Goal: Task Accomplishment & Management: Complete application form

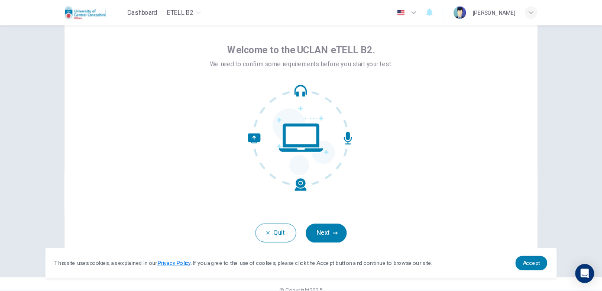
scroll to position [56, 0]
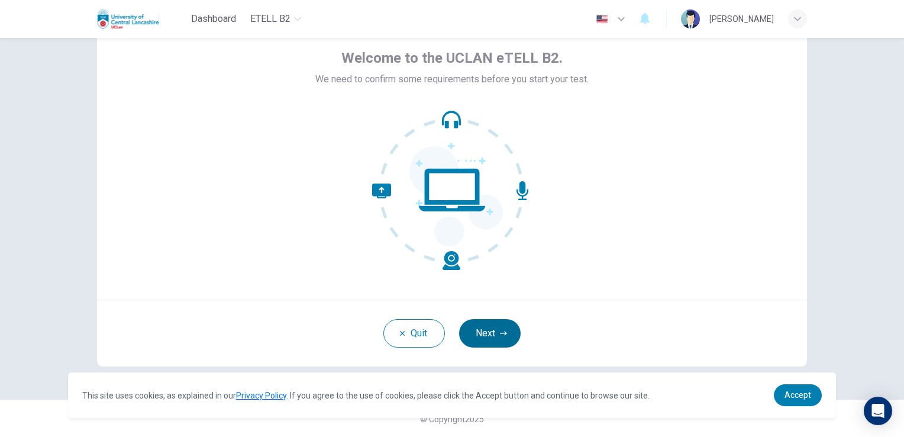
click at [488, 323] on button "Next" at bounding box center [490, 333] width 62 height 28
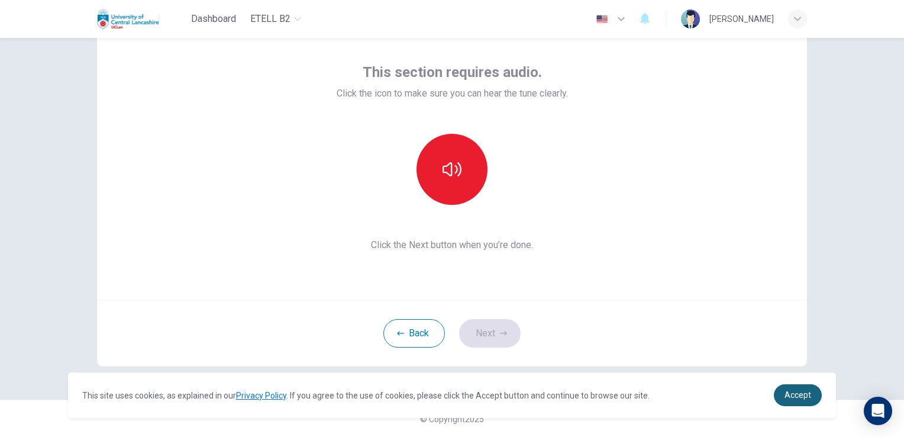
click at [799, 394] on span "Accept" at bounding box center [798, 394] width 27 height 9
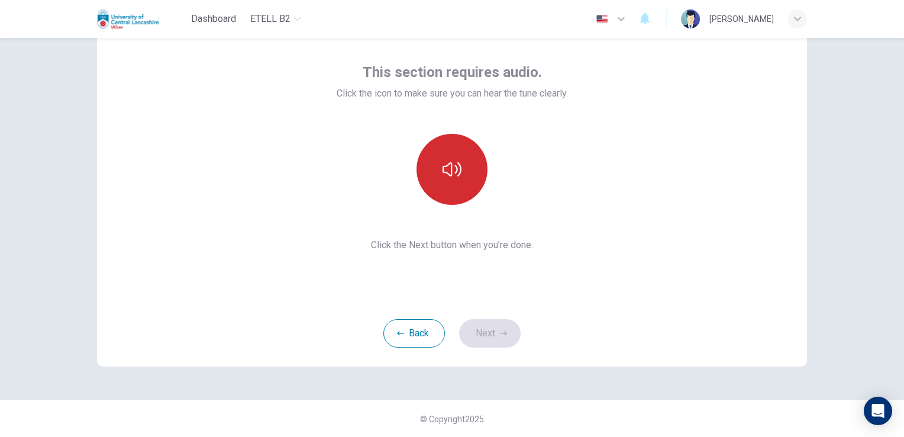
click at [454, 175] on icon "button" at bounding box center [452, 169] width 19 height 14
click at [504, 330] on icon "button" at bounding box center [503, 333] width 7 height 7
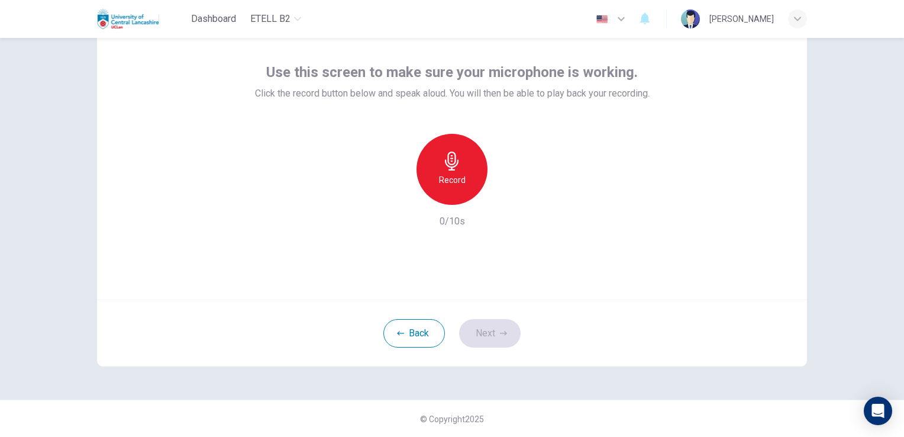
click at [462, 175] on div "Record" at bounding box center [452, 169] width 71 height 71
click at [464, 177] on div "Stop" at bounding box center [452, 169] width 71 height 71
click at [490, 194] on div "Record" at bounding box center [452, 169] width 128 height 71
click at [509, 195] on icon "button" at bounding box center [507, 195] width 12 height 12
click at [495, 336] on button "Next" at bounding box center [490, 333] width 62 height 28
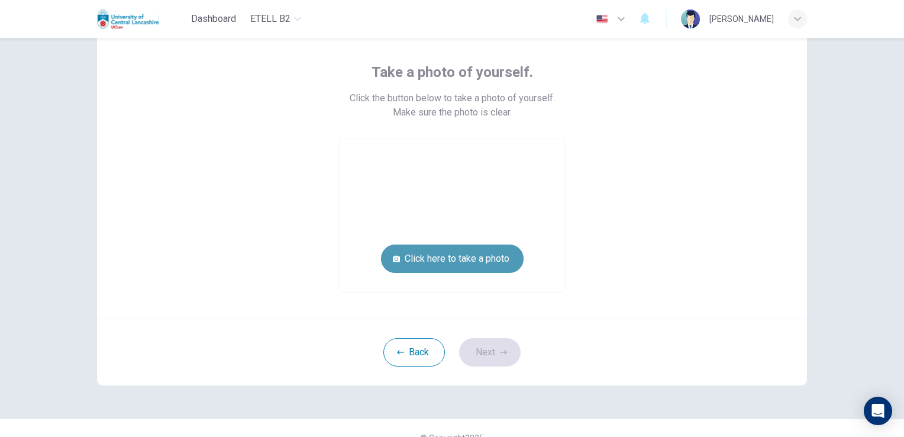
click at [466, 254] on button "Click here to take a photo" at bounding box center [452, 258] width 143 height 28
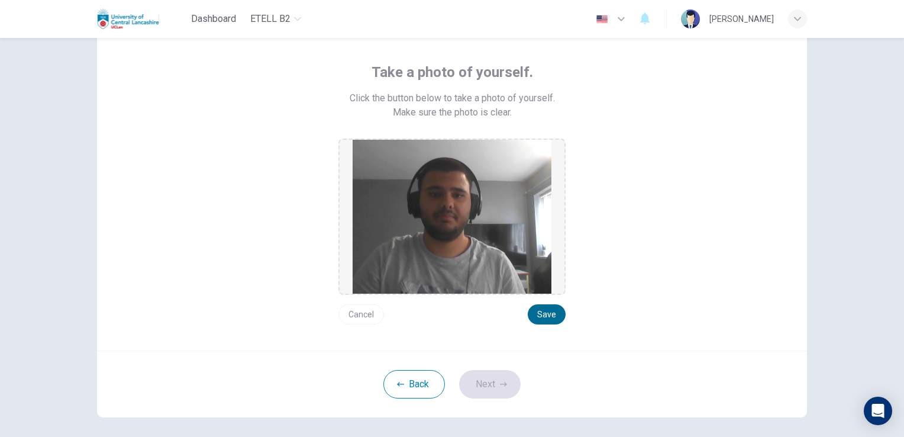
click at [539, 316] on button "Save" at bounding box center [547, 314] width 38 height 20
click at [502, 389] on button "Next" at bounding box center [490, 384] width 62 height 28
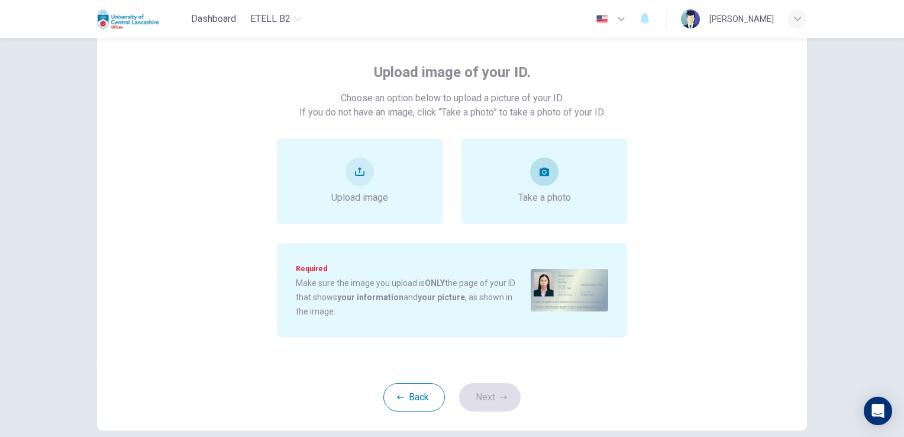
click at [549, 217] on div "Take a photo" at bounding box center [545, 180] width 166 height 85
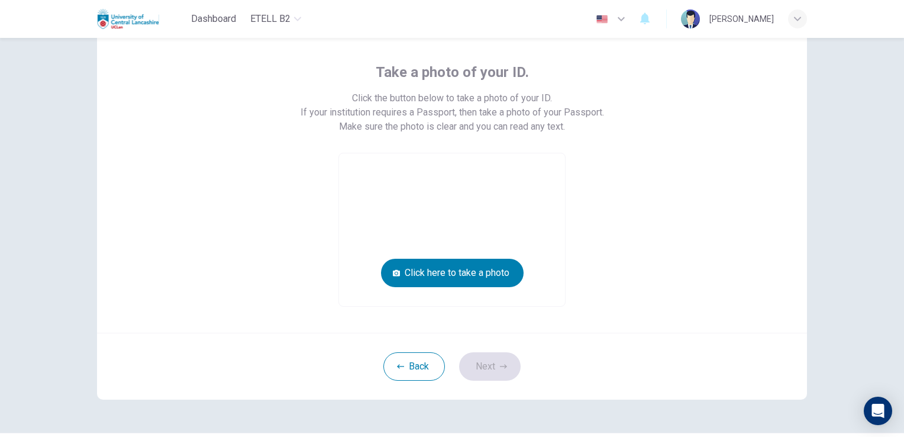
click at [504, 221] on video at bounding box center [452, 229] width 226 height 153
click at [629, 220] on div "Take a photo of your ID. Click the button below to take a photo of your ID. If …" at bounding box center [452, 185] width 535 height 244
click at [400, 356] on button "Back" at bounding box center [414, 366] width 62 height 28
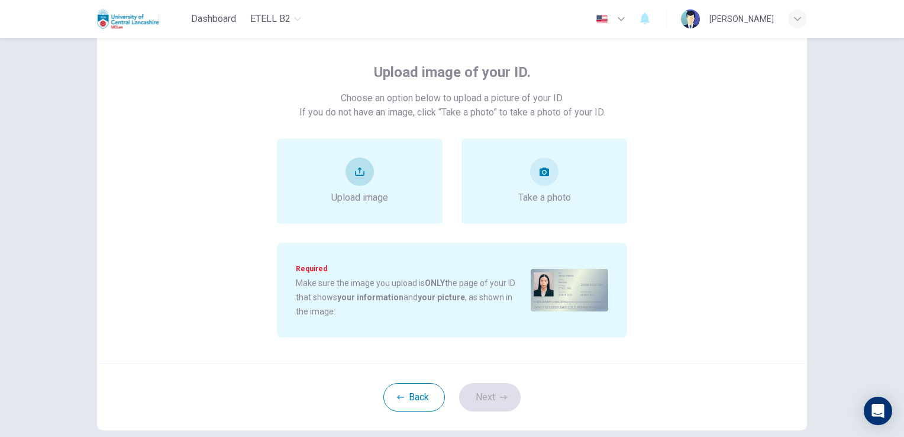
click at [378, 188] on div "Upload image" at bounding box center [359, 180] width 57 height 47
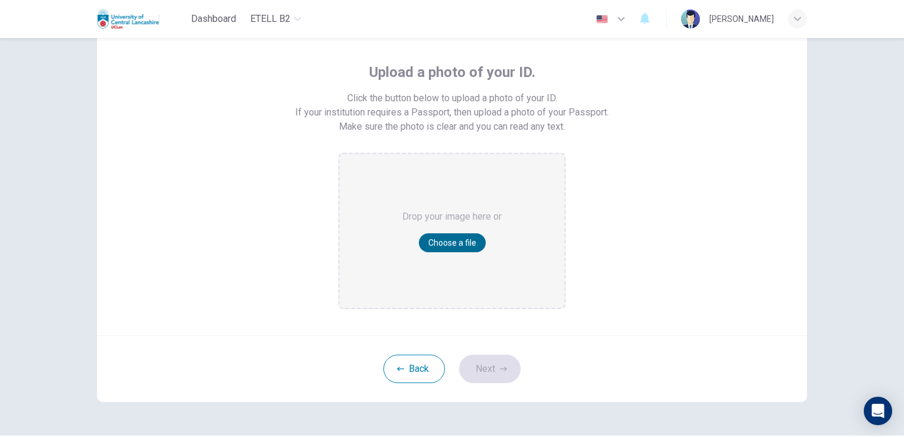
click at [459, 247] on button "Choose a file" at bounding box center [452, 242] width 67 height 19
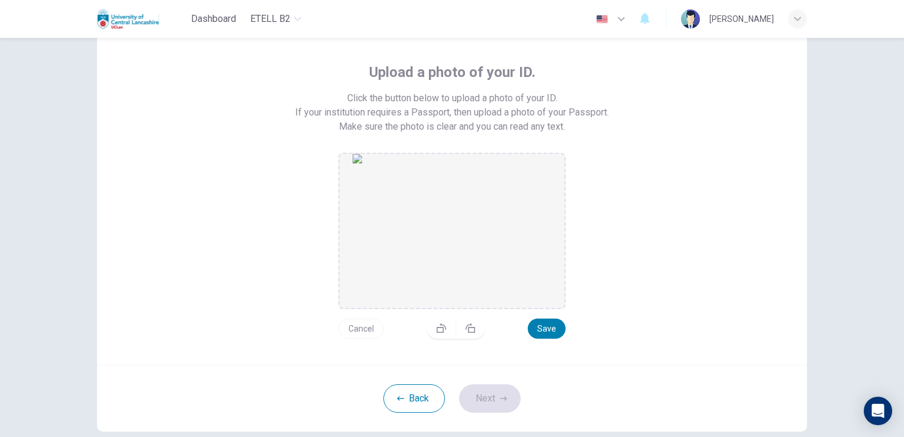
click at [514, 209] on img "drag and drop area" at bounding box center [452, 231] width 199 height 154
click at [467, 273] on img "drag and drop area" at bounding box center [452, 231] width 199 height 154
click at [410, 402] on button "Back" at bounding box center [414, 398] width 62 height 28
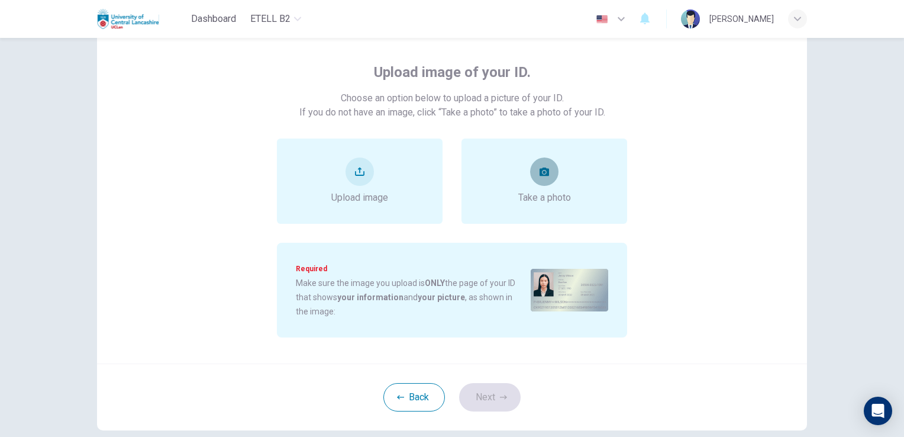
click at [554, 176] on button "take photo" at bounding box center [544, 171] width 28 height 28
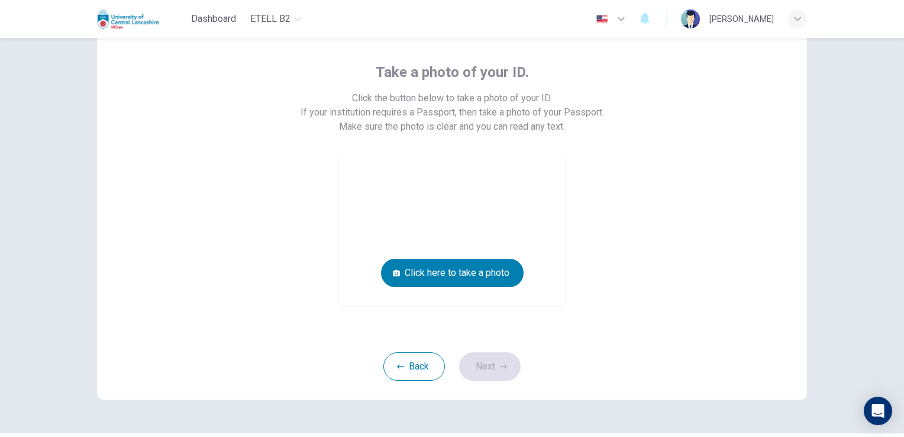
click at [529, 224] on video at bounding box center [452, 229] width 226 height 153
click at [491, 264] on button "Click here to take a photo" at bounding box center [452, 273] width 143 height 28
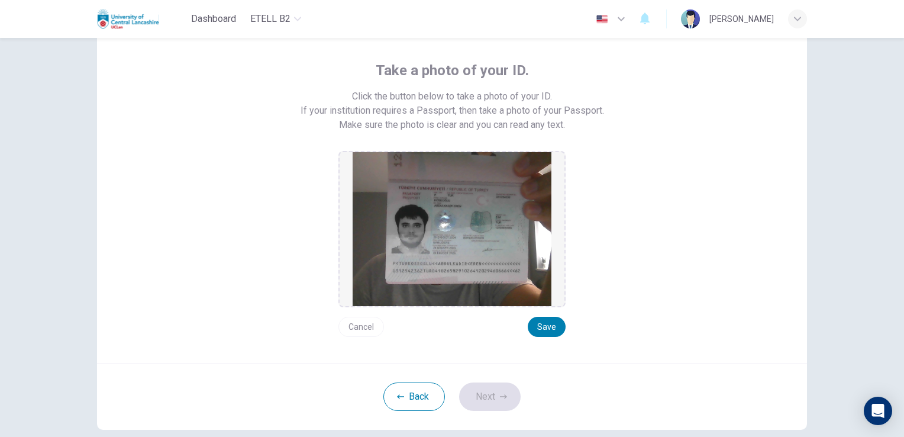
scroll to position [31, 0]
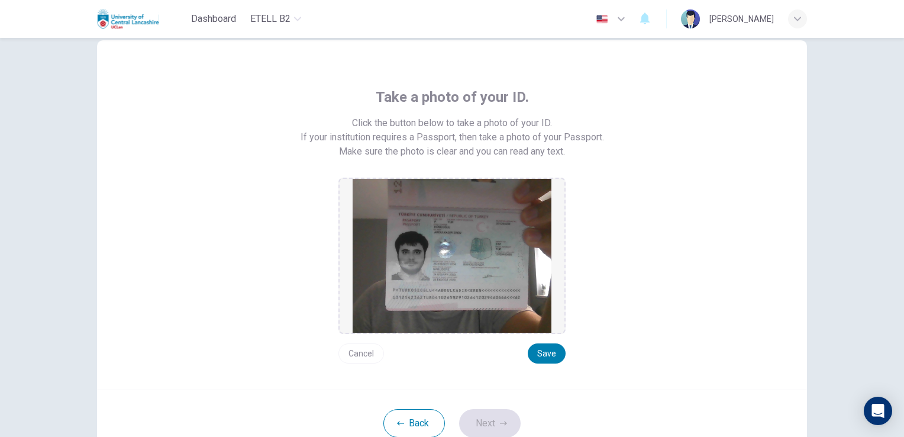
click at [620, 221] on div "Take a photo of your ID. Click the button below to take a photo of your ID. If …" at bounding box center [452, 226] width 535 height 276
click at [366, 351] on button "Cancel" at bounding box center [361, 353] width 46 height 20
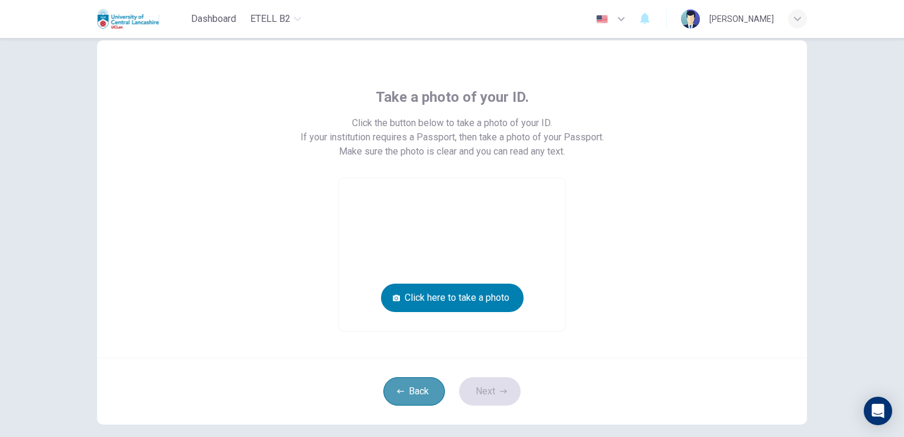
click at [411, 385] on button "Back" at bounding box center [414, 391] width 62 height 28
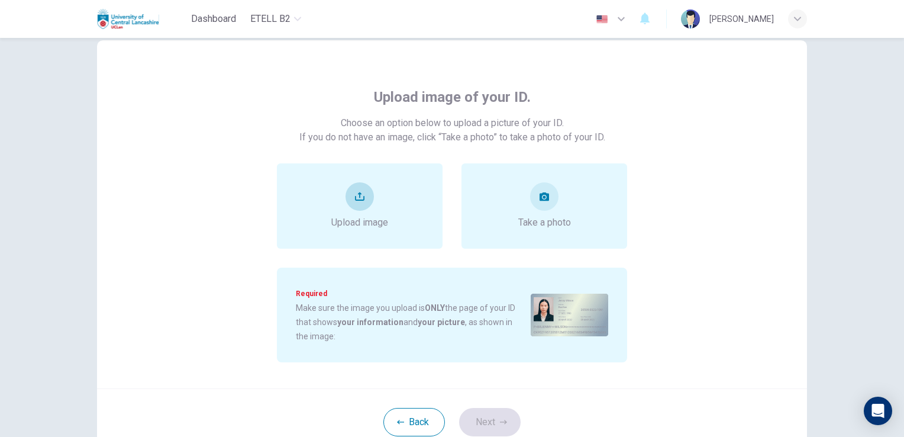
click at [362, 208] on button "upload" at bounding box center [360, 196] width 28 height 28
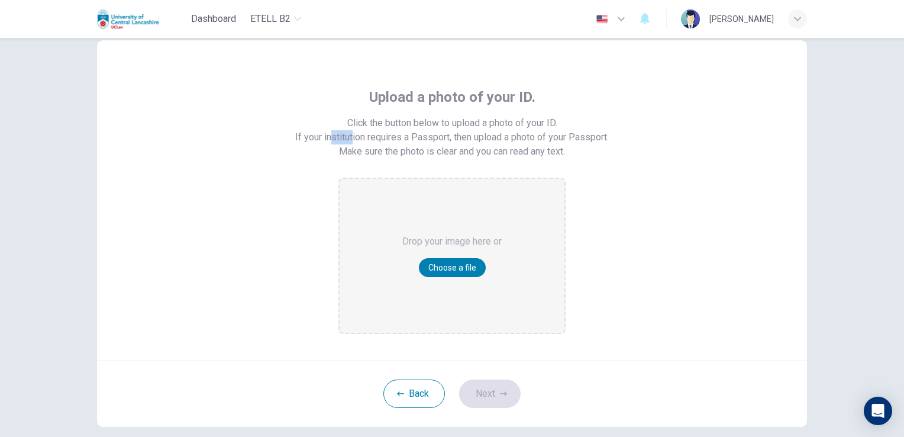
drag, startPoint x: 321, startPoint y: 136, endPoint x: 346, endPoint y: 135, distance: 24.9
click at [346, 135] on span "Click the button below to upload a photo of your ID. If your institution requir…" at bounding box center [452, 130] width 314 height 28
drag, startPoint x: 346, startPoint y: 135, endPoint x: 315, endPoint y: 121, distance: 33.6
click at [315, 121] on span "Click the button below to upload a photo of your ID. If your institution requir…" at bounding box center [452, 130] width 314 height 28
drag, startPoint x: 316, startPoint y: 133, endPoint x: 359, endPoint y: 136, distance: 43.3
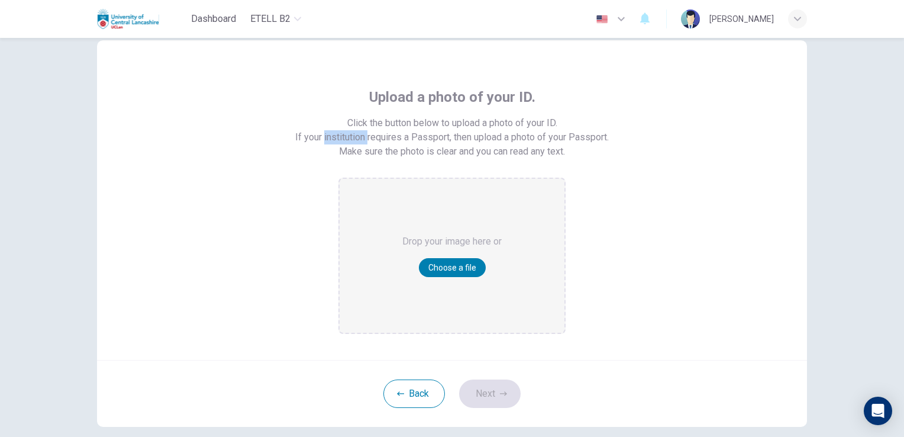
click at [359, 136] on span "Click the button below to upload a photo of your ID. If your institution requir…" at bounding box center [452, 130] width 314 height 28
click at [649, 205] on div "Upload a photo of your ID. Click the button below to upload a photo of your ID.…" at bounding box center [452, 211] width 535 height 246
click at [450, 266] on button "Choose a file" at bounding box center [452, 267] width 67 height 19
click at [464, 268] on button "Choose a file" at bounding box center [452, 267] width 67 height 19
click at [417, 394] on button "Back" at bounding box center [414, 393] width 62 height 28
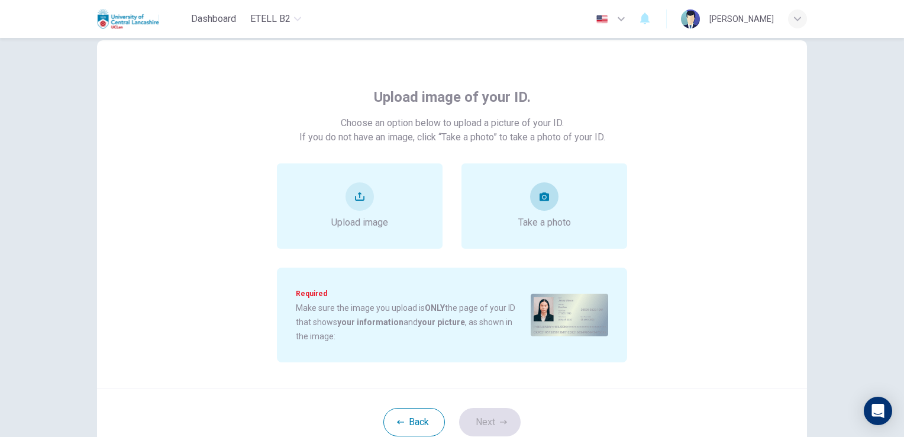
click at [549, 227] on span "Take a photo" at bounding box center [544, 222] width 53 height 14
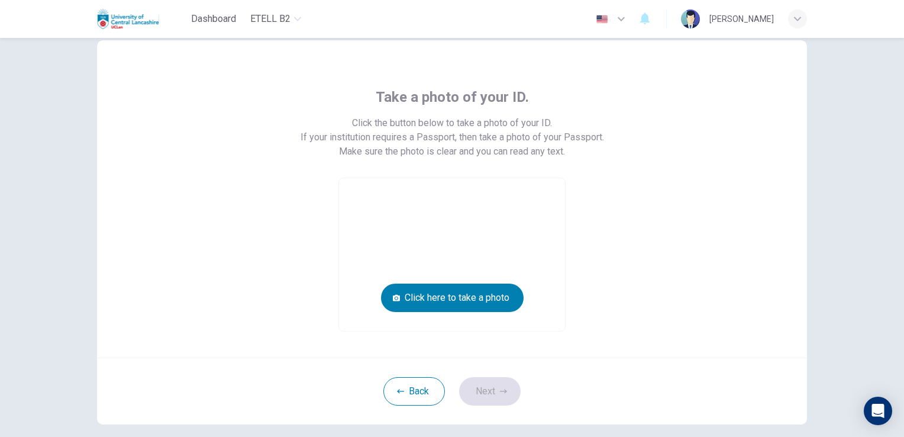
click at [512, 243] on video at bounding box center [452, 254] width 226 height 153
click at [486, 296] on button "Click here to take a photo" at bounding box center [452, 297] width 143 height 28
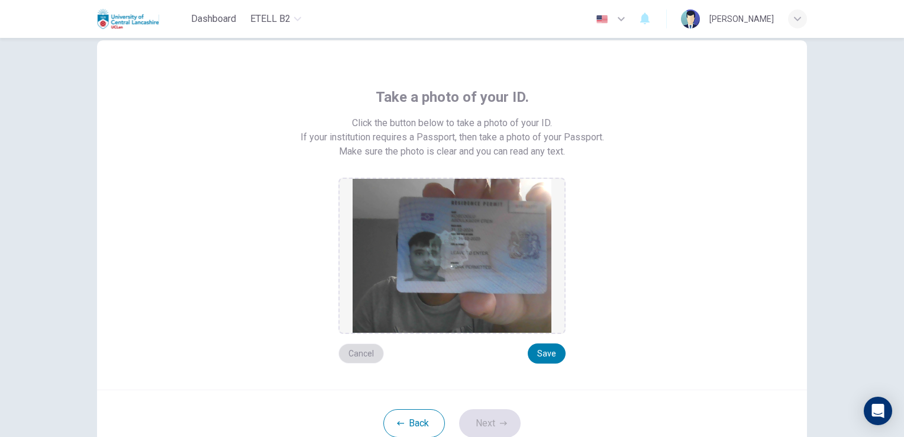
click at [366, 352] on button "Cancel" at bounding box center [361, 353] width 46 height 20
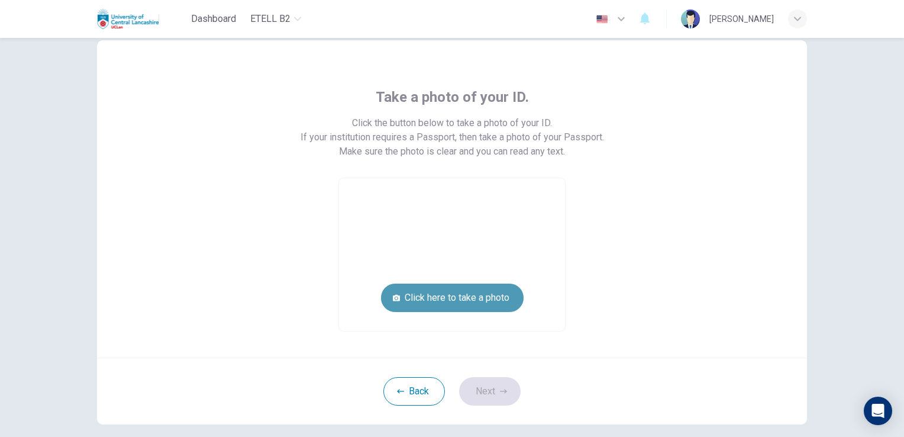
click at [489, 289] on button "Click here to take a photo" at bounding box center [452, 297] width 143 height 28
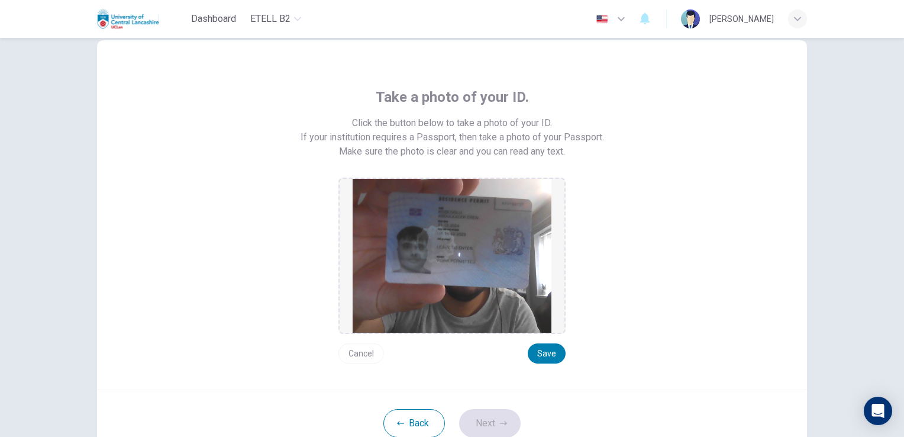
click at [369, 354] on button "Cancel" at bounding box center [361, 353] width 46 height 20
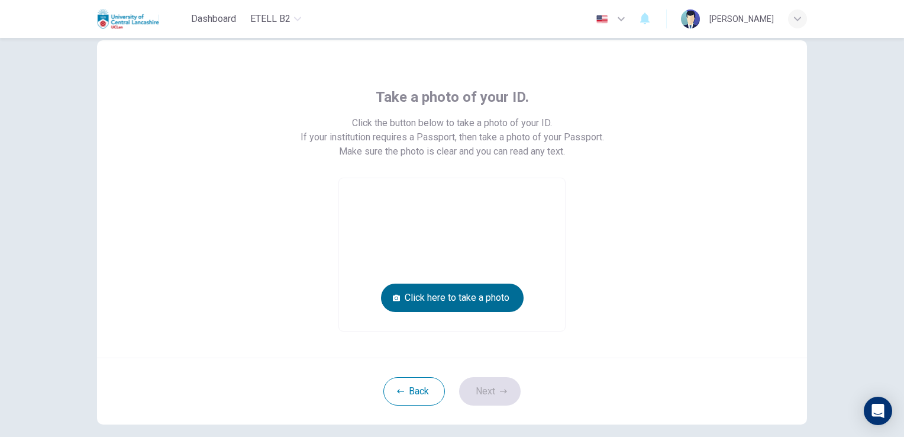
click at [463, 305] on button "Click here to take a photo" at bounding box center [452, 297] width 143 height 28
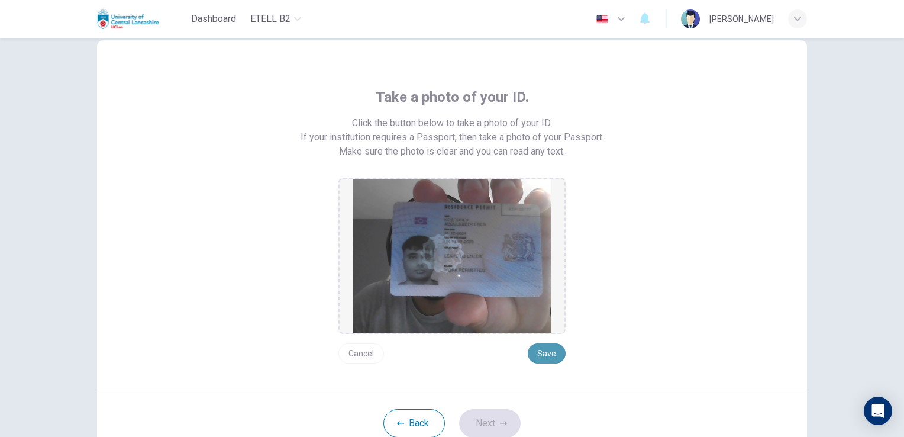
click at [539, 352] on button "Save" at bounding box center [547, 353] width 38 height 20
click at [533, 347] on button "Save" at bounding box center [547, 353] width 38 height 20
click at [498, 414] on button "Next" at bounding box center [490, 423] width 62 height 28
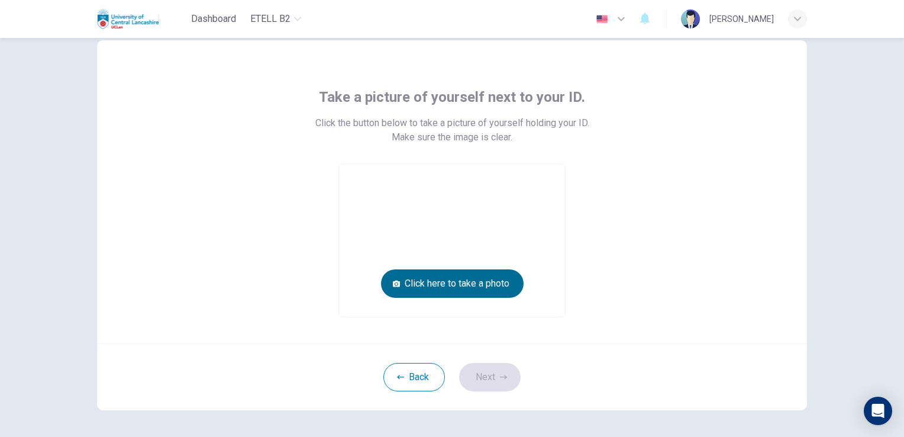
click at [473, 292] on button "Click here to take a photo" at bounding box center [452, 283] width 143 height 28
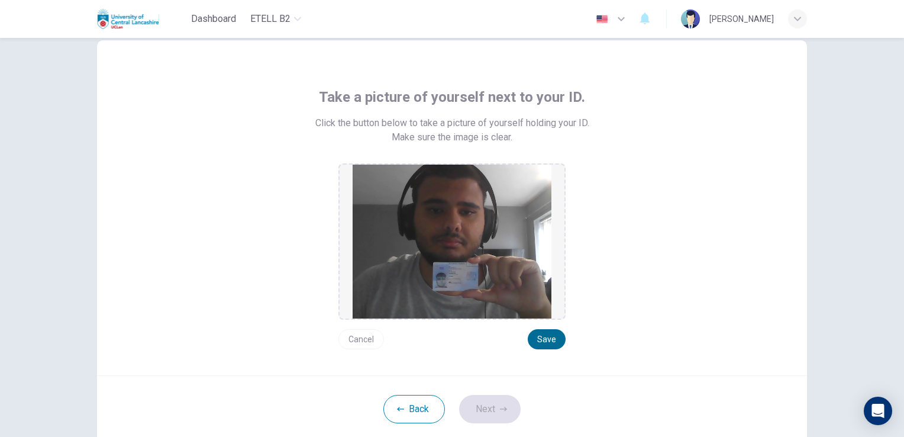
click at [550, 340] on button "Save" at bounding box center [547, 339] width 38 height 20
click at [503, 407] on icon "button" at bounding box center [503, 408] width 7 height 7
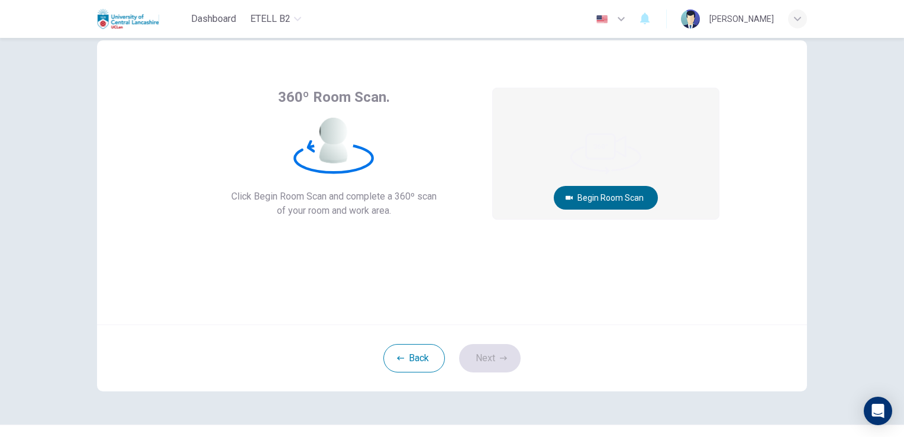
click at [604, 198] on button "Begin Room Scan" at bounding box center [606, 198] width 104 height 24
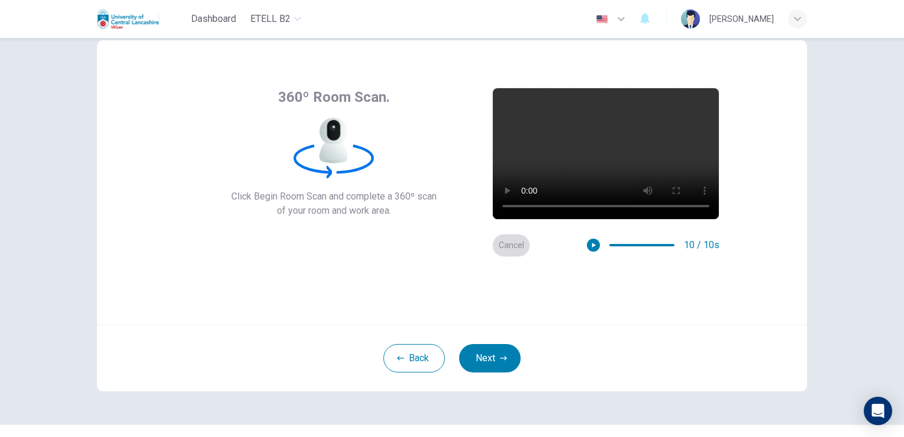
click at [514, 252] on button "Cancel" at bounding box center [511, 245] width 38 height 23
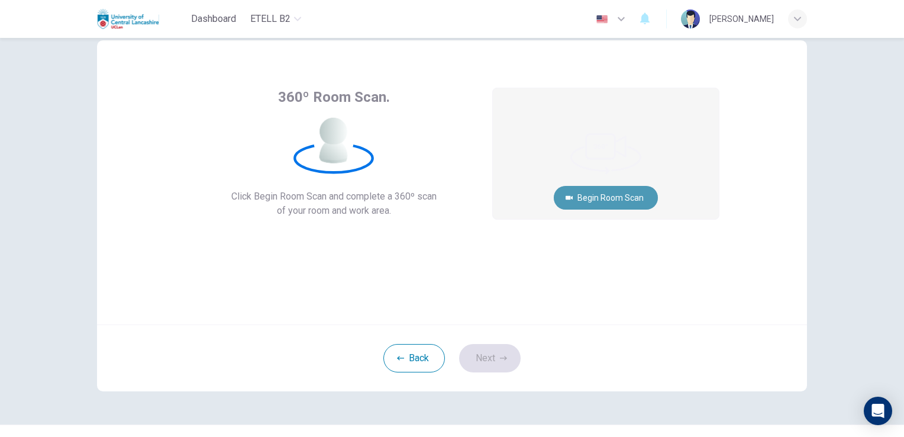
click at [628, 195] on button "Begin Room Scan" at bounding box center [606, 198] width 104 height 24
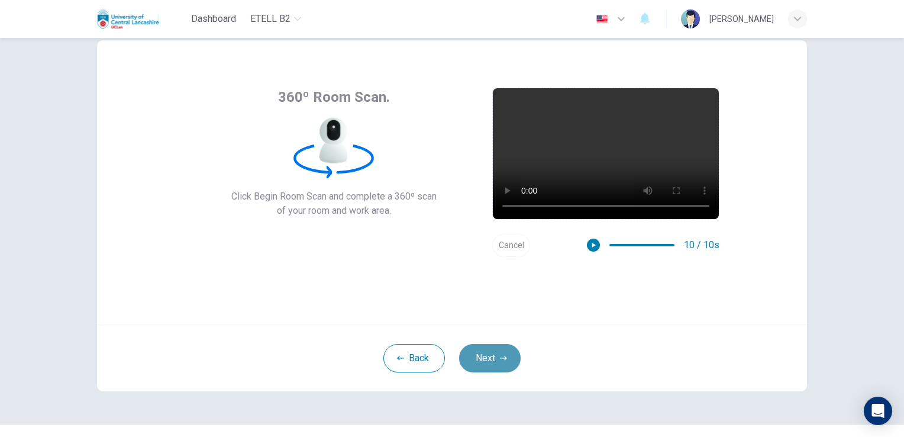
click at [506, 350] on button "Next" at bounding box center [490, 358] width 62 height 28
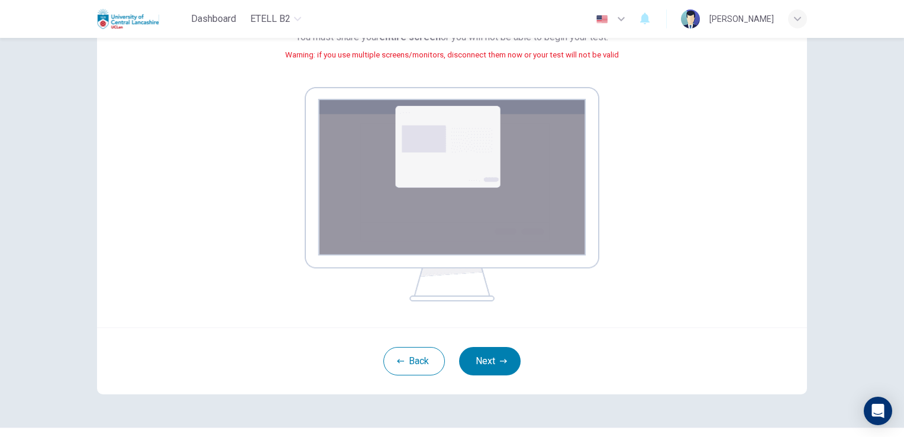
scroll to position [90, 0]
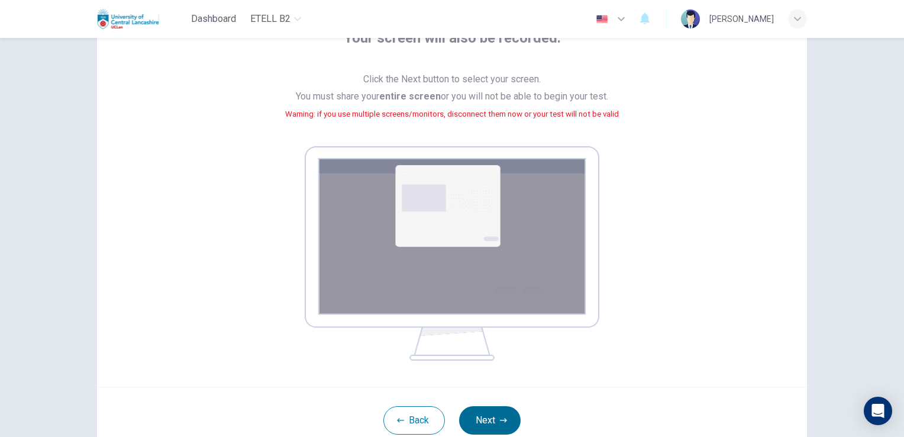
click at [491, 413] on button "Next" at bounding box center [490, 420] width 62 height 28
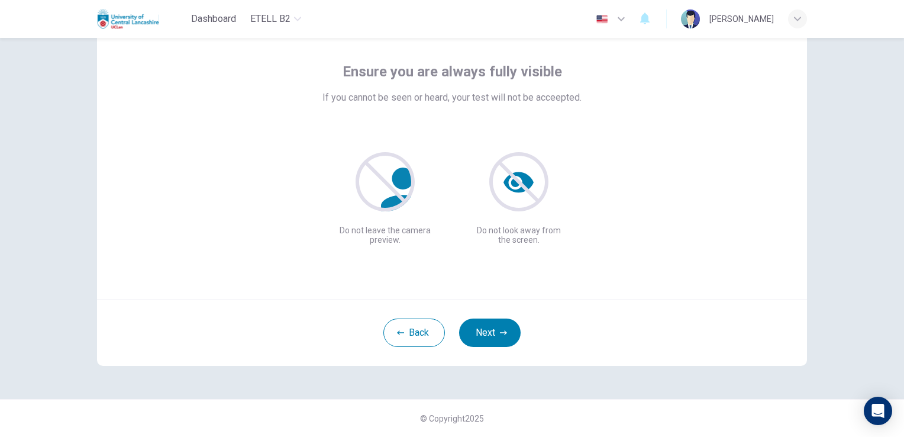
scroll to position [56, 0]
click at [508, 323] on button "Next" at bounding box center [490, 333] width 62 height 28
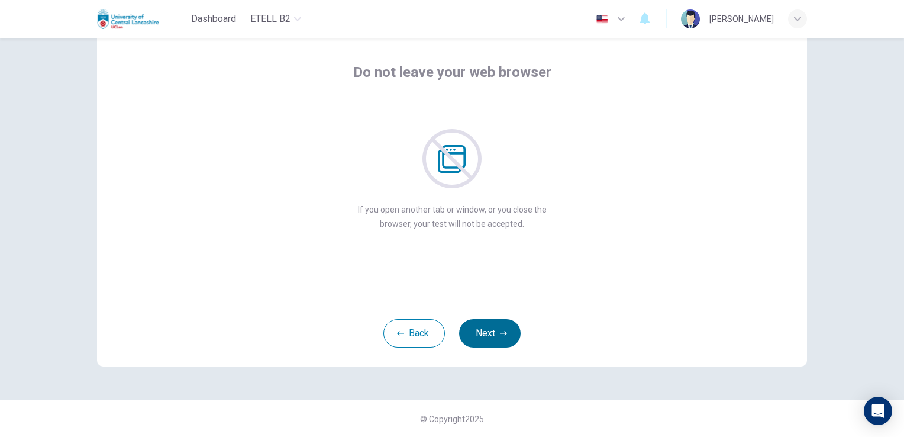
click at [483, 333] on button "Next" at bounding box center [490, 333] width 62 height 28
click at [486, 327] on button "Next" at bounding box center [490, 333] width 62 height 28
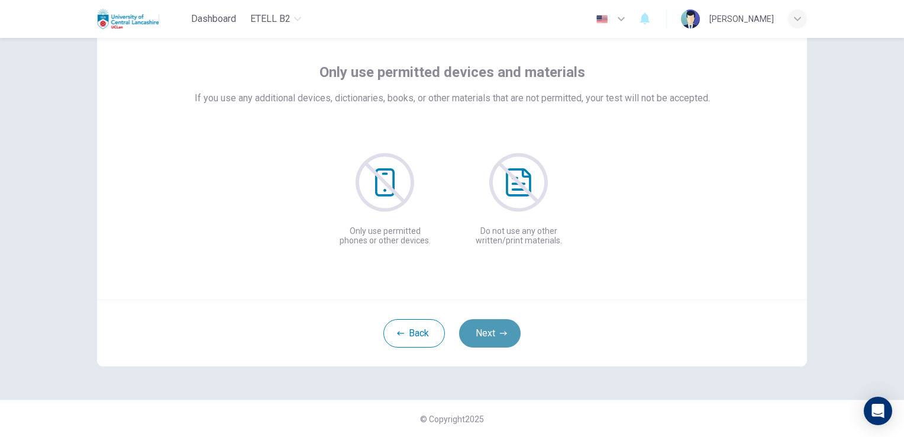
click at [486, 327] on button "Next" at bounding box center [490, 333] width 62 height 28
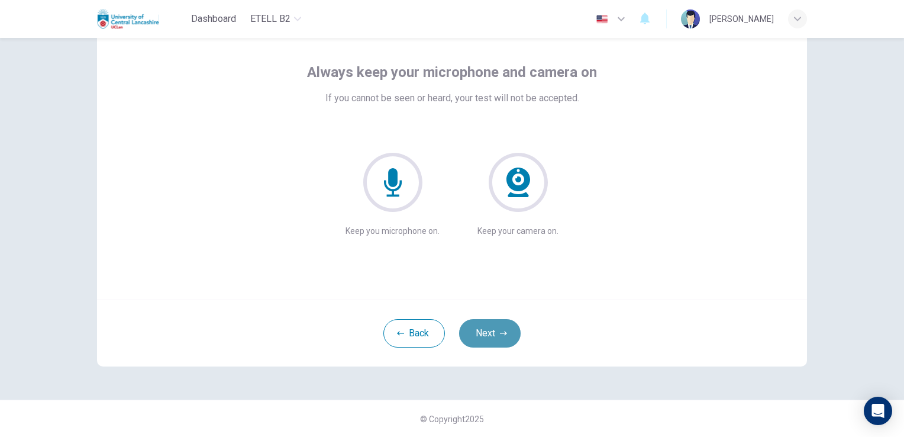
click at [486, 327] on button "Next" at bounding box center [490, 333] width 62 height 28
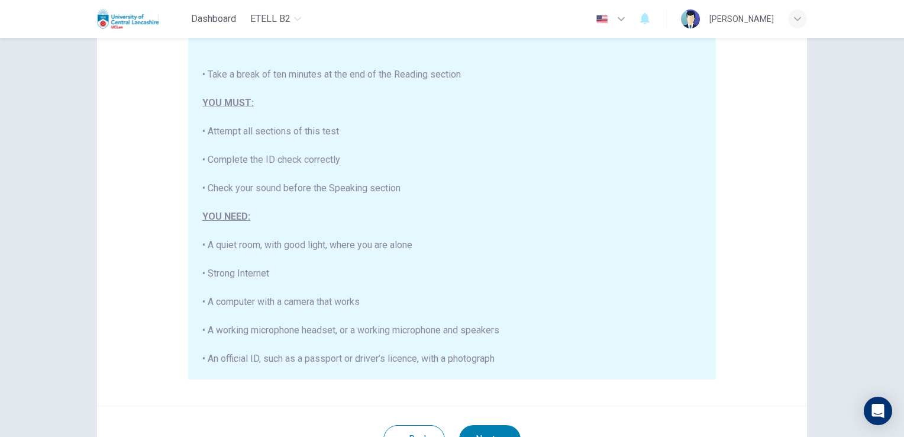
scroll to position [174, 0]
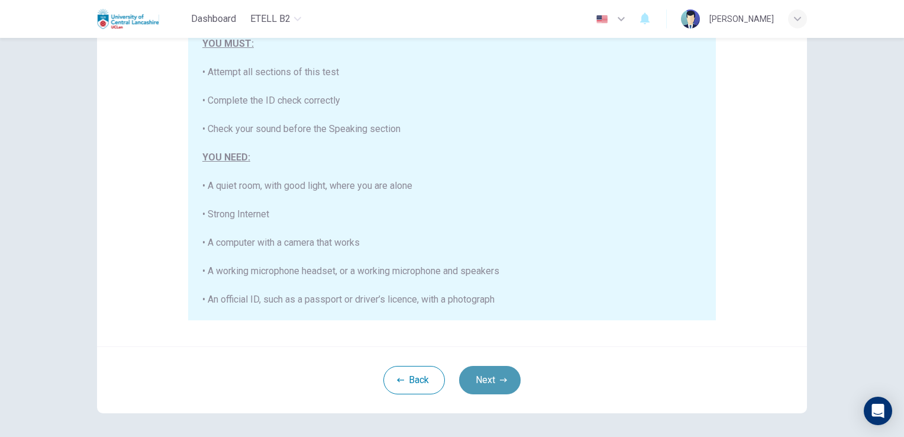
click at [482, 375] on button "Next" at bounding box center [490, 380] width 62 height 28
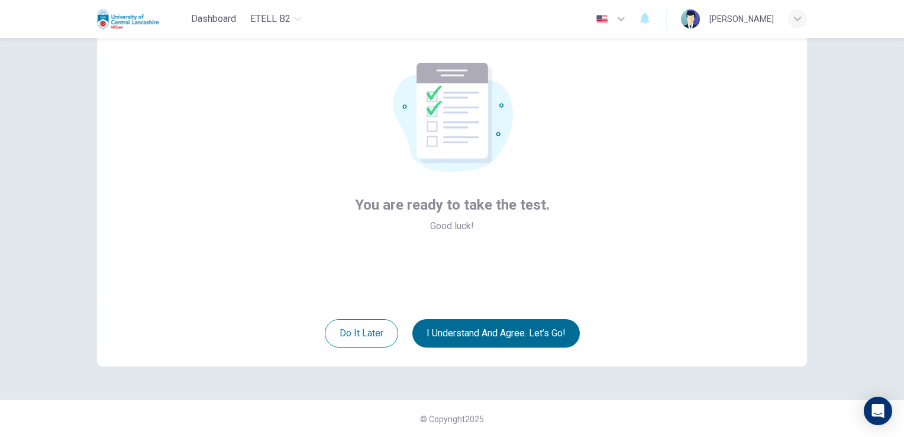
click at [510, 327] on button "I understand and agree. Let’s go!" at bounding box center [495, 333] width 167 height 28
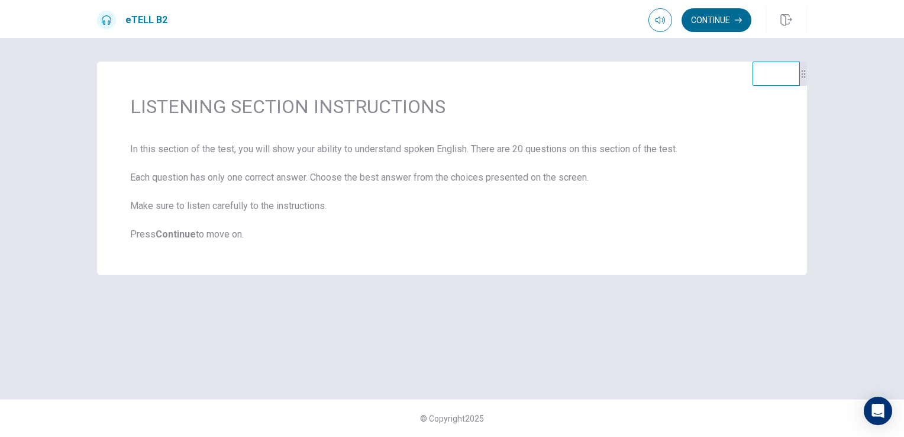
click at [705, 15] on button "Continue" at bounding box center [717, 20] width 70 height 24
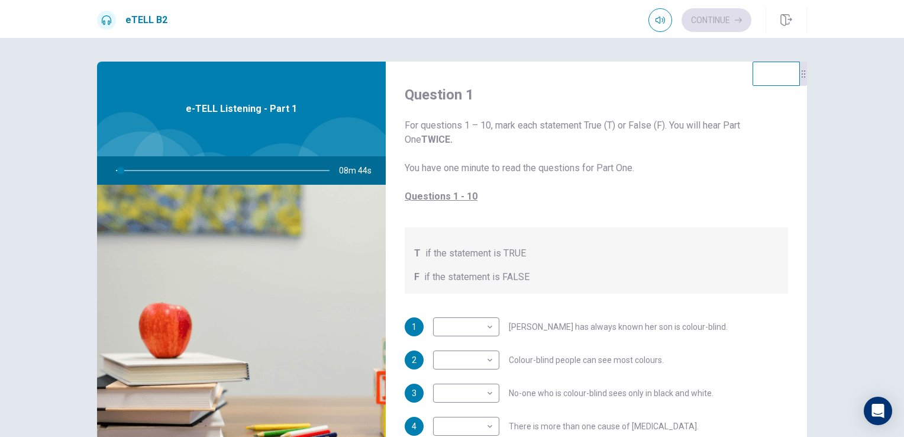
click at [721, 183] on span "For questions 1 – 10, mark each statement True (T) or False (F). You will hear …" at bounding box center [596, 160] width 383 height 85
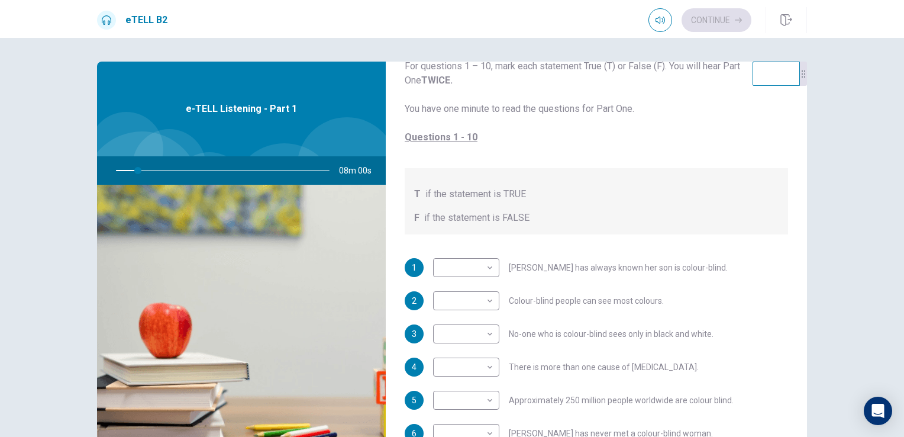
scroll to position [118, 0]
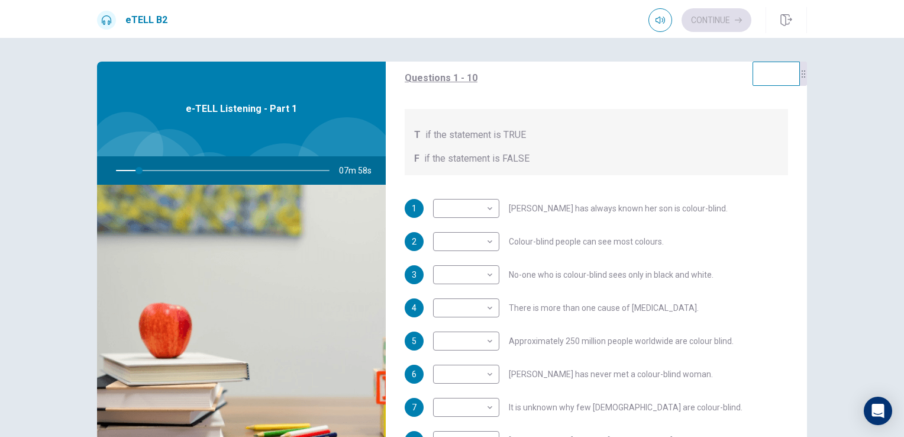
click at [627, 137] on div "T if the statement is TRUE" at bounding box center [596, 135] width 365 height 14
click at [657, 172] on div "T if the statement is TRUE F if the statement is FALSE" at bounding box center [596, 142] width 383 height 66
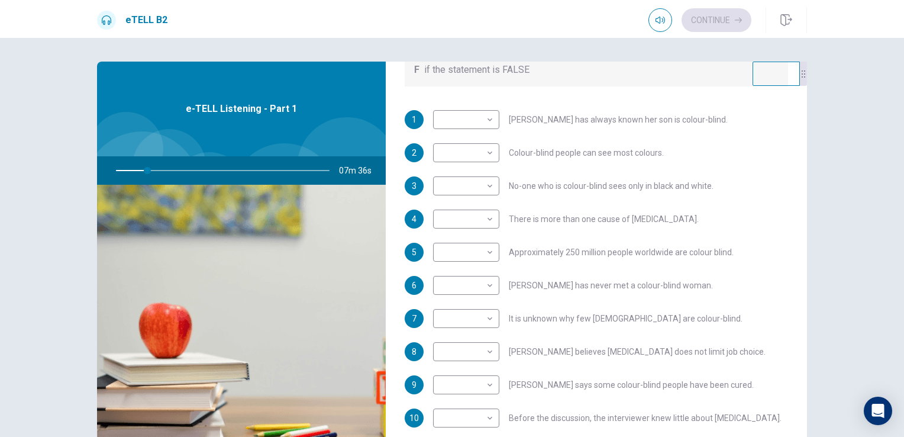
scroll to position [208, 0]
click at [488, 120] on body "This site uses cookies, as explained in our Privacy Policy . If you agree to th…" at bounding box center [452, 218] width 904 height 437
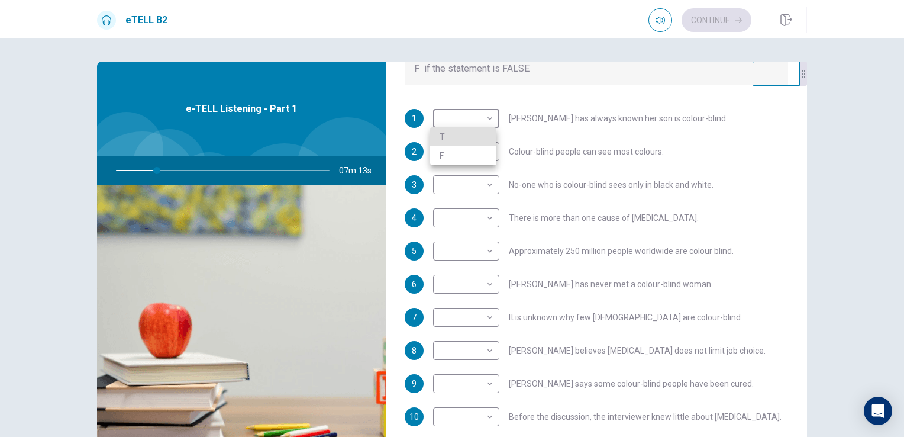
type input "**"
click at [475, 151] on li "F" at bounding box center [463, 155] width 66 height 19
type input "*"
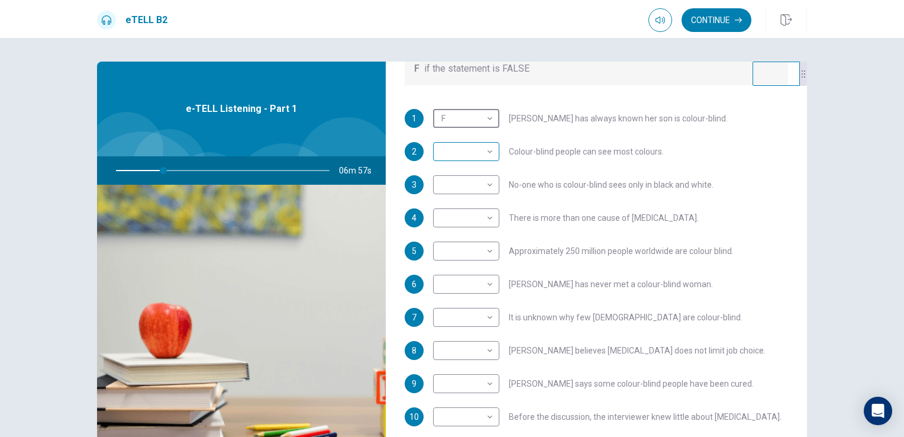
click at [481, 147] on body "This site uses cookies, as explained in our Privacy Policy . If you agree to th…" at bounding box center [452, 218] width 904 height 437
click at [481, 147] on div at bounding box center [452, 218] width 904 height 437
click at [481, 147] on body "This site uses cookies, as explained in our Privacy Policy . If you agree to th…" at bounding box center [452, 218] width 904 height 437
type input "**"
click at [469, 167] on li "T" at bounding box center [463, 169] width 66 height 19
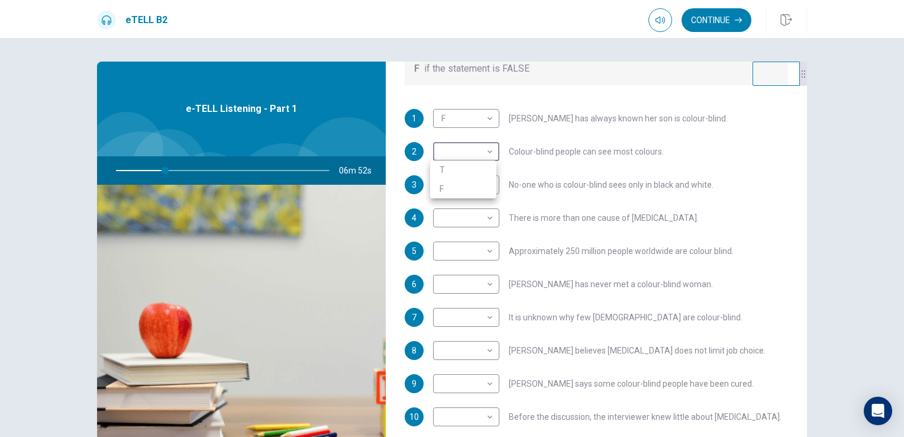
type input "*"
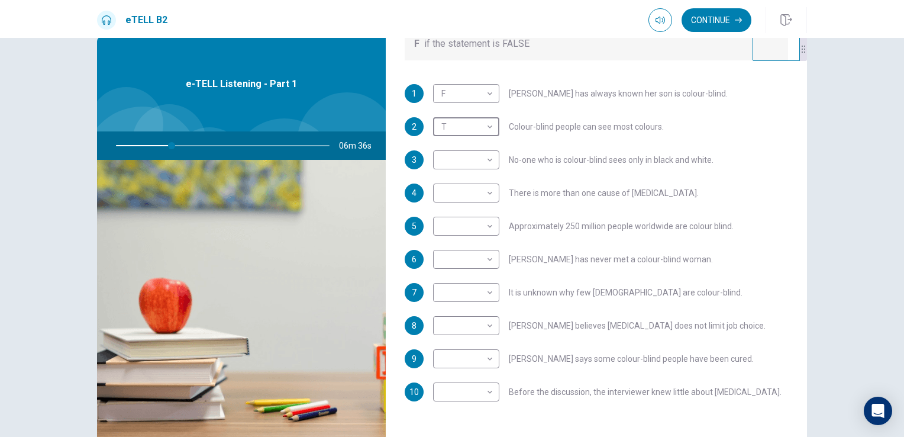
scroll to position [24, 0]
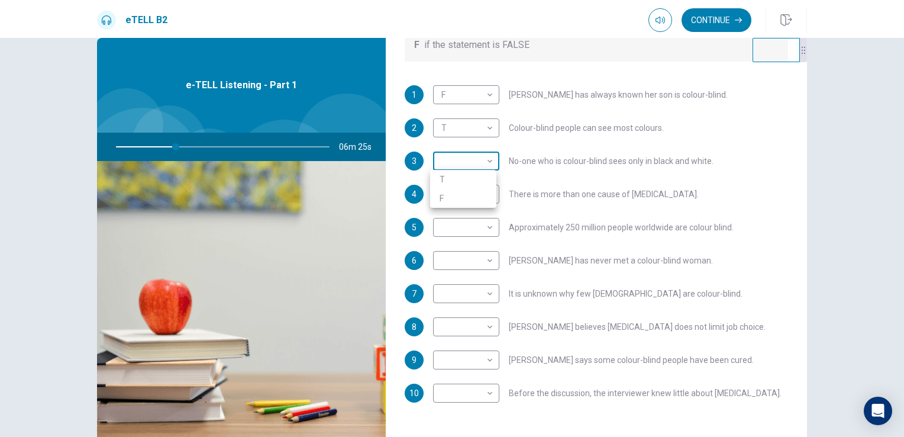
click at [466, 156] on body "This site uses cookies, as explained in our Privacy Policy . If you agree to th…" at bounding box center [452, 218] width 904 height 437
click at [466, 156] on div at bounding box center [452, 218] width 904 height 437
click at [466, 156] on body "This site uses cookies, as explained in our Privacy Policy . If you agree to th…" at bounding box center [452, 218] width 904 height 437
type input "**"
click at [470, 197] on li "F" at bounding box center [463, 198] width 66 height 19
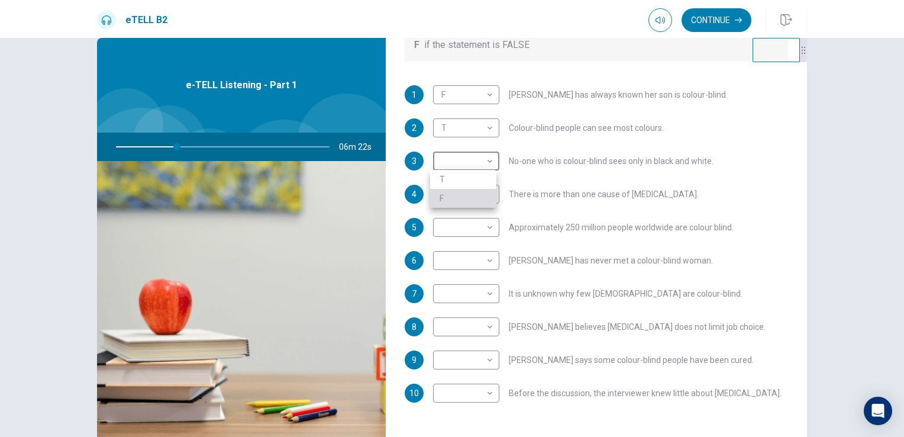
type input "*"
click at [488, 188] on body "This site uses cookies, as explained in our Privacy Policy . If you agree to th…" at bounding box center [452, 218] width 904 height 437
type input "**"
click at [469, 208] on li "T" at bounding box center [463, 212] width 66 height 19
type input "*"
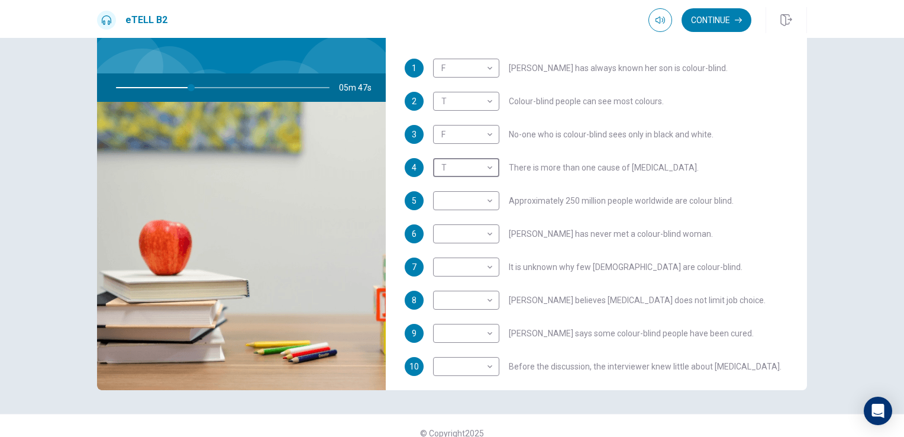
scroll to position [149, 0]
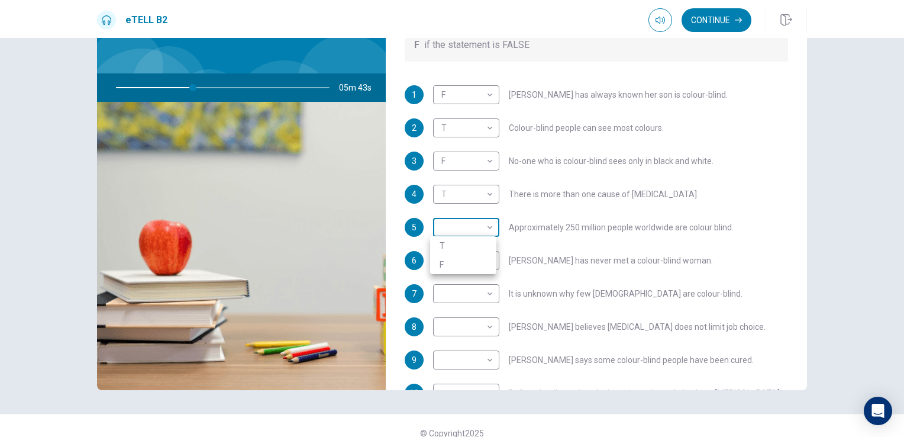
click at [481, 227] on body "This site uses cookies, as explained in our Privacy Policy . If you agree to th…" at bounding box center [452, 218] width 904 height 437
type input "**"
click at [471, 240] on li "T" at bounding box center [463, 245] width 66 height 19
type input "*"
click at [441, 263] on body "This site uses cookies, as explained in our Privacy Policy . If you agree to th…" at bounding box center [452, 218] width 904 height 437
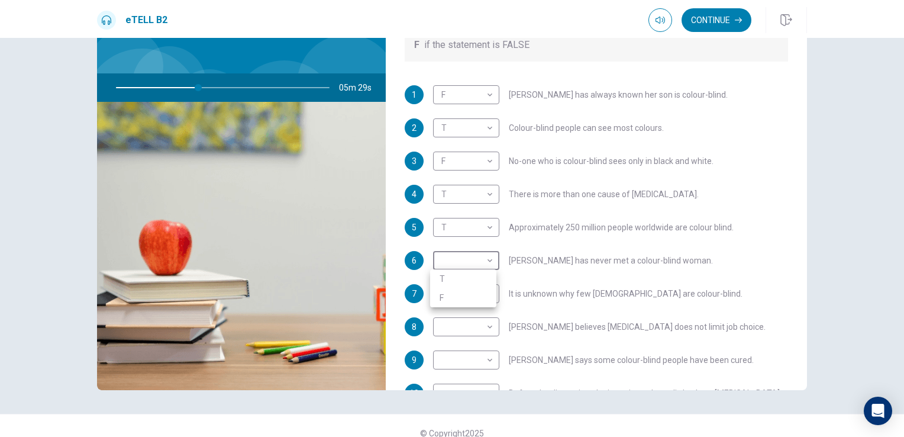
type input "**"
click at [462, 295] on li "F" at bounding box center [463, 297] width 66 height 19
type input "*"
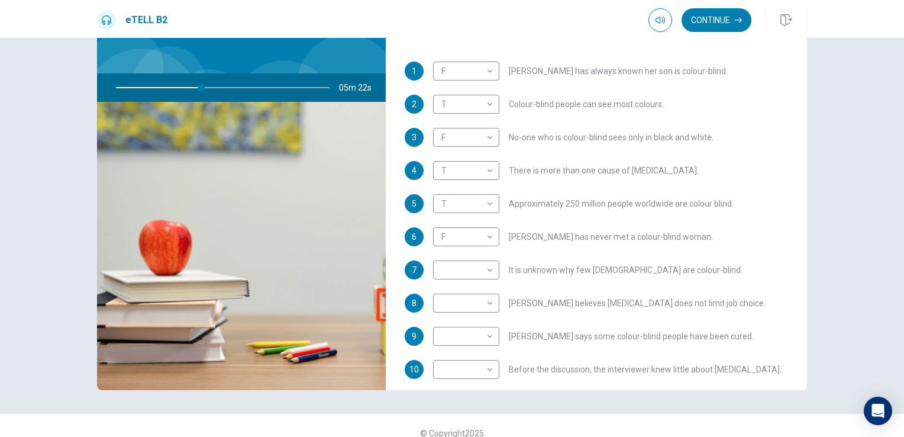
scroll to position [176, 0]
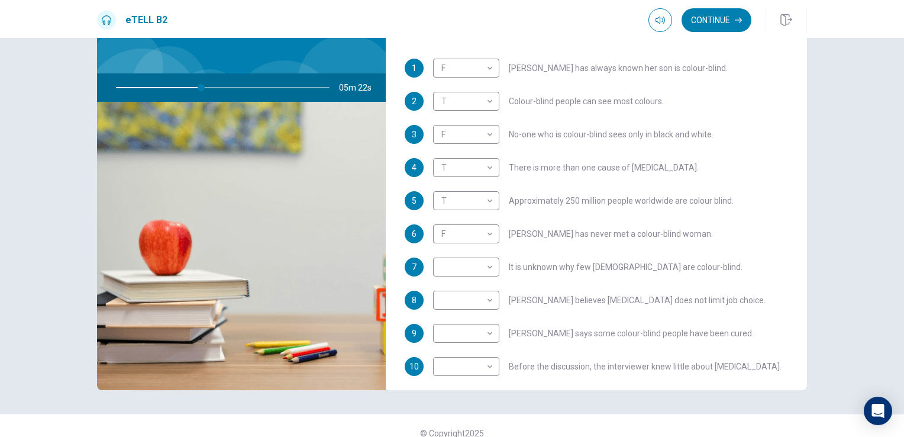
drag, startPoint x: 587, startPoint y: 209, endPoint x: 583, endPoint y: 225, distance: 16.4
click at [463, 270] on body "This site uses cookies, as explained in our Privacy Policy . If you agree to th…" at bounding box center [452, 218] width 904 height 437
type input "**"
click at [457, 291] on li "T" at bounding box center [463, 285] width 66 height 19
type input "*"
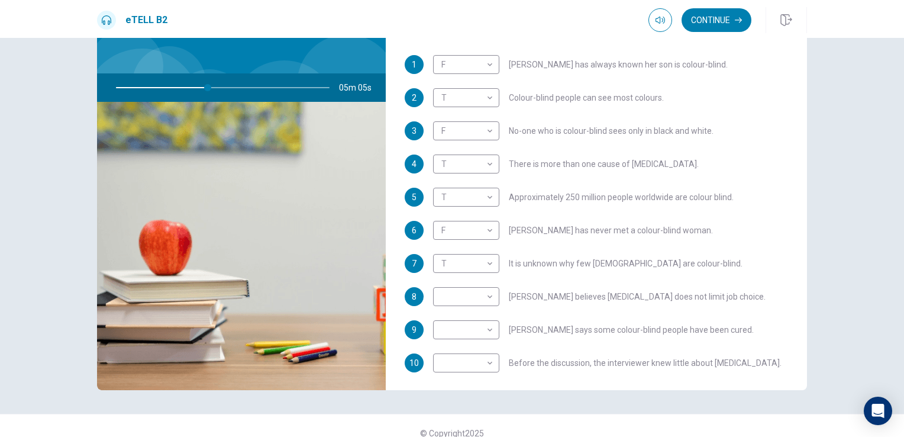
scroll to position [186, 0]
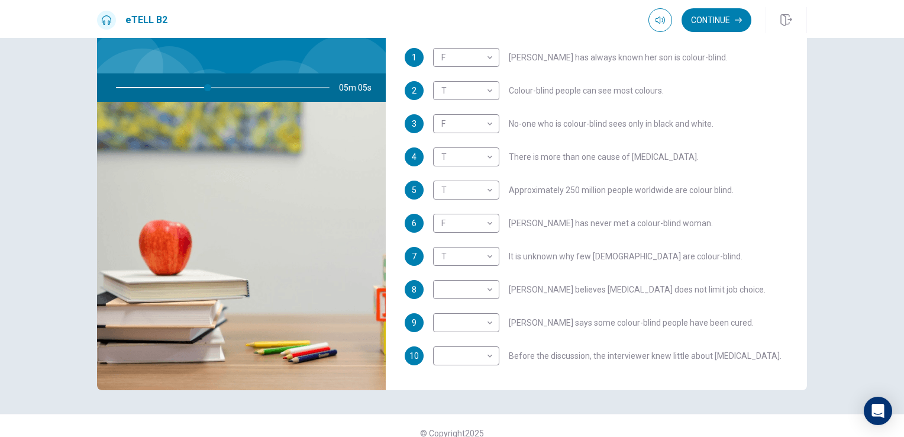
drag, startPoint x: 537, startPoint y: 266, endPoint x: 533, endPoint y: 285, distance: 19.4
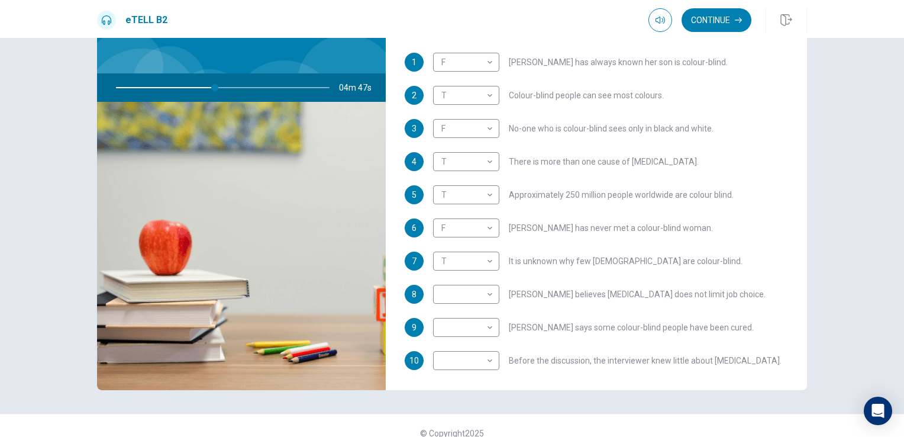
drag, startPoint x: 605, startPoint y: 252, endPoint x: 607, endPoint y: 240, distance: 12.0
click at [477, 360] on body "This site uses cookies, as explained in our Privacy Policy . If you agree to th…" at bounding box center [452, 218] width 904 height 437
type input "**"
click at [480, 394] on li "F" at bounding box center [463, 398] width 66 height 19
type input "*"
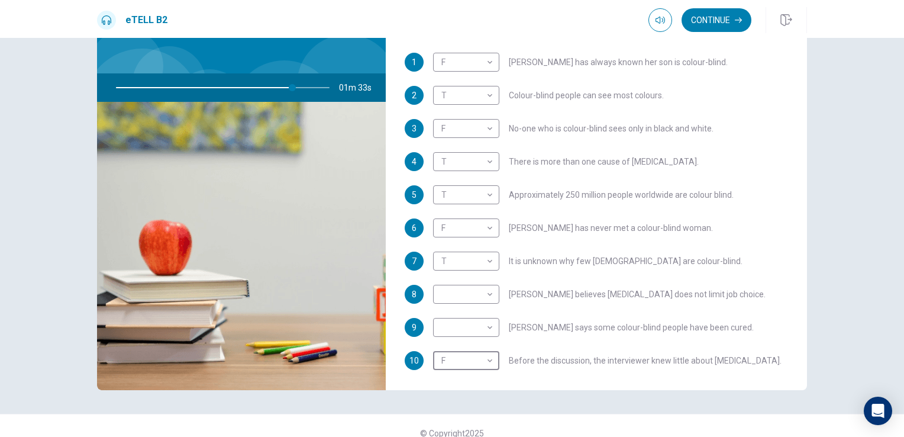
scroll to position [208, 0]
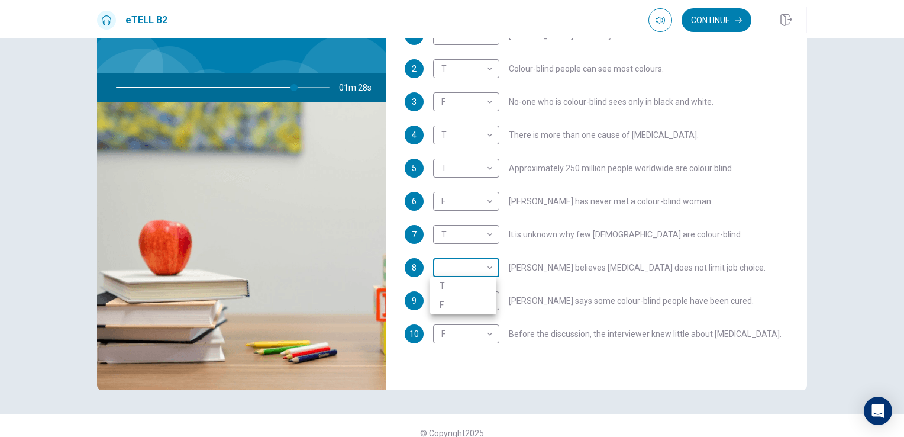
click at [487, 259] on body "This site uses cookies, as explained in our Privacy Policy . If you agree to th…" at bounding box center [452, 218] width 904 height 437
type input "**"
click at [479, 284] on li "T" at bounding box center [463, 285] width 66 height 19
type input "*"
click at [491, 297] on body "This site uses cookies, as explained in our Privacy Policy . If you agree to th…" at bounding box center [452, 218] width 904 height 437
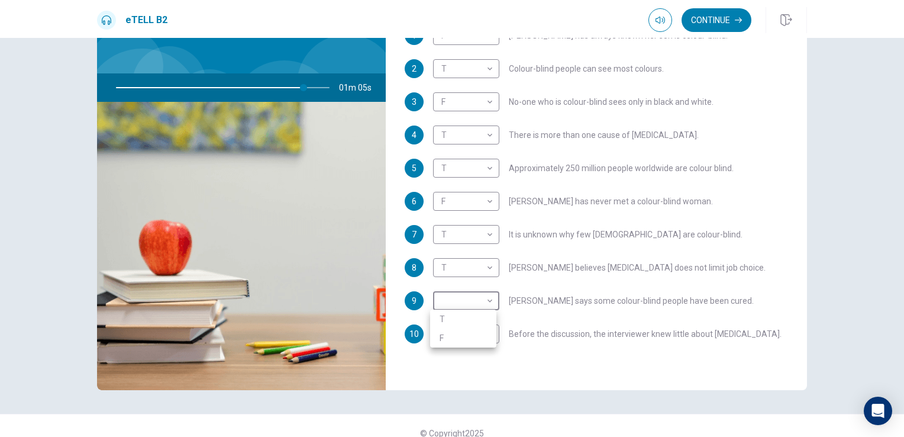
type input "**"
click at [483, 336] on li "F" at bounding box center [463, 337] width 66 height 19
type input "*"
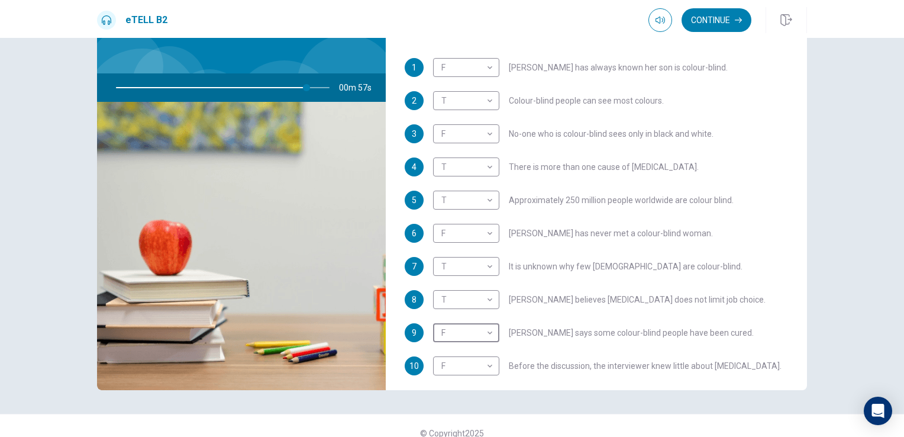
scroll to position [149, 0]
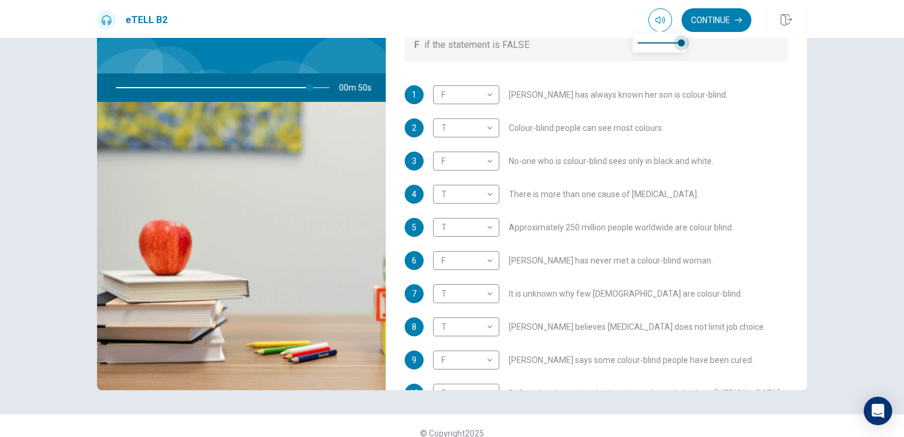
type input "**"
type input "***"
type input "**"
type input "***"
type input "**"
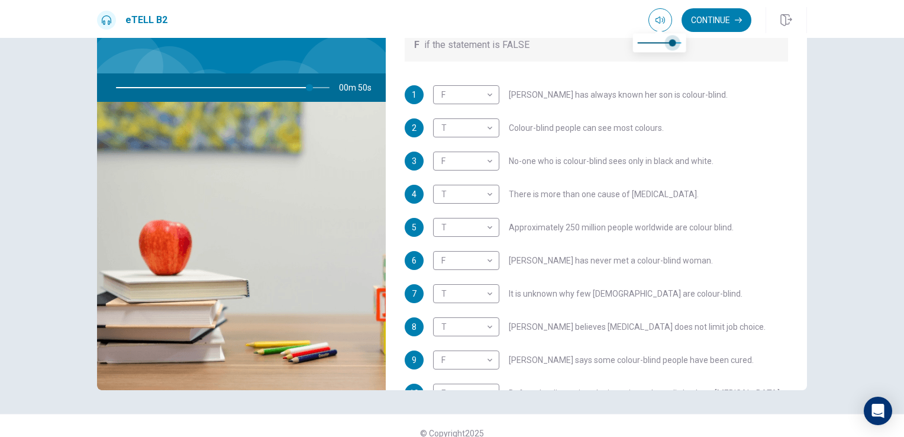
type input "***"
type input "**"
type input "***"
type input "**"
type input "***"
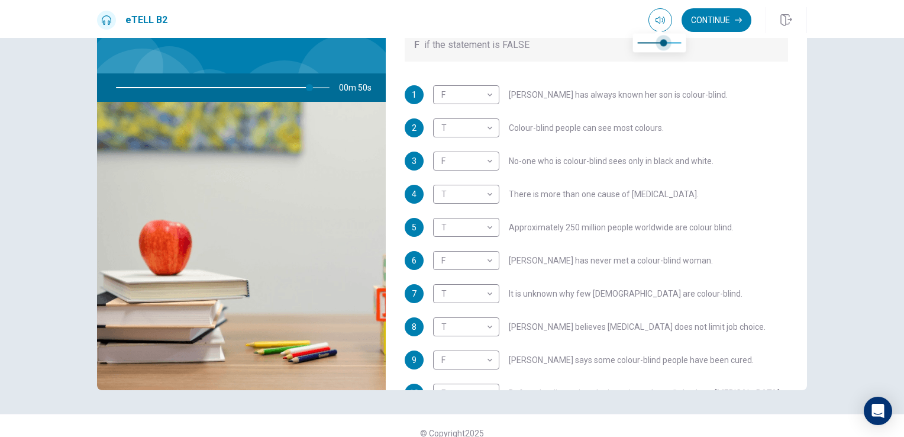
type input "**"
type input "***"
type input "**"
type input "***"
type input "**"
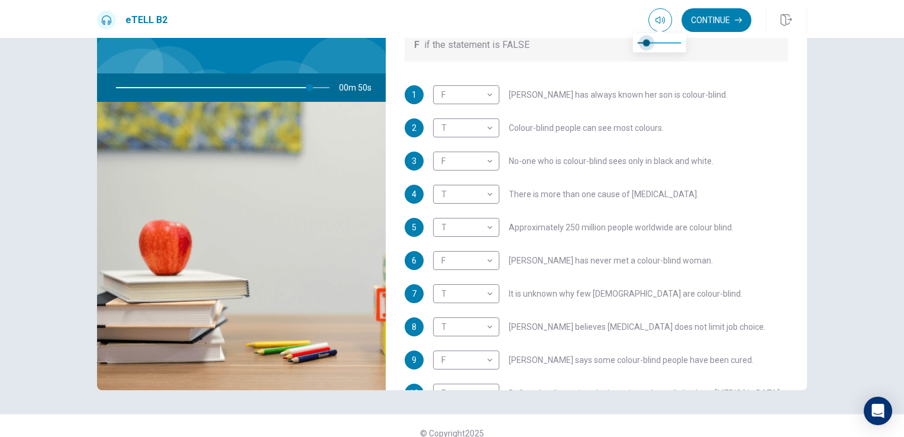
type input "***"
type input "**"
type input "***"
type input "**"
type input "***"
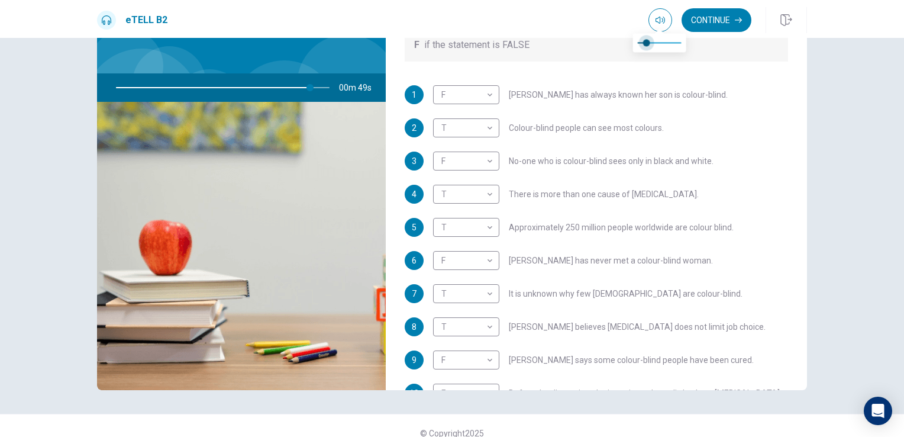
type input "**"
type input "***"
type input "**"
type input "***"
type input "**"
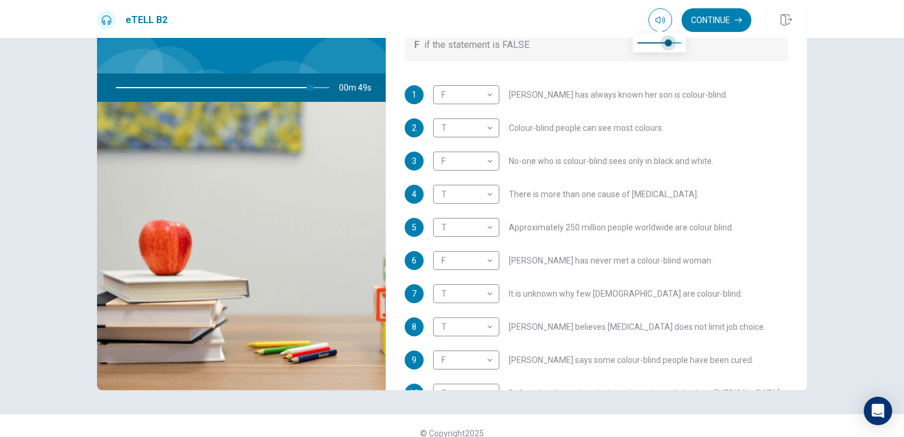
type input "***"
type input "**"
type input "***"
type input "**"
type input "*"
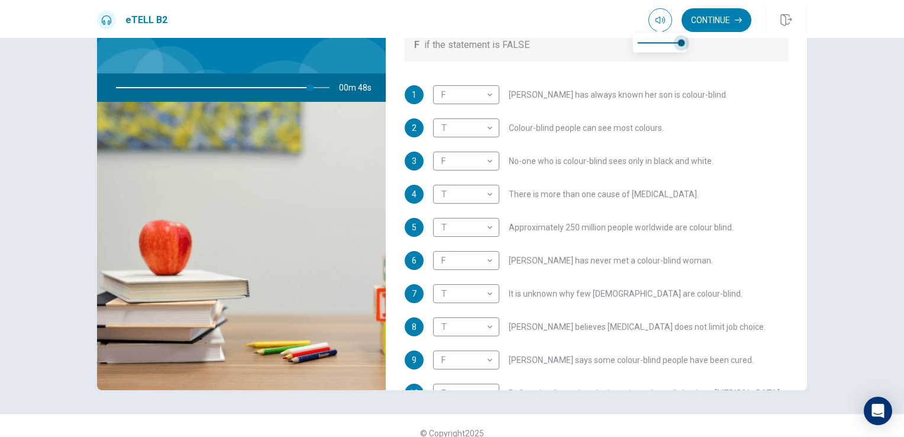
click at [680, 45] on span at bounding box center [681, 42] width 7 height 7
click at [712, 31] on button "Continue" at bounding box center [717, 20] width 70 height 24
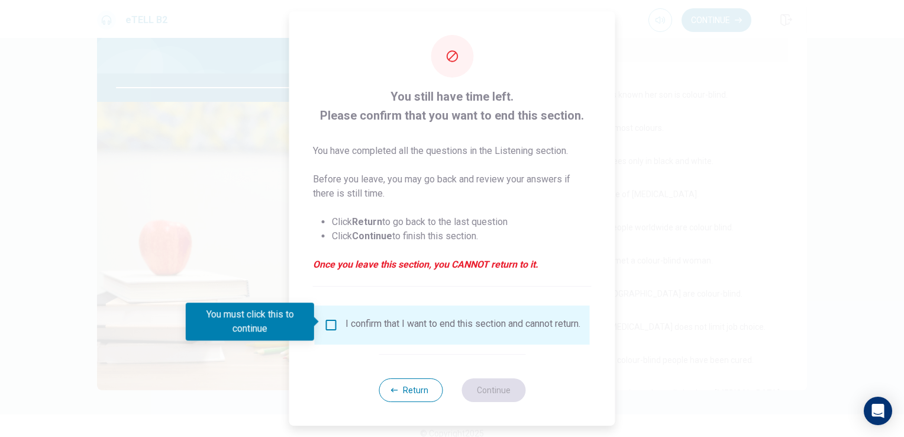
scroll to position [4, 0]
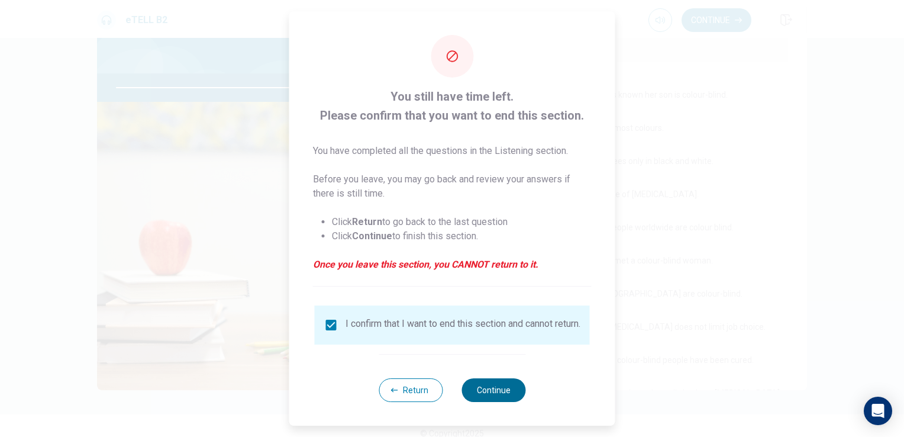
click at [497, 388] on button "Continue" at bounding box center [494, 390] width 64 height 24
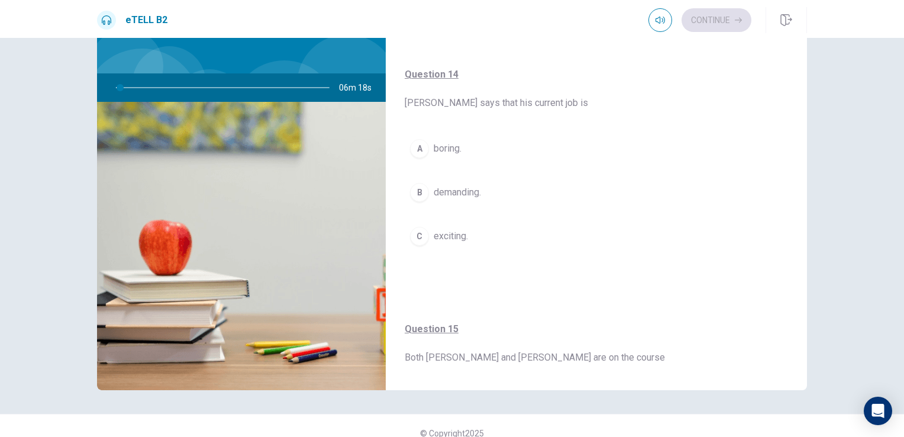
scroll to position [928, 0]
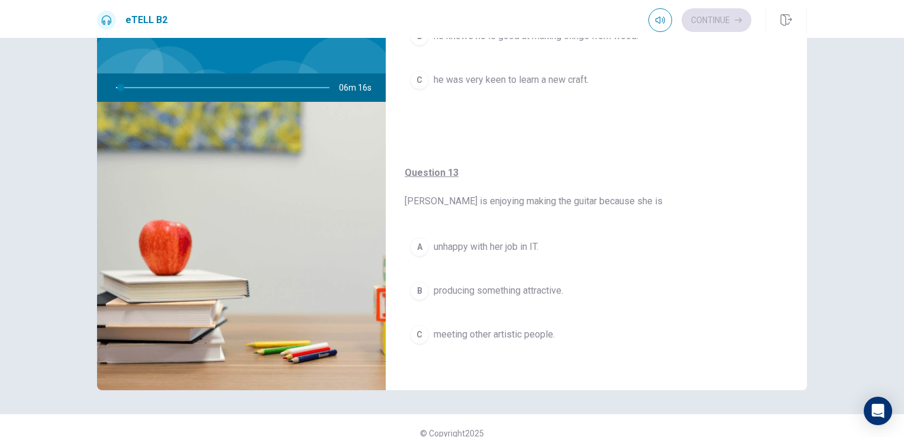
drag, startPoint x: 643, startPoint y: 227, endPoint x: 617, endPoint y: 157, distance: 74.0
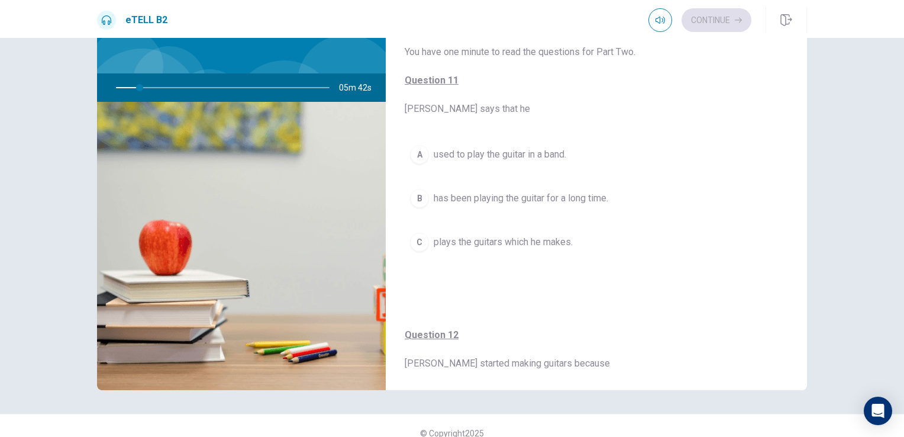
scroll to position [0, 0]
type input "**"
click at [604, 117] on div "For questions 11 – 15, choose the correct answer from the options shown. You wi…" at bounding box center [596, 141] width 421 height 325
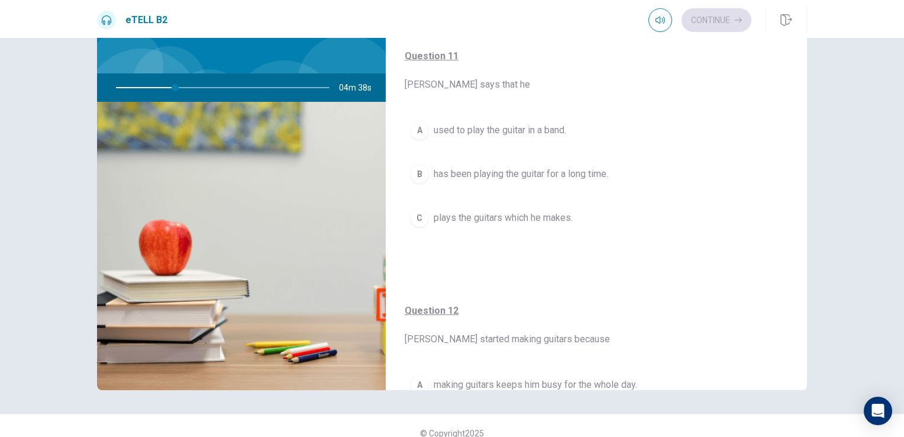
scroll to position [29, 0]
drag, startPoint x: 660, startPoint y: 130, endPoint x: 658, endPoint y: 148, distance: 17.9
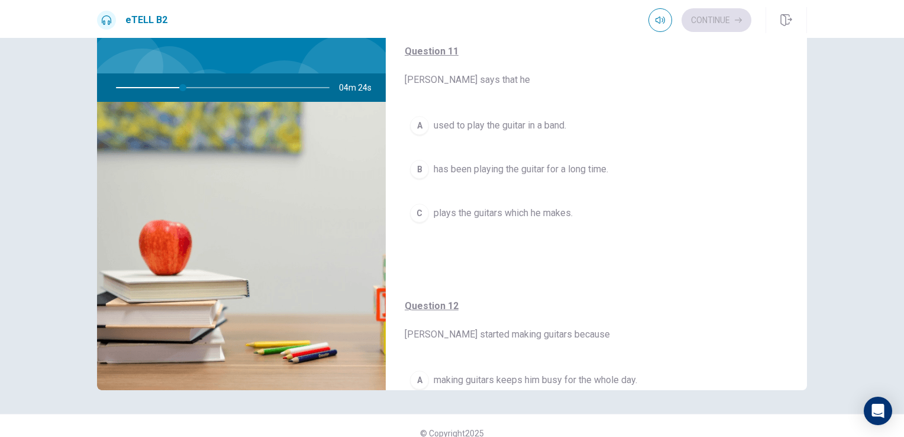
click at [579, 212] on button "C plays the guitars which he makes." at bounding box center [596, 213] width 383 height 30
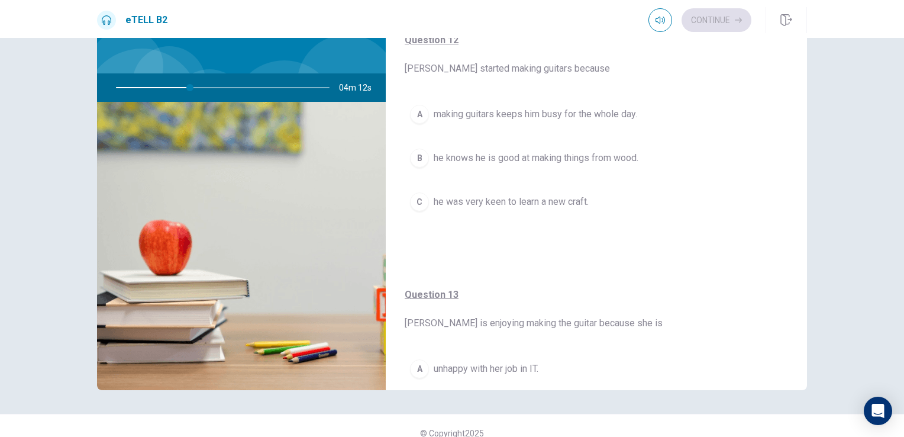
scroll to position [266, 0]
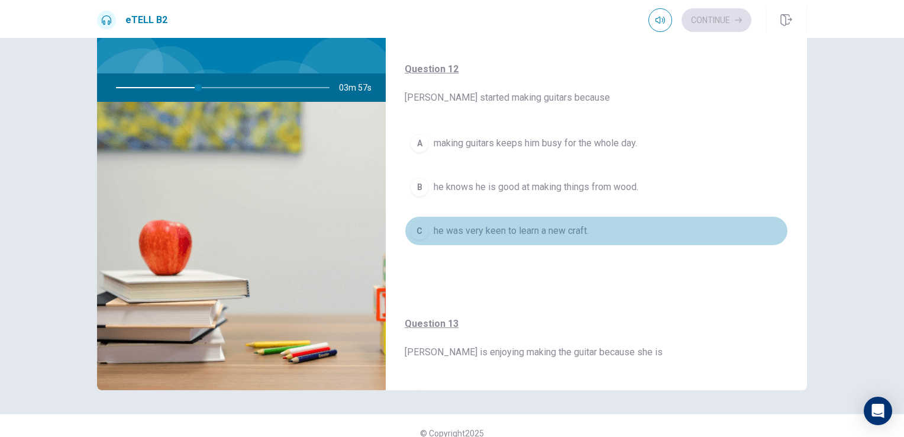
click at [604, 240] on button "C he was very keen to learn a new craft." at bounding box center [596, 231] width 383 height 30
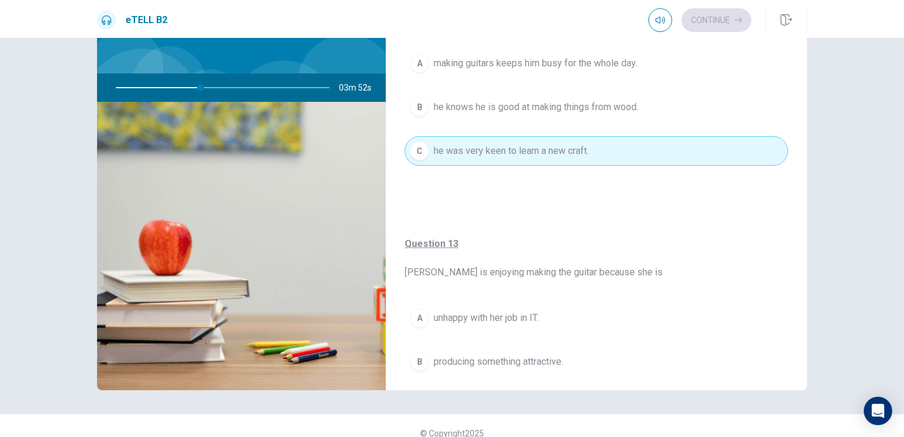
scroll to position [325, 0]
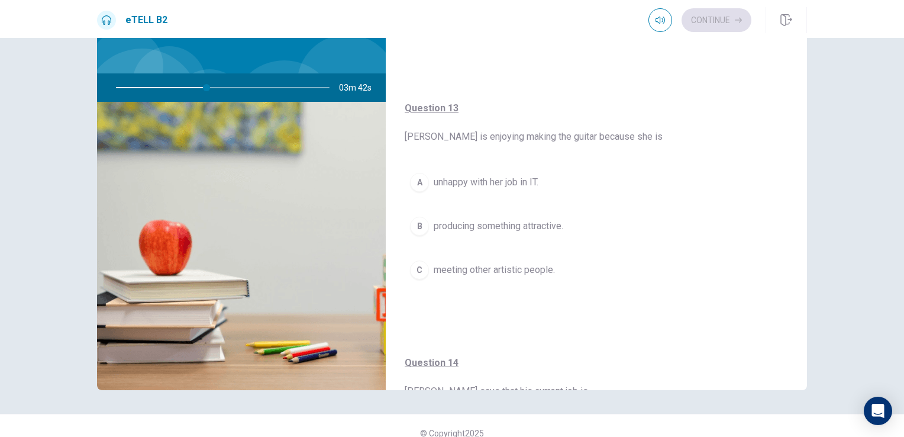
drag, startPoint x: 618, startPoint y: 266, endPoint x: 618, endPoint y: 299, distance: 32.5
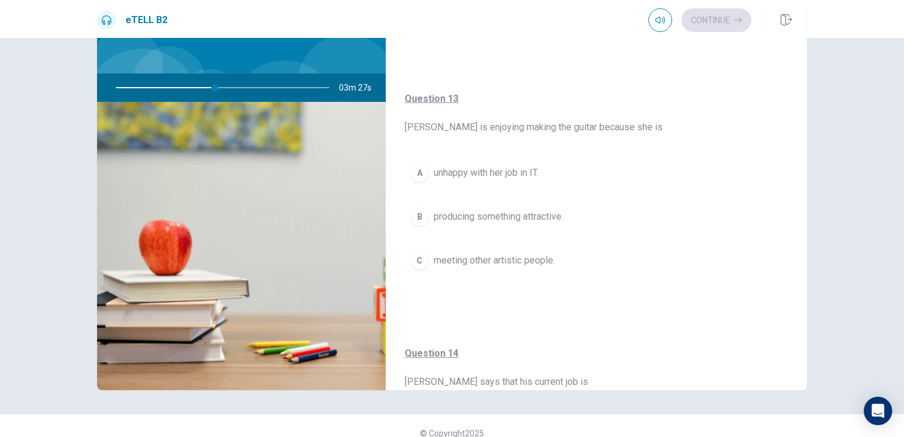
click at [554, 218] on span "producing something attractive." at bounding box center [499, 216] width 130 height 14
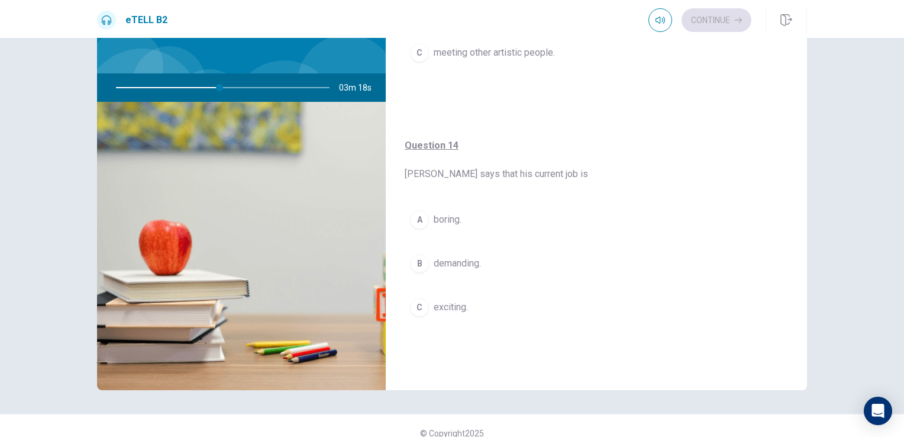
scroll to position [727, 0]
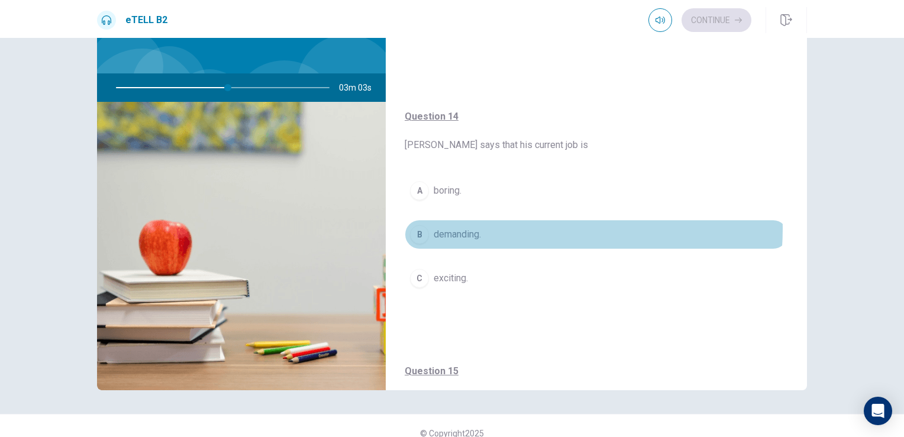
click at [504, 225] on button "B demanding." at bounding box center [596, 235] width 383 height 30
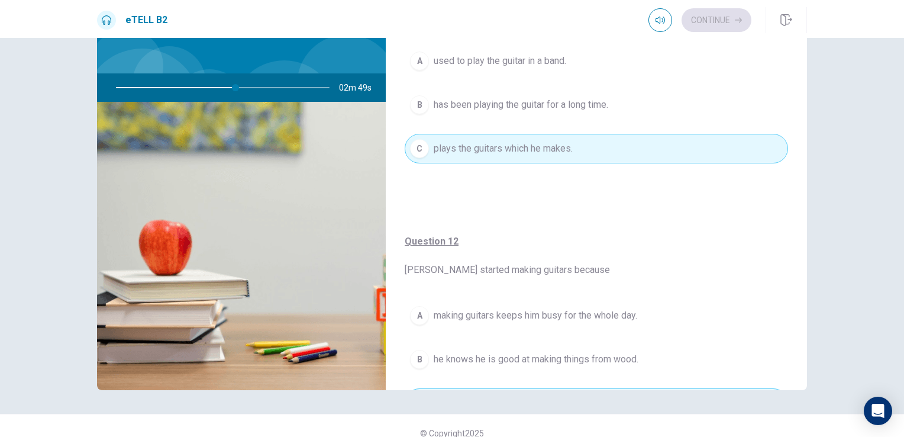
scroll to position [17, 0]
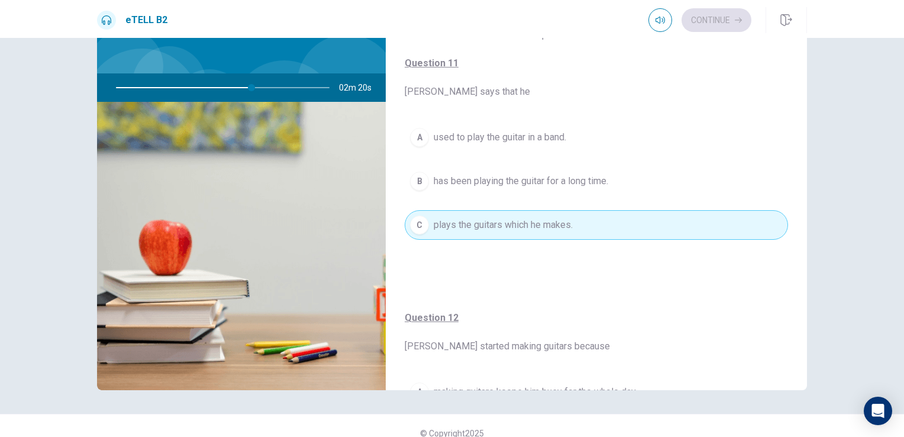
click at [617, 186] on button "B has been playing the guitar for a long time." at bounding box center [596, 181] width 383 height 30
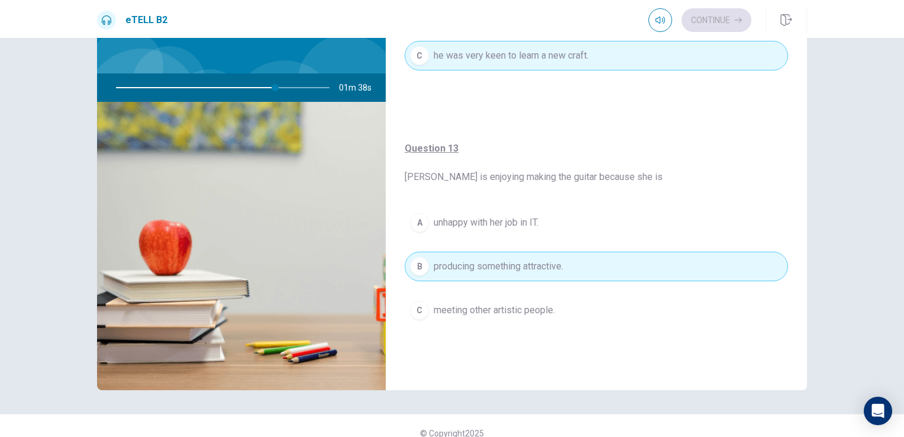
scroll to position [372, 0]
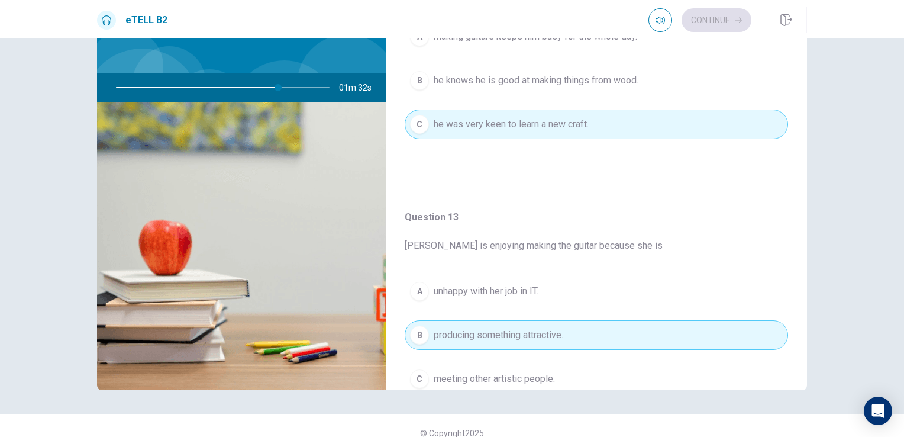
click at [596, 186] on div "Question 13 [PERSON_NAME] is enjoying making the guitar because she is A unhapp…" at bounding box center [596, 313] width 421 height 254
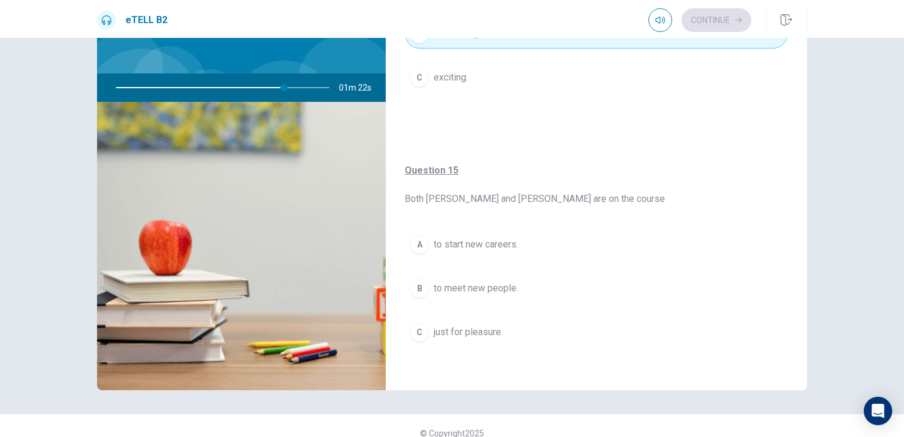
scroll to position [869, 0]
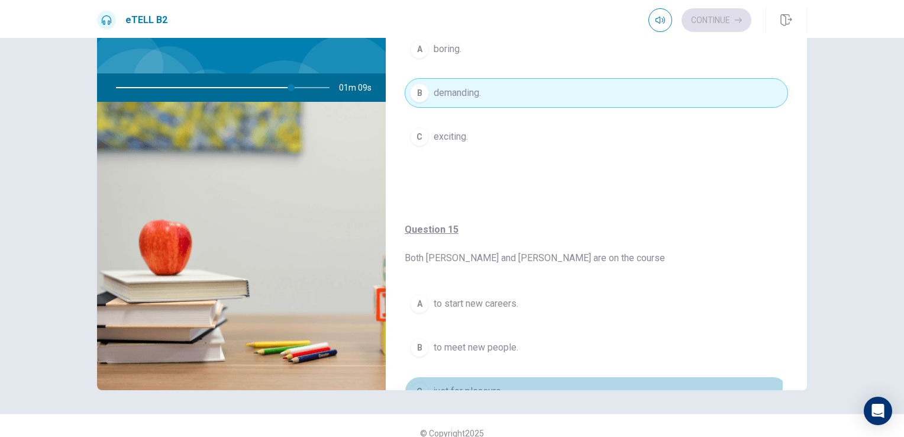
click at [518, 381] on button "C just for pleasure." at bounding box center [596, 391] width 383 height 30
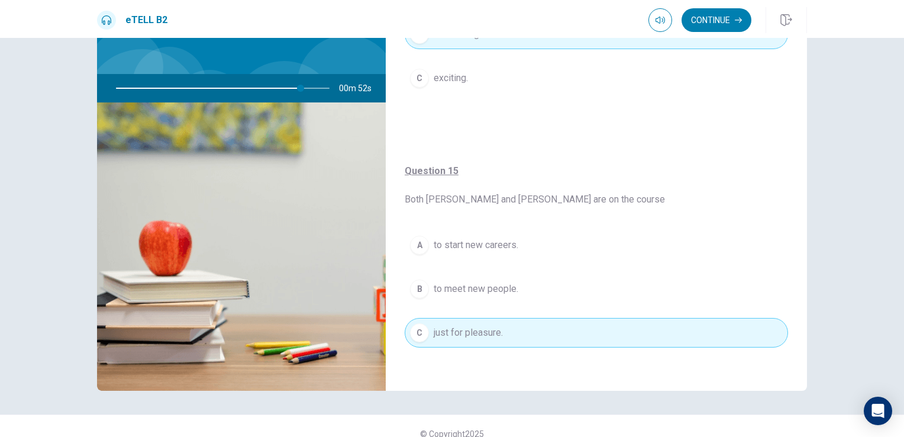
scroll to position [38, 0]
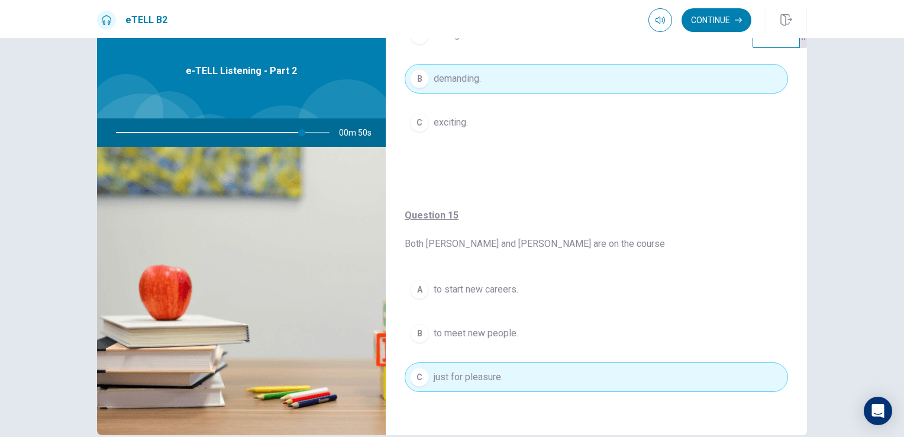
click at [627, 191] on div "Question 15 Both [PERSON_NAME] and [PERSON_NAME] are on the course A to start n…" at bounding box center [596, 312] width 421 height 254
click at [721, 30] on button "Continue" at bounding box center [717, 20] width 70 height 24
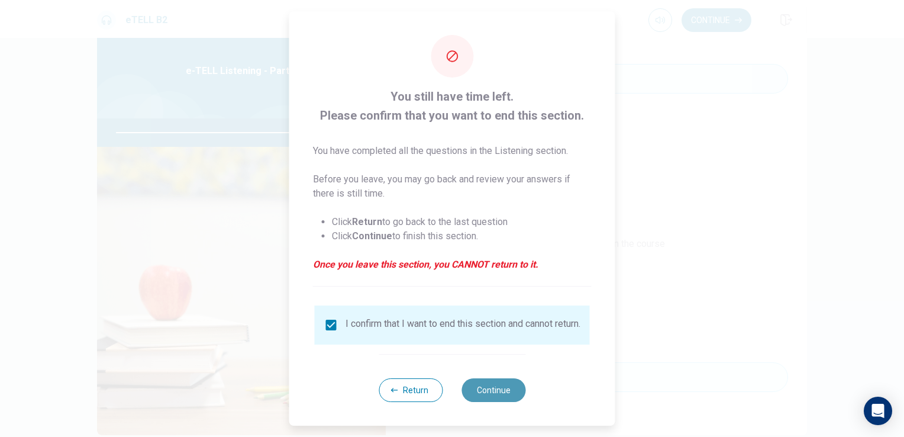
click at [496, 396] on button "Continue" at bounding box center [494, 390] width 64 height 24
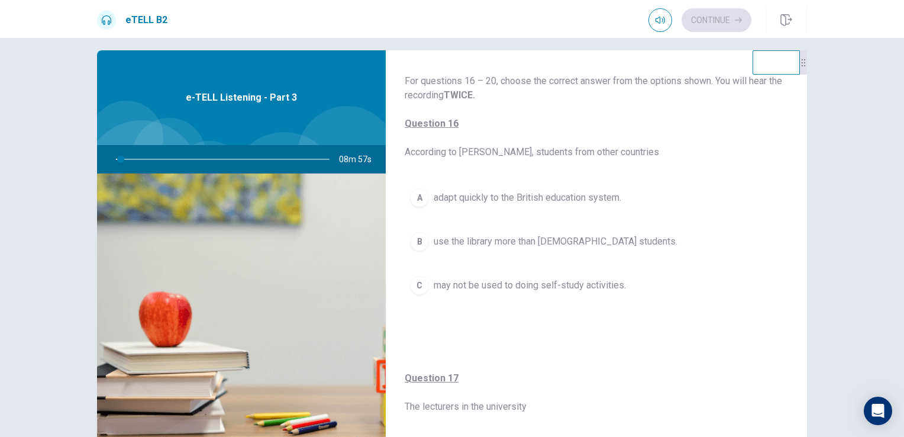
scroll to position [12, 0]
drag, startPoint x: 894, startPoint y: 112, endPoint x: 891, endPoint y: 127, distance: 15.2
click at [891, 127] on div "For questions 16 – 20, choose the correct answer from the options shown. You wi…" at bounding box center [452, 237] width 904 height 399
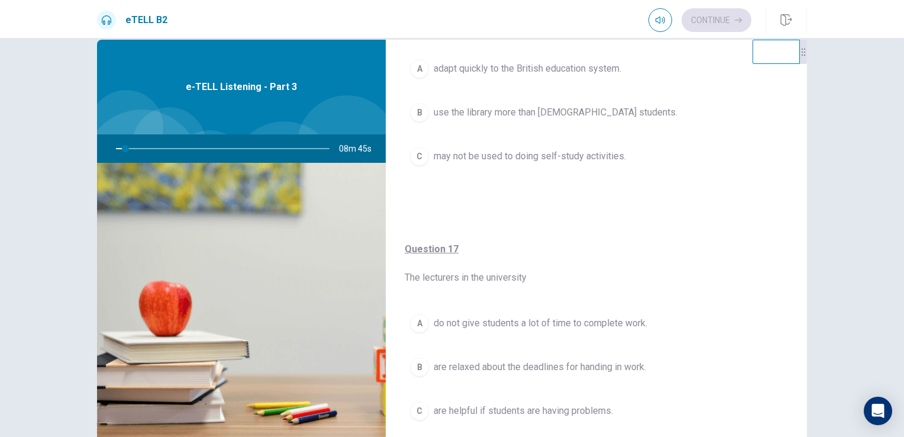
scroll to position [0, 0]
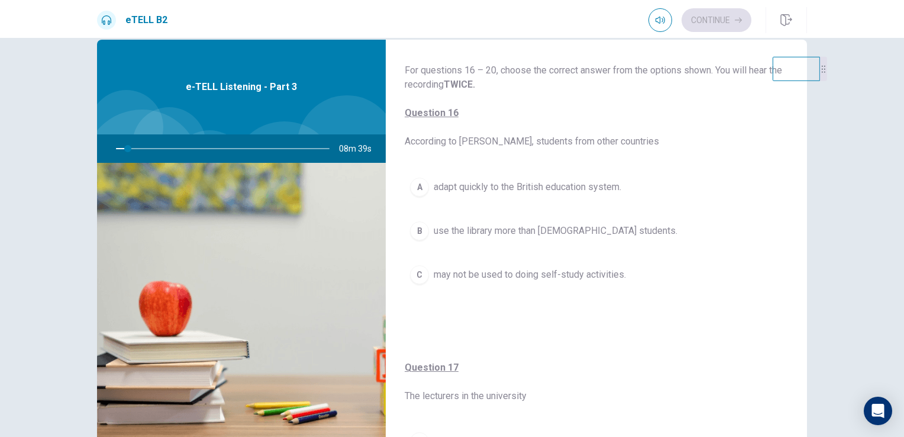
drag, startPoint x: 800, startPoint y: 56, endPoint x: 836, endPoint y: 77, distance: 41.9
click at [841, 75] on div "For questions 16 – 20, choose the correct answer from the options shown. You wi…" at bounding box center [452, 237] width 904 height 399
drag, startPoint x: 801, startPoint y: 80, endPoint x: 797, endPoint y: 57, distance: 23.9
click at [797, 55] on icon at bounding box center [800, 51] width 7 height 7
drag, startPoint x: 798, startPoint y: 62, endPoint x: 794, endPoint y: 102, distance: 41.0
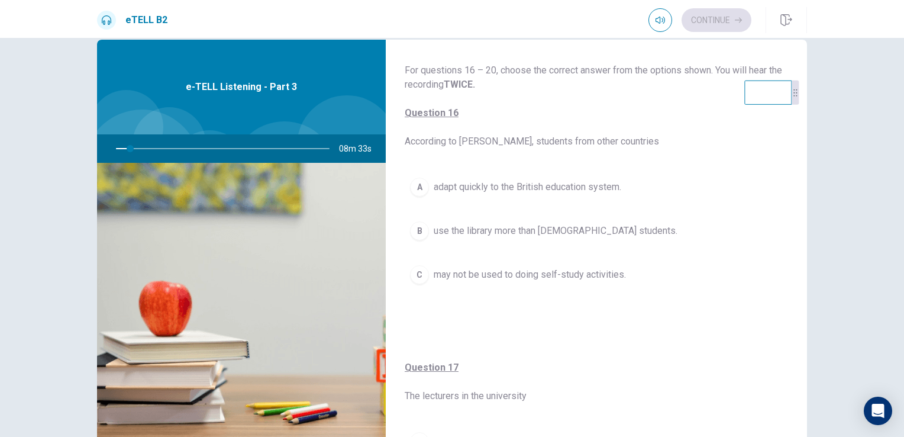
click at [794, 102] on div at bounding box center [795, 92] width 7 height 24
drag, startPoint x: 793, startPoint y: 95, endPoint x: 795, endPoint y: 51, distance: 43.9
click at [795, 51] on div at bounding box center [797, 51] width 7 height 24
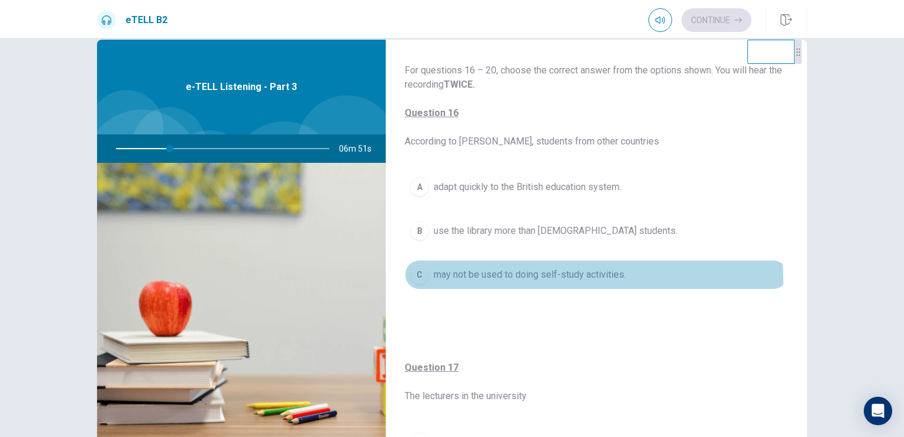
click at [552, 279] on span "may not be used to doing self-study activities." at bounding box center [530, 274] width 192 height 14
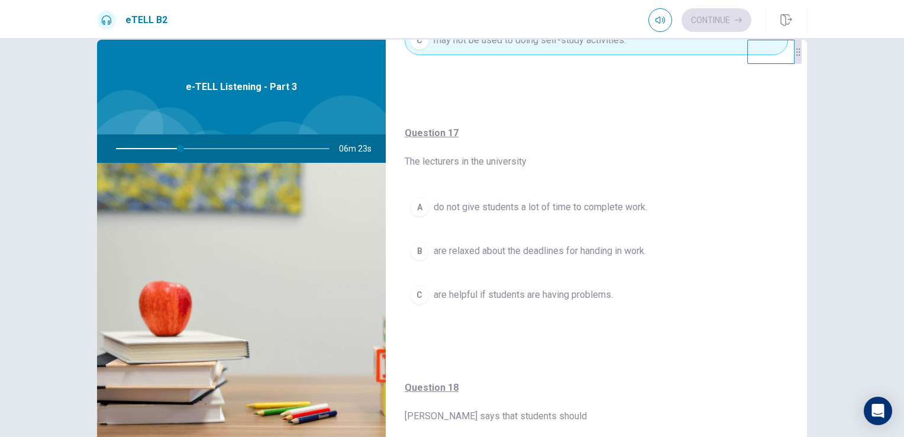
scroll to position [237, 0]
click at [628, 296] on button "C are helpful if students are having problems." at bounding box center [596, 293] width 383 height 30
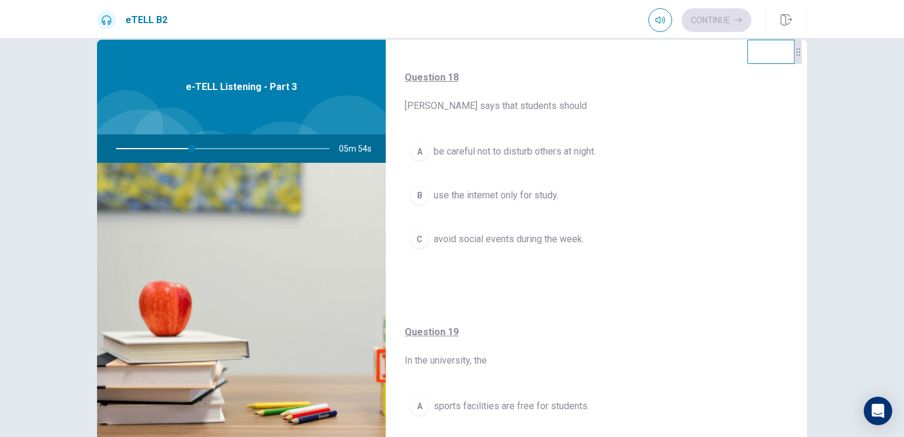
scroll to position [548, 0]
drag, startPoint x: 560, startPoint y: 335, endPoint x: 561, endPoint y: 342, distance: 7.1
drag, startPoint x: 562, startPoint y: 337, endPoint x: 563, endPoint y: 321, distance: 16.6
click at [515, 151] on span "be careful not to disturb others at night." at bounding box center [515, 155] width 162 height 14
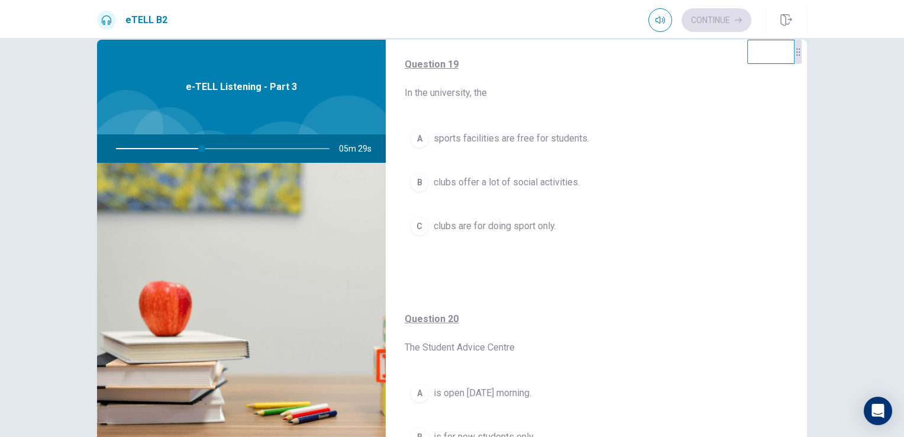
scroll to position [837, 0]
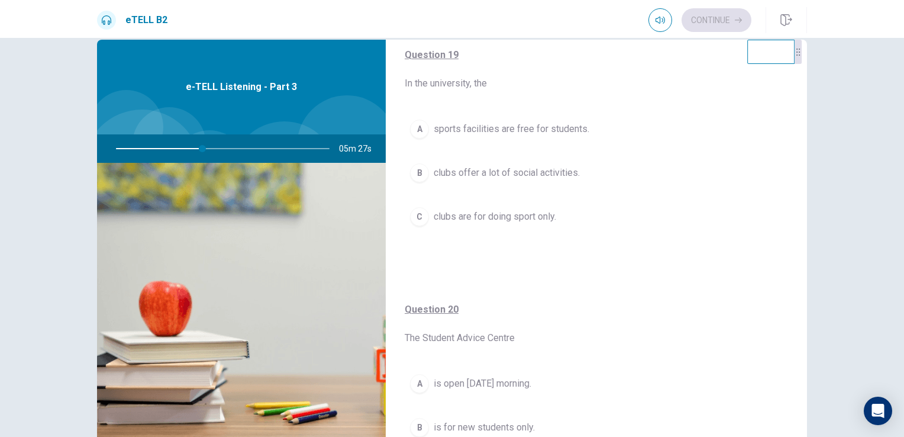
drag, startPoint x: 544, startPoint y: 254, endPoint x: 535, endPoint y: 256, distance: 9.8
click at [550, 181] on button "B clubs offer a lot of social activities." at bounding box center [596, 177] width 383 height 30
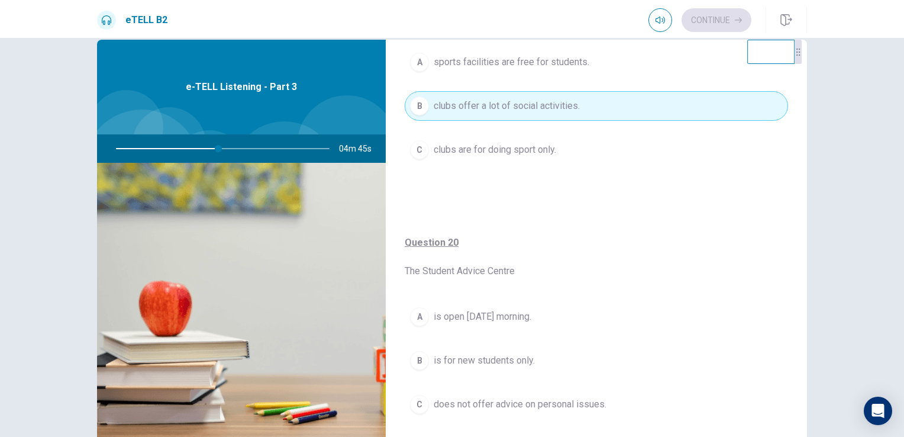
scroll to position [899, 0]
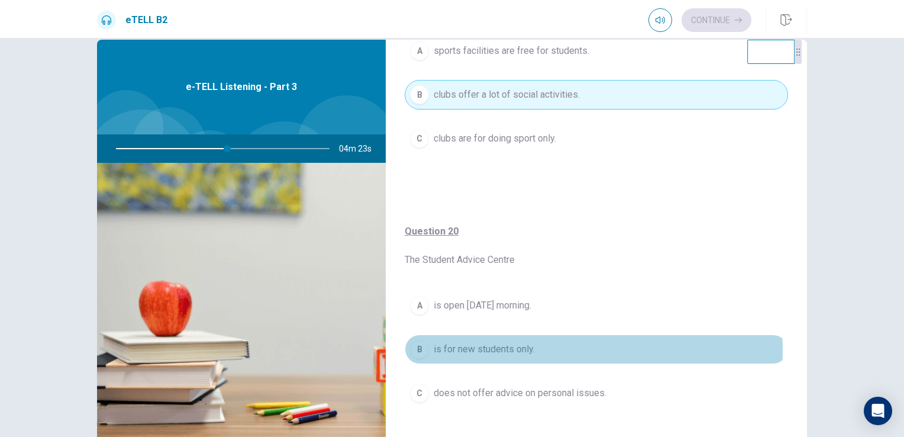
click at [515, 346] on span "is for new students only." at bounding box center [484, 349] width 101 height 14
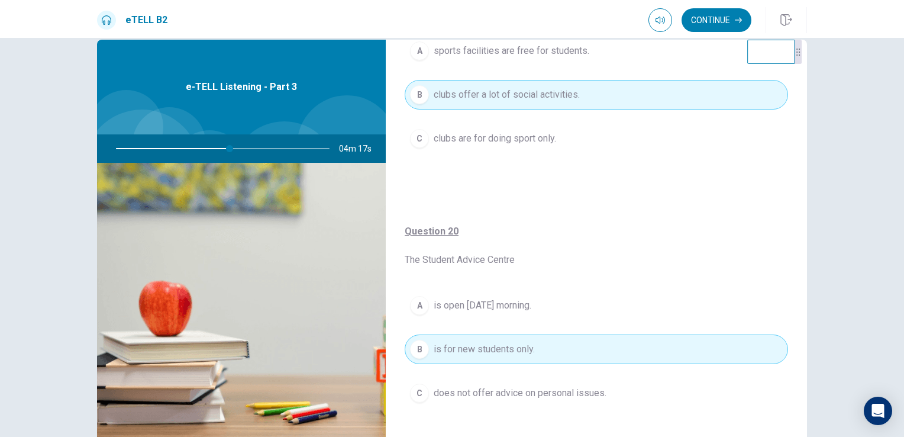
click at [528, 301] on span "is open [DATE] morning." at bounding box center [483, 305] width 98 height 14
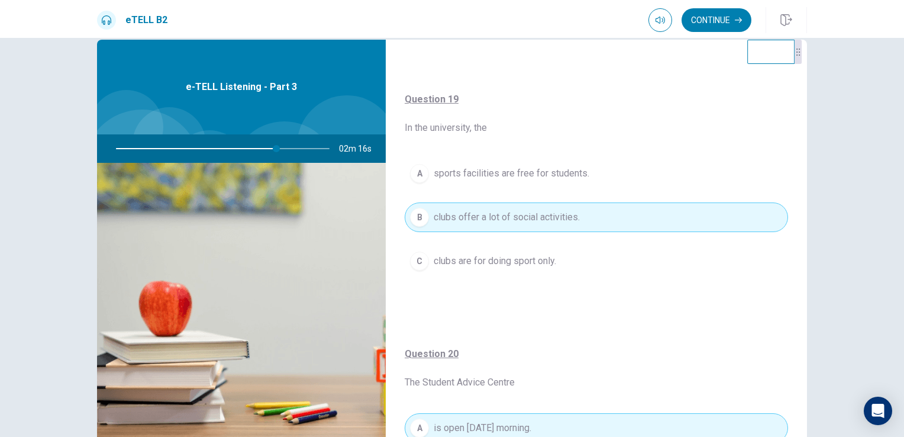
scroll to position [778, 0]
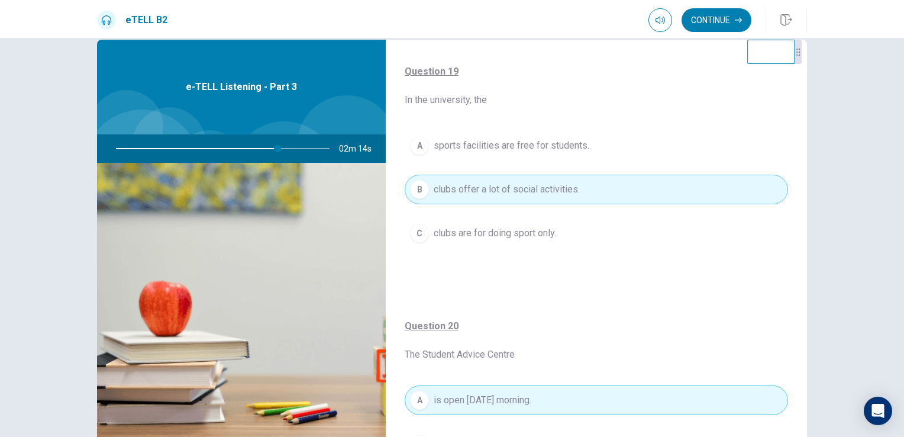
drag, startPoint x: 579, startPoint y: 315, endPoint x: 579, endPoint y: 334, distance: 18.9
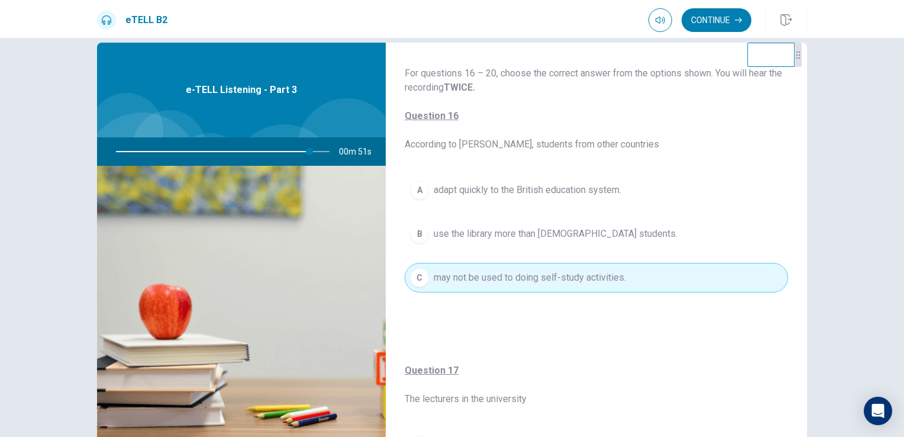
scroll to position [21, 0]
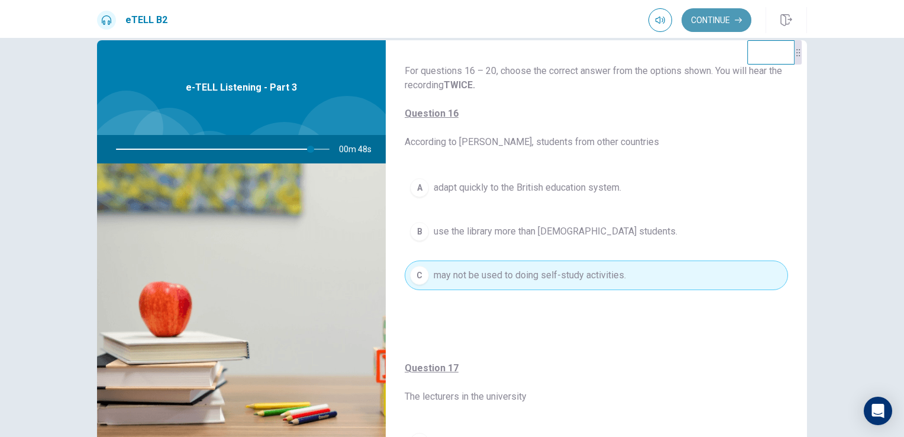
click at [700, 31] on button "Continue" at bounding box center [717, 20] width 70 height 24
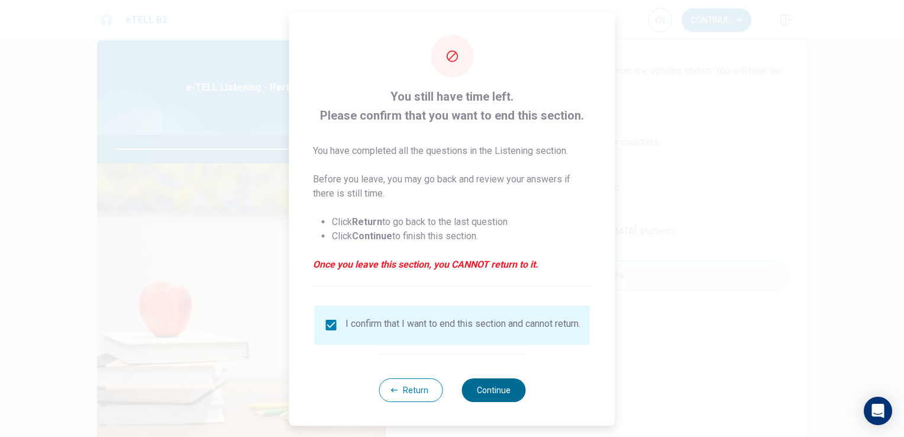
click at [511, 401] on button "Continue" at bounding box center [494, 390] width 64 height 24
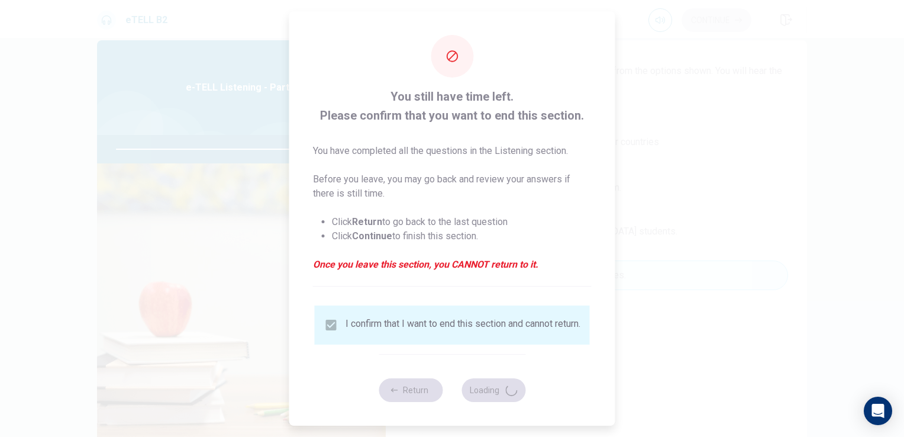
type input "**"
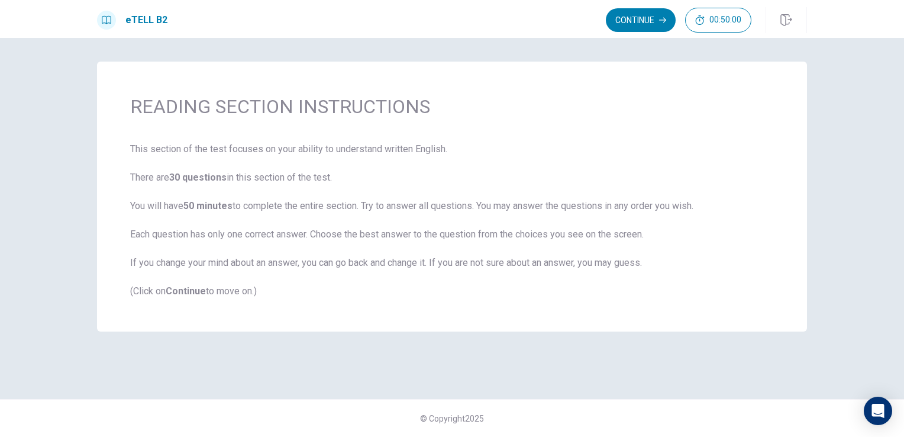
scroll to position [0, 0]
click at [561, 155] on span "This section of the test focuses on your ability to understand written English.…" at bounding box center [452, 220] width 644 height 156
drag, startPoint x: 625, startPoint y: 205, endPoint x: 686, endPoint y: 220, distance: 63.3
click at [685, 219] on span "This section of the test focuses on your ability to understand written English.…" at bounding box center [452, 220] width 644 height 156
drag, startPoint x: 691, startPoint y: 202, endPoint x: 620, endPoint y: 204, distance: 71.0
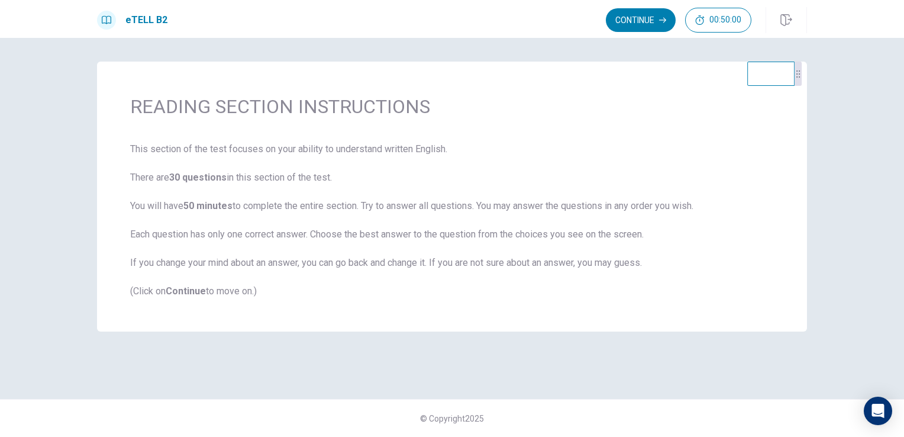
click at [621, 204] on span "This section of the test focuses on your ability to understand written English.…" at bounding box center [452, 220] width 644 height 156
click at [626, 15] on button "Continue" at bounding box center [641, 20] width 70 height 24
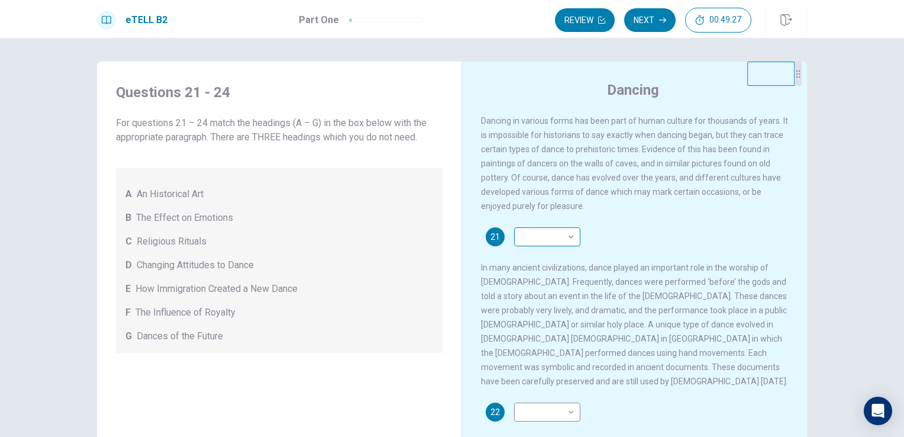
click at [553, 243] on body "This site uses cookies, as explained in our Privacy Policy . If you agree to th…" at bounding box center [452, 218] width 904 height 437
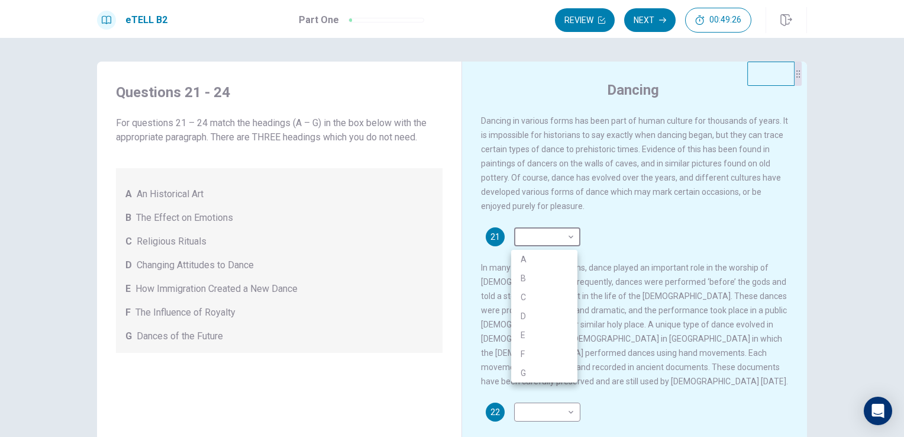
click at [559, 256] on li "A" at bounding box center [544, 259] width 66 height 19
type input "*"
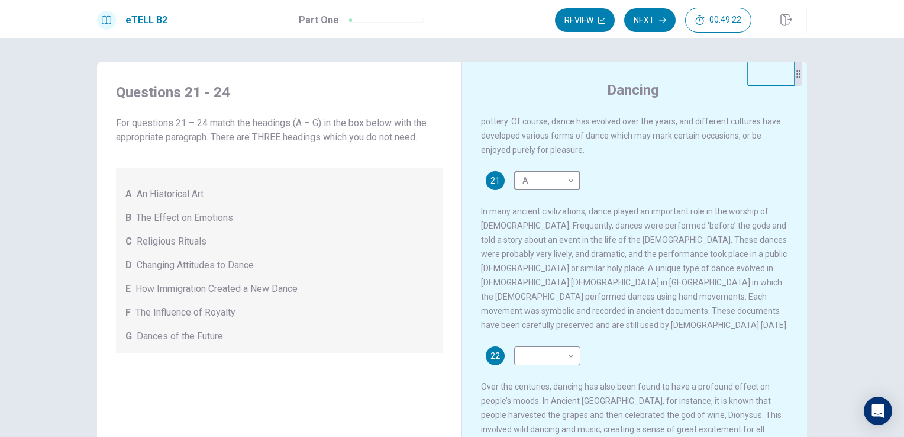
scroll to position [59, 0]
click at [546, 346] on body "This site uses cookies, as explained in our Privacy Policy . If you agree to th…" at bounding box center [452, 218] width 904 height 437
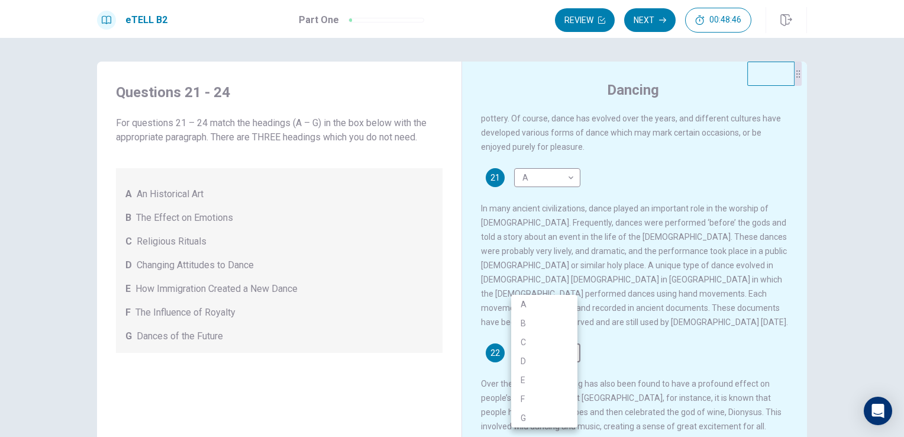
click at [568, 343] on li "C" at bounding box center [544, 342] width 66 height 19
type input "*"
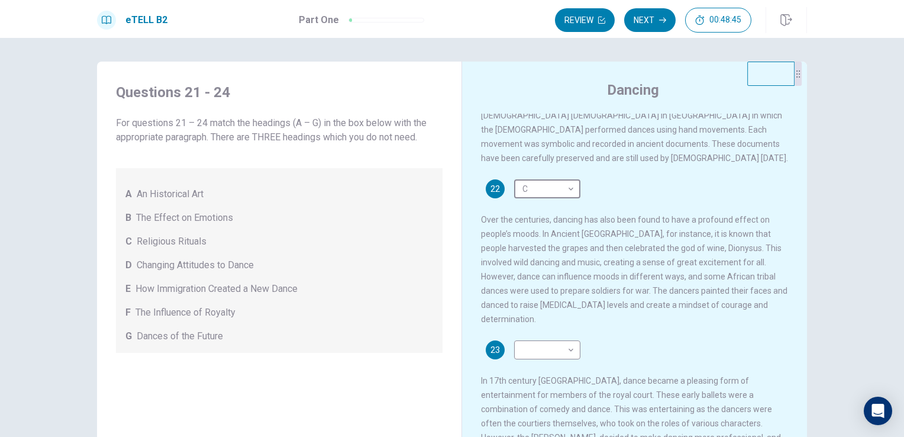
scroll to position [237, 0]
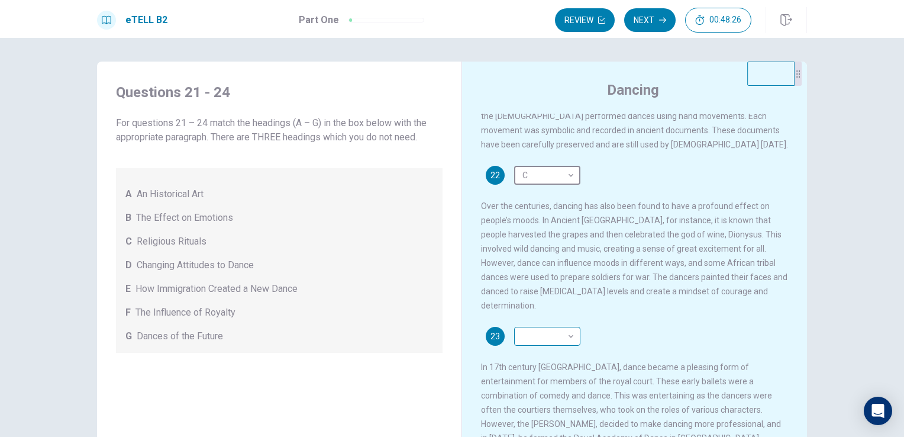
click at [537, 319] on body "This site uses cookies, as explained in our Privacy Policy . If you agree to th…" at bounding box center [452, 218] width 904 height 437
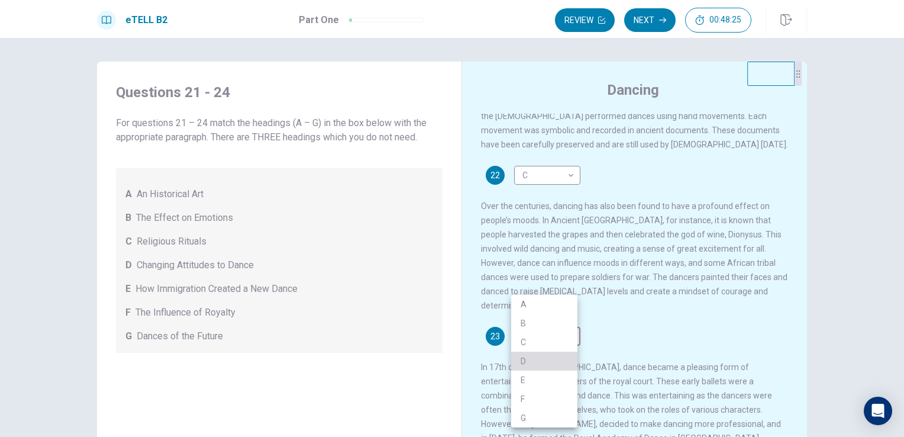
click at [536, 359] on li "D" at bounding box center [544, 361] width 66 height 19
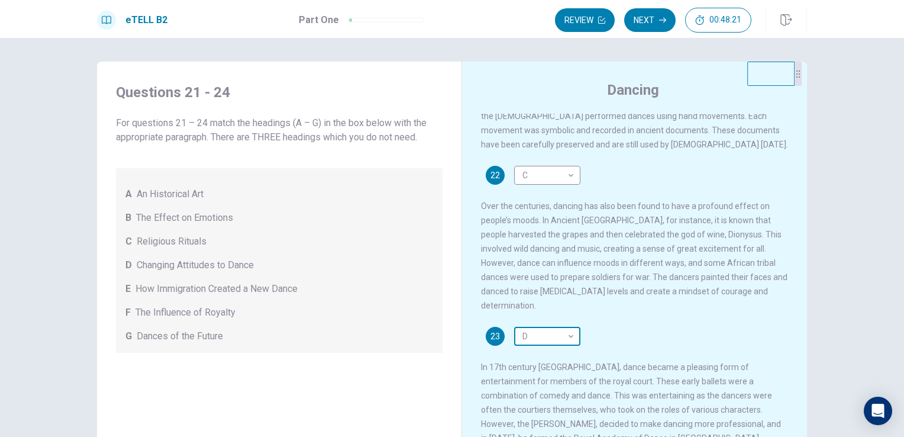
click at [550, 316] on body "This site uses cookies, as explained in our Privacy Policy . If you agree to th…" at bounding box center [452, 218] width 904 height 437
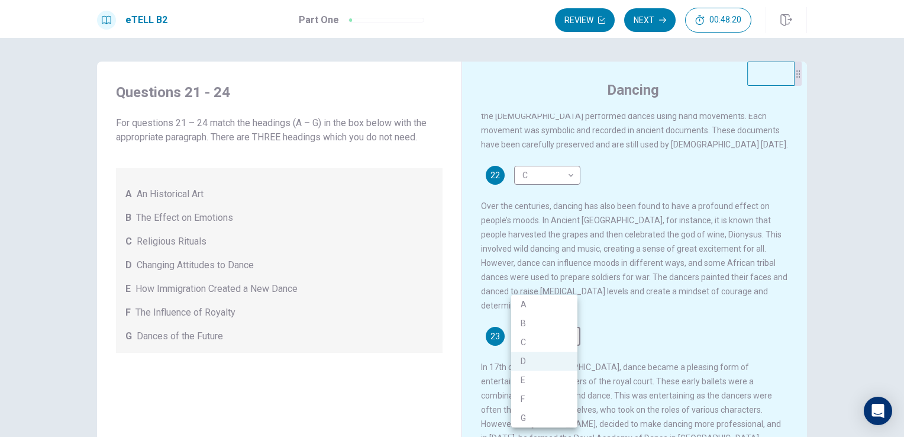
click at [527, 320] on li "B" at bounding box center [544, 323] width 66 height 19
type input "*"
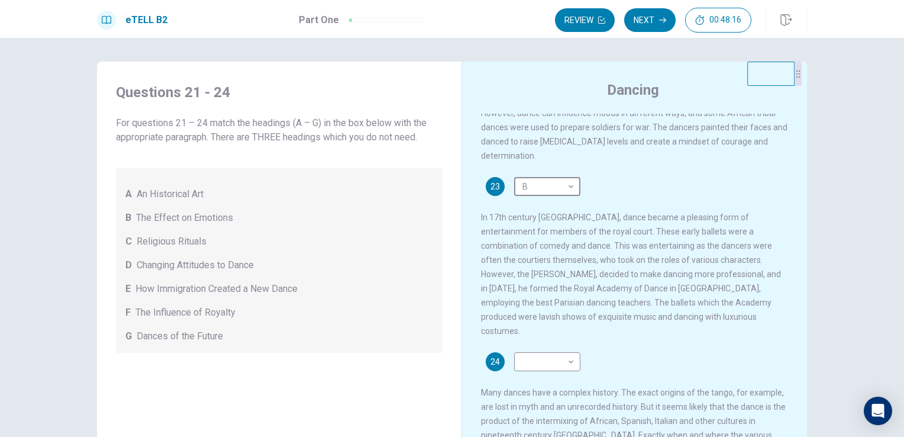
scroll to position [389, 0]
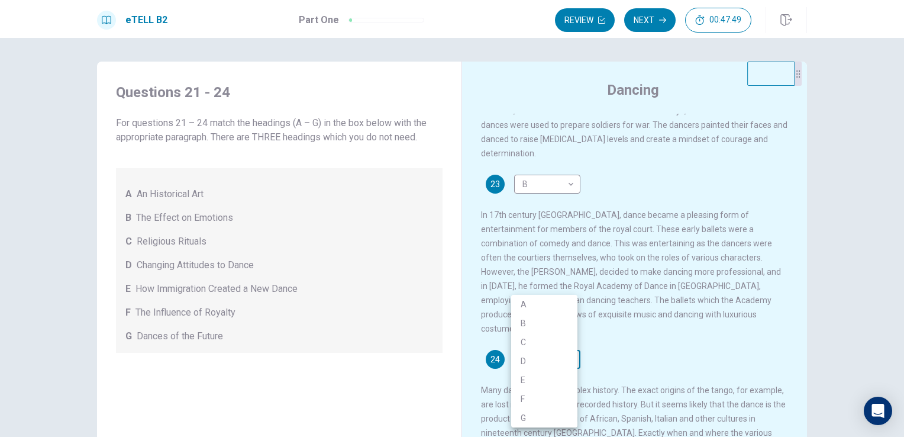
click at [552, 328] on body "This site uses cookies, as explained in our Privacy Policy . If you agree to th…" at bounding box center [452, 218] width 904 height 437
click at [548, 394] on li "F" at bounding box center [544, 398] width 66 height 19
type input "*"
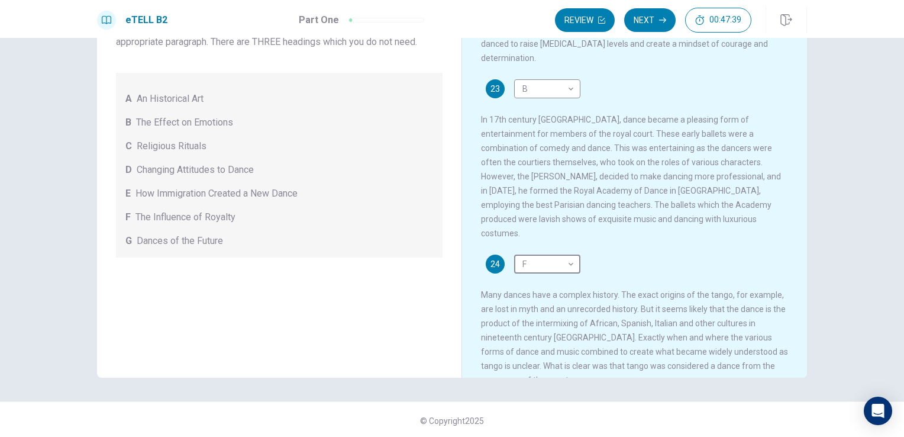
scroll to position [97, 0]
click at [677, 253] on div "24 F * ​ Many dances have a complex history. The exact origins of the tango, fo…" at bounding box center [635, 319] width 308 height 133
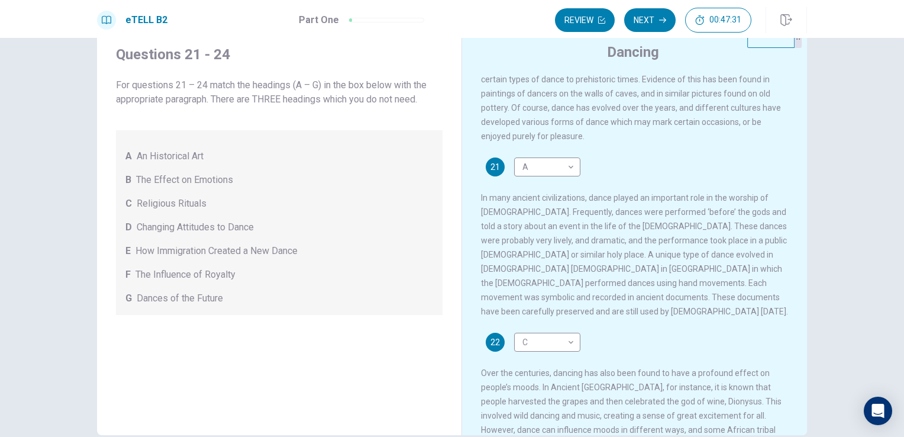
scroll to position [0, 0]
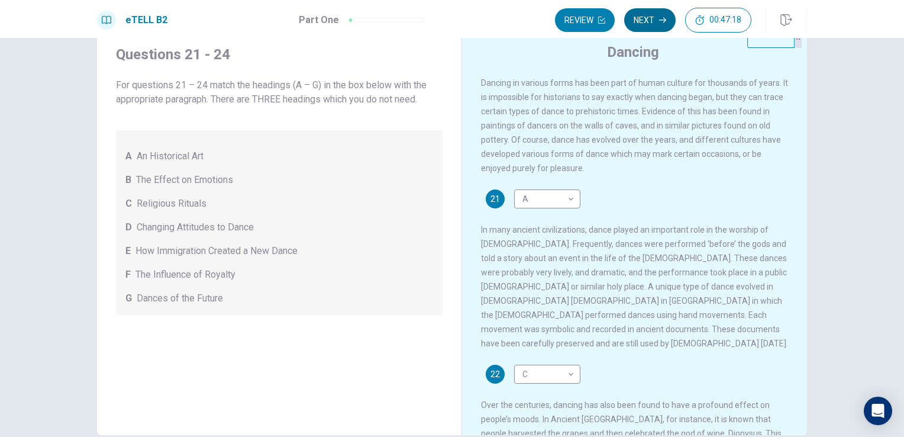
click at [651, 18] on button "Next" at bounding box center [649, 20] width 51 height 24
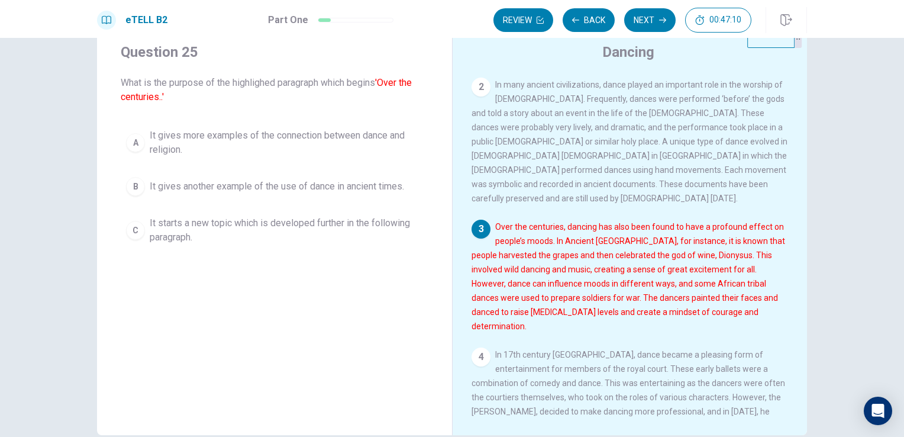
scroll to position [118, 0]
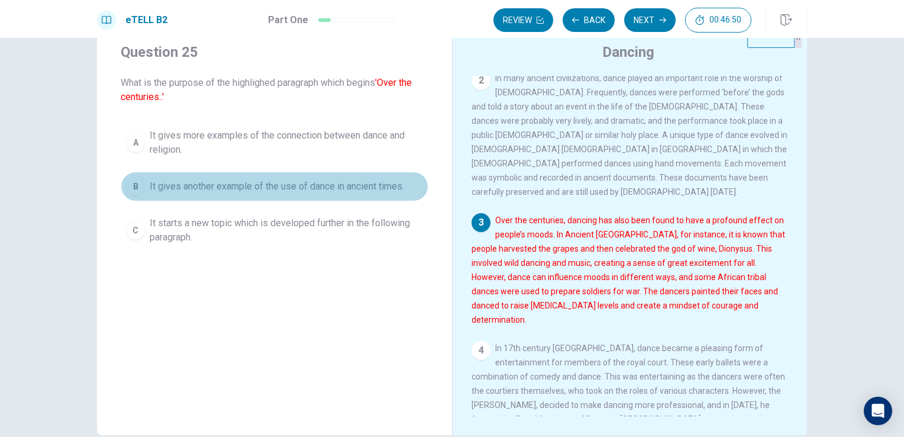
click at [287, 196] on button "B It gives another example of the use of dance in ancient times." at bounding box center [275, 187] width 308 height 30
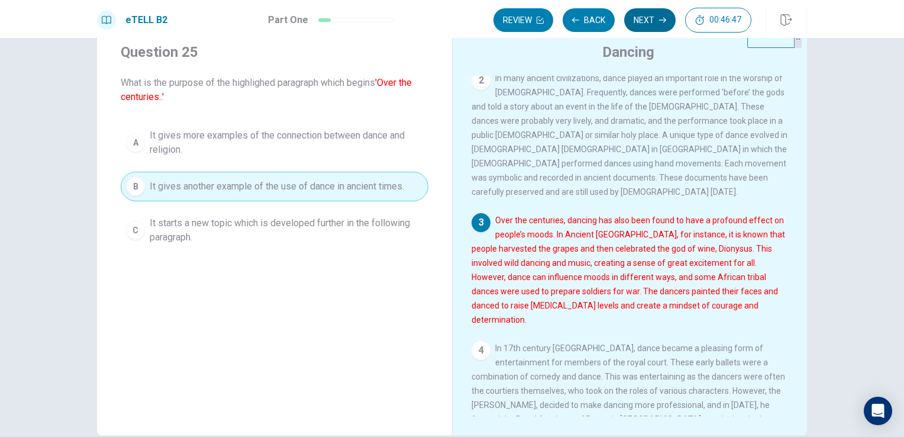
click at [653, 22] on button "Next" at bounding box center [649, 20] width 51 height 24
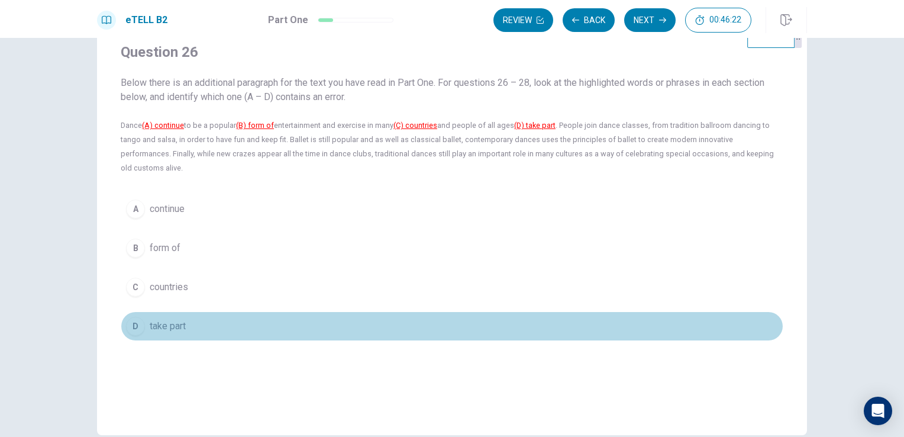
click at [127, 317] on div "D" at bounding box center [135, 326] width 19 height 19
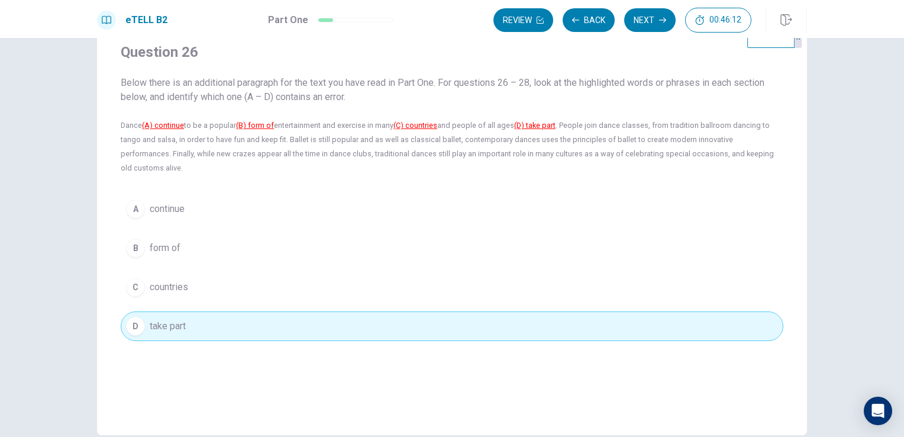
click at [146, 195] on button "A continue" at bounding box center [452, 209] width 663 height 30
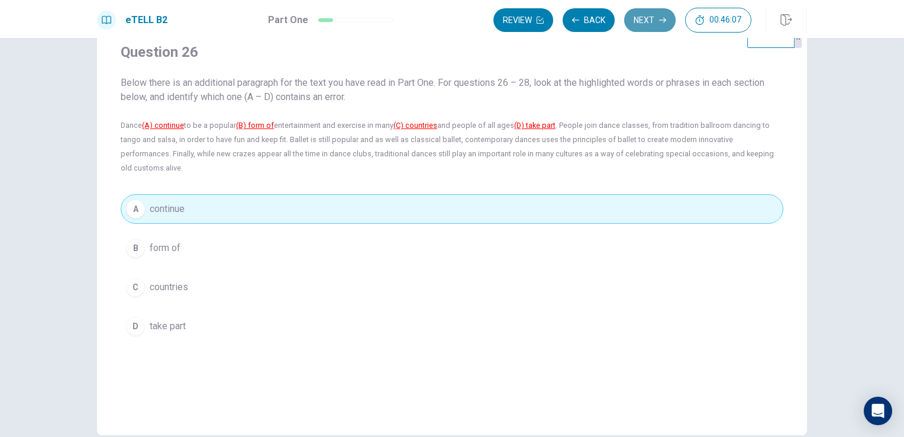
click at [666, 25] on button "Next" at bounding box center [649, 20] width 51 height 24
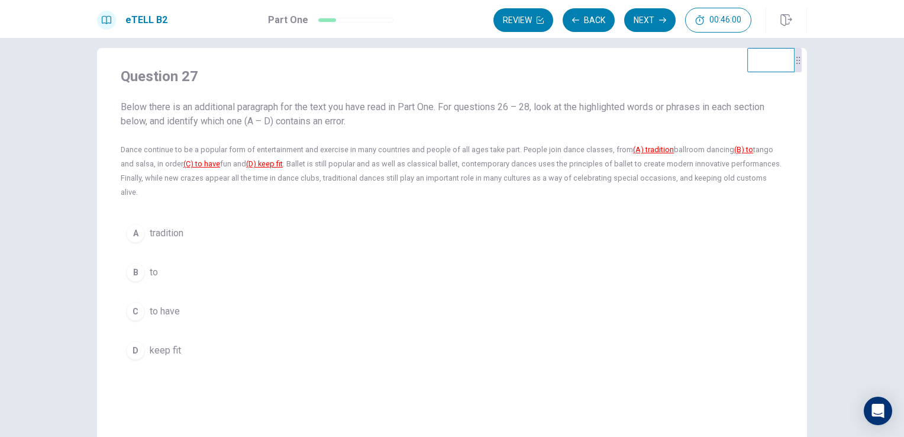
scroll to position [0, 0]
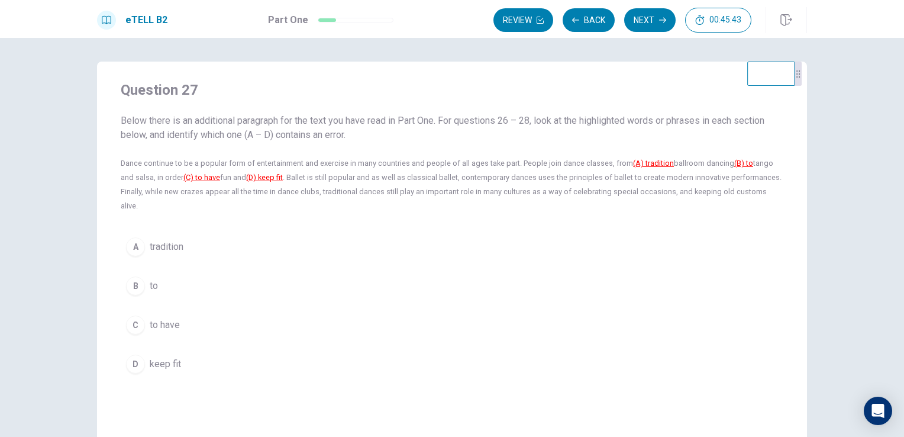
click at [140, 349] on button "D keep fit" at bounding box center [452, 364] width 663 height 30
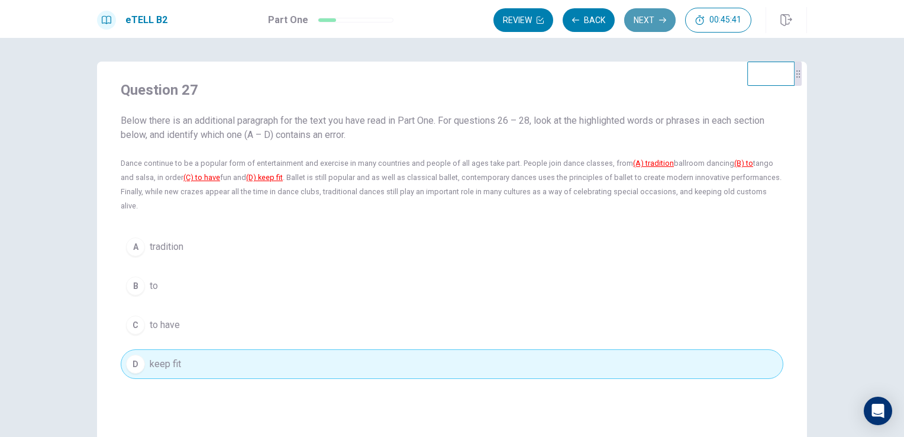
click at [659, 19] on button "Next" at bounding box center [649, 20] width 51 height 24
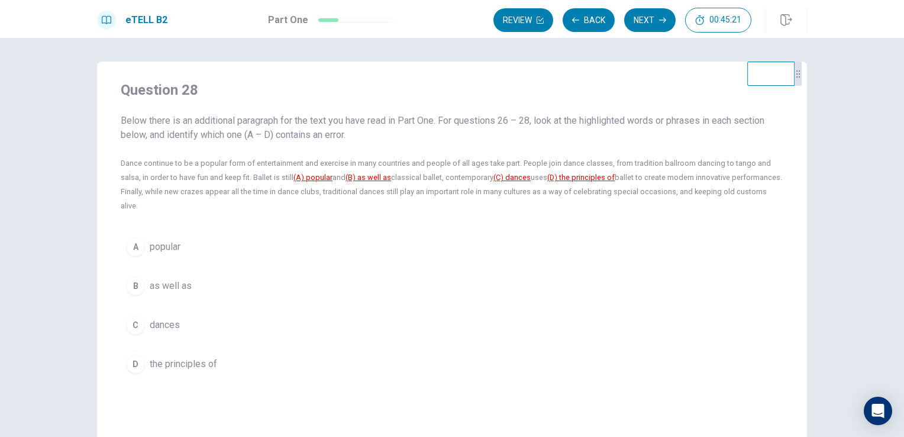
click at [135, 315] on div "C" at bounding box center [135, 324] width 19 height 19
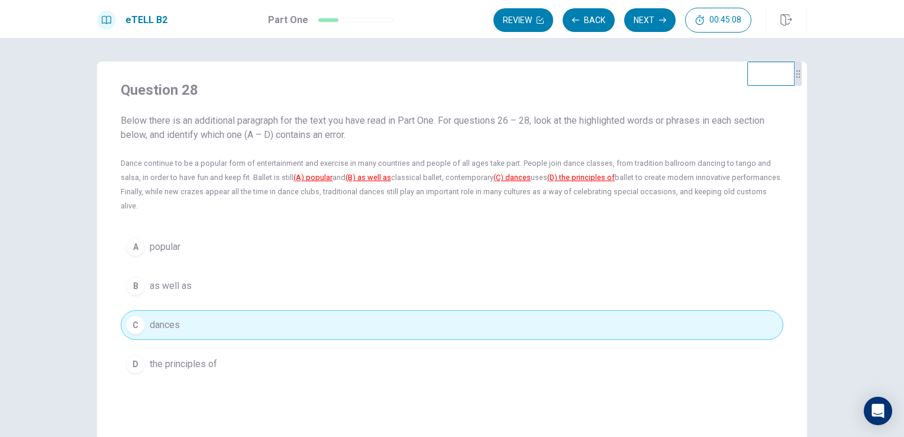
click at [207, 277] on button "B as well as" at bounding box center [452, 286] width 663 height 30
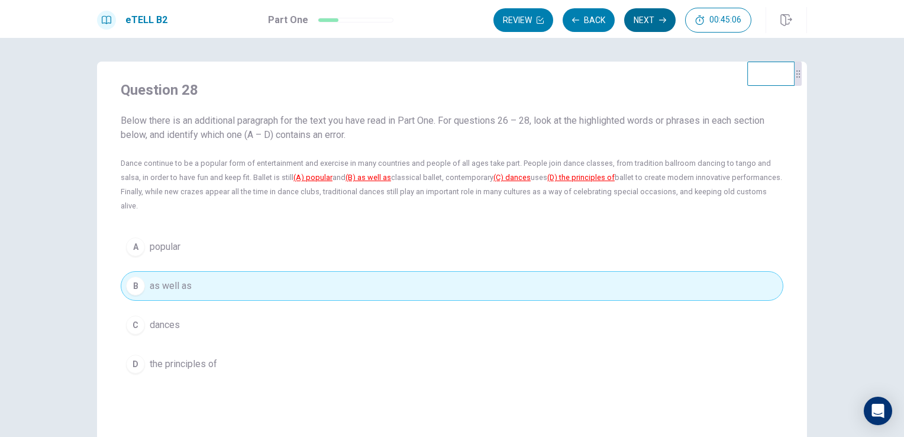
click at [648, 24] on button "Next" at bounding box center [649, 20] width 51 height 24
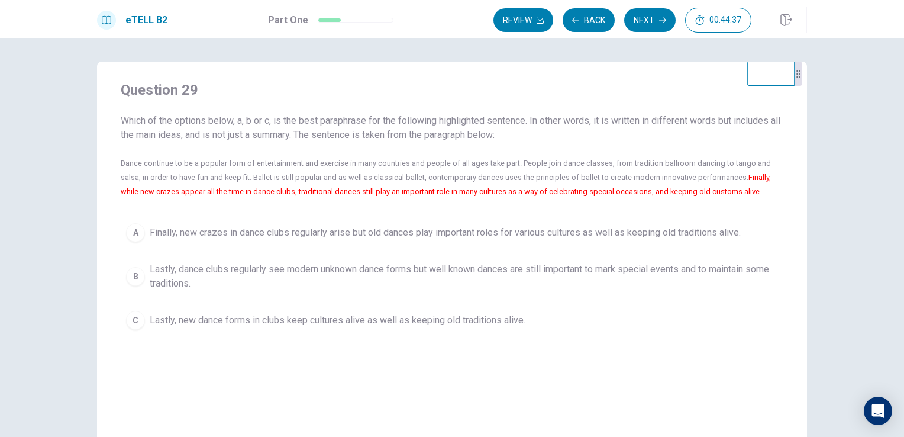
click at [483, 240] on button "A Finally, new crazes in dance clubs regularly arise but old dances play import…" at bounding box center [452, 233] width 663 height 30
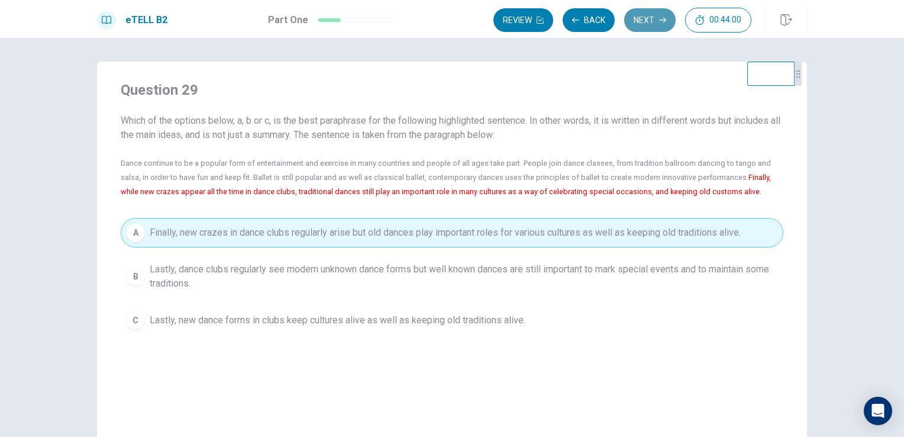
click at [660, 22] on icon "button" at bounding box center [662, 20] width 7 height 7
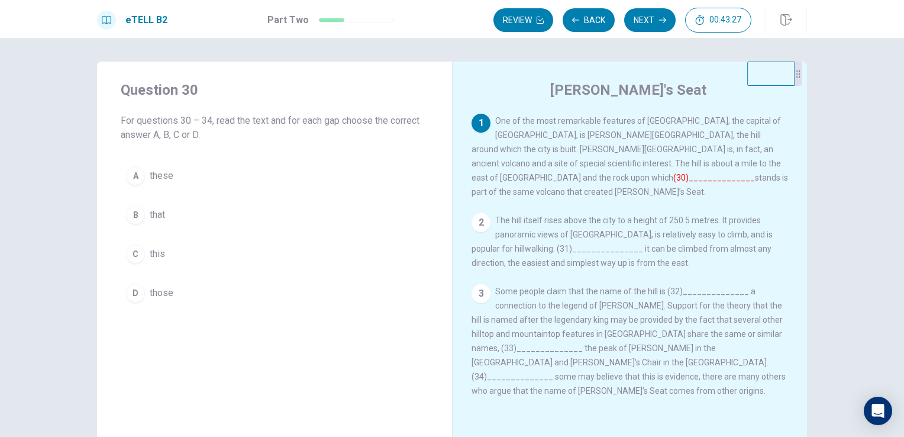
click at [180, 252] on button "C this" at bounding box center [275, 254] width 308 height 30
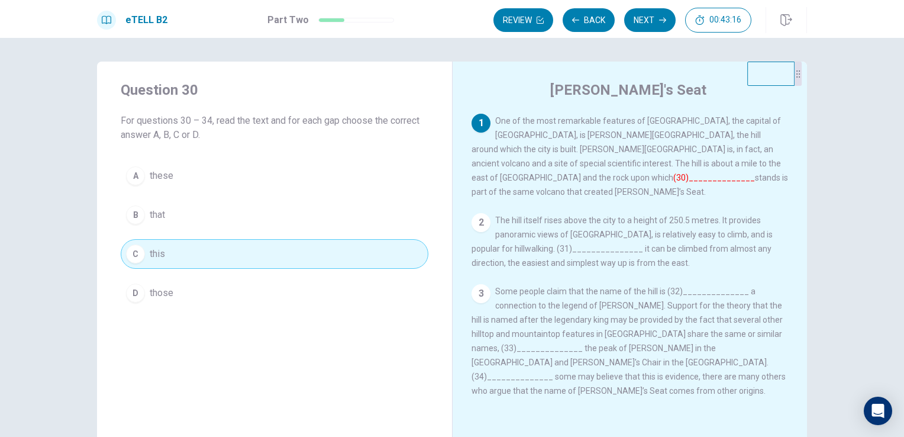
click at [217, 218] on button "B that" at bounding box center [275, 215] width 308 height 30
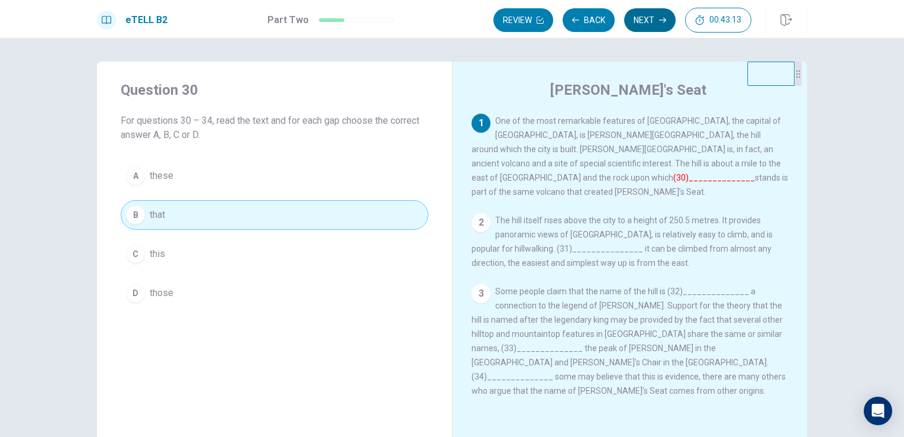
click at [649, 27] on button "Next" at bounding box center [649, 20] width 51 height 24
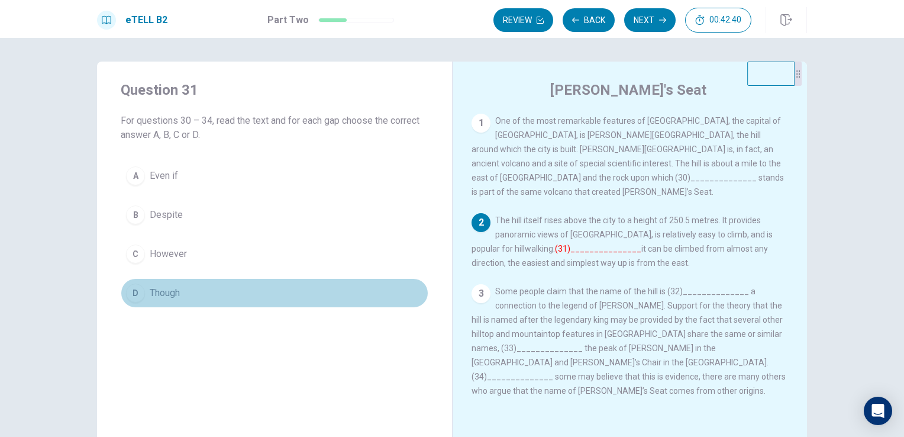
click at [187, 286] on button "D Though" at bounding box center [275, 293] width 308 height 30
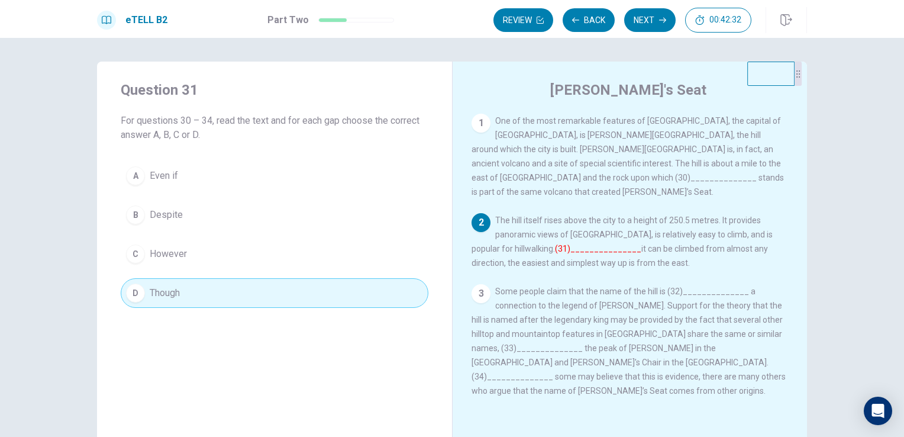
click at [291, 256] on button "C However" at bounding box center [275, 254] width 308 height 30
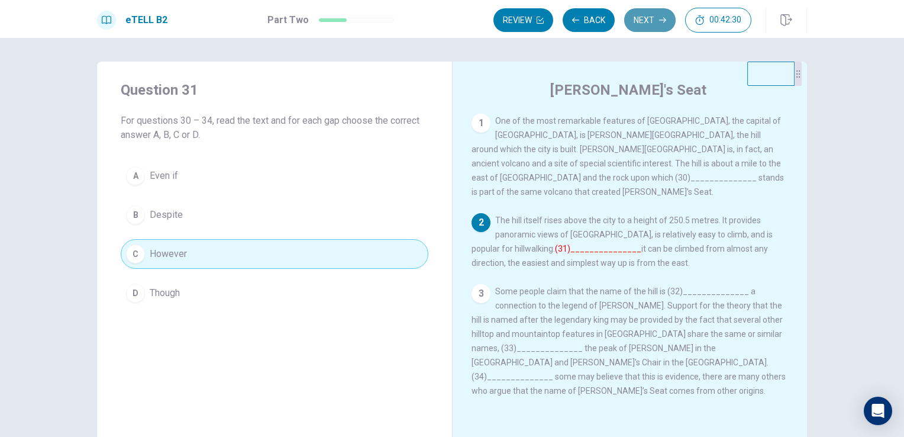
click at [651, 22] on button "Next" at bounding box center [649, 20] width 51 height 24
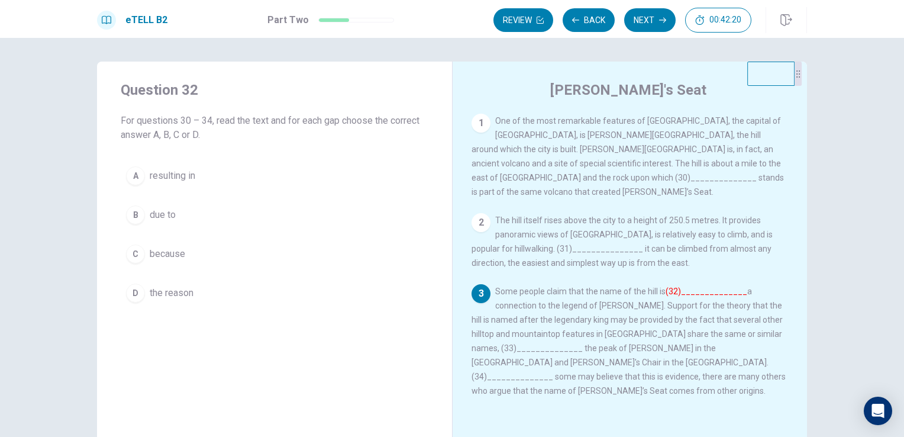
click at [236, 213] on button "B due to" at bounding box center [275, 215] width 308 height 30
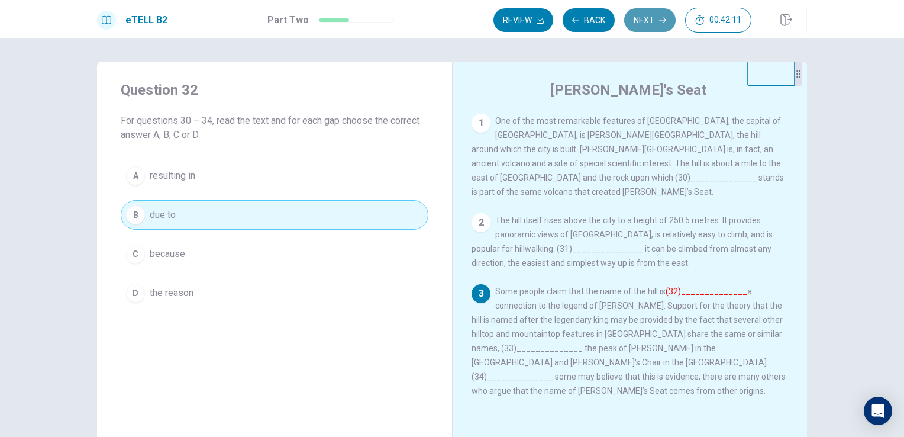
click at [660, 23] on icon "button" at bounding box center [662, 20] width 7 height 7
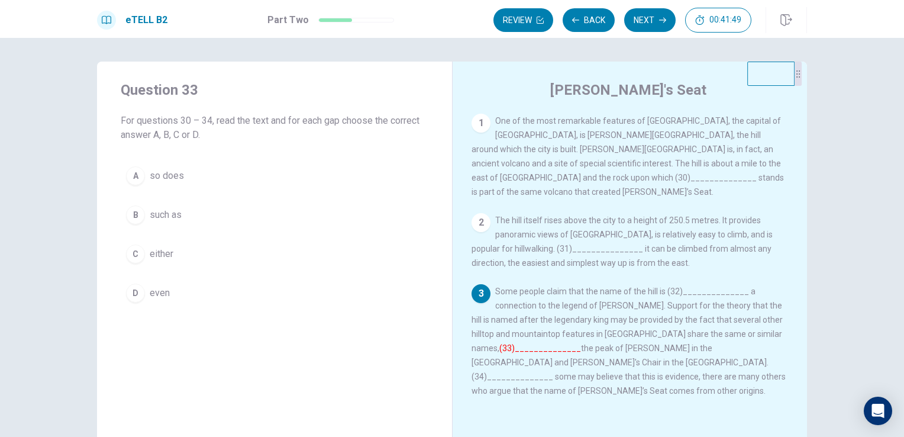
click at [212, 214] on button "B such as" at bounding box center [275, 215] width 308 height 30
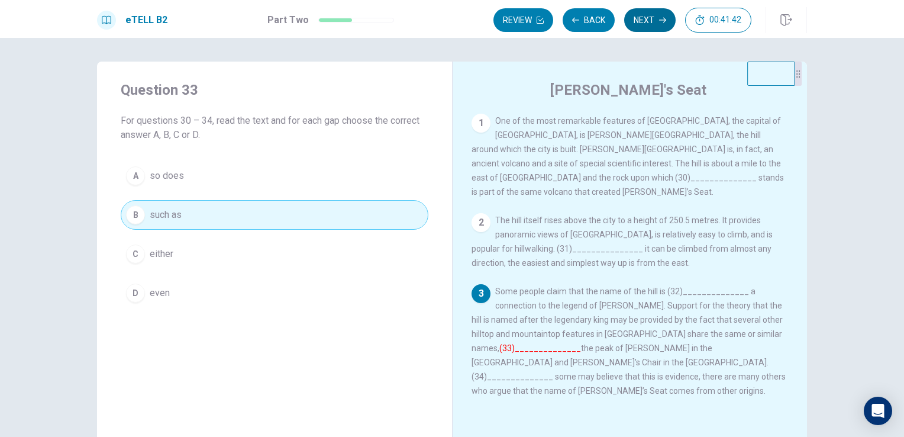
click at [641, 16] on button "Next" at bounding box center [649, 20] width 51 height 24
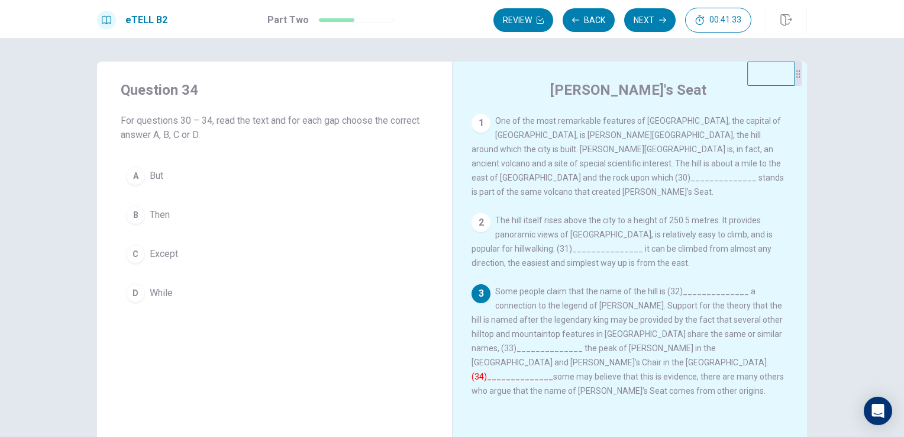
click at [245, 301] on button "D While" at bounding box center [275, 293] width 308 height 30
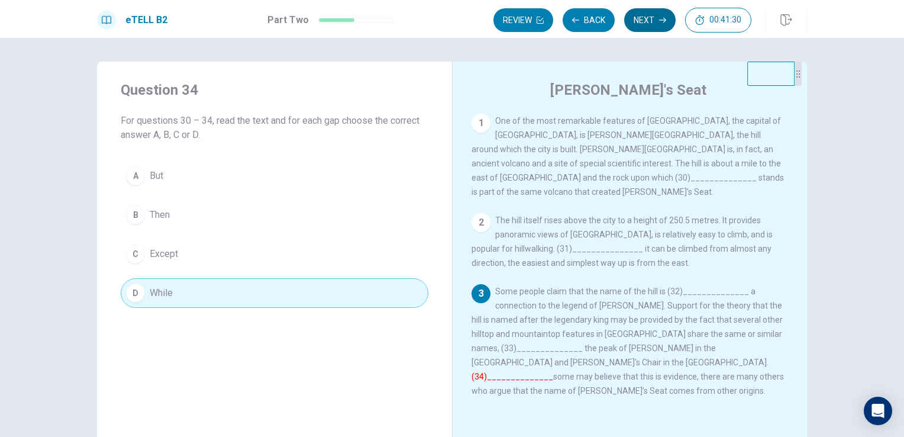
click at [656, 26] on button "Next" at bounding box center [649, 20] width 51 height 24
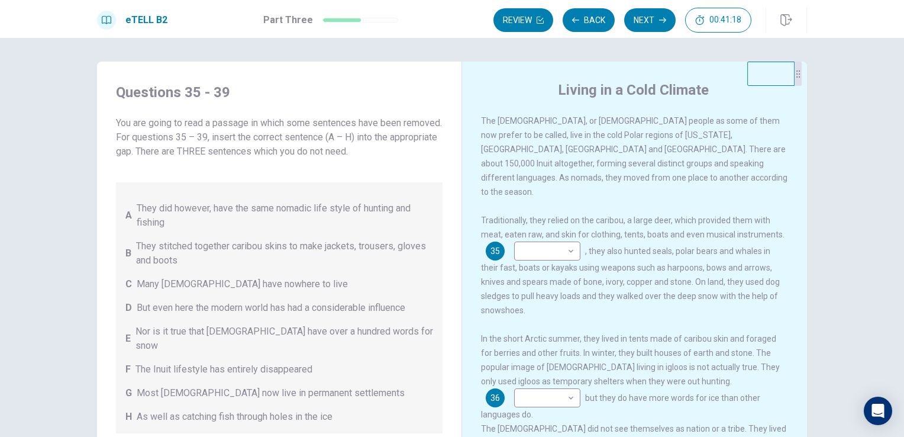
drag, startPoint x: 449, startPoint y: 167, endPoint x: 447, endPoint y: 199, distance: 32.0
click at [447, 199] on div "Questions 35 - 39 You are going to read a passage in which some sentences have …" at bounding box center [452, 267] width 710 height 411
click at [541, 237] on body "This site uses cookies, as explained in our Privacy Policy . If you agree to th…" at bounding box center [452, 218] width 904 height 437
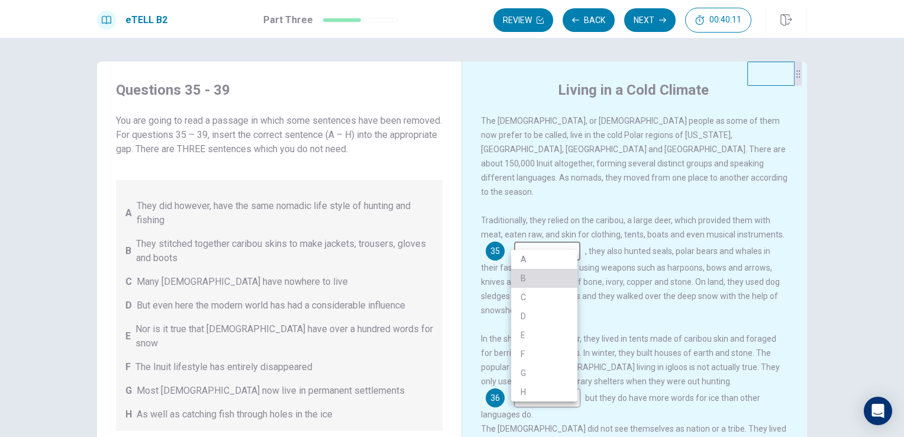
click at [538, 277] on li "B" at bounding box center [544, 278] width 66 height 19
type input "*"
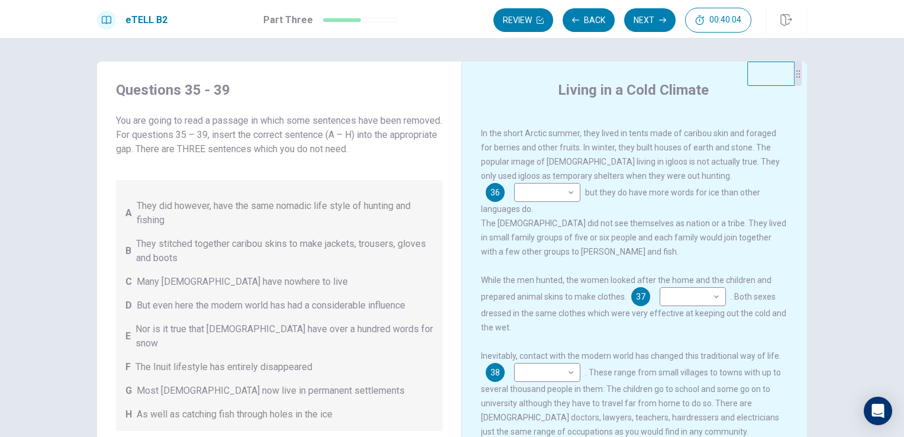
scroll to position [178, 0]
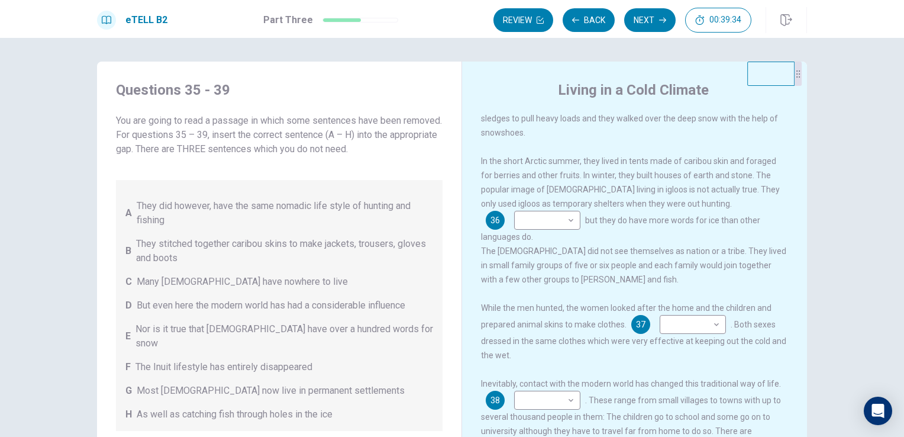
drag, startPoint x: 124, startPoint y: 250, endPoint x: 133, endPoint y: 249, distance: 8.3
click at [133, 249] on div "A They did however, have the same nomadic life style of hunting and fishing B T…" at bounding box center [279, 305] width 327 height 251
drag, startPoint x: 133, startPoint y: 243, endPoint x: 211, endPoint y: 250, distance: 78.4
click at [201, 248] on div "B They stitched together caribou skins to make jackets, trousers, gloves and bo…" at bounding box center [279, 251] width 308 height 28
click at [533, 219] on body "This site uses cookies, as explained in our Privacy Policy . If you agree to th…" at bounding box center [452, 218] width 904 height 437
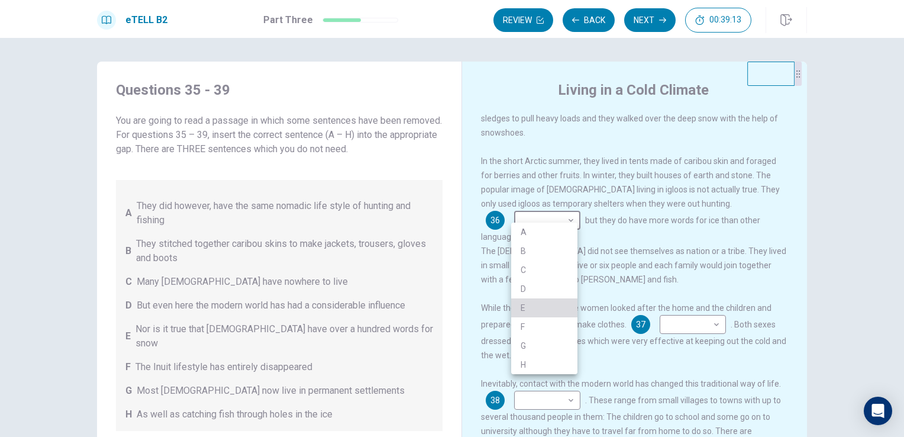
click at [545, 311] on li "E" at bounding box center [544, 307] width 66 height 19
type input "*"
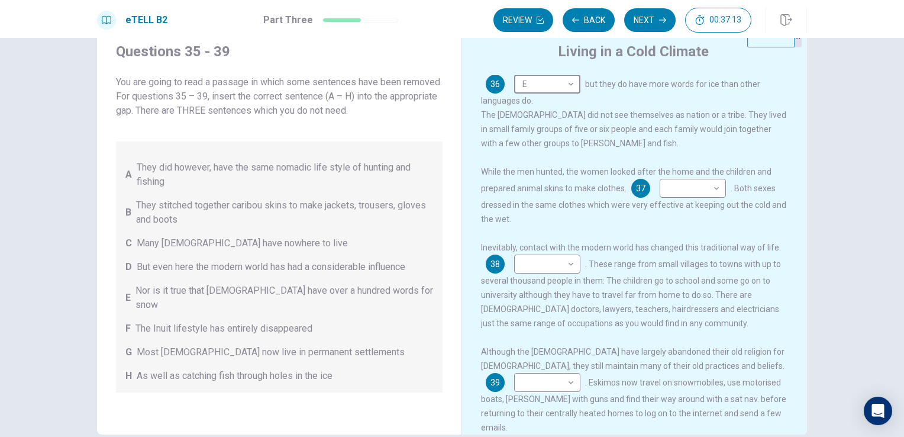
scroll to position [59, 0]
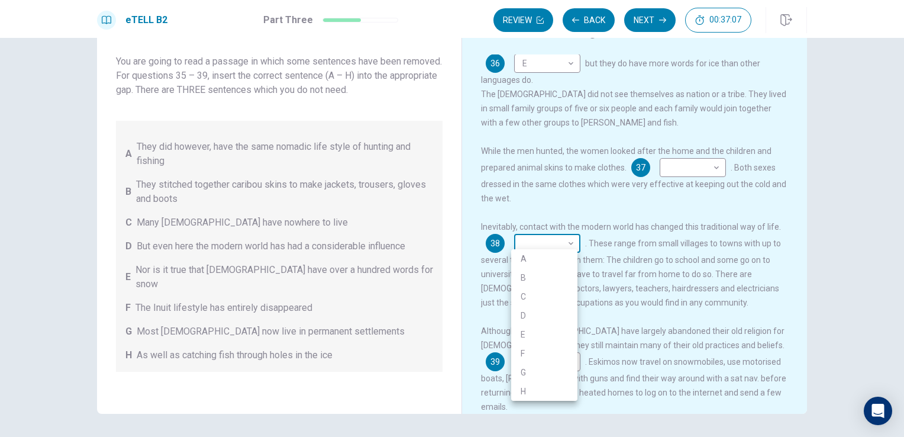
click at [535, 241] on body "This site uses cookies, as explained in our Privacy Policy . If you agree to th…" at bounding box center [452, 218] width 904 height 437
click at [544, 349] on li "F" at bounding box center [544, 353] width 66 height 19
type input "*"
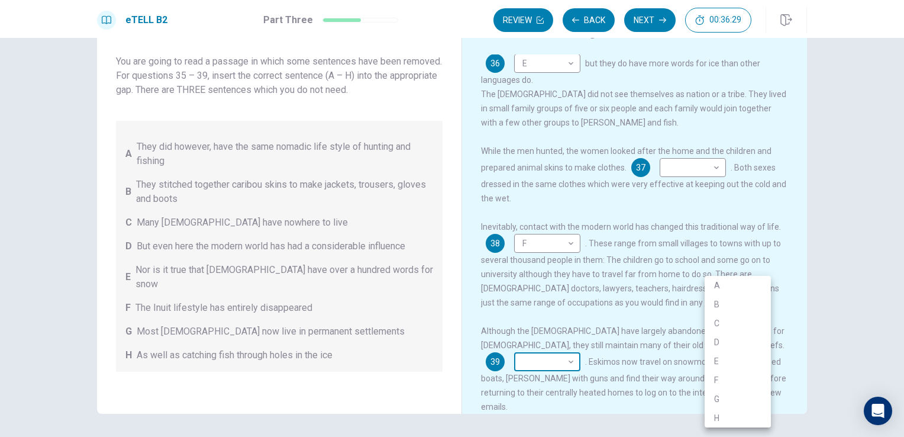
click at [728, 344] on body "This site uses cookies, as explained in our Privacy Policy . If you agree to th…" at bounding box center [452, 218] width 904 height 437
click at [735, 373] on li "F" at bounding box center [738, 379] width 66 height 19
type input "*"
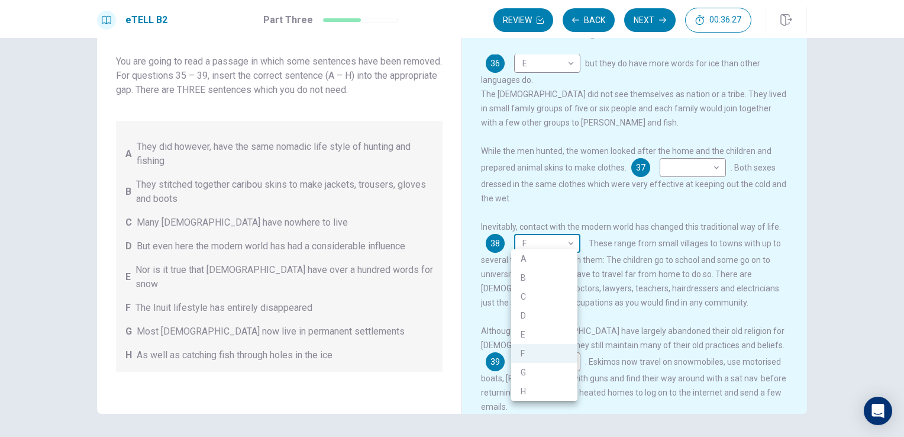
click at [563, 239] on body "This site uses cookies, as explained in our Privacy Policy . If you agree to th…" at bounding box center [452, 218] width 904 height 437
click at [533, 321] on li "D" at bounding box center [544, 315] width 66 height 19
type input "*"
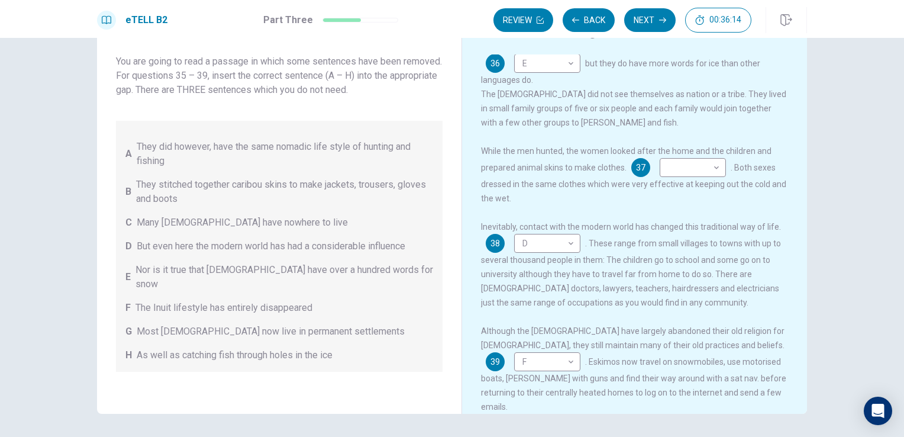
click at [691, 232] on div "Inevitably, contact with the modern world has changed this traditional way of l…" at bounding box center [635, 265] width 308 height 90
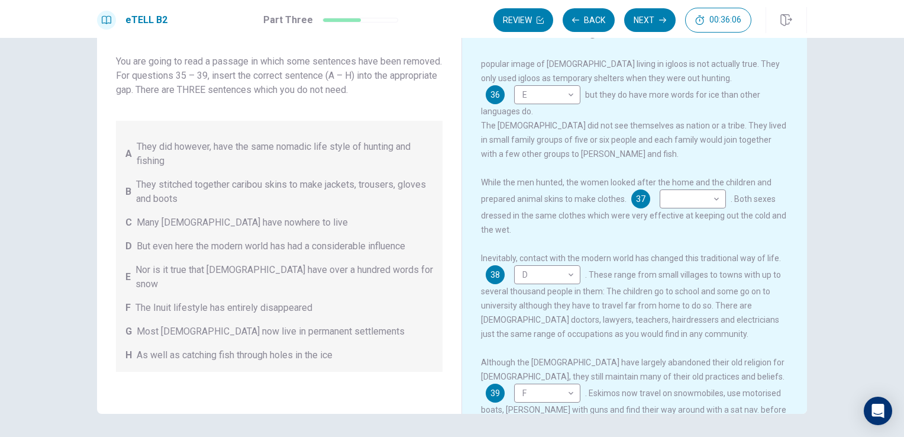
scroll to position [216, 0]
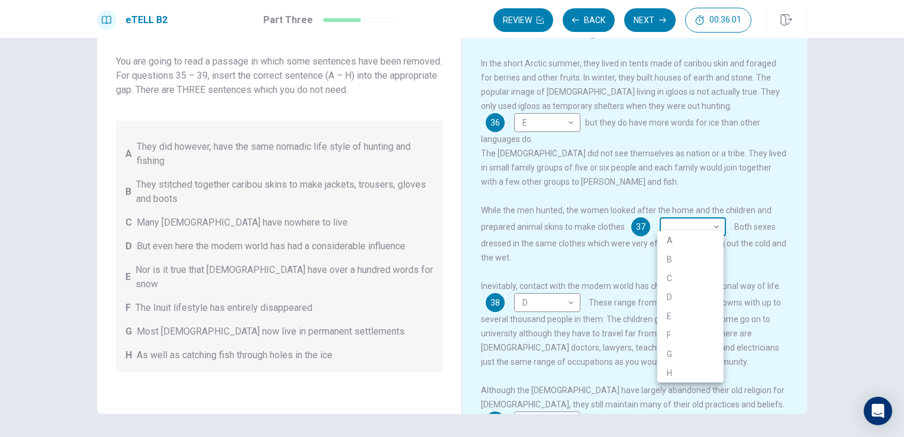
click at [687, 214] on body "This site uses cookies, as explained in our Privacy Policy . If you agree to th…" at bounding box center [452, 218] width 904 height 437
click at [675, 236] on li "A" at bounding box center [690, 240] width 66 height 19
type input "*"
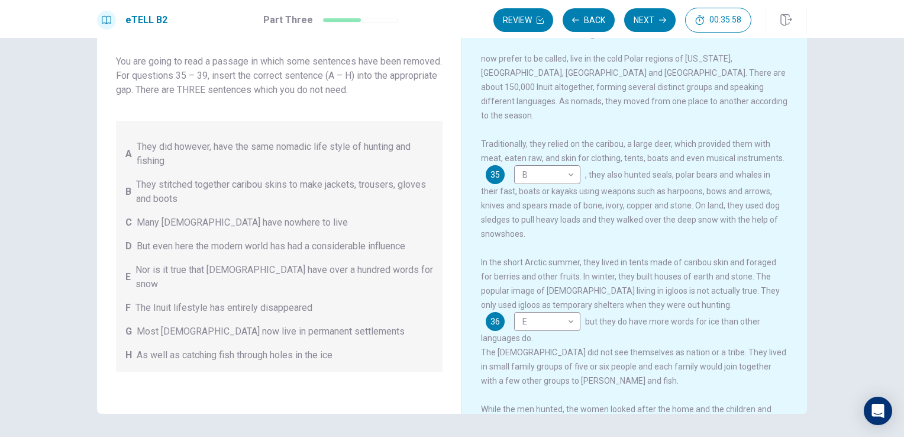
scroll to position [0, 0]
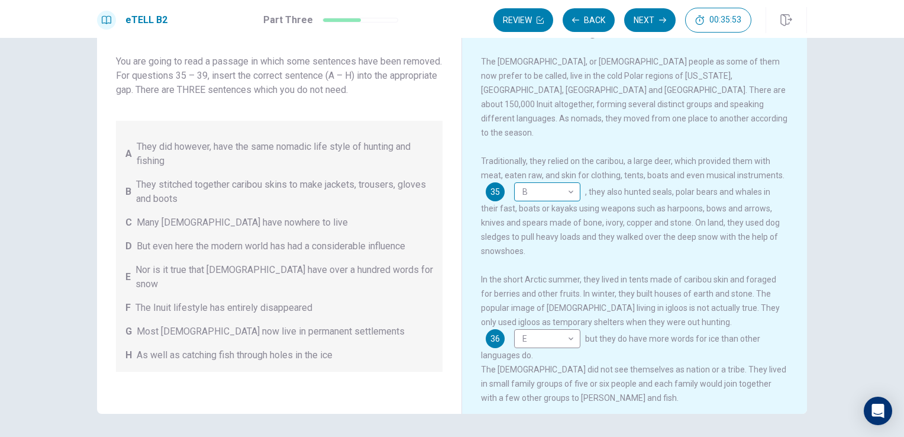
click at [541, 180] on body "This site uses cookies, as explained in our Privacy Policy . If you agree to th…" at bounding box center [452, 218] width 904 height 437
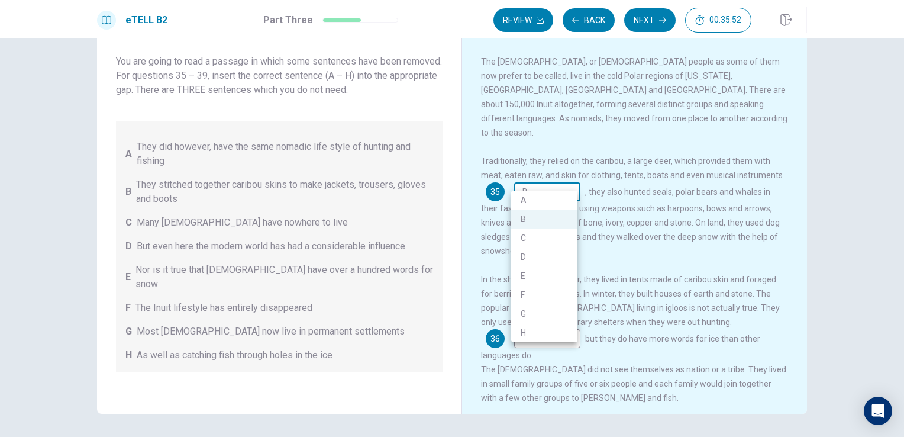
click at [541, 180] on div at bounding box center [452, 218] width 904 height 437
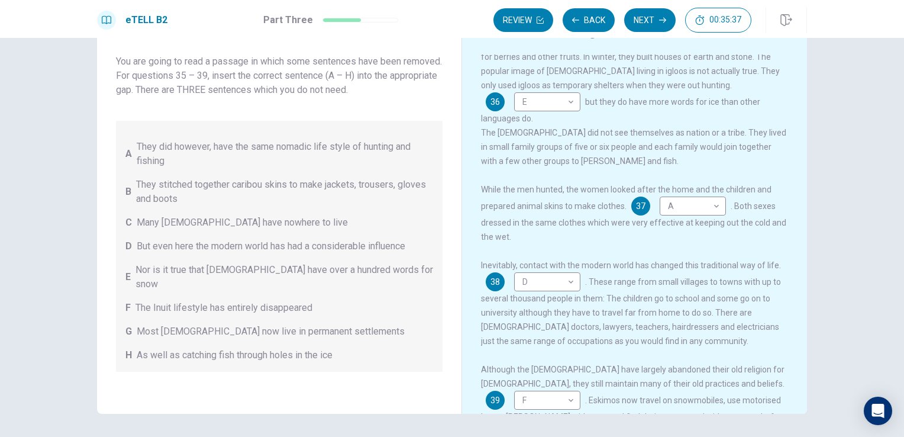
scroll to position [275, 0]
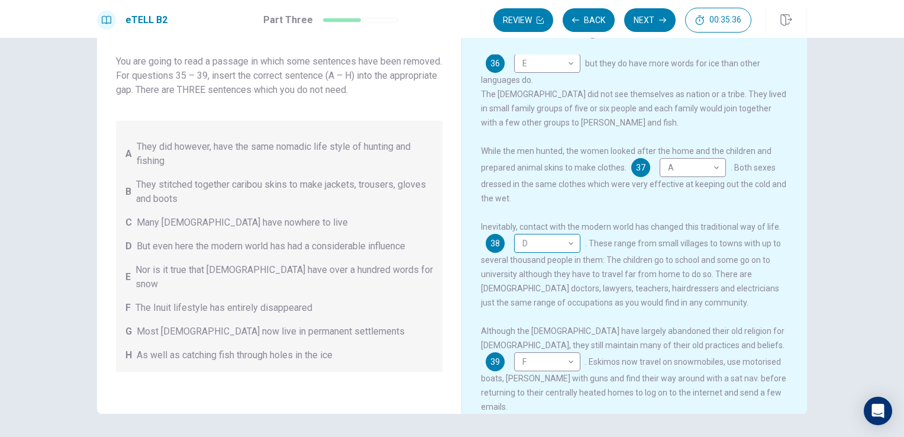
click at [547, 244] on body "This site uses cookies, as explained in our Privacy Policy . If you agree to th…" at bounding box center [452, 218] width 904 height 437
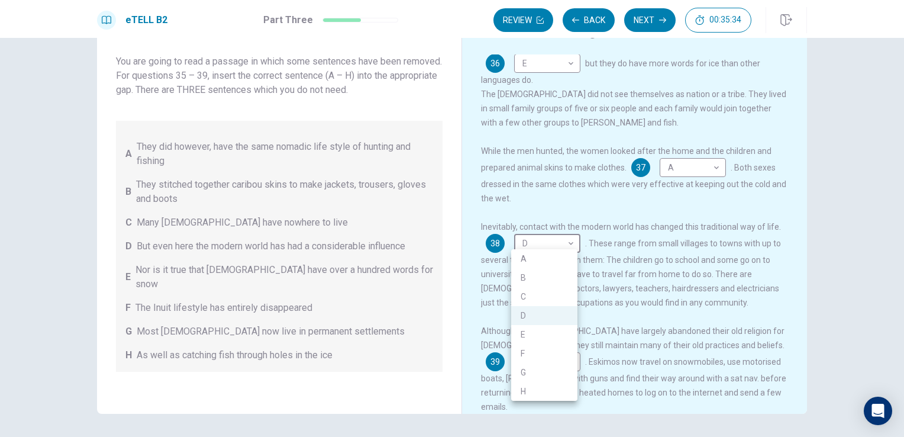
click at [559, 365] on li "G" at bounding box center [544, 372] width 66 height 19
type input "*"
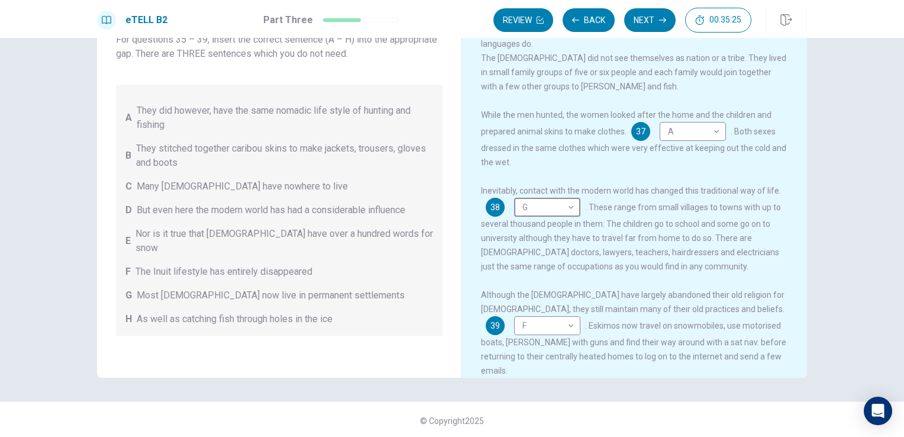
scroll to position [97, 0]
click at [729, 308] on body "This site uses cookies, as explained in our Privacy Policy . If you agree to th…" at bounding box center [452, 218] width 904 height 437
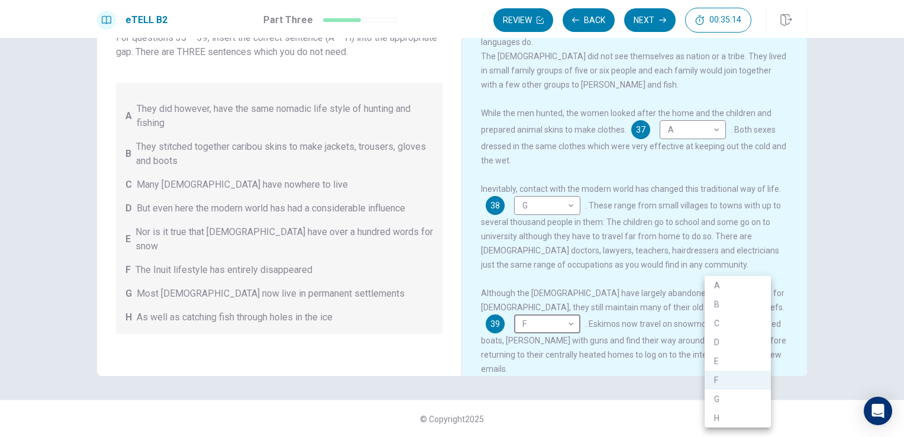
click at [723, 337] on li "D" at bounding box center [738, 342] width 66 height 19
type input "*"
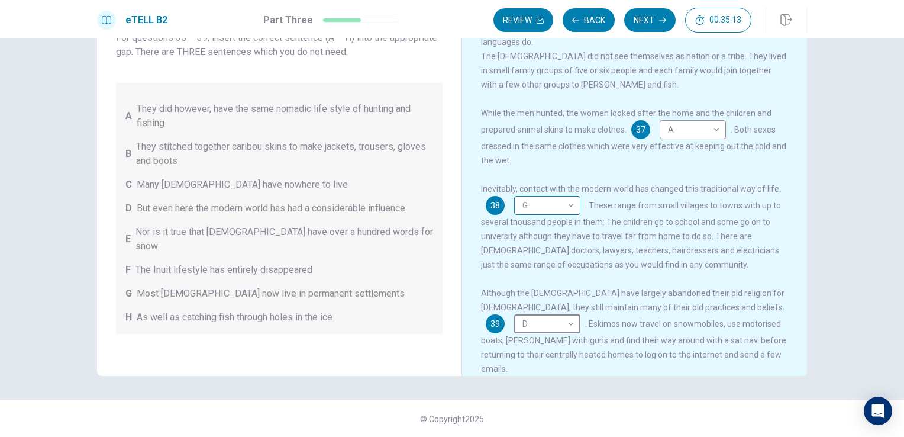
click at [544, 200] on body "This site uses cookies, as explained in our Privacy Policy . If you agree to th…" at bounding box center [452, 218] width 904 height 437
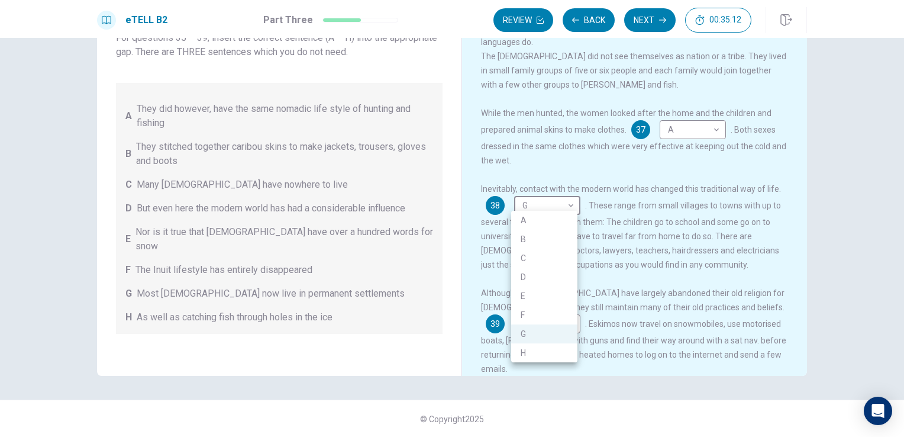
click at [535, 310] on li "F" at bounding box center [544, 314] width 66 height 19
type input "*"
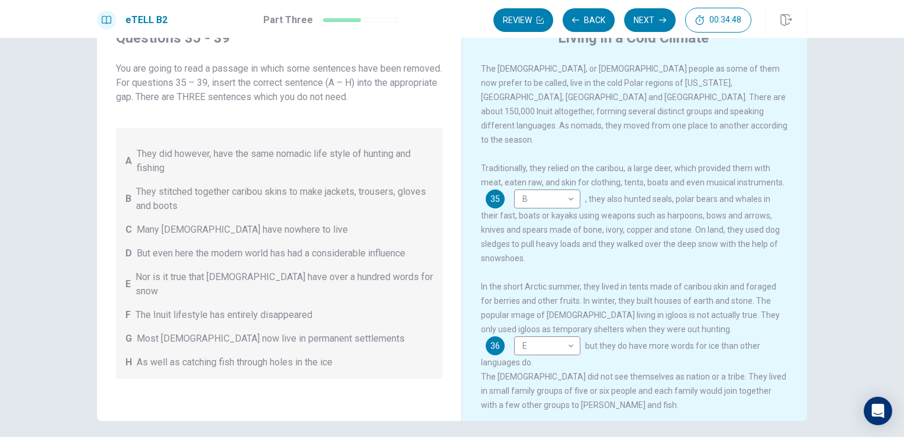
scroll to position [0, 0]
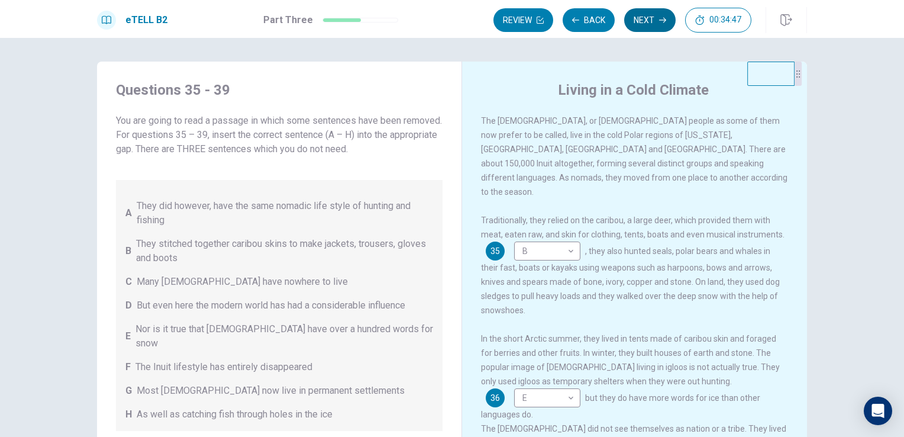
click at [653, 25] on button "Next" at bounding box center [649, 20] width 51 height 24
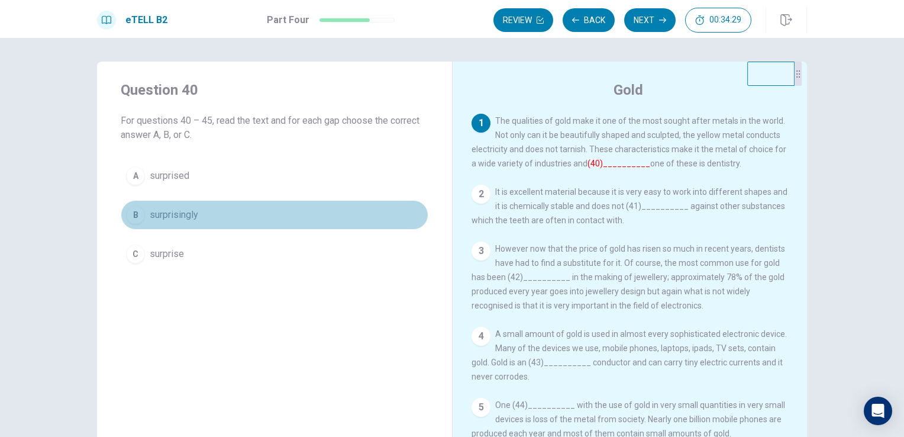
click at [225, 214] on button "B surprisingly" at bounding box center [275, 215] width 308 height 30
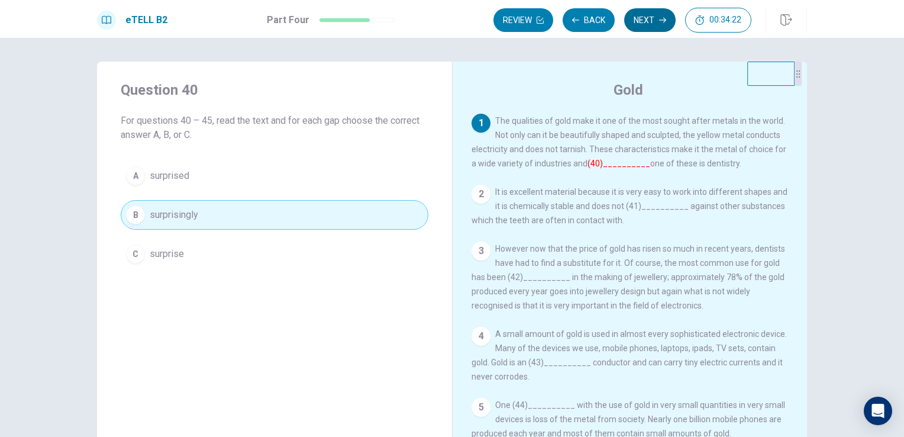
click at [662, 24] on button "Next" at bounding box center [649, 20] width 51 height 24
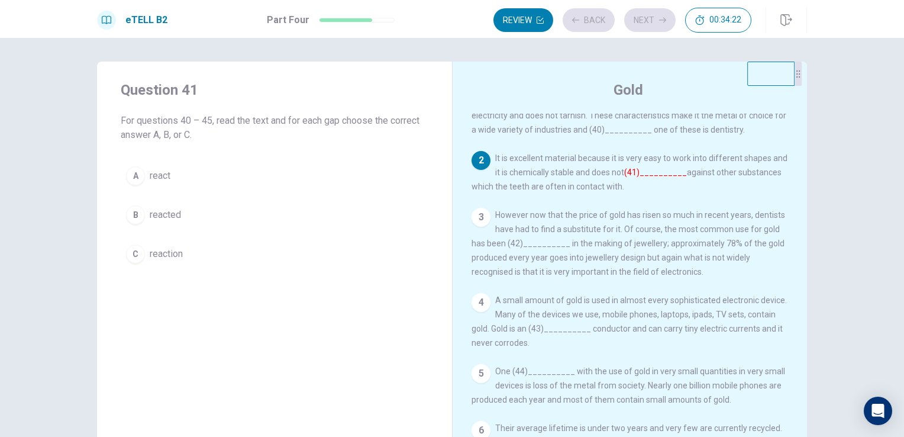
scroll to position [67, 0]
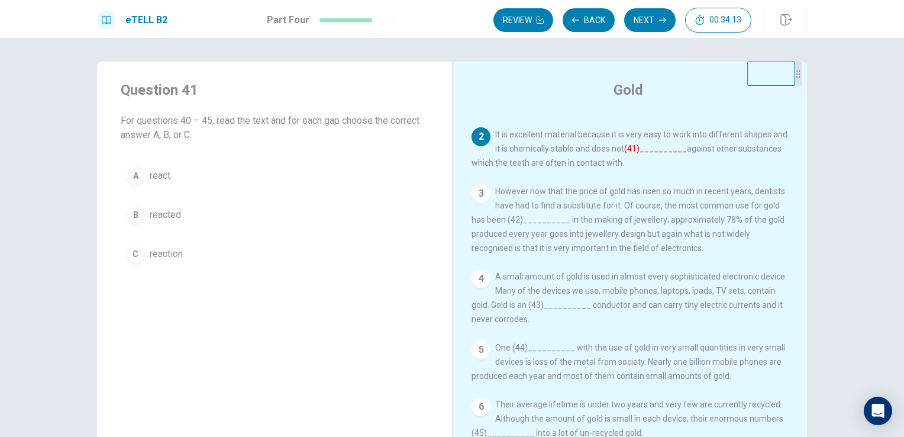
click at [249, 179] on button "A react" at bounding box center [275, 176] width 308 height 30
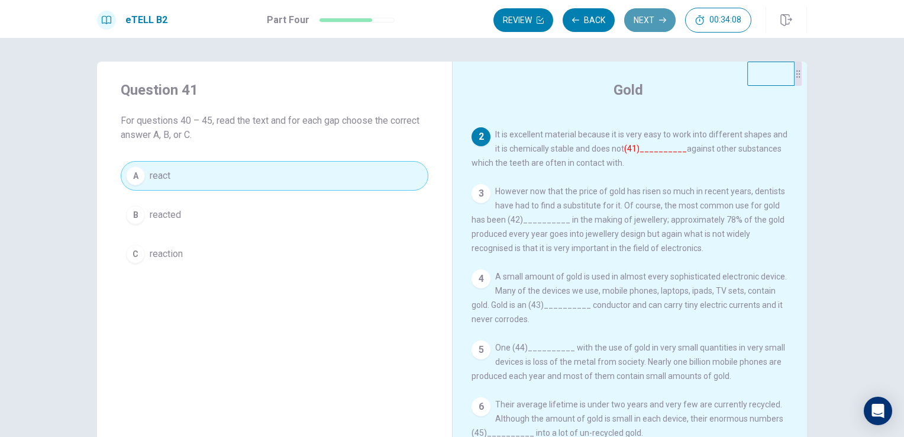
click at [649, 24] on button "Next" at bounding box center [649, 20] width 51 height 24
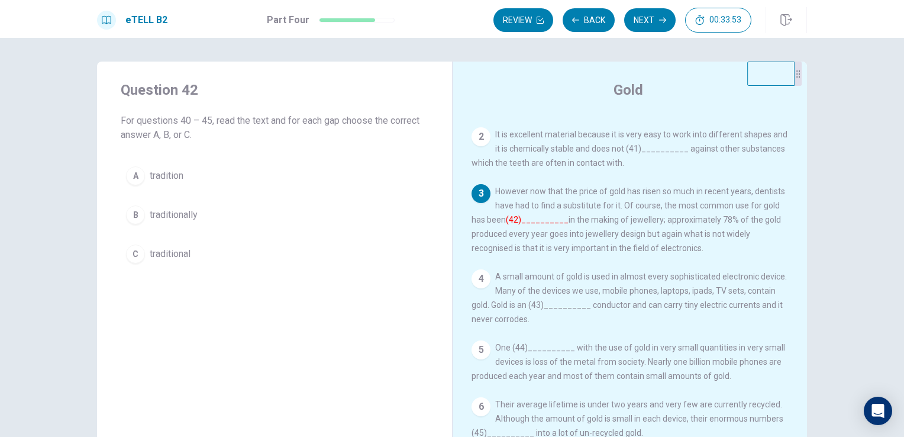
click at [252, 218] on button "B traditionally" at bounding box center [275, 215] width 308 height 30
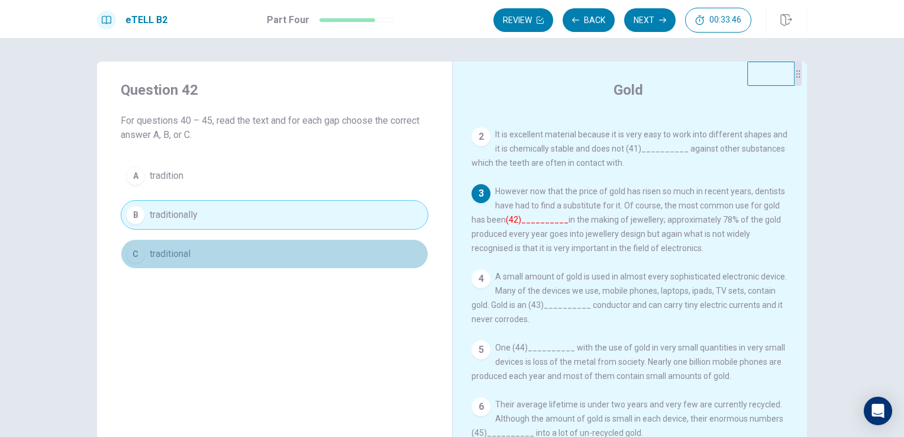
click at [276, 249] on button "C traditional" at bounding box center [275, 254] width 308 height 30
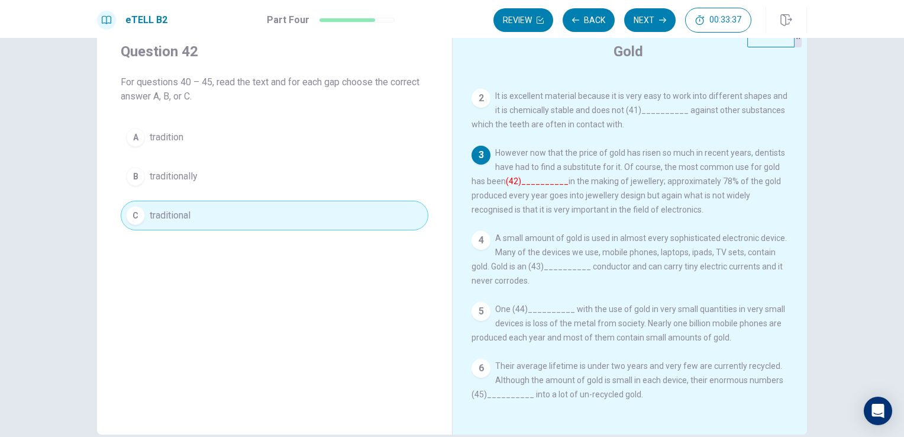
scroll to position [59, 0]
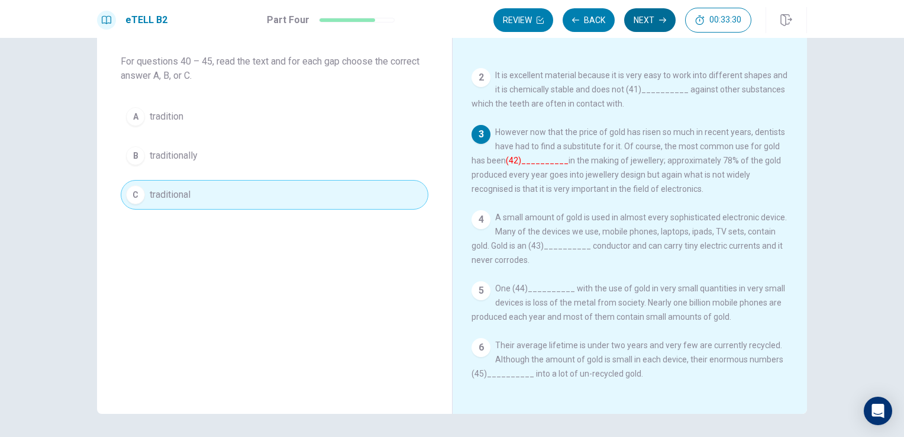
click at [646, 21] on button "Next" at bounding box center [649, 20] width 51 height 24
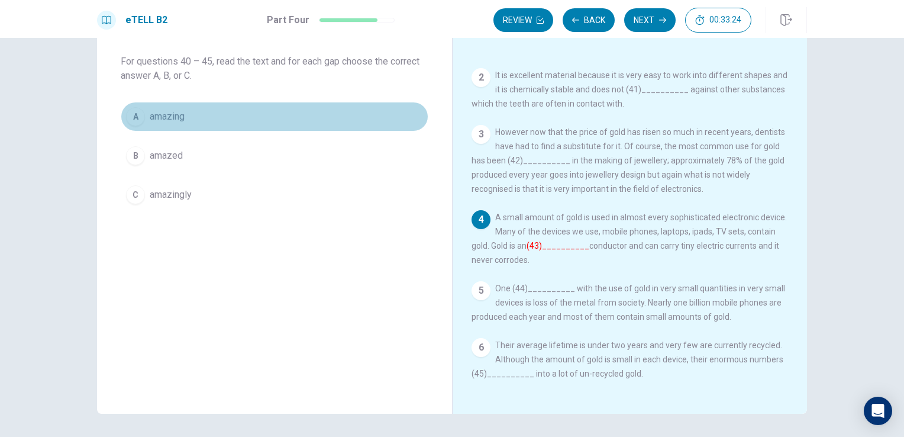
click at [251, 110] on button "A amazing" at bounding box center [275, 117] width 308 height 30
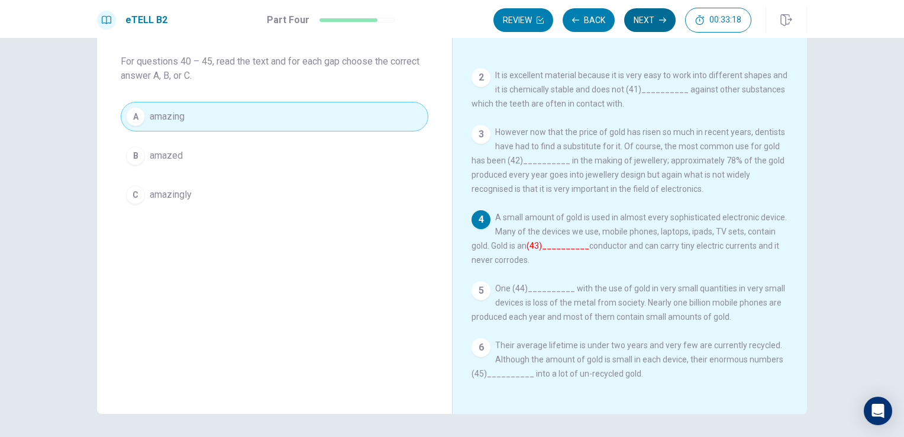
click at [637, 30] on button "Next" at bounding box center [649, 20] width 51 height 24
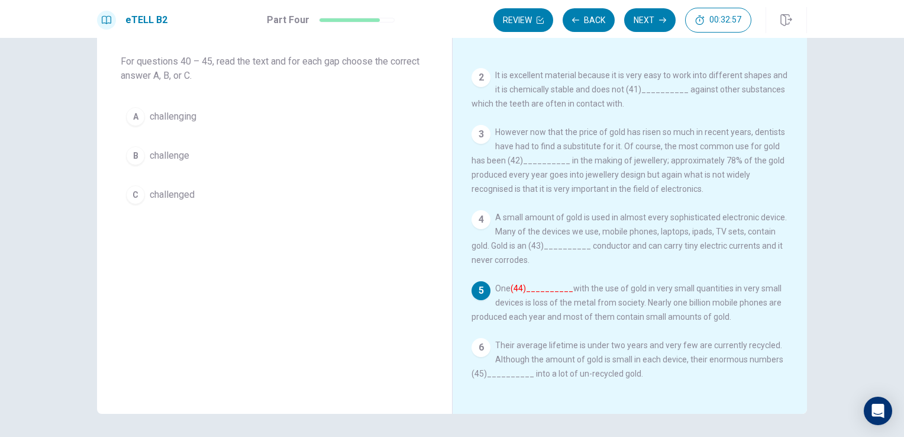
click at [259, 153] on button "B challenge" at bounding box center [275, 156] width 308 height 30
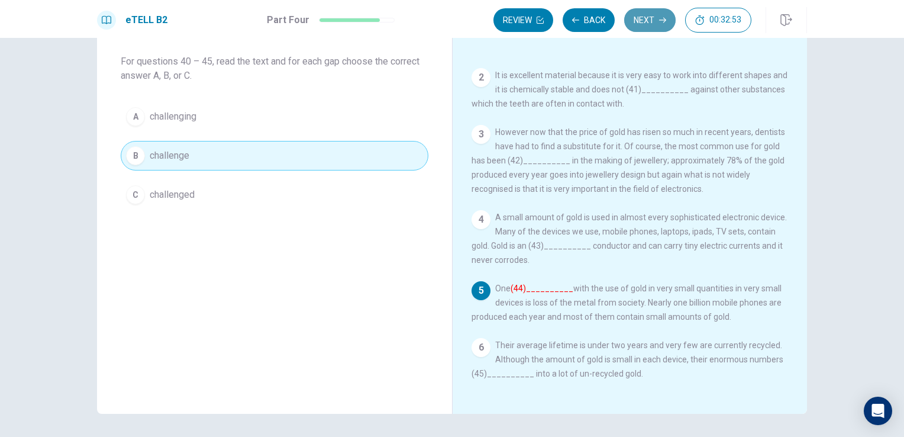
click at [650, 28] on button "Next" at bounding box center [649, 20] width 51 height 24
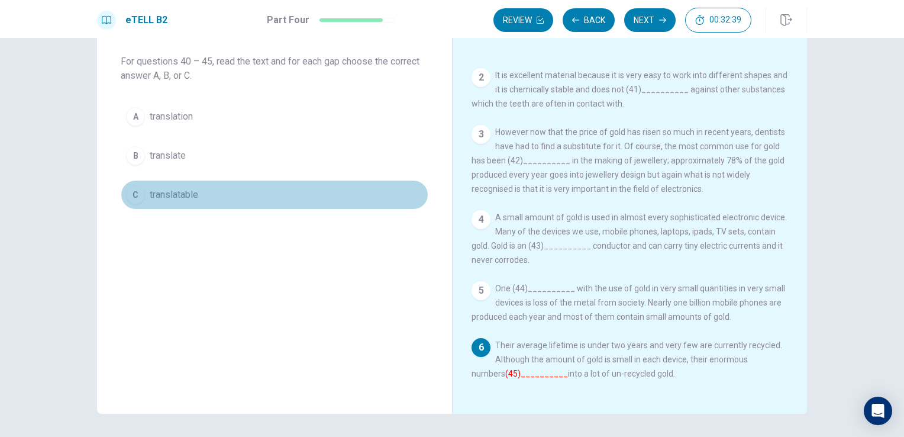
click at [224, 194] on button "C translatable" at bounding box center [275, 195] width 308 height 30
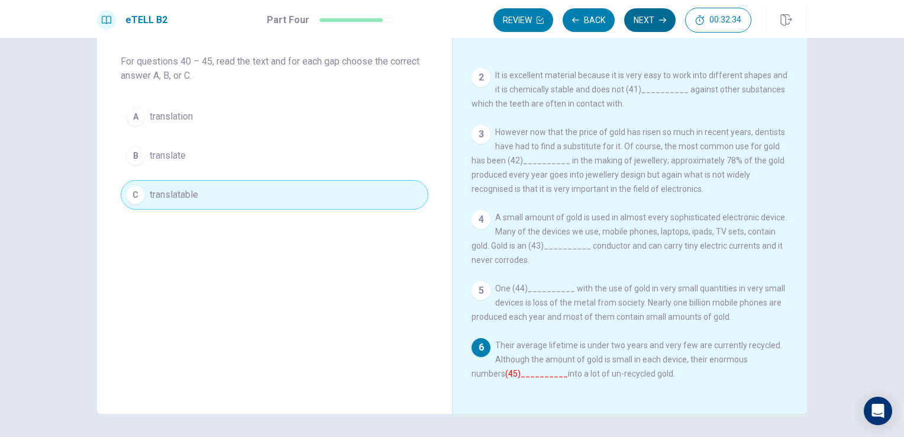
click at [668, 24] on button "Next" at bounding box center [649, 20] width 51 height 24
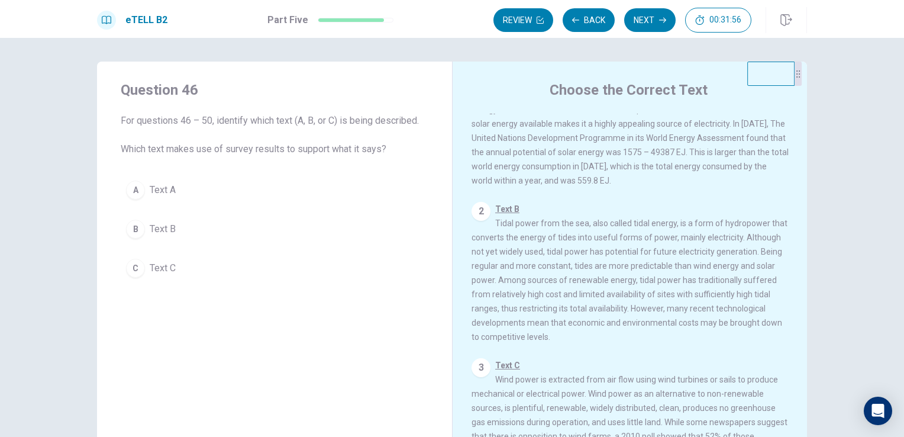
scroll to position [0, 0]
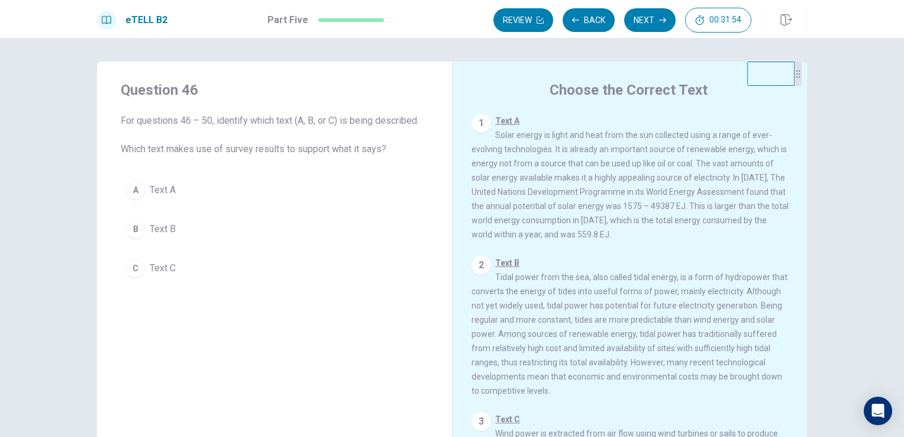
click at [262, 259] on button "C Text C" at bounding box center [275, 268] width 308 height 30
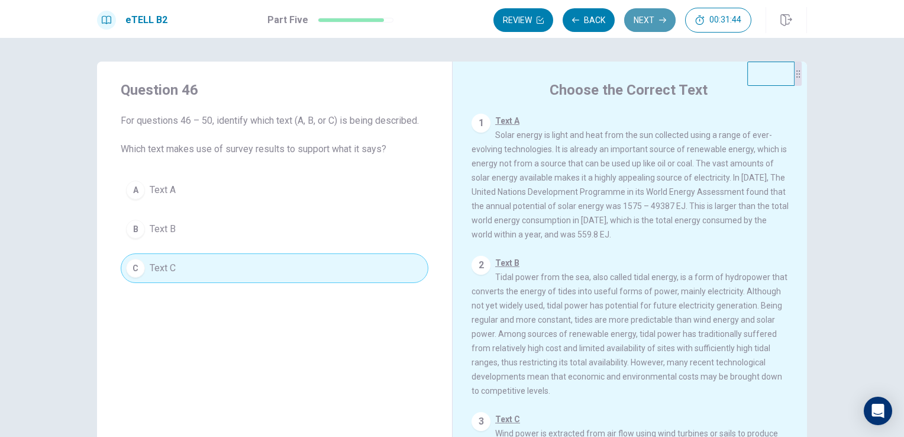
click at [651, 29] on button "Next" at bounding box center [649, 20] width 51 height 24
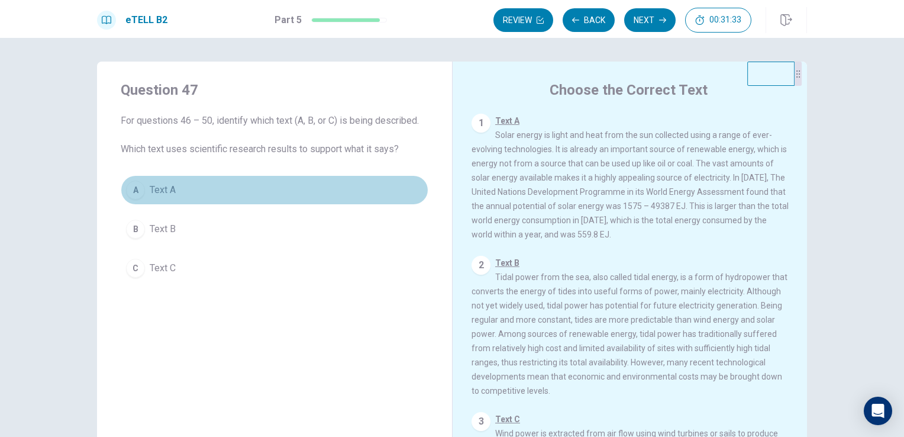
click at [199, 189] on button "A Text A" at bounding box center [275, 190] width 308 height 30
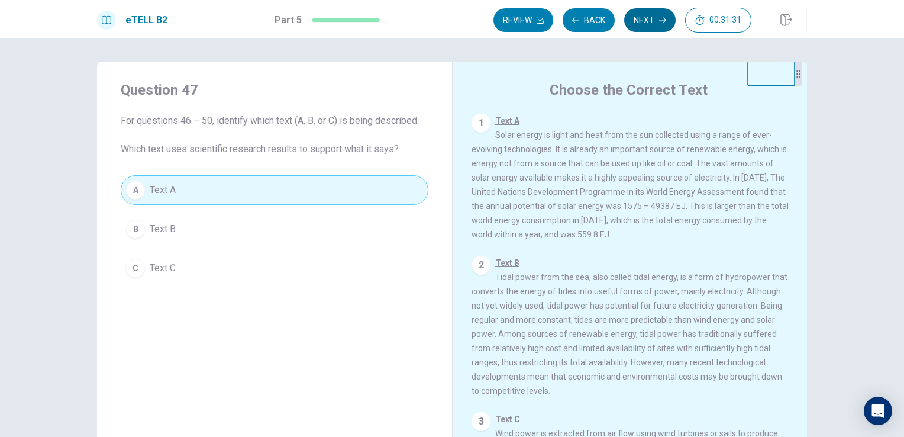
click at [649, 24] on button "Next" at bounding box center [649, 20] width 51 height 24
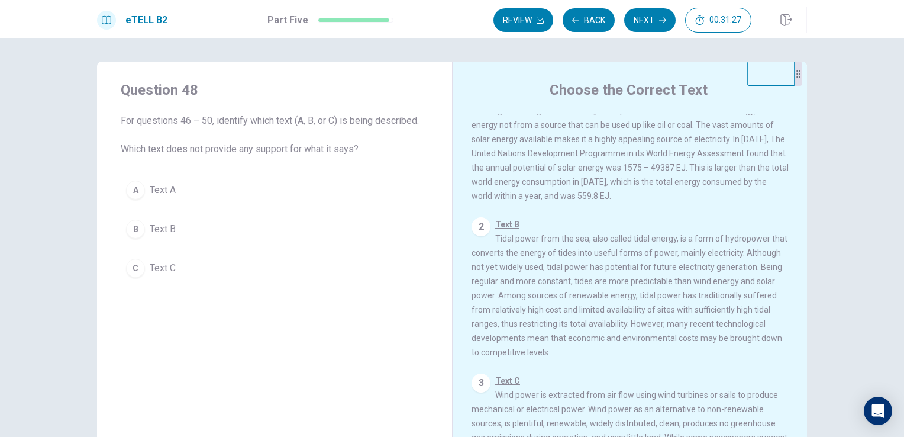
scroll to position [59, 0]
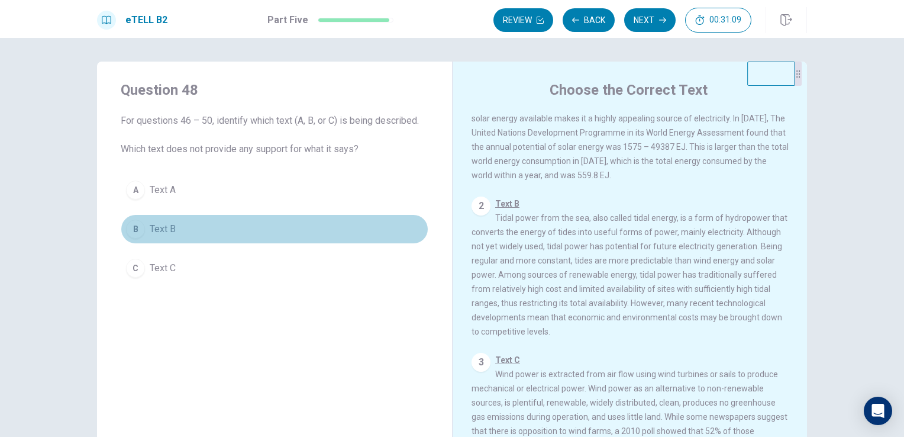
click at [224, 232] on button "B Text B" at bounding box center [275, 229] width 308 height 30
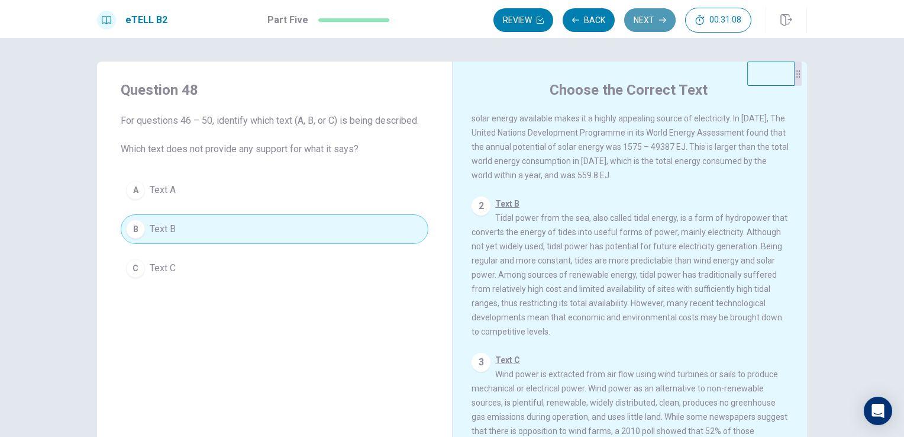
click at [659, 30] on button "Next" at bounding box center [649, 20] width 51 height 24
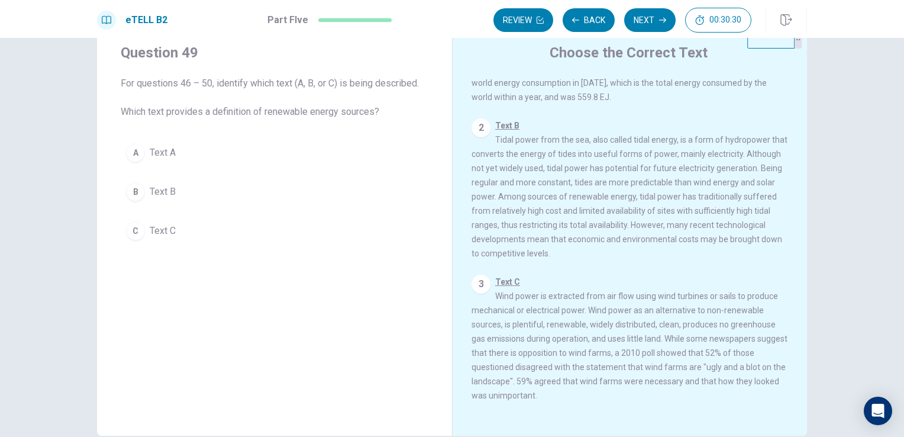
scroll to position [0, 0]
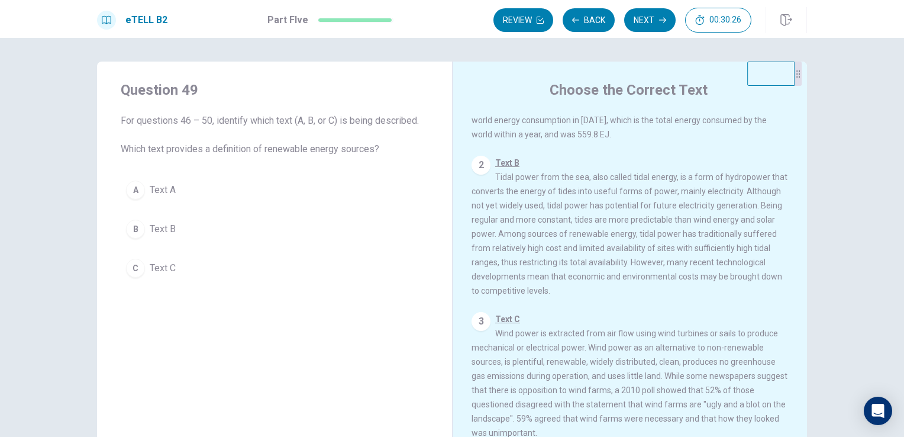
drag, startPoint x: 263, startPoint y: 150, endPoint x: 360, endPoint y: 150, distance: 97.1
click at [357, 149] on span "For questions 46 – 50, identify which text (A, B, or C) is being described. Whi…" at bounding box center [275, 135] width 308 height 43
click at [312, 188] on button "A Text A" at bounding box center [275, 190] width 308 height 30
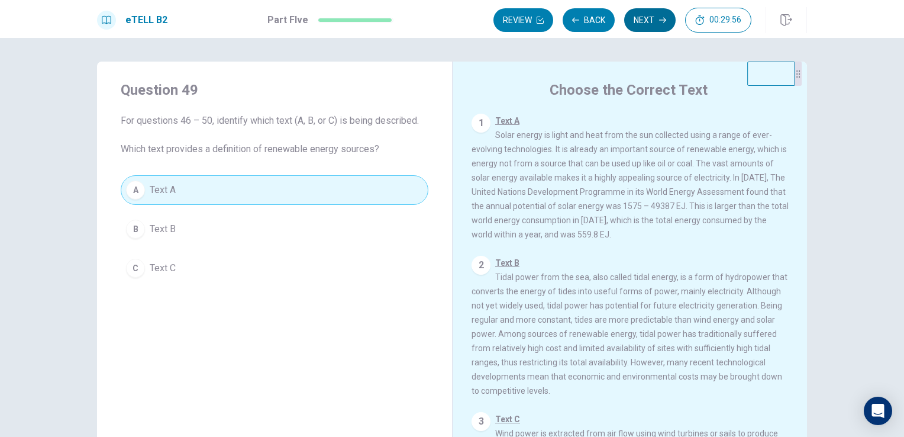
click at [649, 19] on button "Next" at bounding box center [649, 20] width 51 height 24
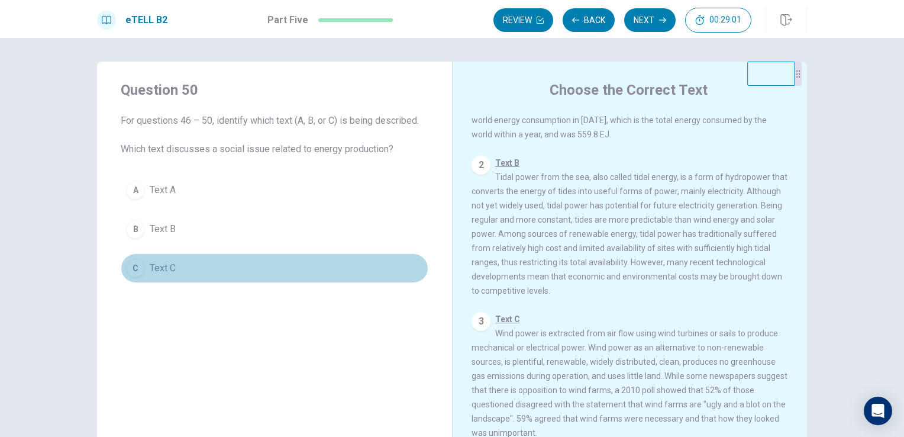
click at [304, 275] on button "C Text C" at bounding box center [275, 268] width 308 height 30
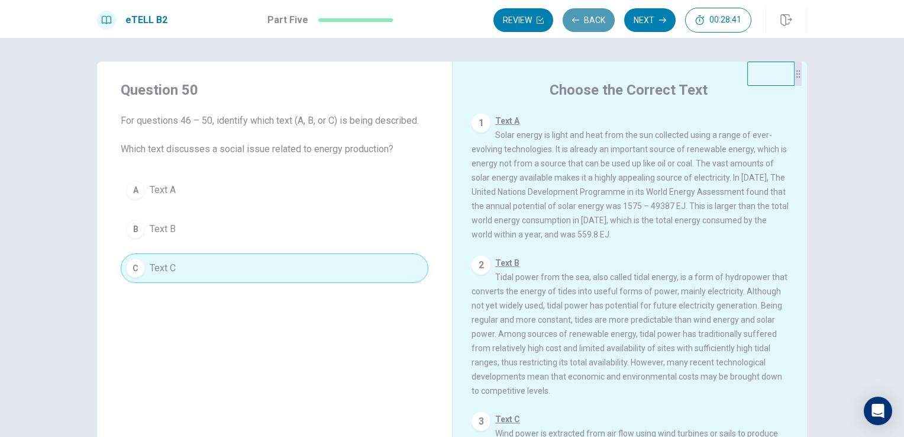
click at [587, 21] on button "Back" at bounding box center [589, 20] width 52 height 24
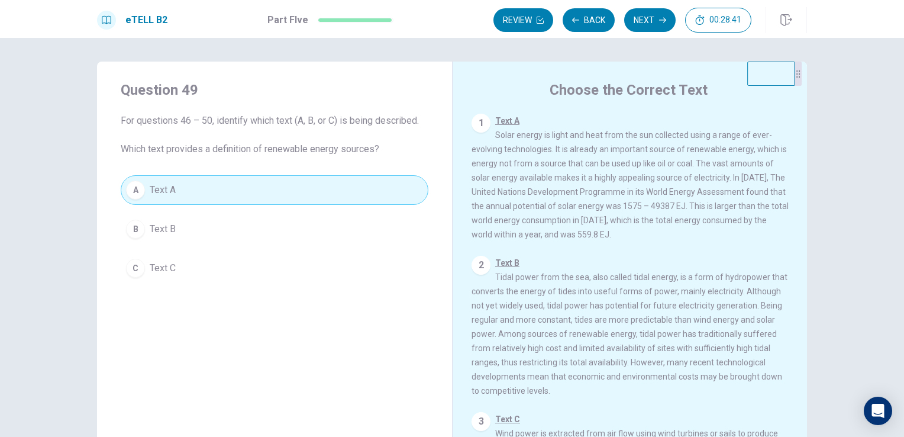
click at [292, 215] on button "B Text B" at bounding box center [275, 229] width 308 height 30
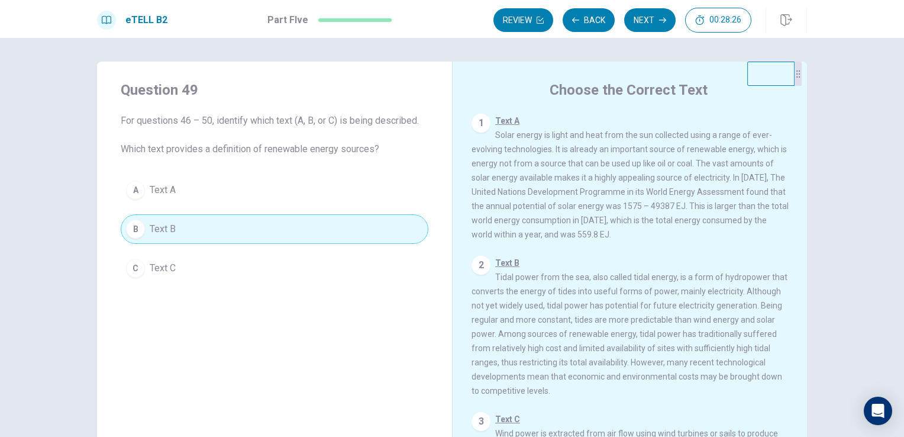
click at [336, 196] on button "A Text A" at bounding box center [275, 190] width 308 height 30
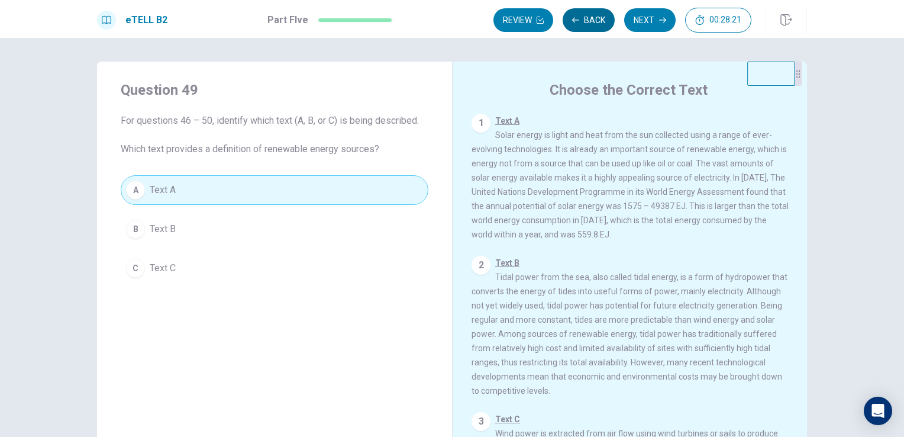
click at [596, 25] on button "Back" at bounding box center [589, 20] width 52 height 24
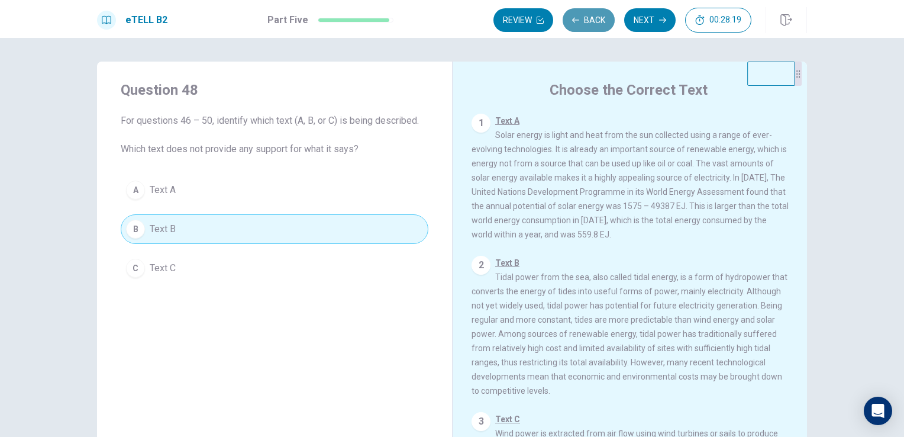
click at [596, 25] on button "Back" at bounding box center [589, 20] width 52 height 24
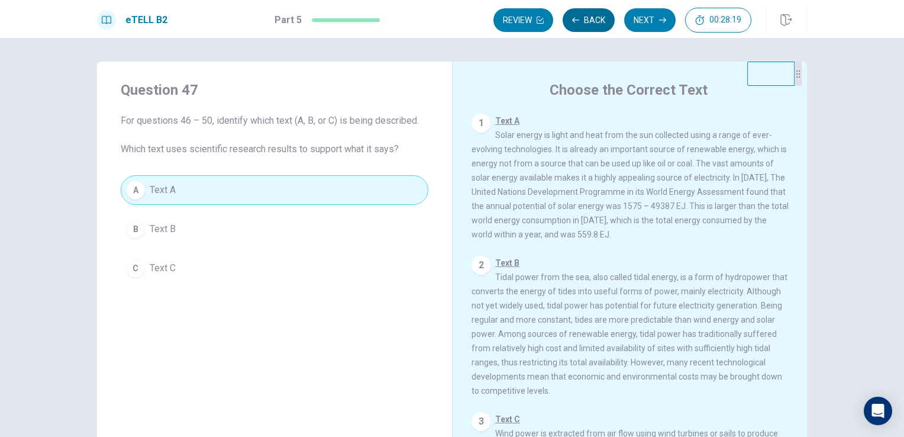
click at [596, 25] on button "Back" at bounding box center [589, 20] width 52 height 24
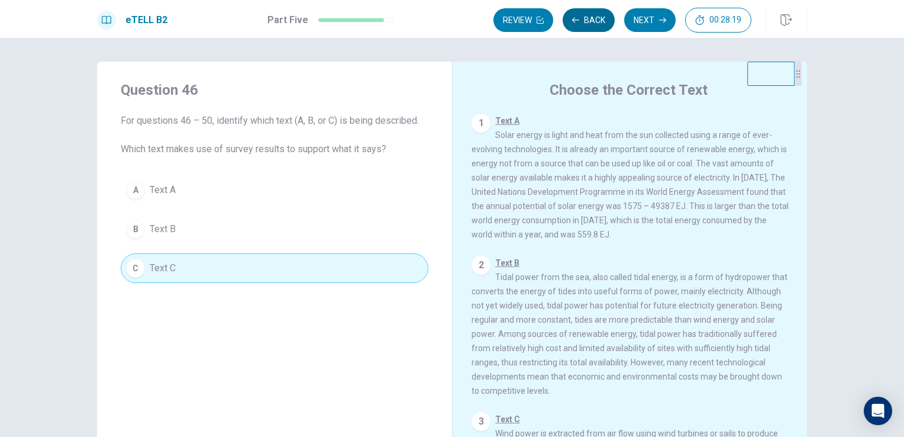
click at [594, 25] on button "Back" at bounding box center [589, 20] width 52 height 24
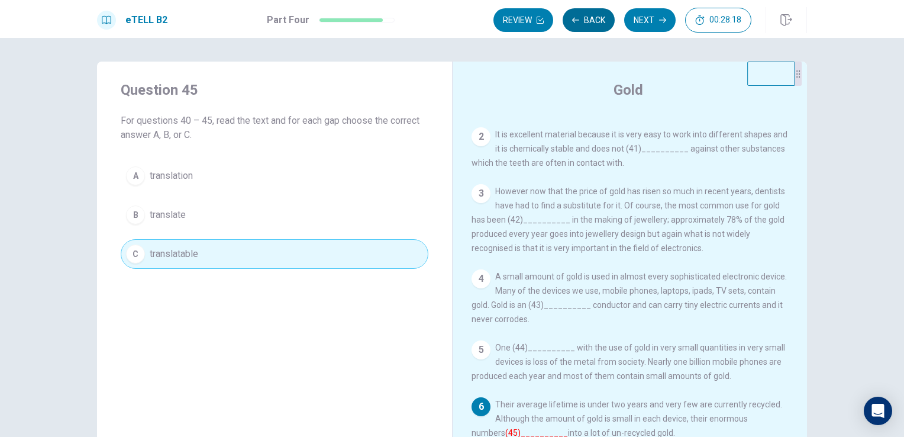
scroll to position [67, 0]
click at [592, 25] on button "Back" at bounding box center [589, 20] width 52 height 24
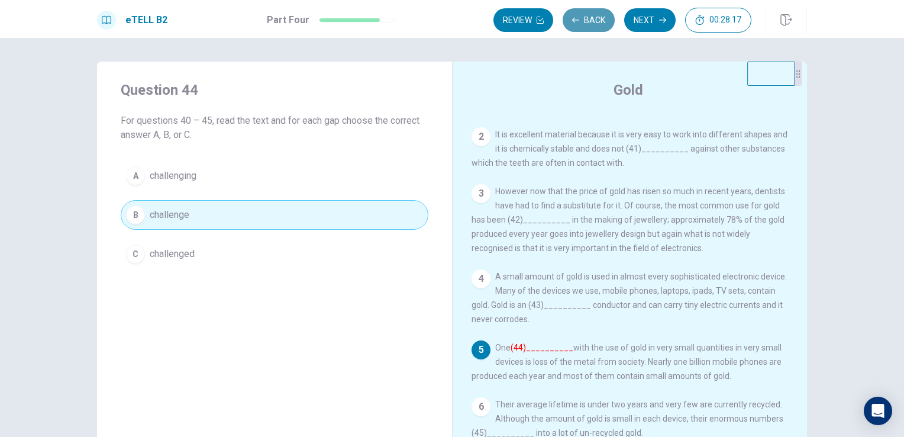
click at [592, 25] on button "Back" at bounding box center [589, 20] width 52 height 24
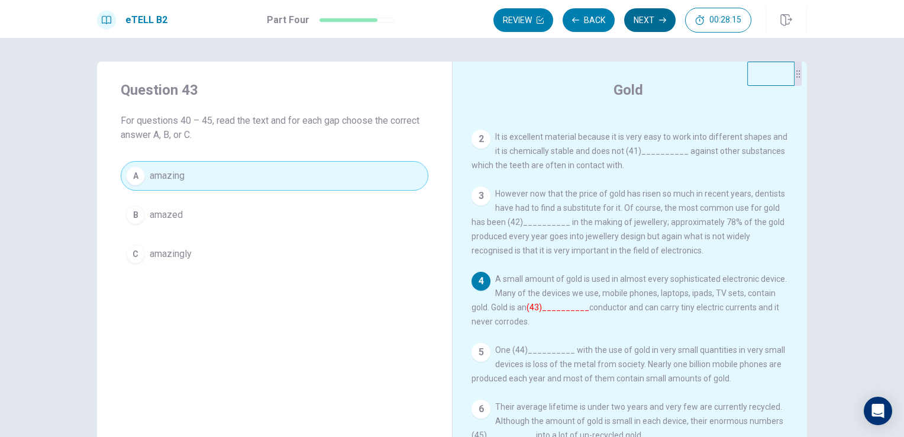
click at [651, 20] on button "Next" at bounding box center [649, 20] width 51 height 24
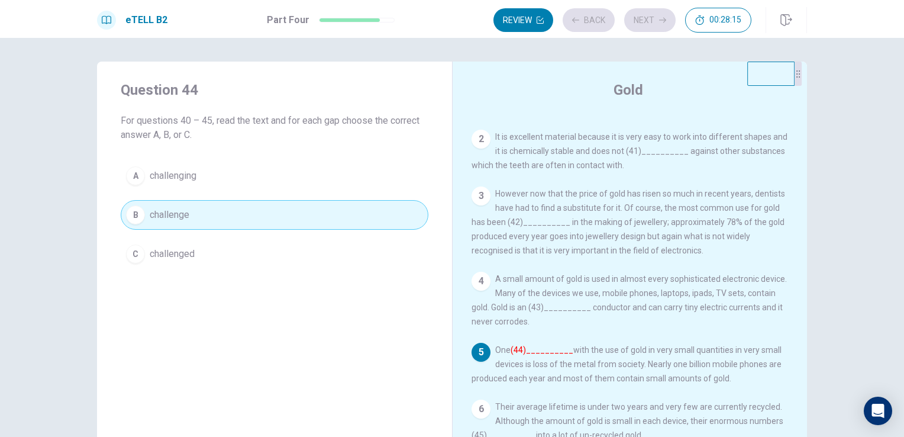
scroll to position [67, 0]
click at [587, 23] on button "Back" at bounding box center [589, 20] width 52 height 24
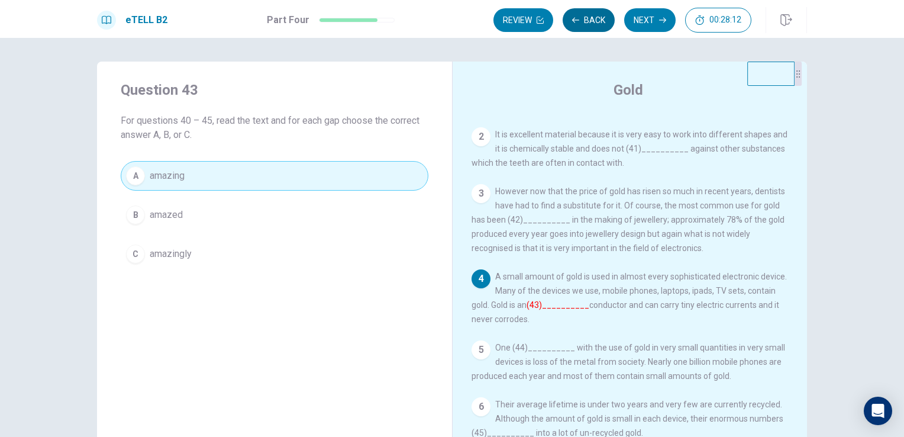
scroll to position [55, 0]
click at [587, 23] on button "Back" at bounding box center [589, 20] width 52 height 24
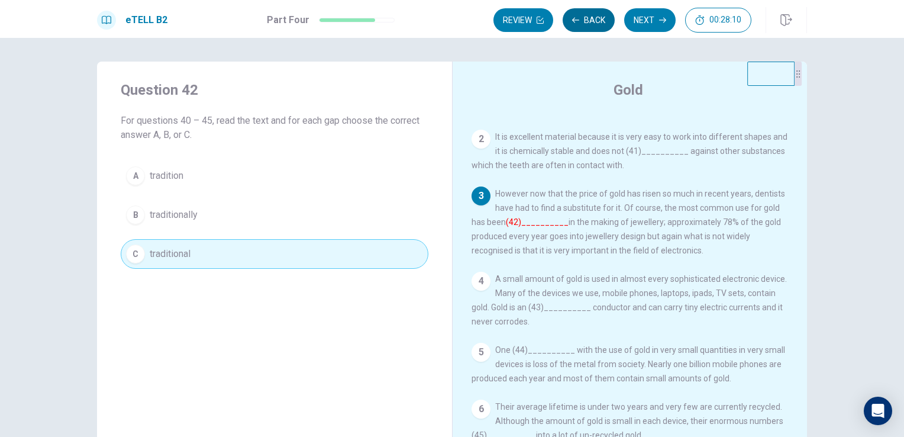
scroll to position [67, 0]
click at [601, 25] on button "Back" at bounding box center [589, 20] width 52 height 24
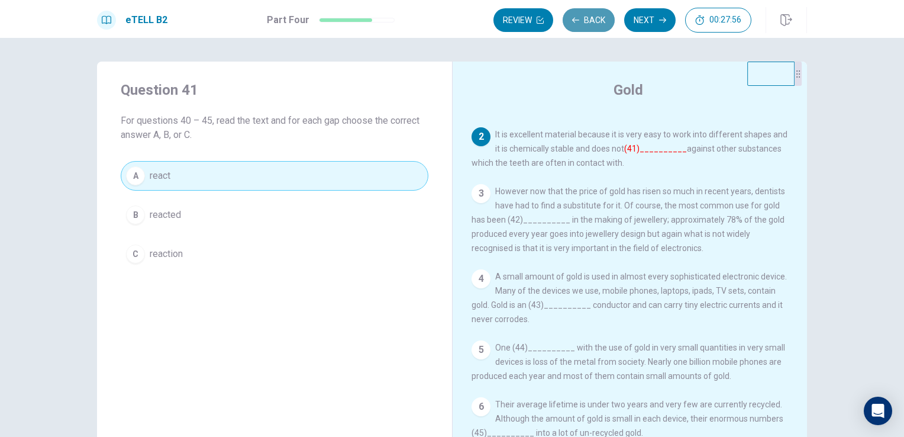
click at [601, 25] on button "Back" at bounding box center [589, 20] width 52 height 24
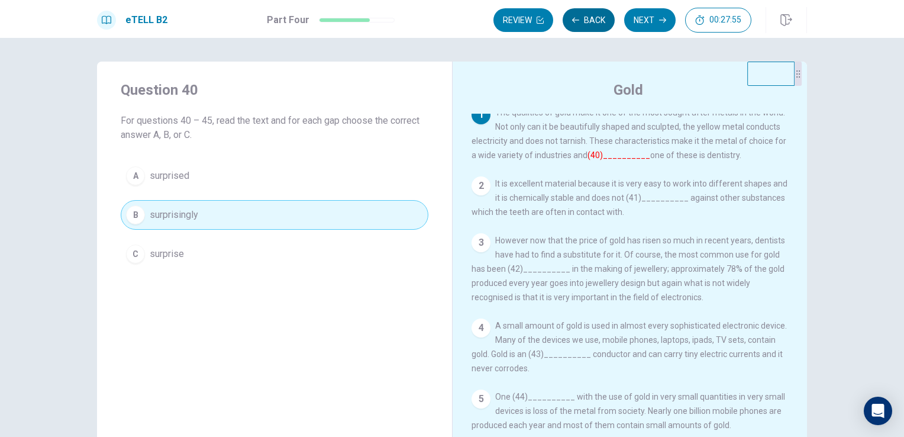
scroll to position [0, 0]
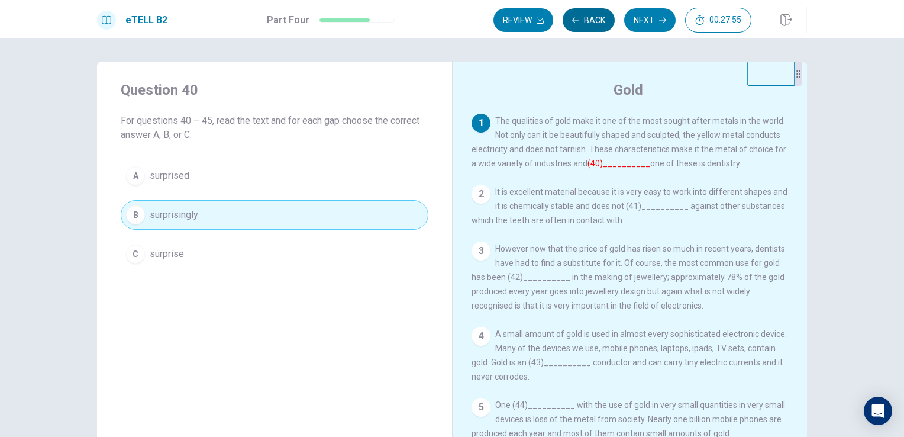
click at [601, 25] on button "Back" at bounding box center [589, 20] width 52 height 24
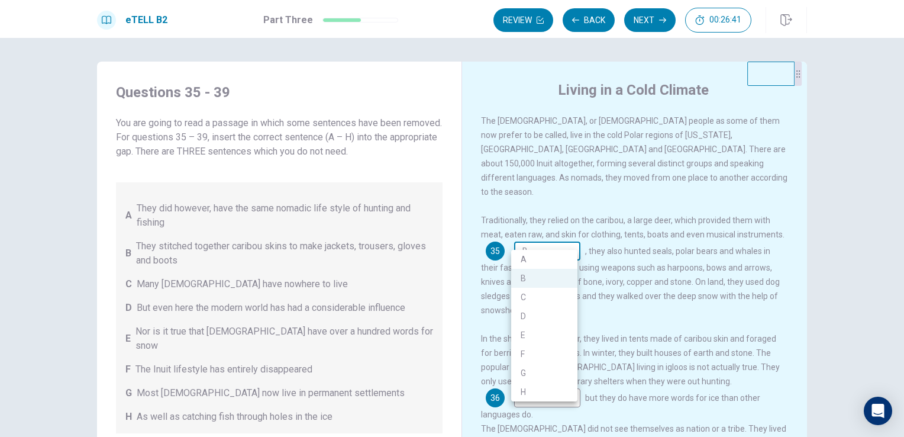
click at [533, 239] on body "This site uses cookies, as explained in our Privacy Policy . If you agree to th…" at bounding box center [452, 218] width 904 height 437
click at [533, 254] on li "A" at bounding box center [544, 259] width 66 height 19
type input "*"
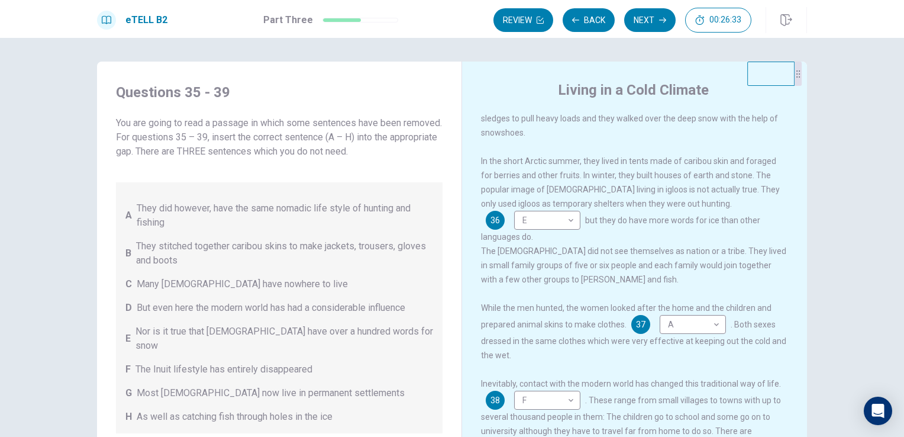
scroll to position [237, 0]
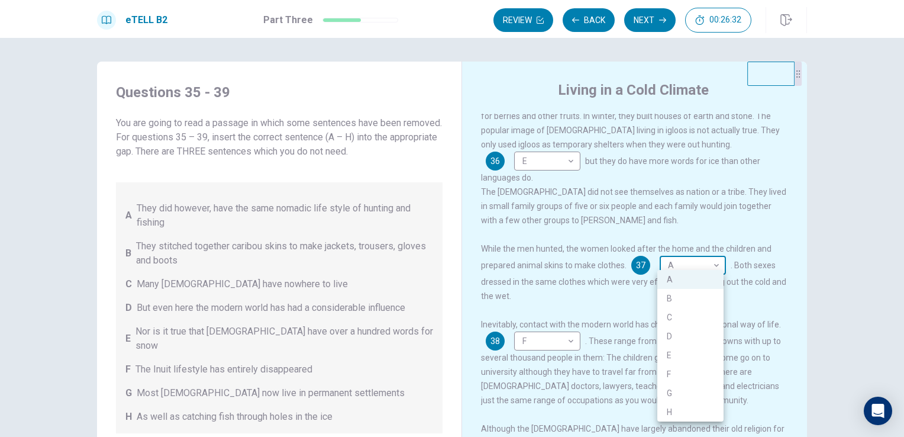
click at [687, 264] on body "This site uses cookies, as explained in our Privacy Policy . If you agree to th…" at bounding box center [452, 218] width 904 height 437
click at [696, 300] on li "B" at bounding box center [690, 298] width 66 height 19
type input "*"
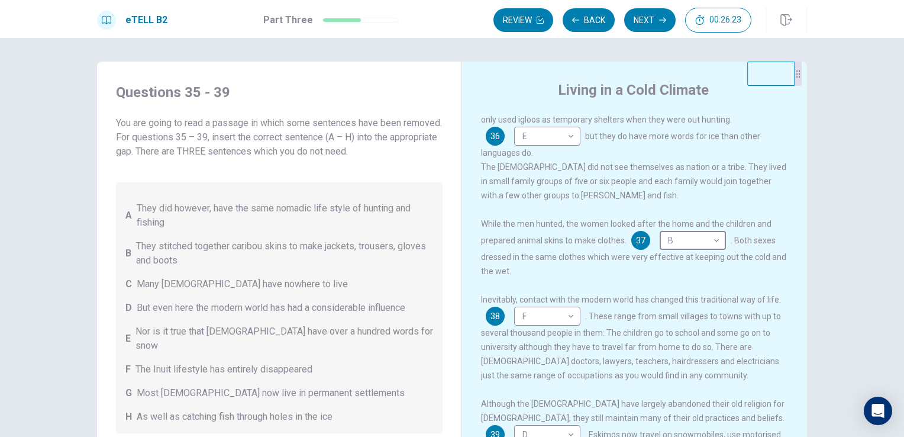
scroll to position [275, 0]
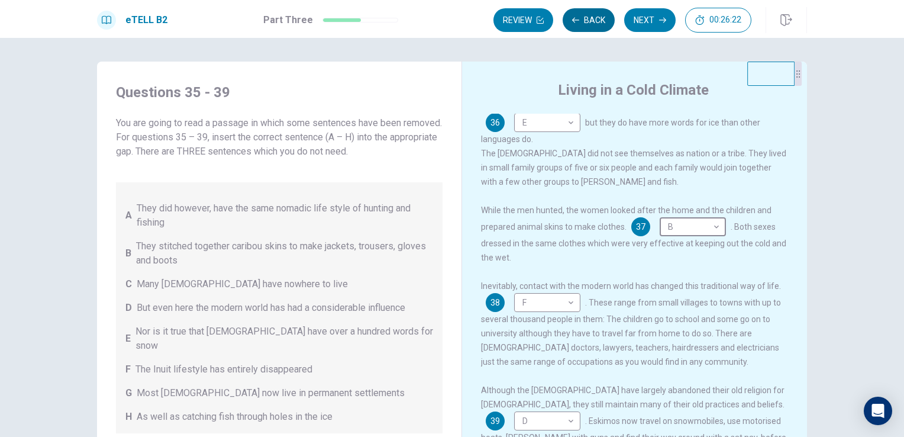
click at [577, 22] on icon "button" at bounding box center [575, 20] width 7 height 7
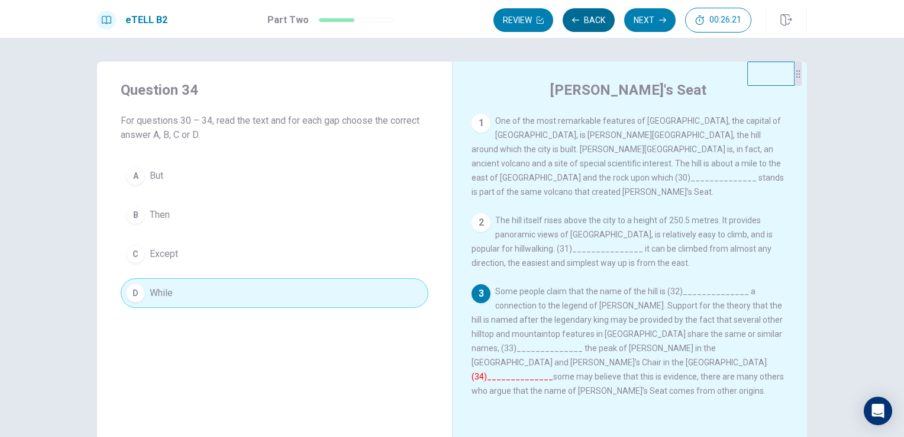
click at [582, 22] on button "Back" at bounding box center [589, 20] width 52 height 24
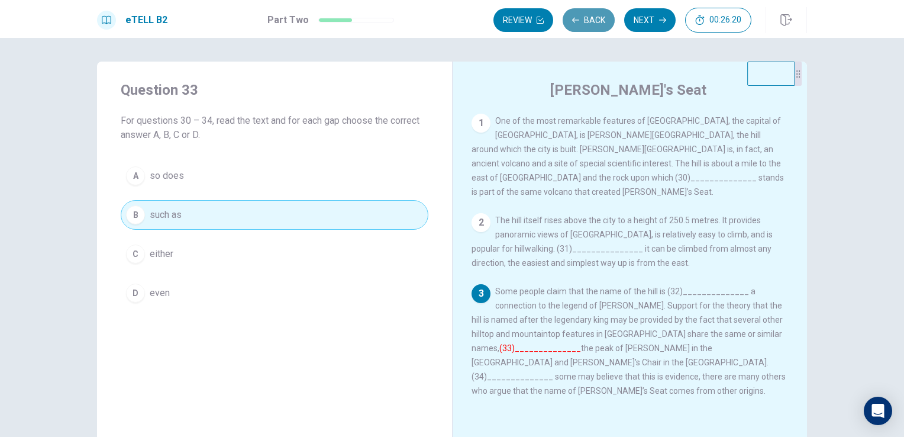
click at [582, 22] on button "Back" at bounding box center [589, 20] width 52 height 24
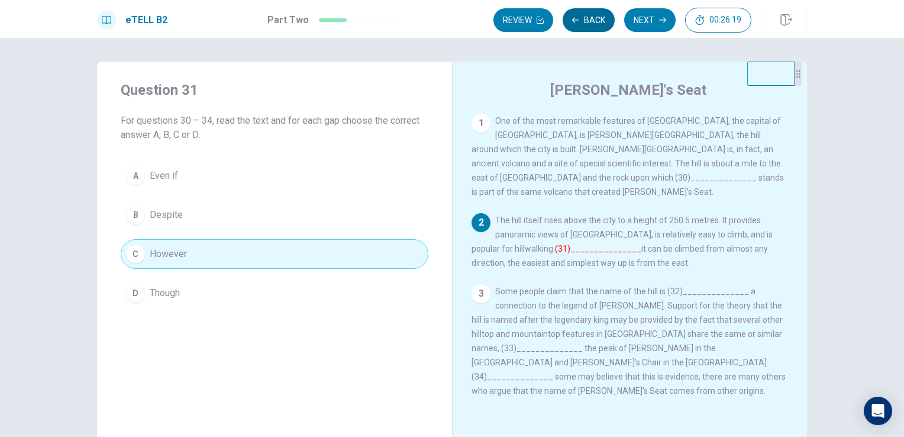
click at [582, 22] on button "Back" at bounding box center [589, 20] width 52 height 24
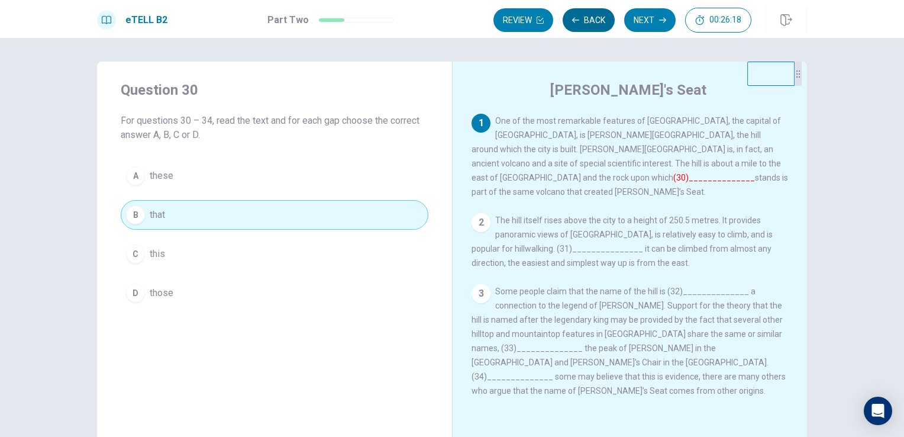
click at [582, 22] on button "Back" at bounding box center [589, 20] width 52 height 24
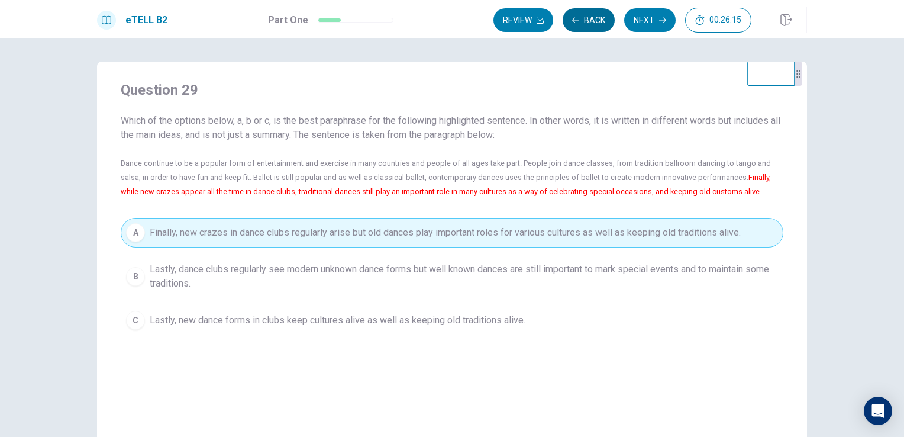
click at [582, 22] on button "Back" at bounding box center [589, 20] width 52 height 24
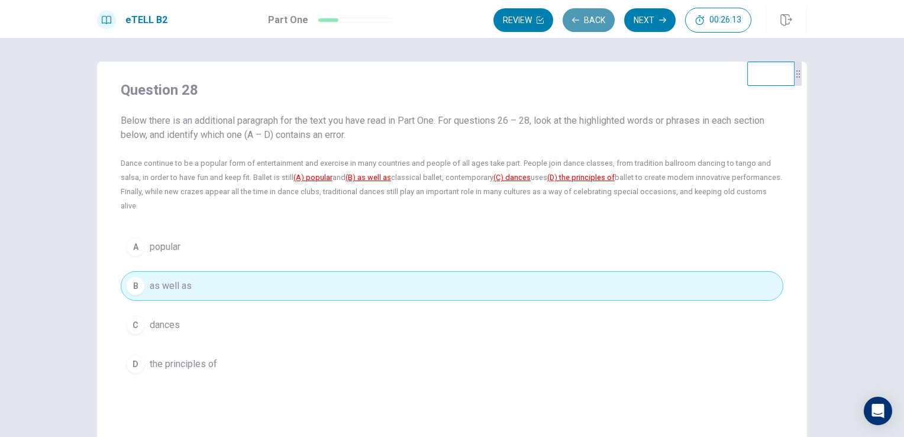
click at [582, 22] on button "Back" at bounding box center [589, 20] width 52 height 24
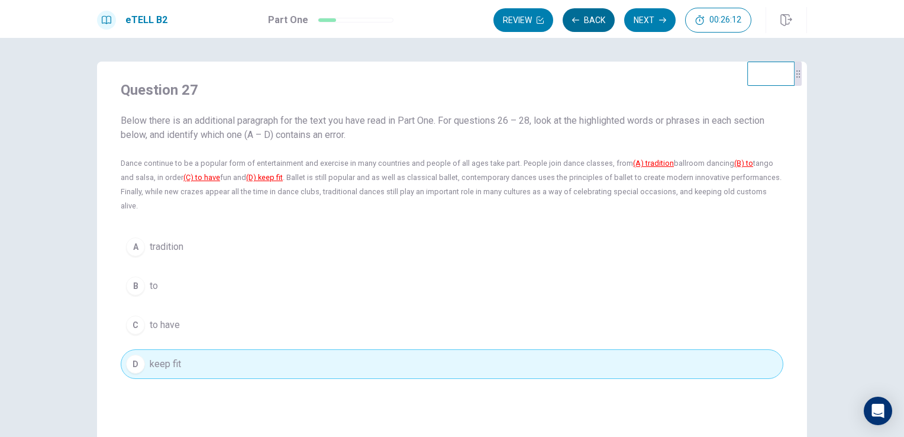
click at [582, 22] on button "Back" at bounding box center [589, 20] width 52 height 24
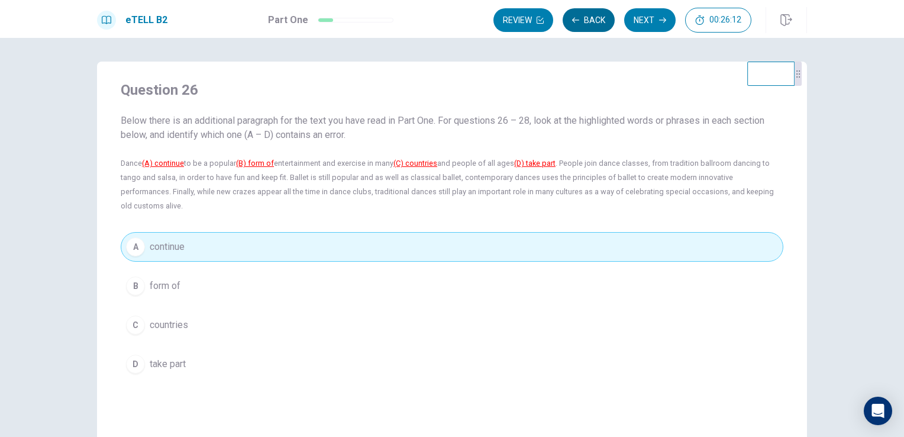
click at [583, 22] on button "Back" at bounding box center [589, 20] width 52 height 24
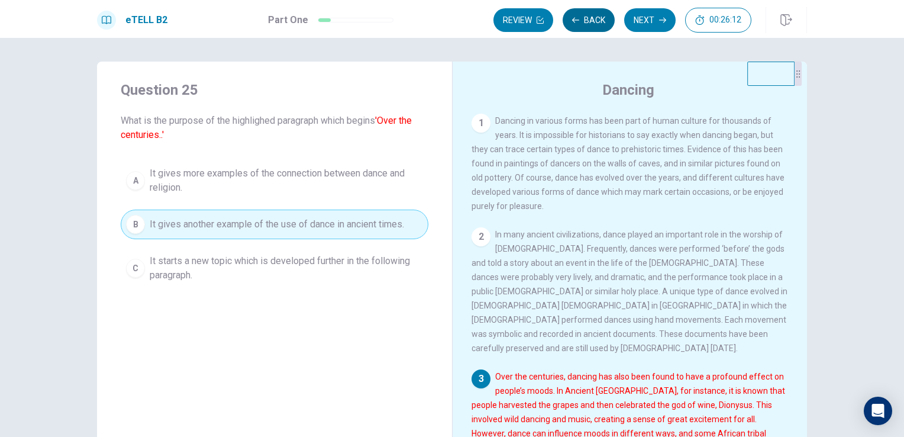
scroll to position [129, 0]
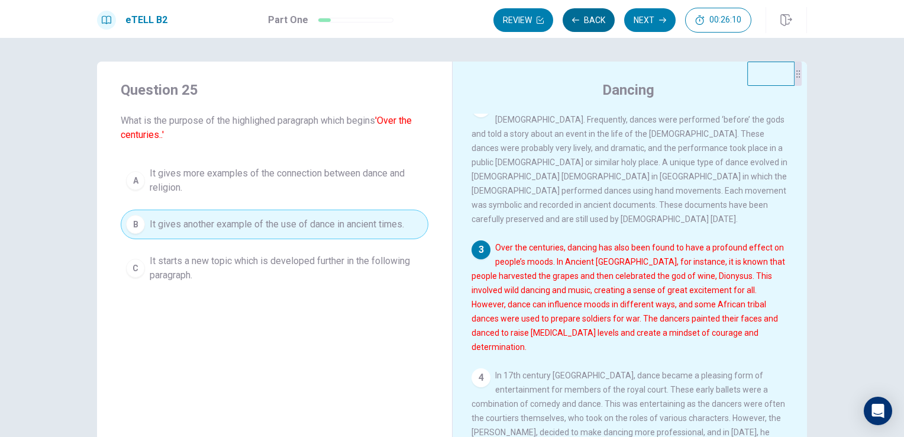
click at [583, 22] on button "Back" at bounding box center [589, 20] width 52 height 24
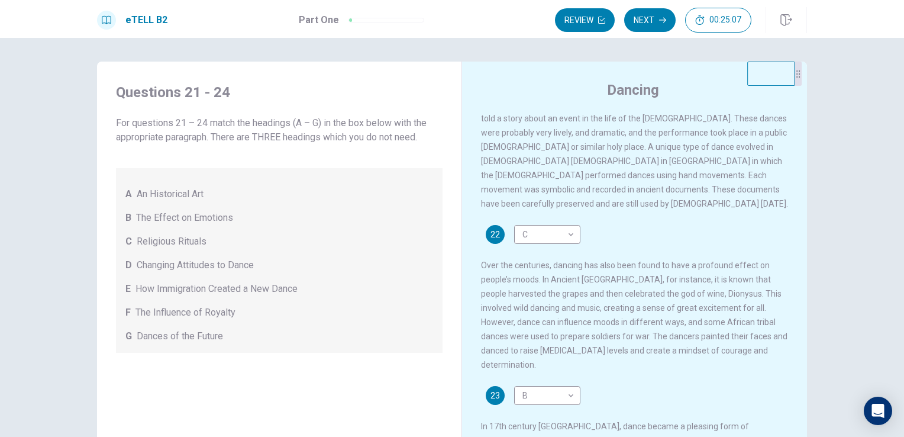
scroll to position [237, 0]
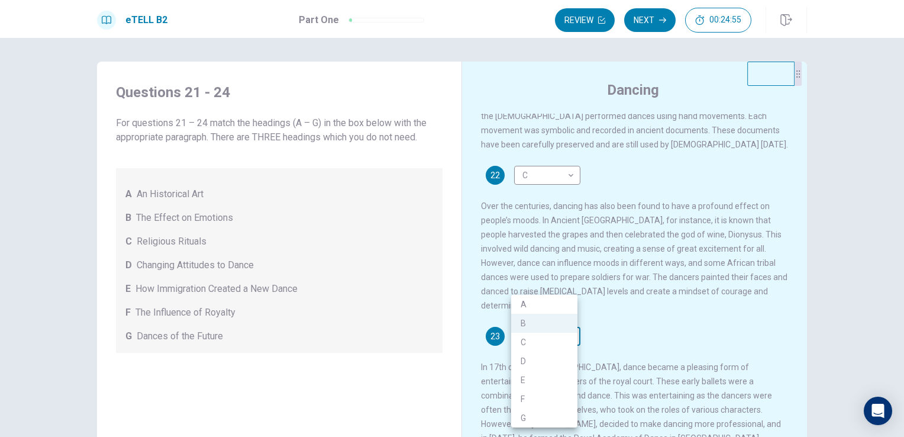
click at [556, 318] on body "This site uses cookies, as explained in our Privacy Policy . If you agree to th…" at bounding box center [452, 218] width 904 height 437
click at [564, 363] on li "D" at bounding box center [544, 361] width 66 height 19
type input "*"
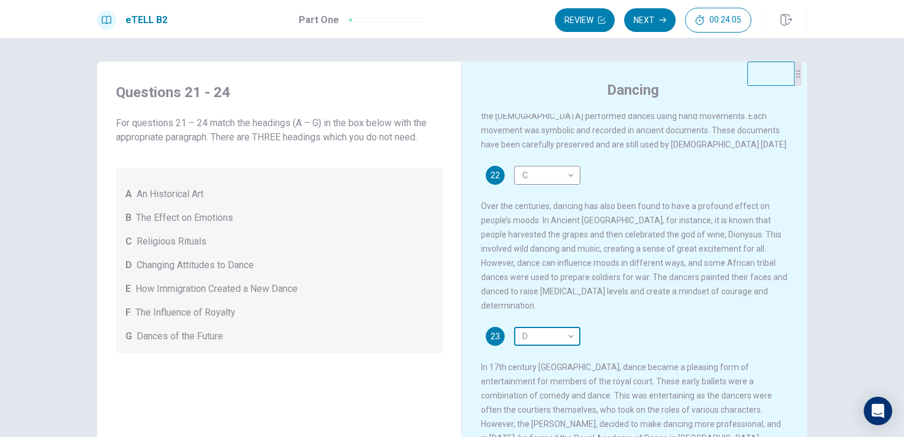
click at [560, 324] on body "This site uses cookies, as explained in our Privacy Policy . If you agree to th…" at bounding box center [452, 218] width 904 height 437
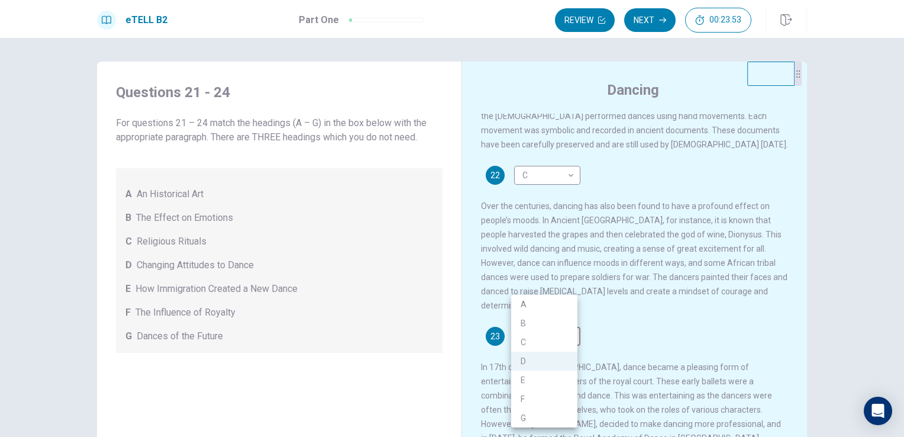
click at [653, 311] on div at bounding box center [452, 218] width 904 height 437
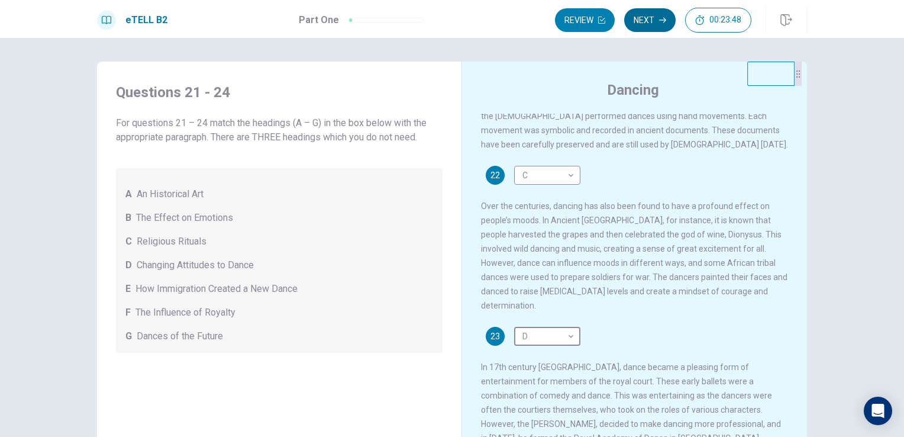
click at [644, 27] on button "Next" at bounding box center [649, 20] width 51 height 24
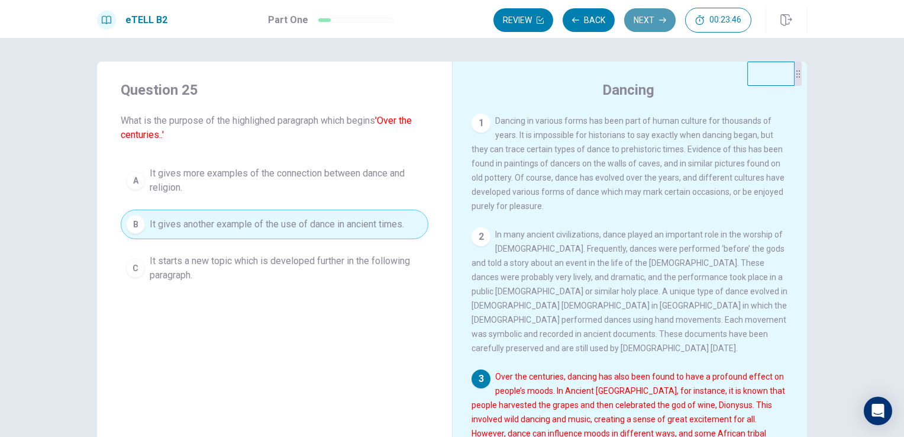
click at [645, 23] on button "Next" at bounding box center [649, 20] width 51 height 24
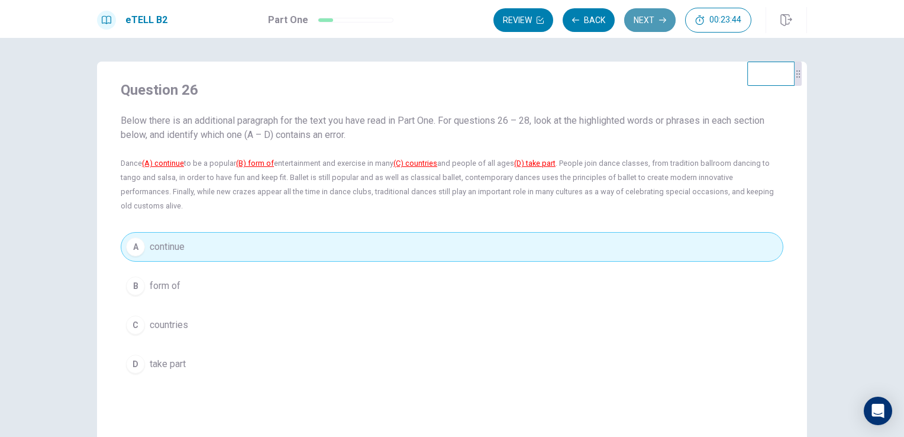
click at [645, 23] on button "Next" at bounding box center [649, 20] width 51 height 24
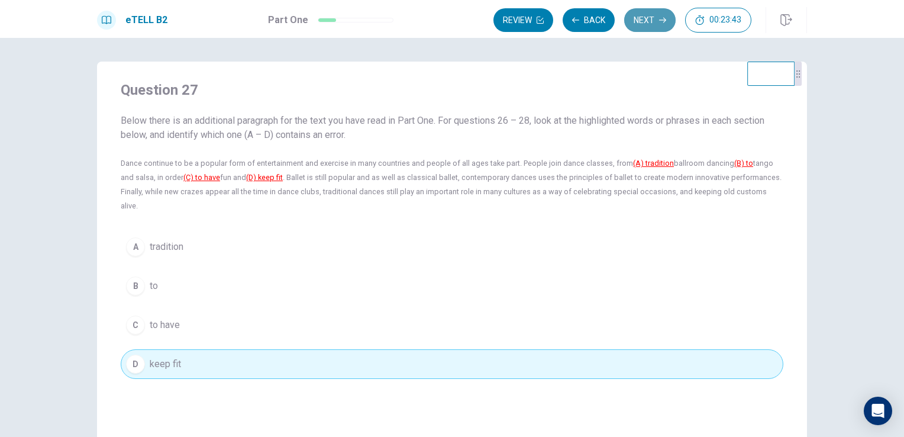
click at [645, 23] on button "Next" at bounding box center [649, 20] width 51 height 24
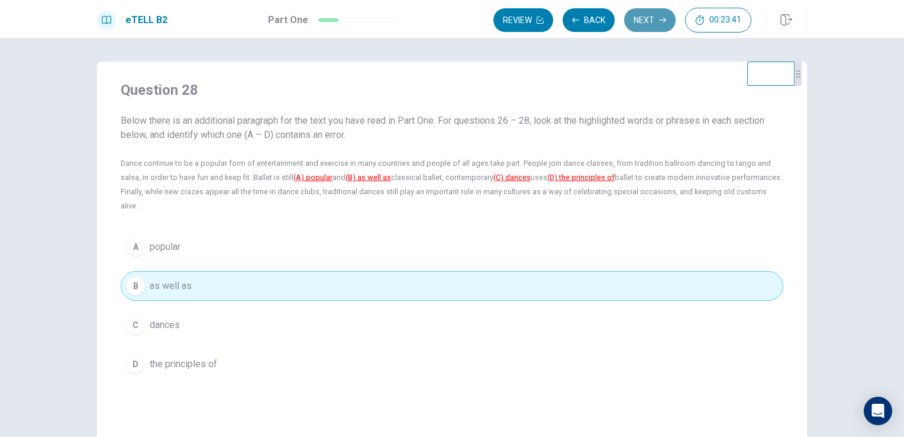
click at [645, 23] on button "Next" at bounding box center [649, 20] width 51 height 24
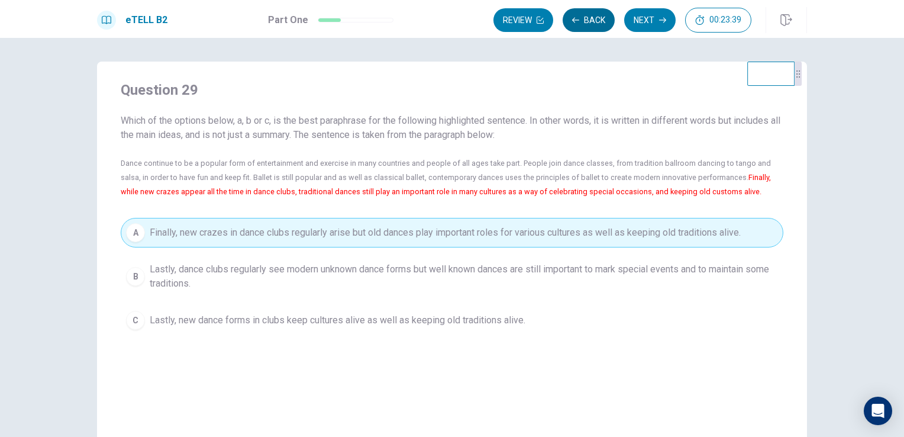
click at [599, 25] on button "Back" at bounding box center [589, 20] width 52 height 24
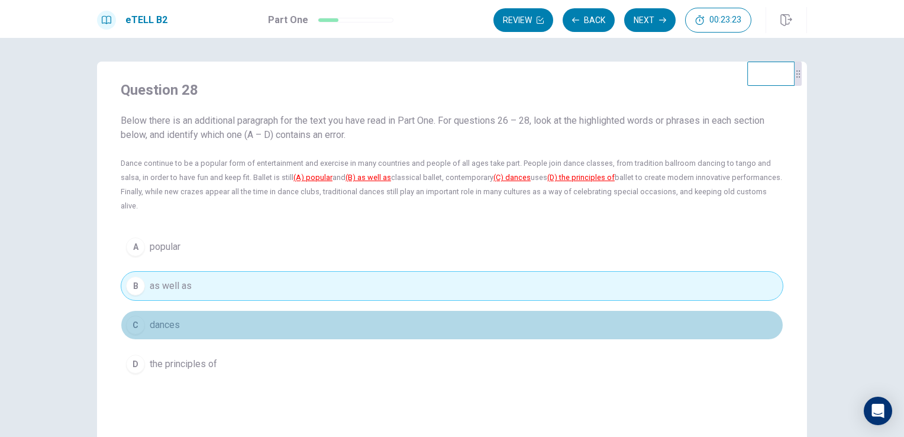
click at [206, 310] on button "C dances" at bounding box center [452, 325] width 663 height 30
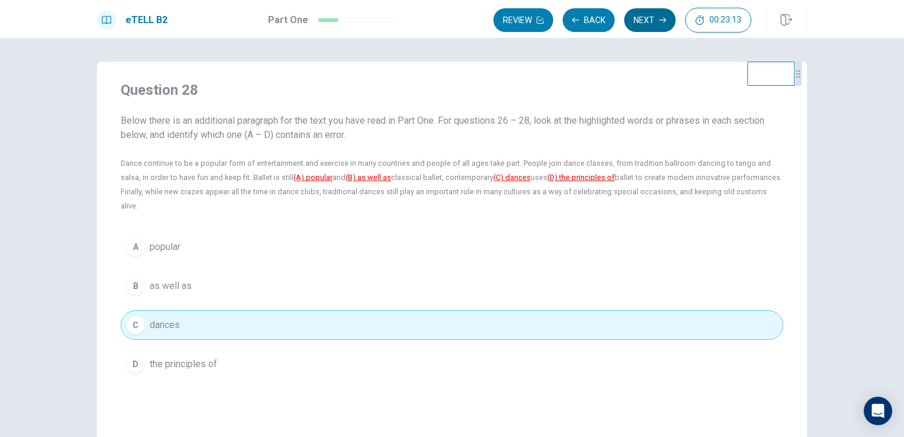
click at [642, 22] on button "Next" at bounding box center [649, 20] width 51 height 24
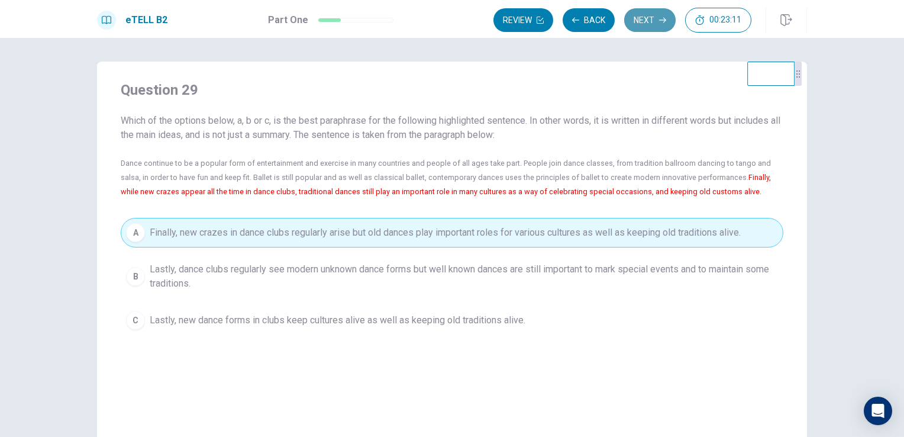
click at [642, 22] on button "Next" at bounding box center [649, 20] width 51 height 24
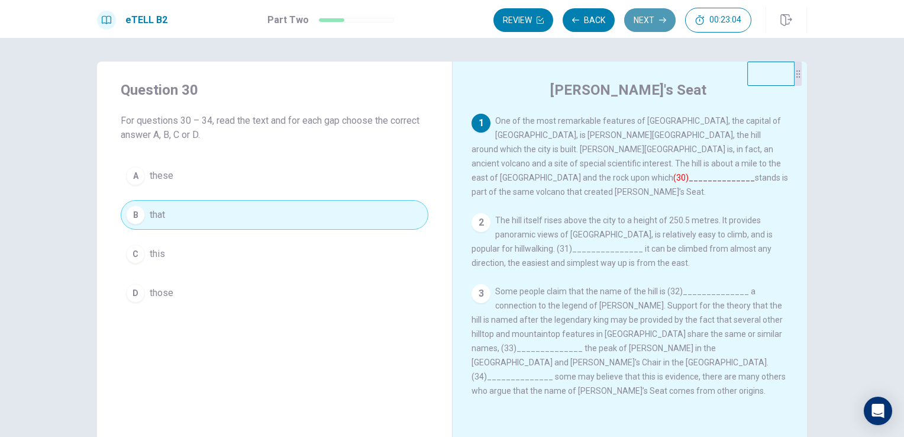
click at [658, 22] on button "Next" at bounding box center [649, 20] width 51 height 24
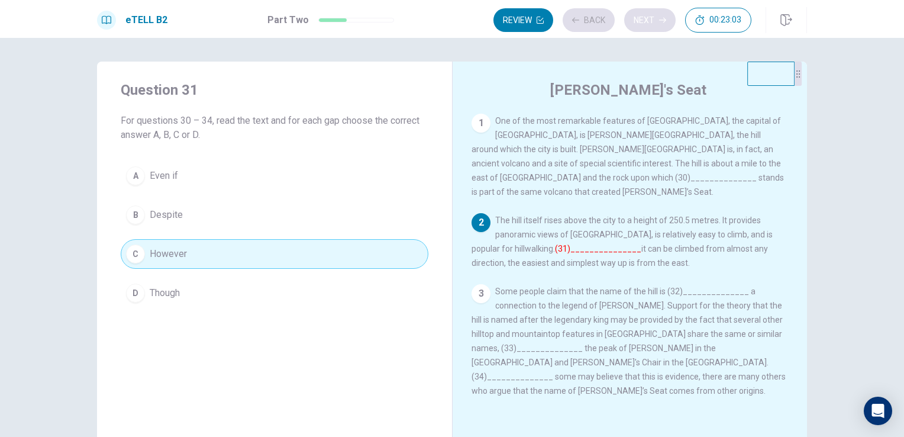
click at [658, 22] on div "Review Back Next 00:23:03" at bounding box center [623, 20] width 258 height 25
click at [658, 22] on button "Next" at bounding box center [649, 20] width 51 height 24
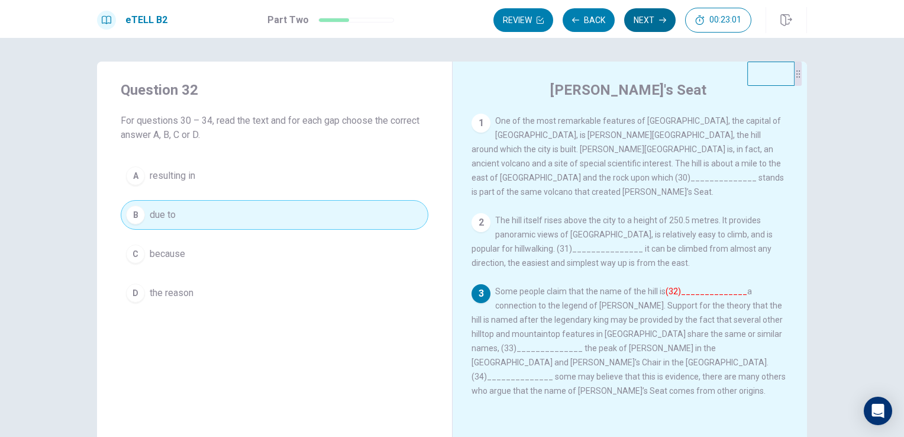
click at [658, 22] on button "Next" at bounding box center [649, 20] width 51 height 24
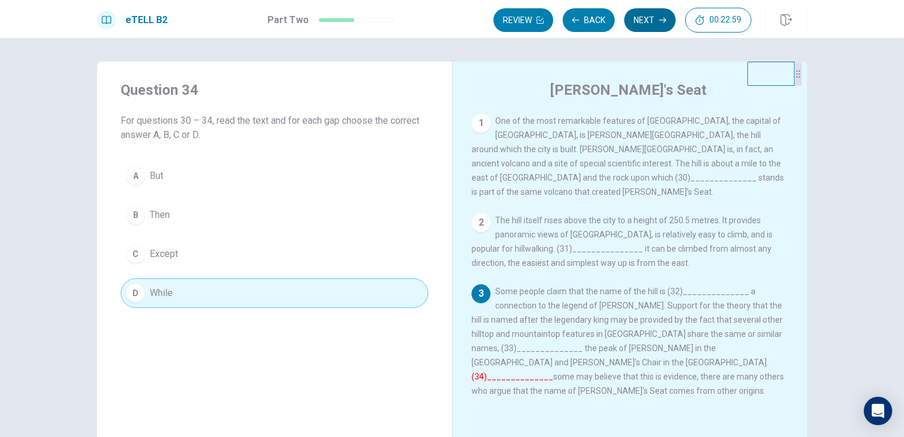
click at [658, 22] on button "Next" at bounding box center [649, 20] width 51 height 24
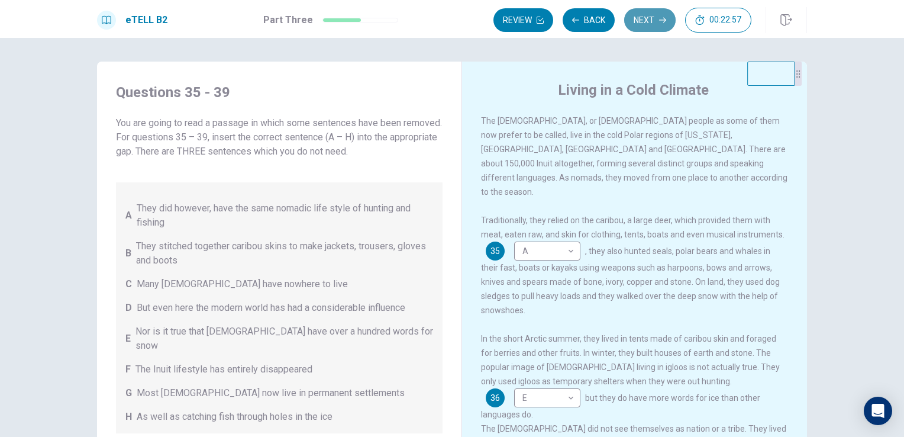
click at [658, 22] on button "Next" at bounding box center [649, 20] width 51 height 24
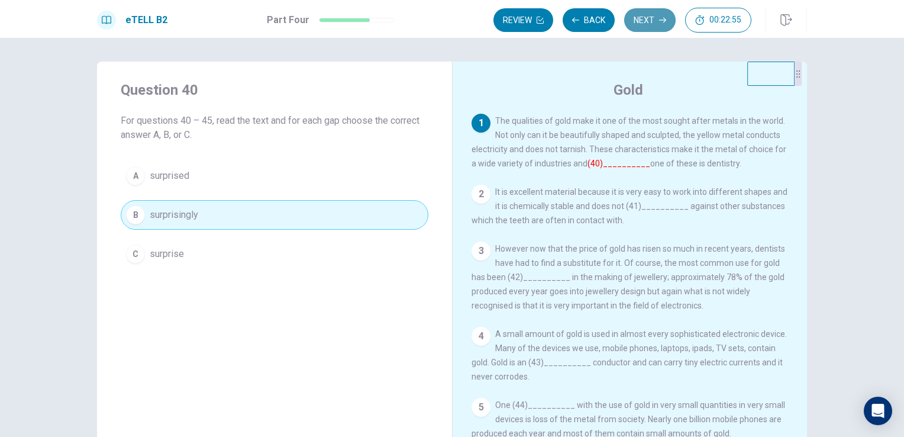
click at [658, 22] on button "Next" at bounding box center [649, 20] width 51 height 24
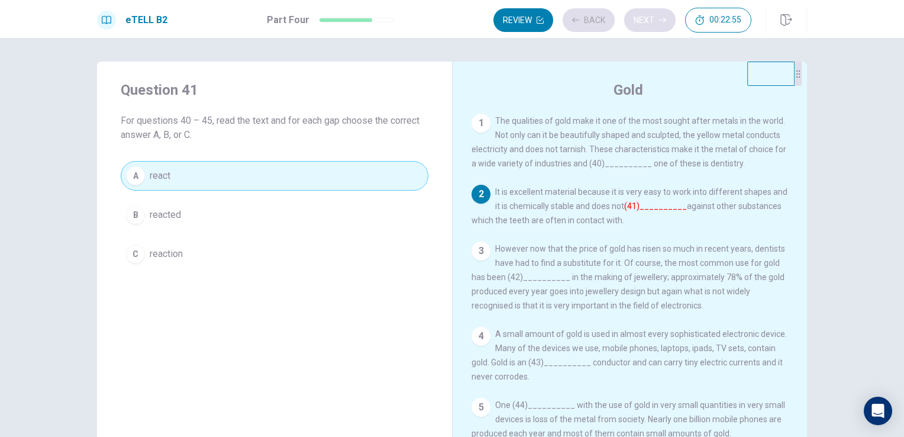
scroll to position [67, 0]
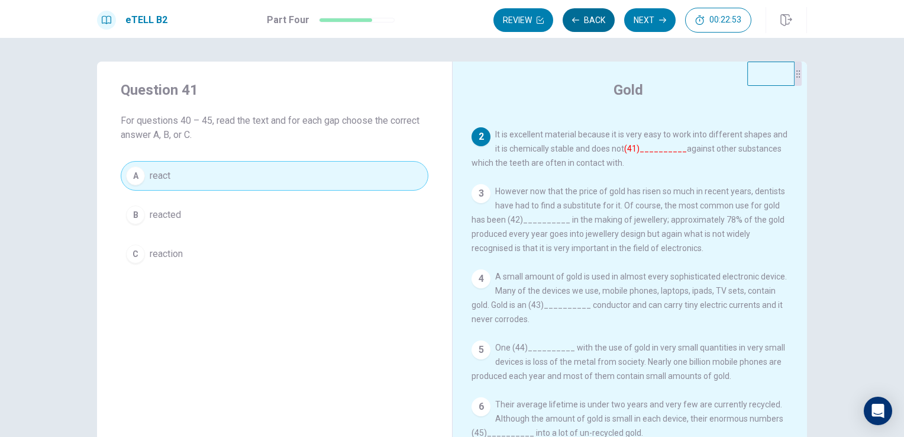
click at [591, 23] on button "Back" at bounding box center [589, 20] width 52 height 24
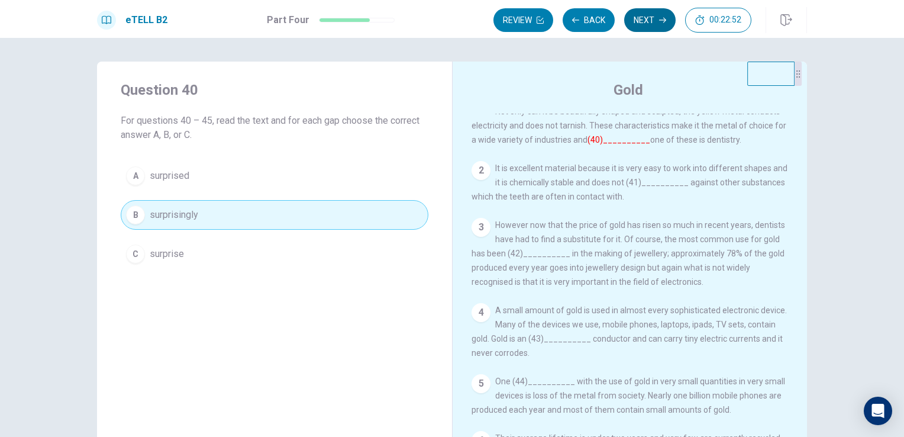
scroll to position [0, 0]
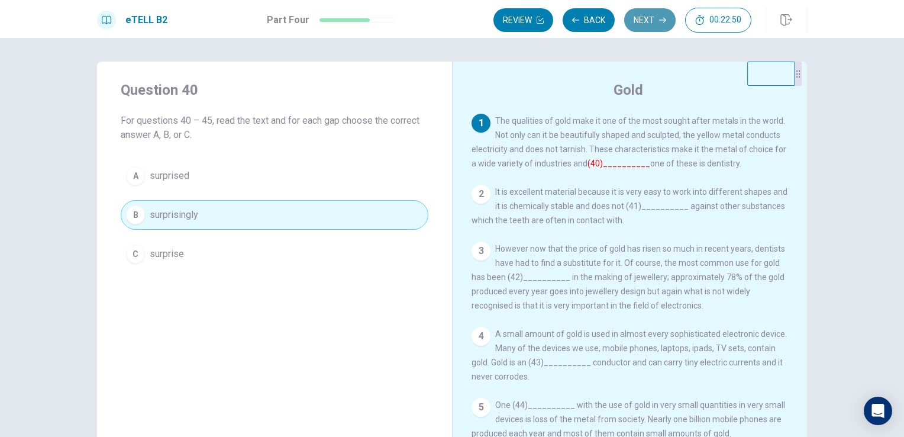
click at [646, 21] on button "Next" at bounding box center [649, 20] width 51 height 24
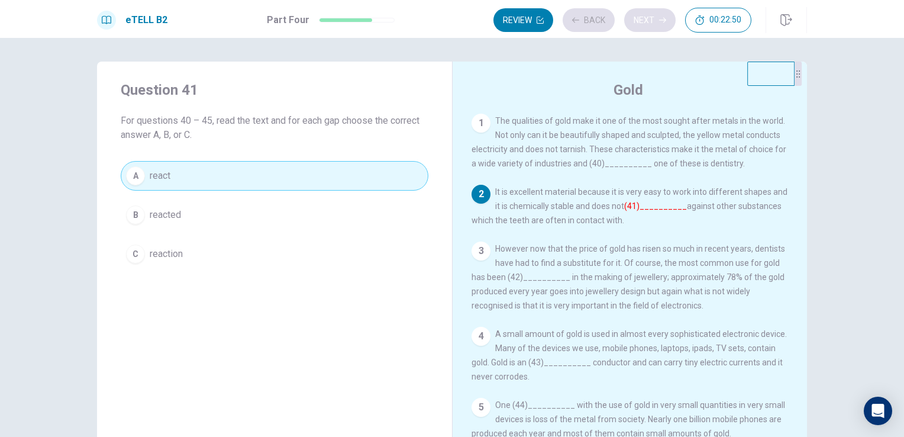
scroll to position [67, 0]
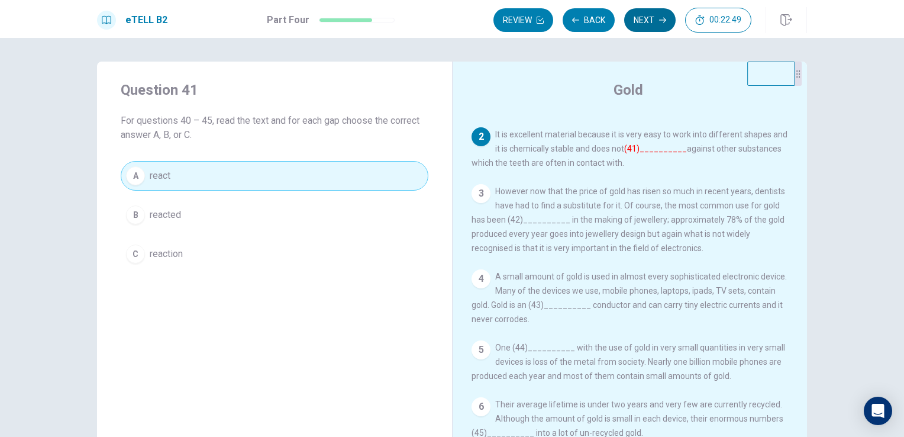
click at [646, 21] on button "Next" at bounding box center [649, 20] width 51 height 24
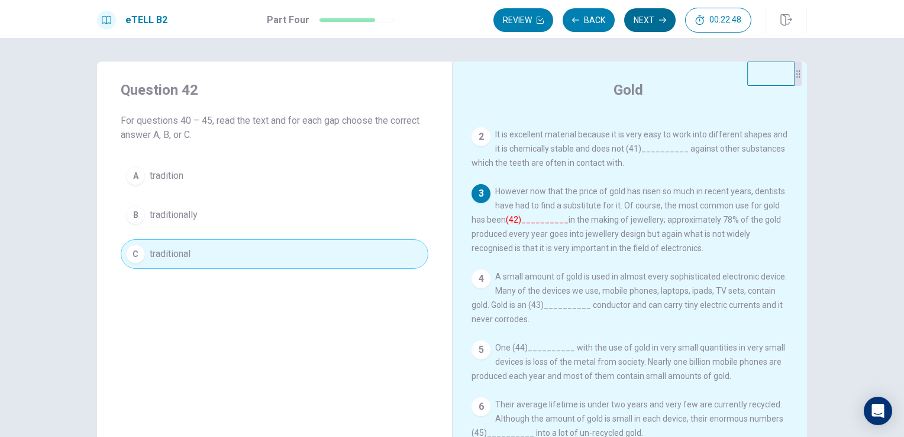
click at [646, 21] on button "Next" at bounding box center [649, 20] width 51 height 24
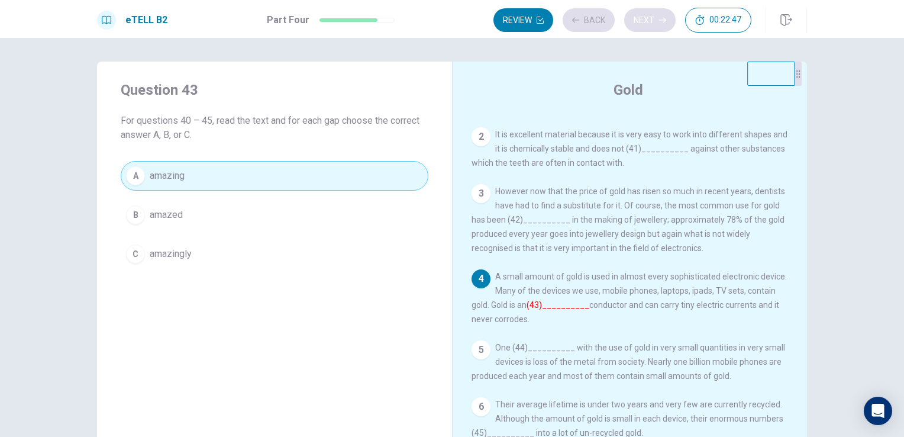
scroll to position [55, 0]
click at [646, 21] on button "Next" at bounding box center [649, 20] width 51 height 24
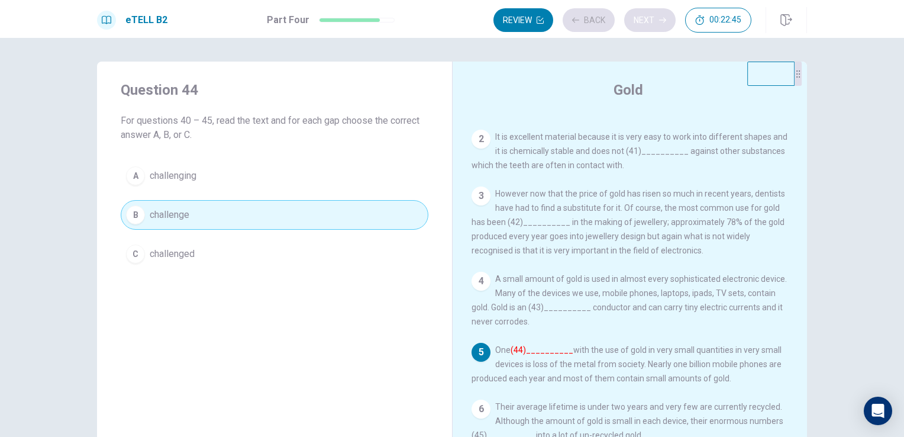
scroll to position [67, 0]
click at [646, 21] on button "Next" at bounding box center [649, 20] width 51 height 24
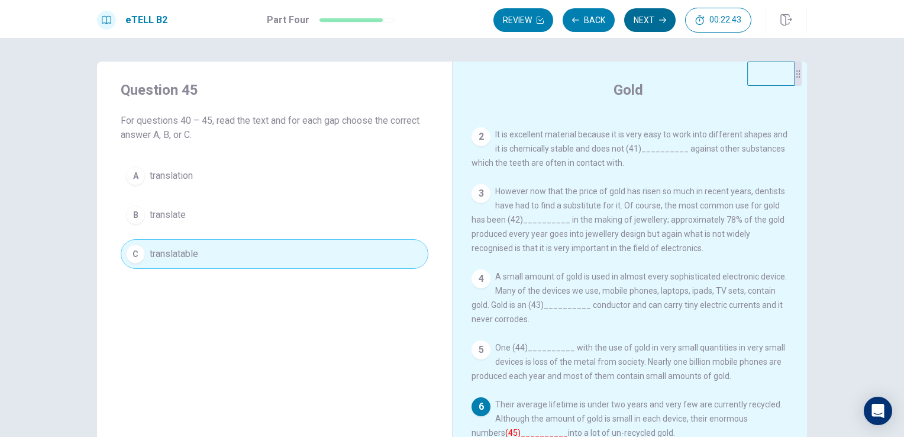
click at [646, 21] on button "Next" at bounding box center [649, 20] width 51 height 24
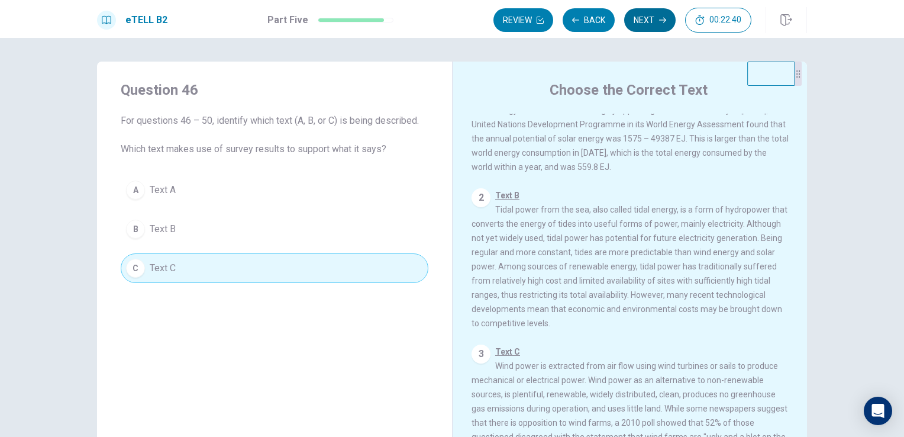
click at [646, 21] on button "Next" at bounding box center [649, 20] width 51 height 24
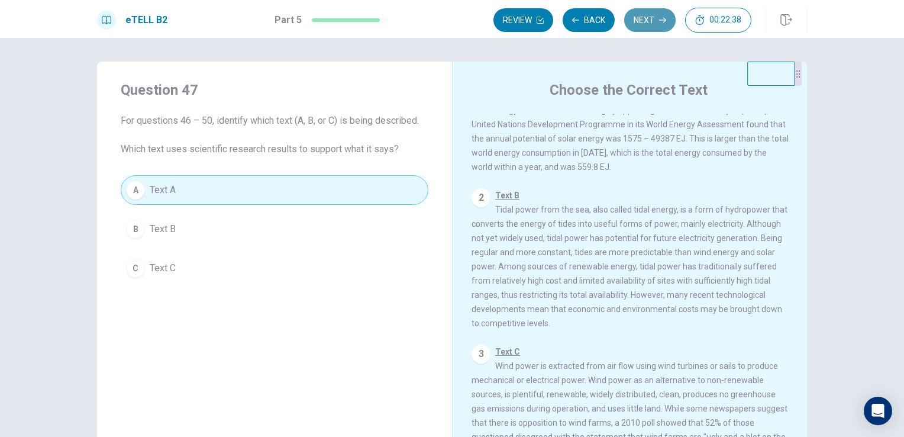
click at [646, 21] on button "Next" at bounding box center [649, 20] width 51 height 24
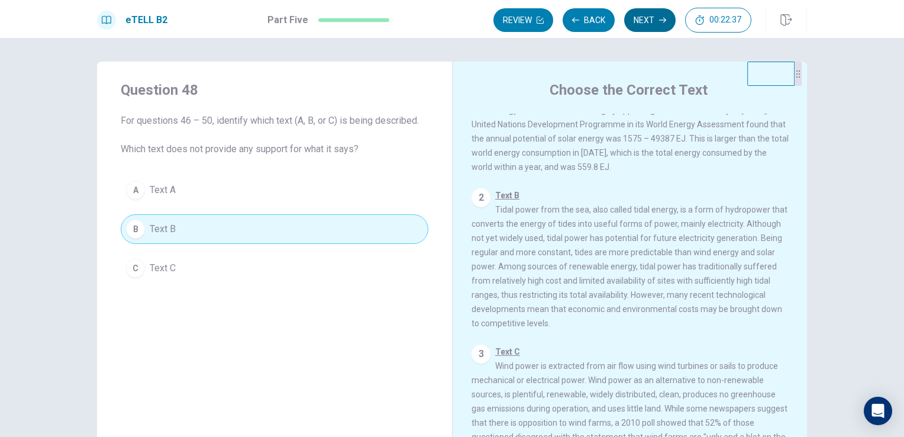
click at [646, 21] on button "Next" at bounding box center [649, 20] width 51 height 24
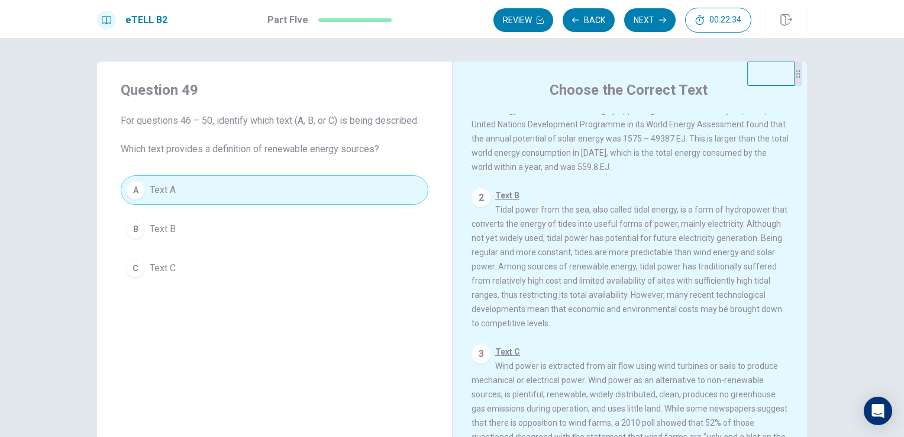
scroll to position [8, 0]
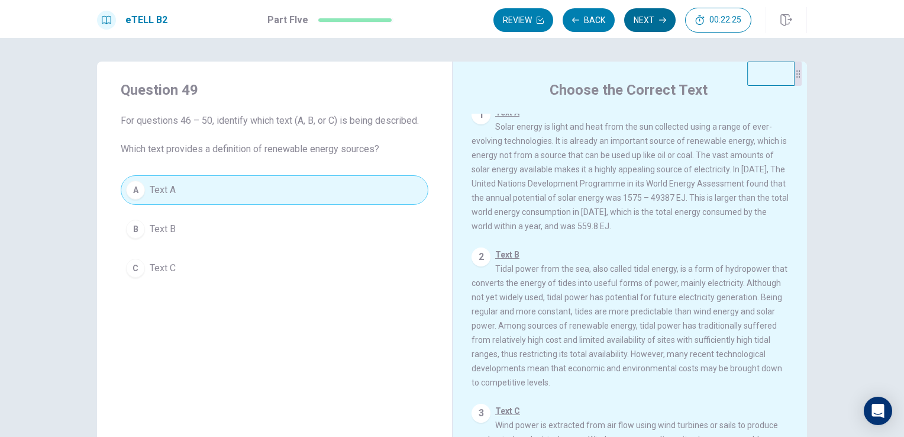
click at [647, 24] on button "Next" at bounding box center [649, 20] width 51 height 24
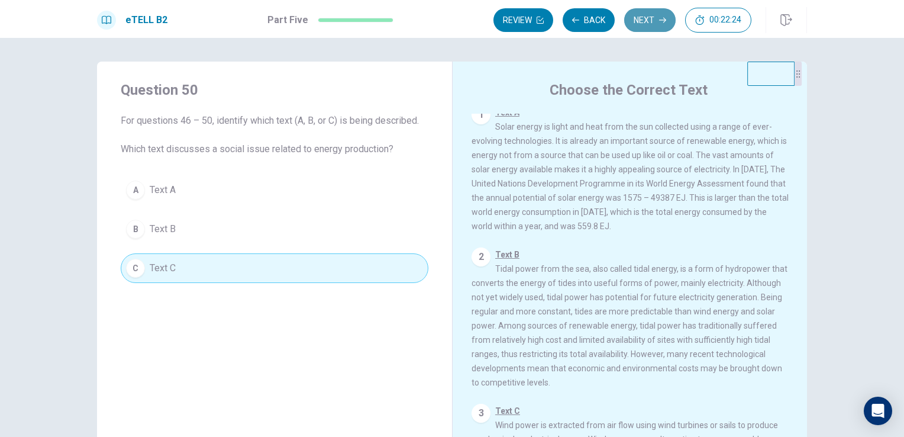
click at [647, 24] on button "Next" at bounding box center [649, 20] width 51 height 24
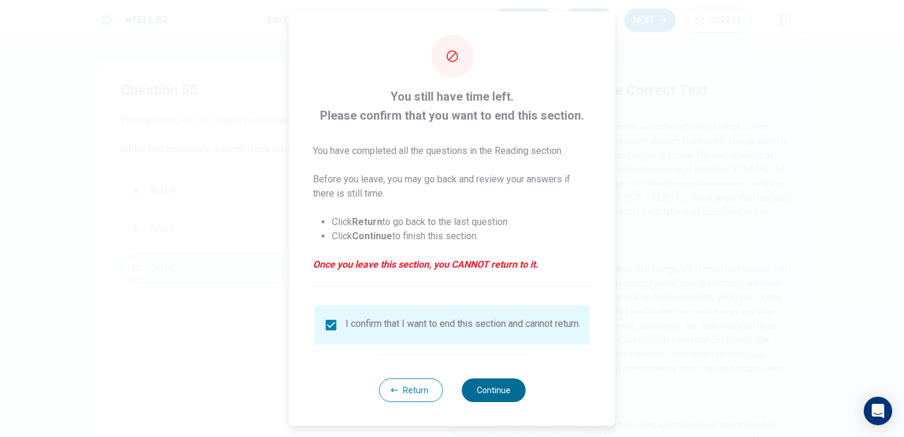
click at [475, 389] on button "Continue" at bounding box center [494, 390] width 64 height 24
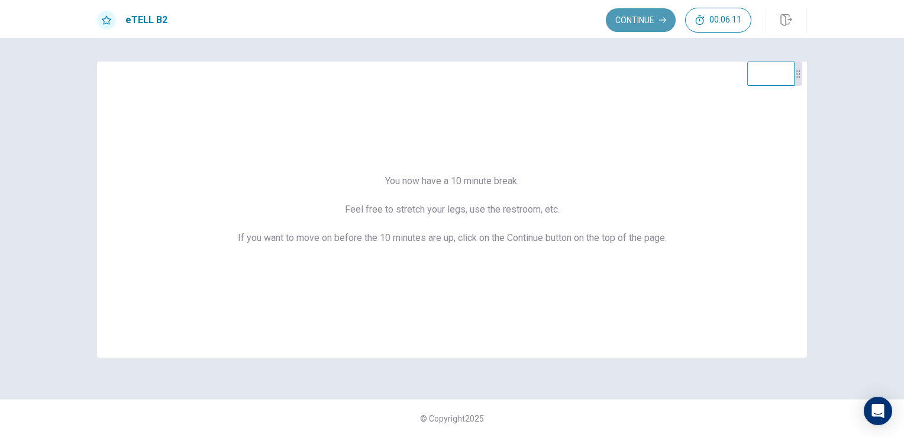
click at [647, 27] on button "Continue" at bounding box center [641, 20] width 70 height 24
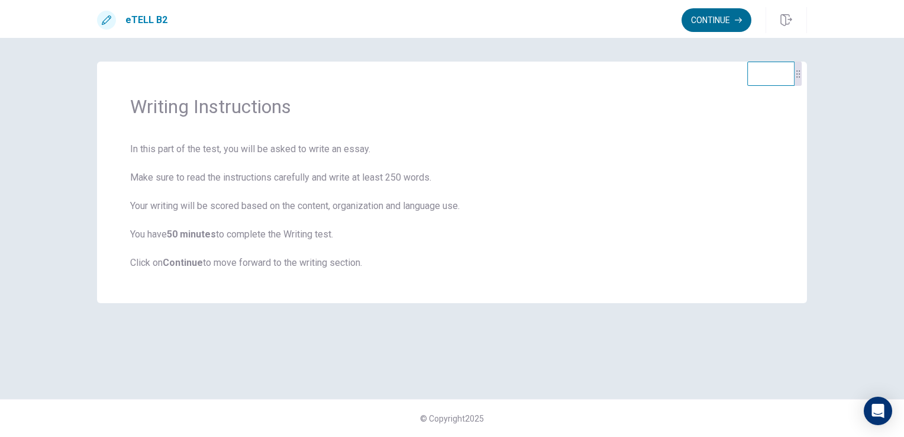
click at [701, 27] on button "Continue" at bounding box center [717, 20] width 70 height 24
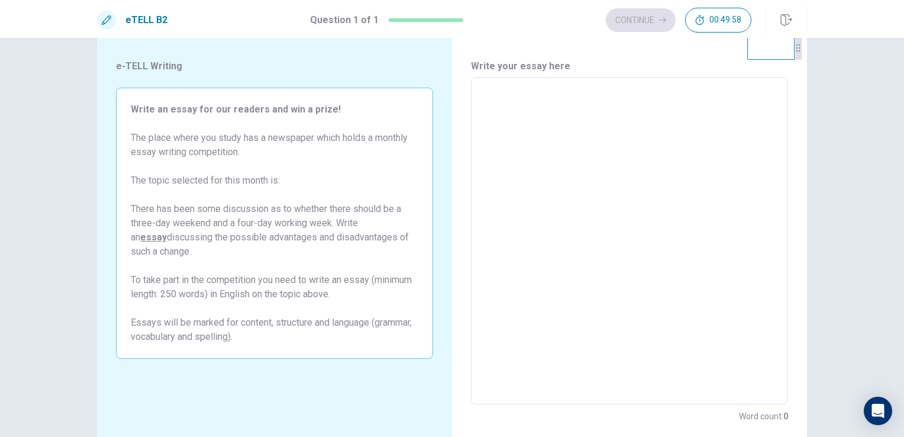
scroll to position [0, 0]
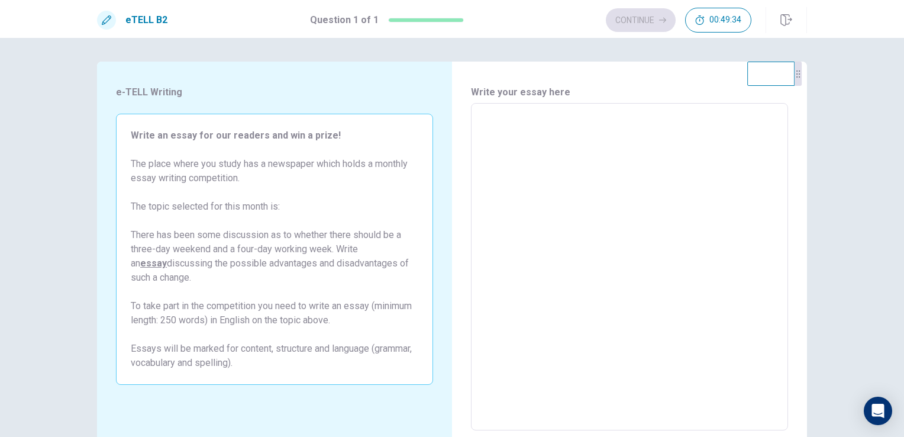
click at [551, 136] on textarea at bounding box center [629, 267] width 301 height 308
type textarea "*"
type textarea "**"
type textarea "*"
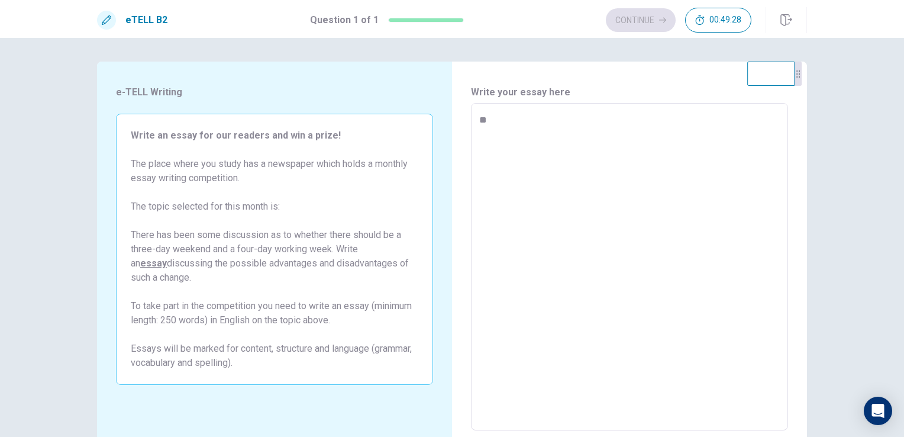
type textarea "**"
type textarea "*"
type textarea "****"
type textarea "*"
type textarea "*****"
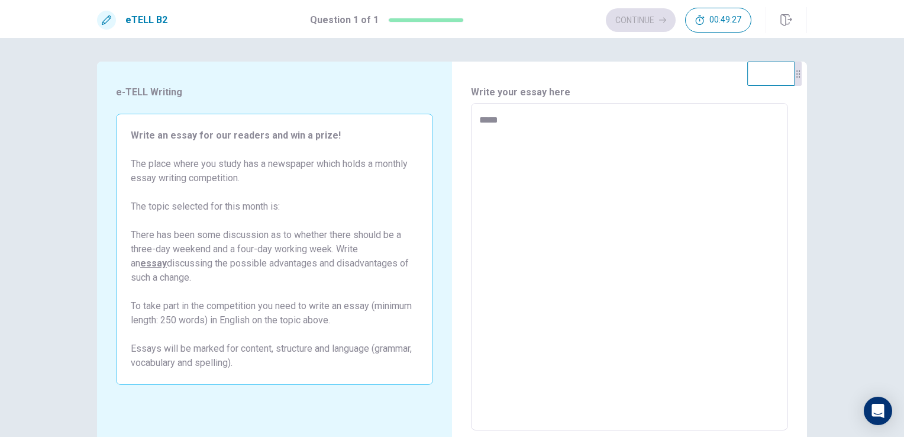
type textarea "*"
type textarea "******"
type textarea "*"
type textarea "******"
type textarea "*"
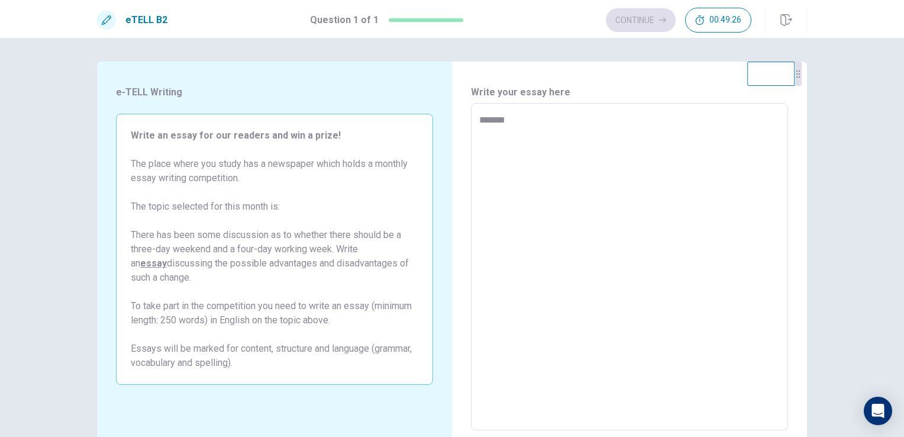
type textarea "********"
type textarea "*"
type textarea "*********"
type textarea "*"
type textarea "**********"
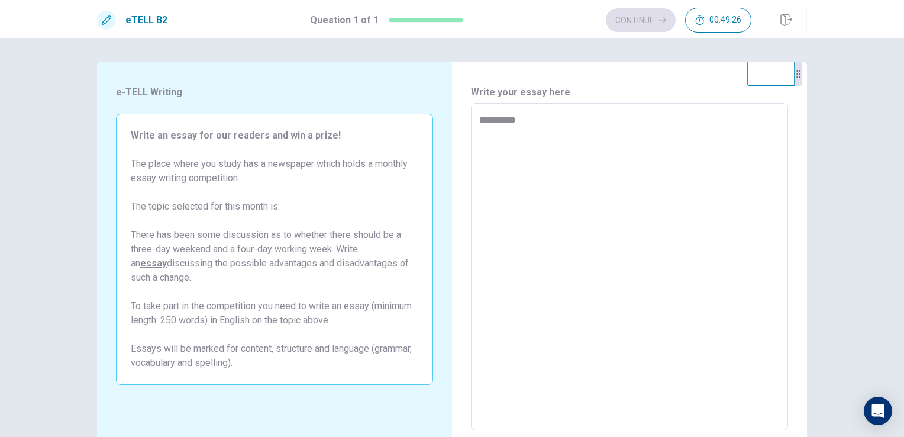
type textarea "*"
type textarea "**********"
type textarea "*"
type textarea "**********"
type textarea "*"
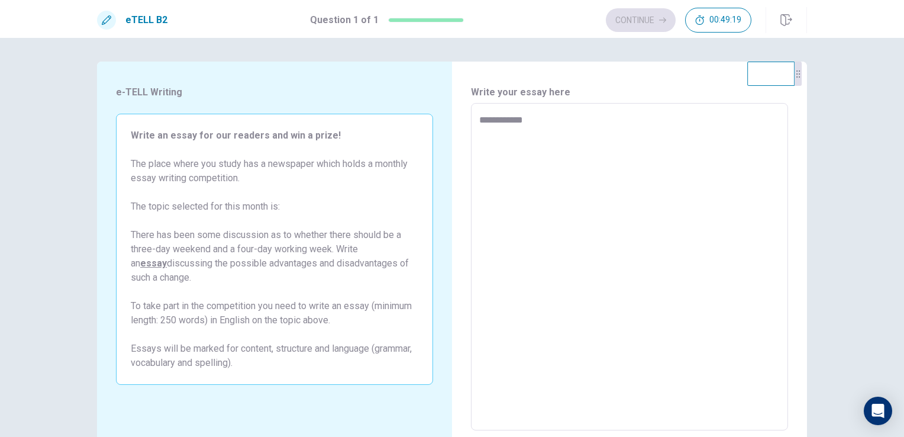
type textarea "**********"
type textarea "*"
type textarea "**********"
type textarea "*"
type textarea "**********"
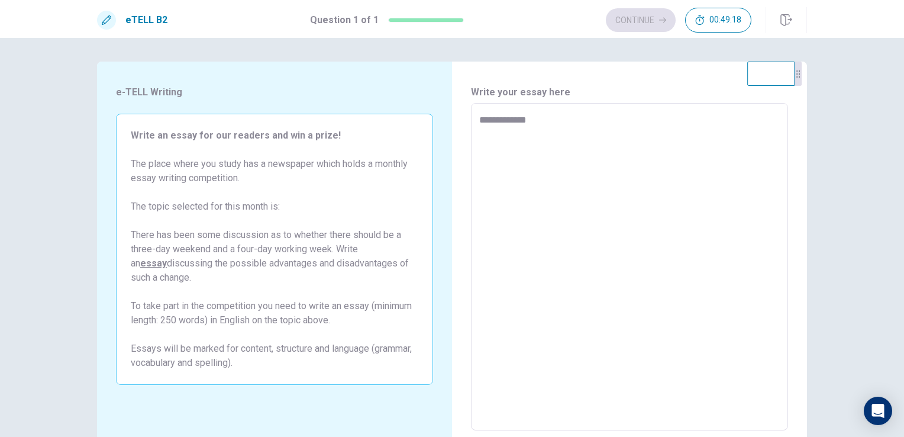
type textarea "*"
type textarea "**********"
type textarea "*"
type textarea "**********"
type textarea "*"
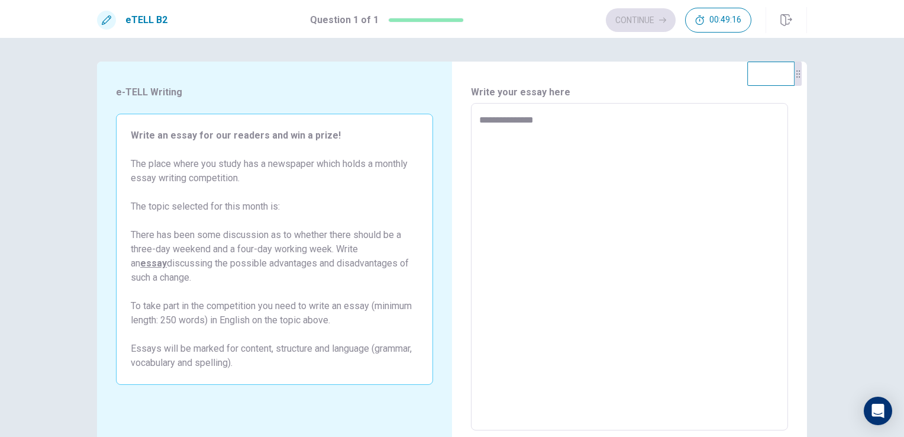
type textarea "**********"
type textarea "*"
type textarea "**********"
type textarea "*"
type textarea "**********"
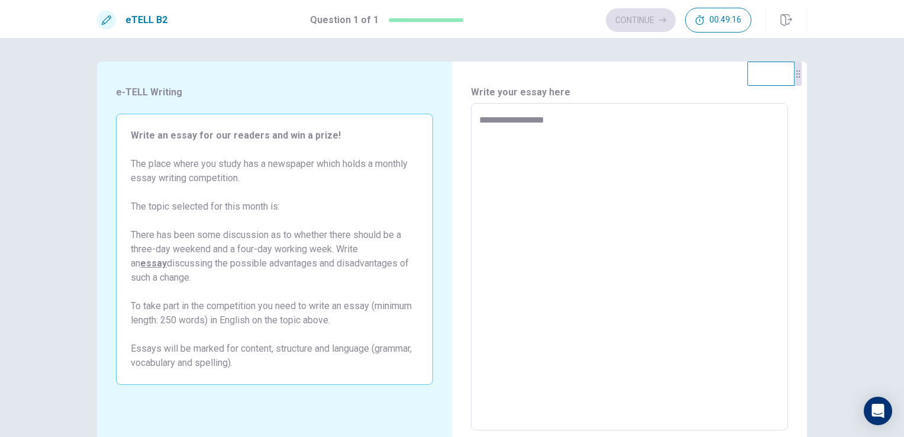
type textarea "*"
type textarea "**********"
type textarea "*"
type textarea "**********"
type textarea "*"
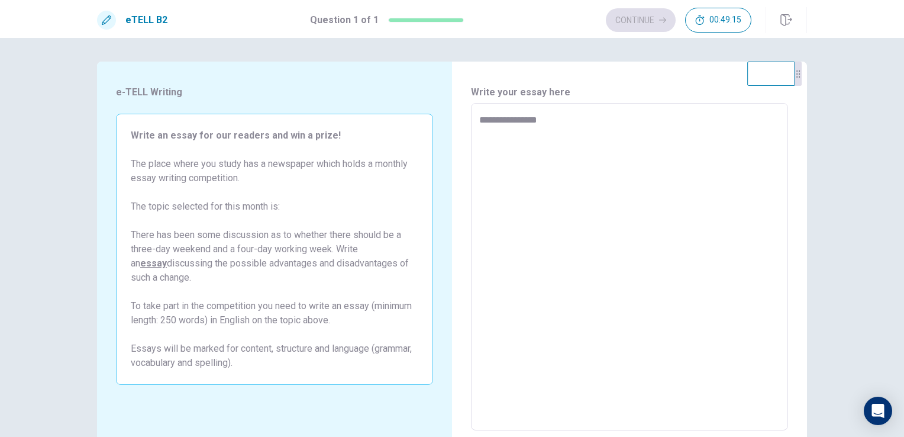
type textarea "**********"
type textarea "*"
type textarea "**********"
type textarea "*"
type textarea "**********"
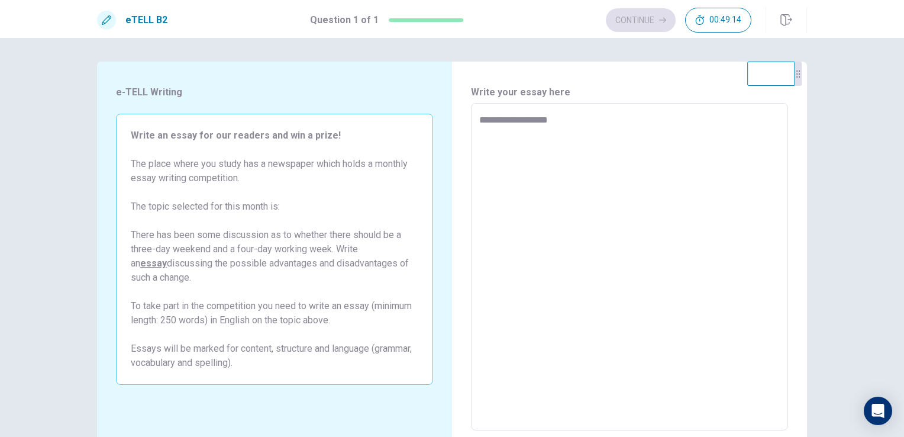
type textarea "*"
type textarea "**********"
type textarea "*"
type textarea "**********"
type textarea "*"
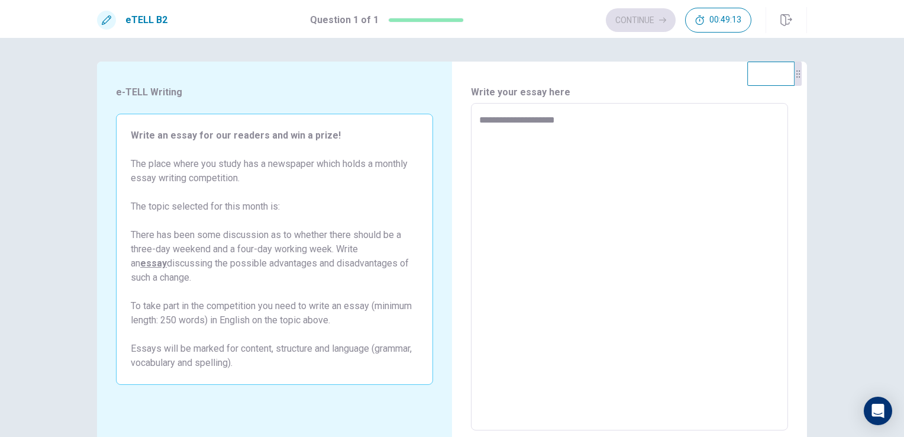
type textarea "**********"
type textarea "*"
type textarea "**********"
type textarea "*"
type textarea "**********"
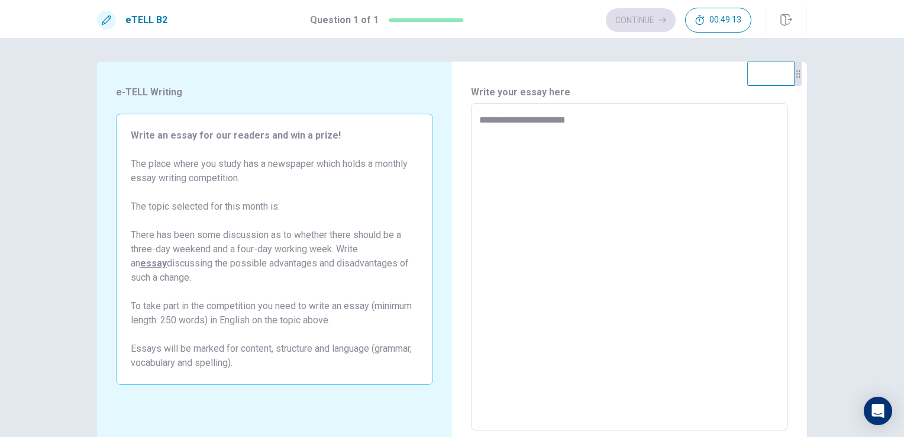
type textarea "*"
type textarea "**********"
type textarea "*"
type textarea "**********"
type textarea "*"
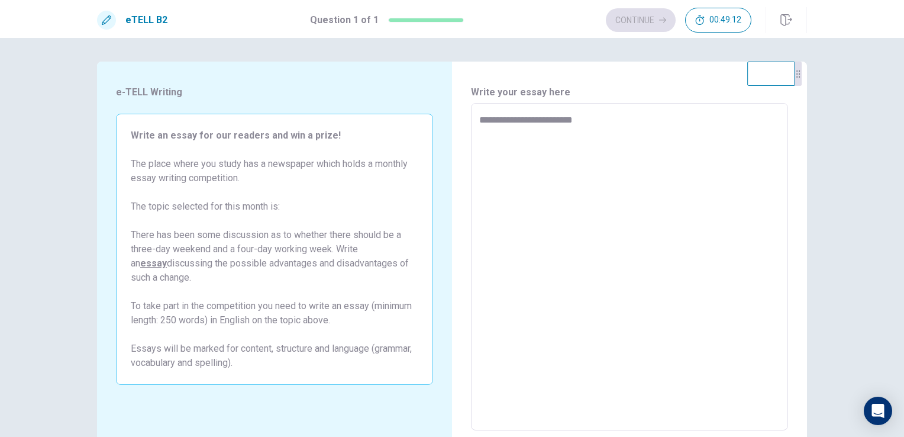
type textarea "**********"
type textarea "*"
type textarea "**********"
type textarea "*"
type textarea "**********"
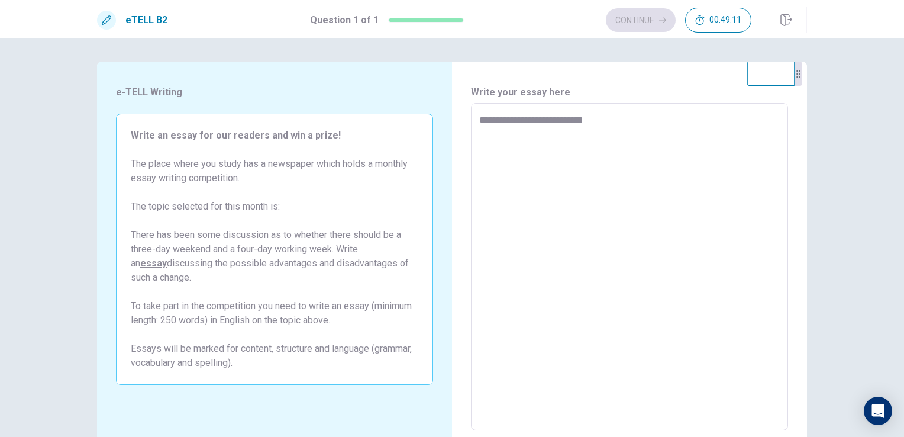
type textarea "*"
type textarea "**********"
type textarea "*"
type textarea "**********"
type textarea "*"
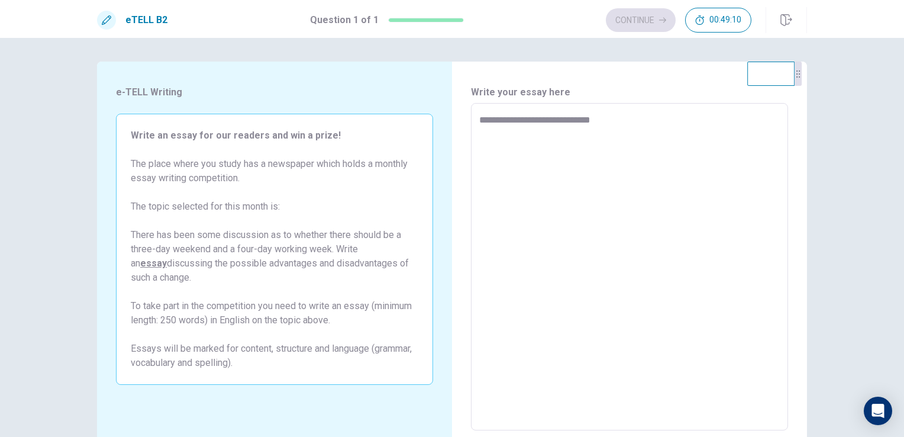
type textarea "**********"
type textarea "*"
type textarea "**********"
type textarea "*"
type textarea "**********"
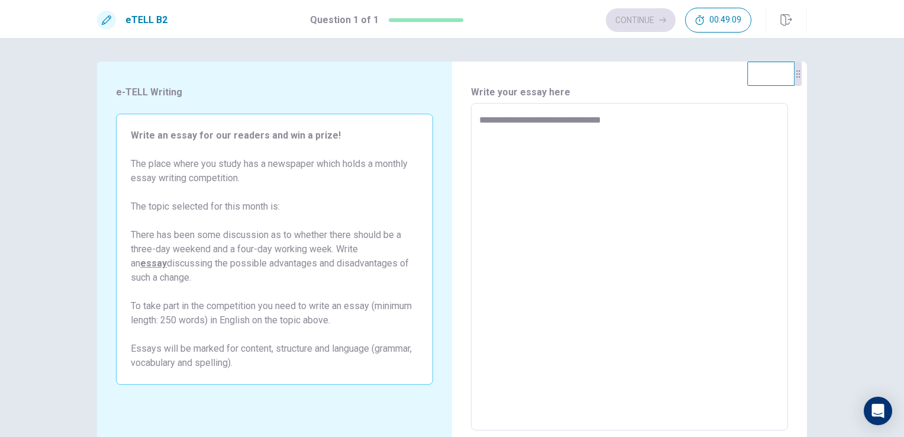
type textarea "*"
type textarea "**********"
type textarea "*"
type textarea "**********"
type textarea "*"
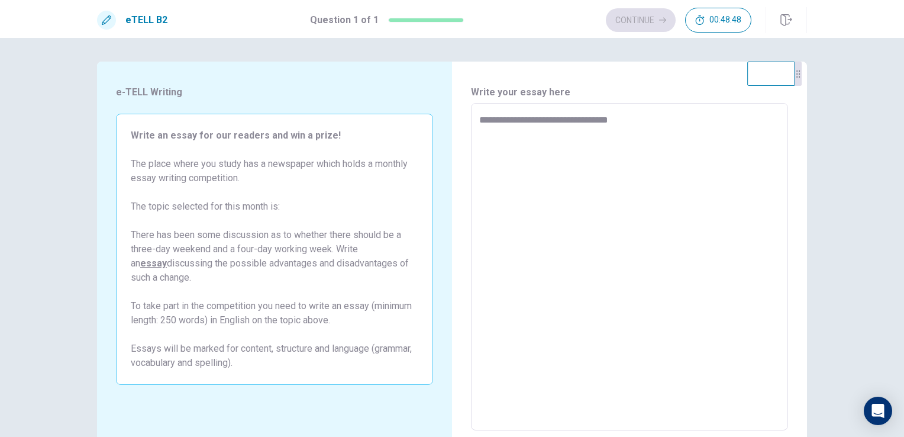
type textarea "**********"
type textarea "*"
type textarea "**********"
type textarea "*"
type textarea "**********"
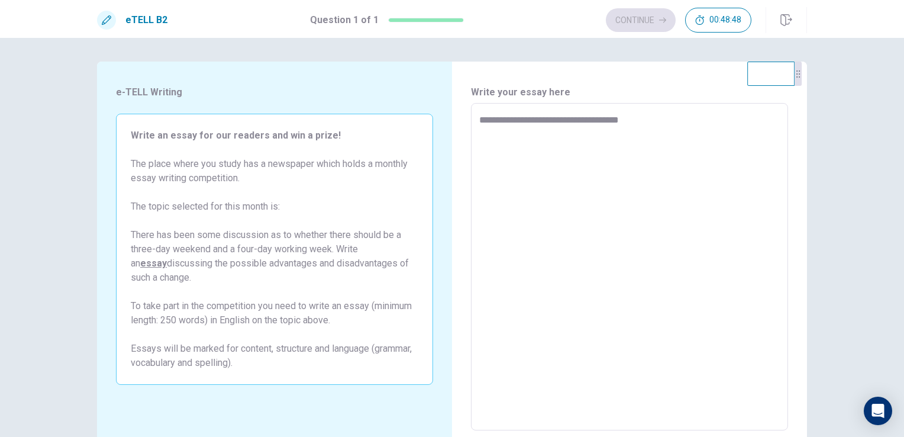
type textarea "*"
type textarea "**********"
type textarea "*"
type textarea "**********"
type textarea "*"
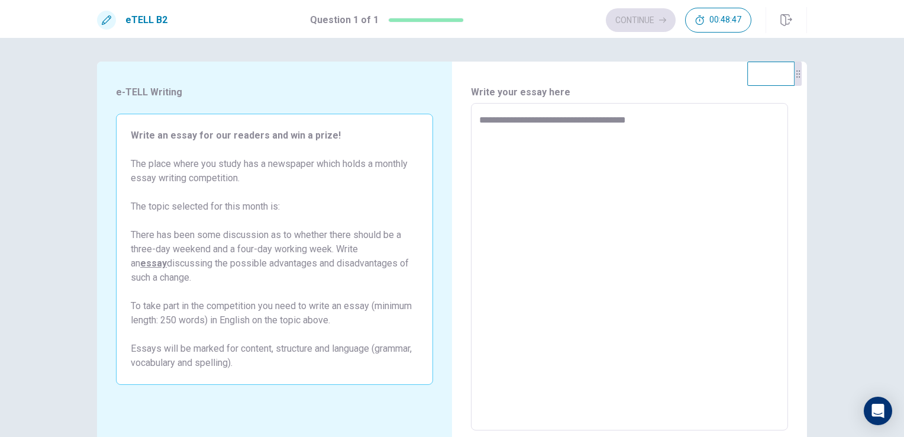
type textarea "**********"
type textarea "*"
type textarea "**********"
type textarea "*"
type textarea "**********"
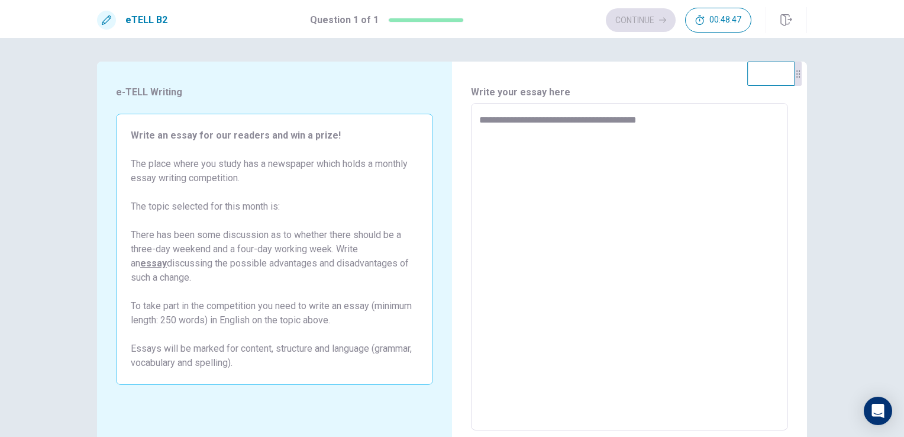
type textarea "*"
type textarea "**********"
type textarea "*"
type textarea "**********"
type textarea "*"
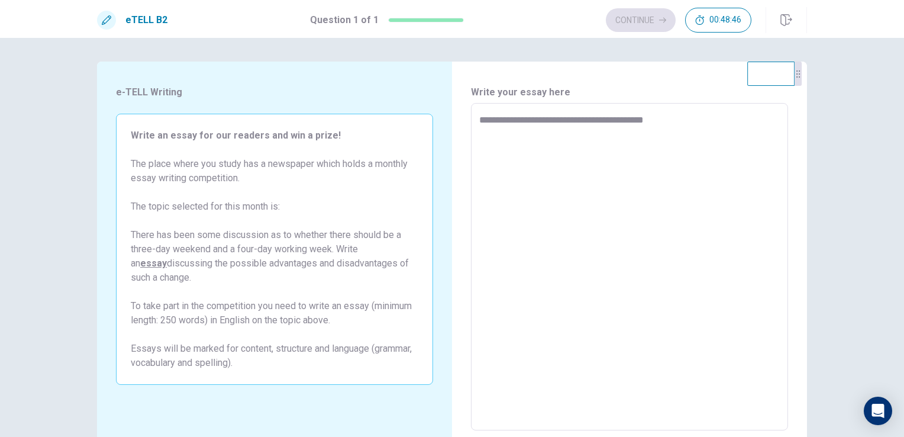
type textarea "**********"
type textarea "*"
type textarea "**********"
type textarea "*"
type textarea "**********"
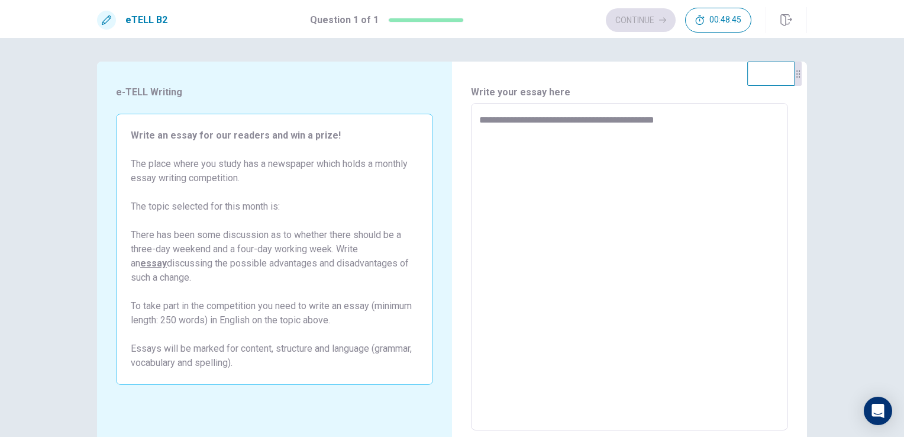
type textarea "*"
type textarea "**********"
type textarea "*"
type textarea "**********"
type textarea "*"
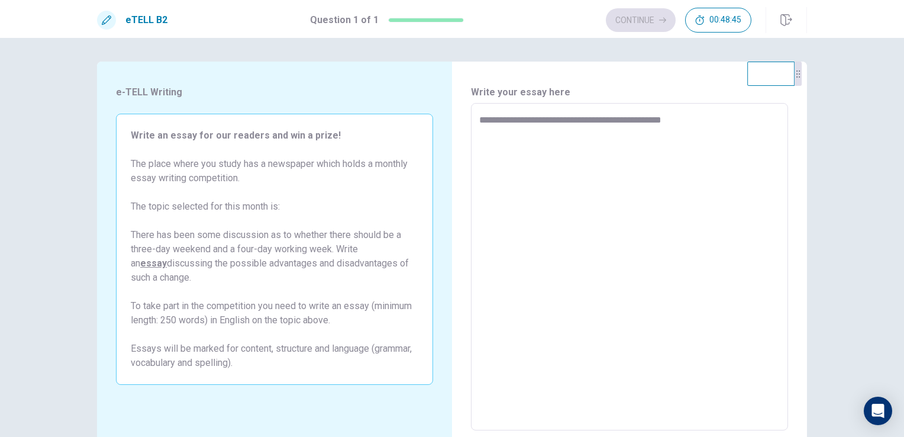
type textarea "**********"
type textarea "*"
type textarea "**********"
type textarea "*"
type textarea "**********"
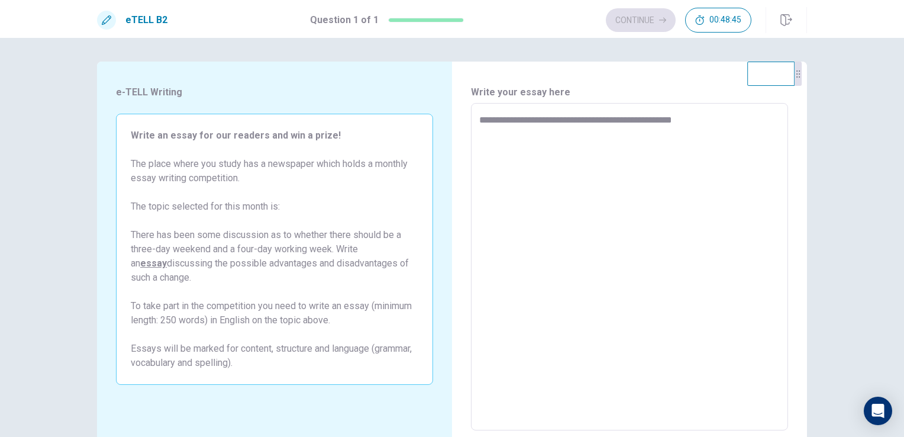
type textarea "*"
type textarea "**********"
type textarea "*"
type textarea "**********"
type textarea "*"
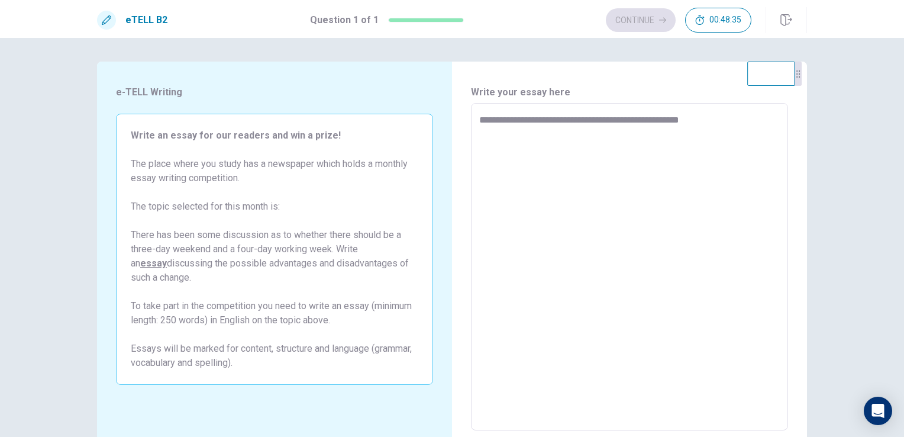
type textarea "**********"
type textarea "*"
type textarea "**********"
type textarea "*"
type textarea "**********"
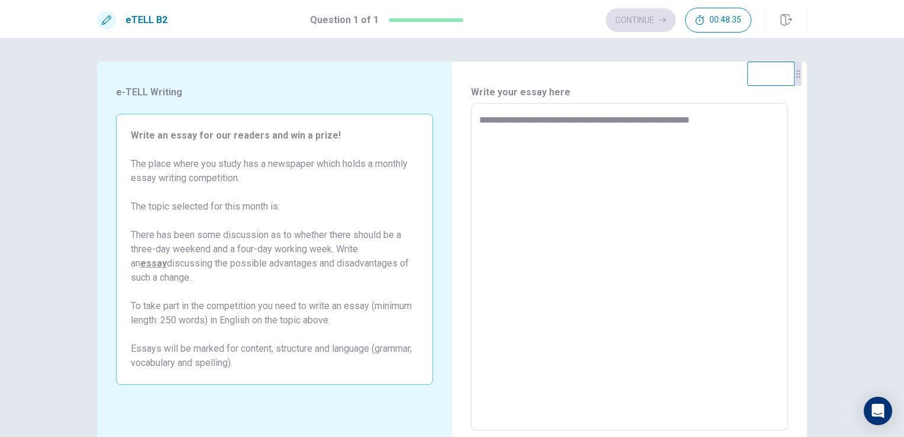
type textarea "*"
type textarea "**********"
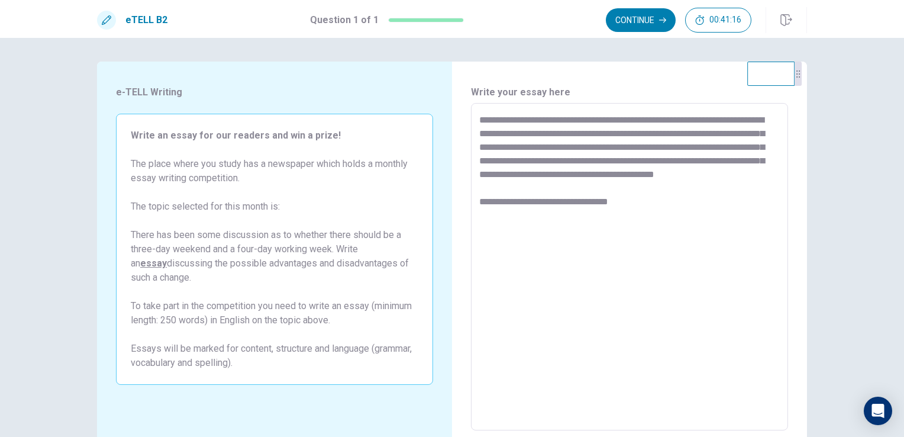
click at [623, 189] on textarea "**********" at bounding box center [629, 267] width 301 height 308
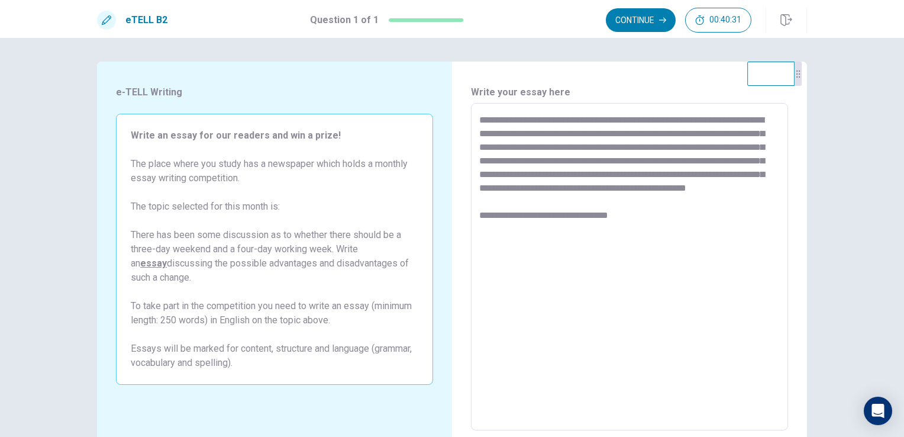
click at [632, 242] on textarea "**********" at bounding box center [629, 267] width 301 height 308
click at [628, 235] on textarea "**********" at bounding box center [629, 267] width 301 height 308
click at [619, 225] on textarea "**********" at bounding box center [629, 267] width 301 height 308
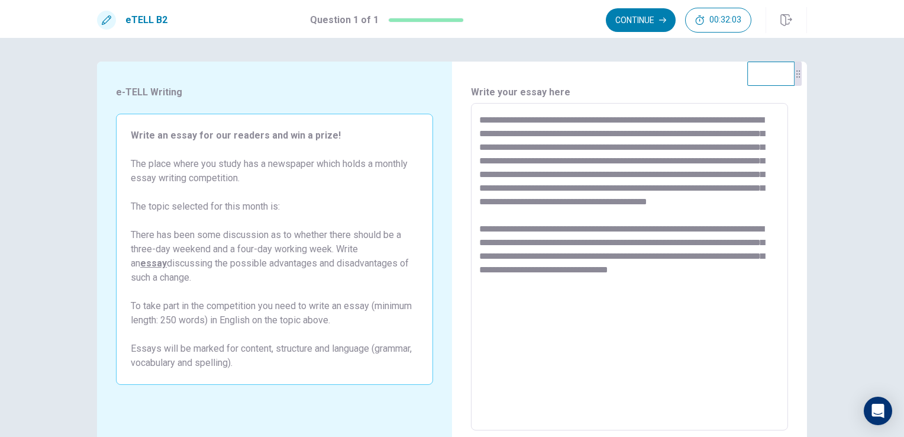
drag, startPoint x: 563, startPoint y: 147, endPoint x: 522, endPoint y: 148, distance: 41.4
click at [522, 148] on textarea "**********" at bounding box center [629, 267] width 301 height 308
click at [725, 172] on textarea "**********" at bounding box center [629, 267] width 301 height 308
drag, startPoint x: 494, startPoint y: 202, endPoint x: 475, endPoint y: 202, distance: 18.9
click at [475, 202] on div "**********" at bounding box center [629, 266] width 317 height 327
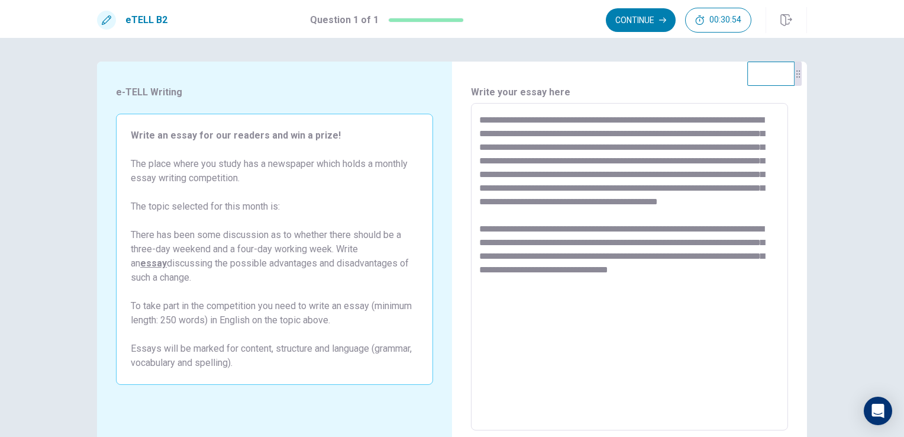
click at [518, 298] on textarea "**********" at bounding box center [629, 267] width 301 height 308
click at [628, 284] on textarea "**********" at bounding box center [629, 267] width 301 height 308
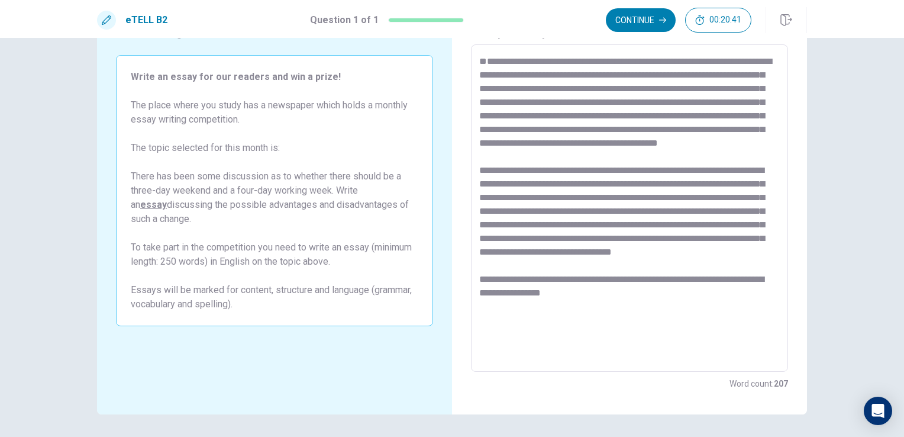
scroll to position [38, 0]
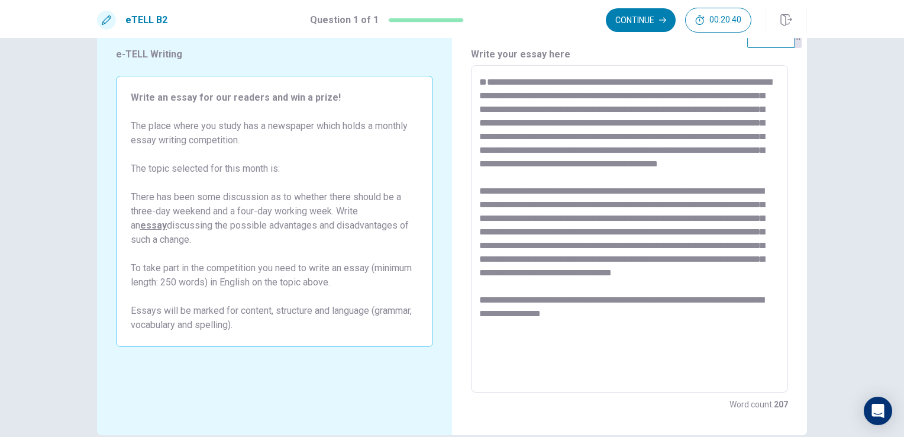
click at [624, 344] on textarea at bounding box center [629, 229] width 301 height 308
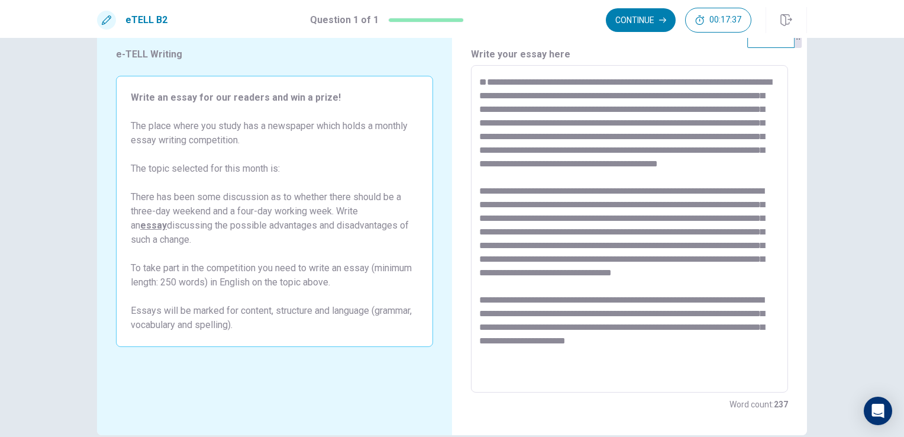
scroll to position [5, 0]
click at [689, 379] on textarea at bounding box center [629, 229] width 301 height 308
drag, startPoint x: 744, startPoint y: 365, endPoint x: 602, endPoint y: 318, distance: 149.0
click at [602, 318] on textarea at bounding box center [629, 229] width 301 height 308
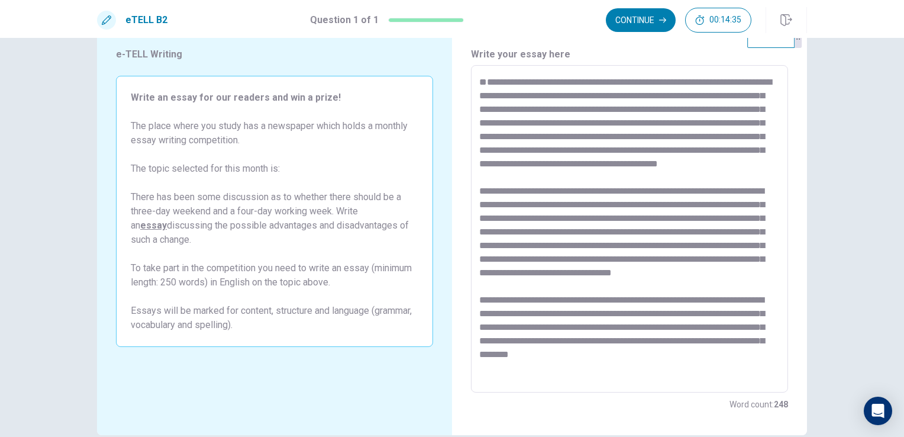
click at [686, 378] on textarea at bounding box center [629, 229] width 301 height 308
drag, startPoint x: 753, startPoint y: 363, endPoint x: 604, endPoint y: 315, distance: 156.5
click at [604, 315] on textarea at bounding box center [629, 229] width 301 height 308
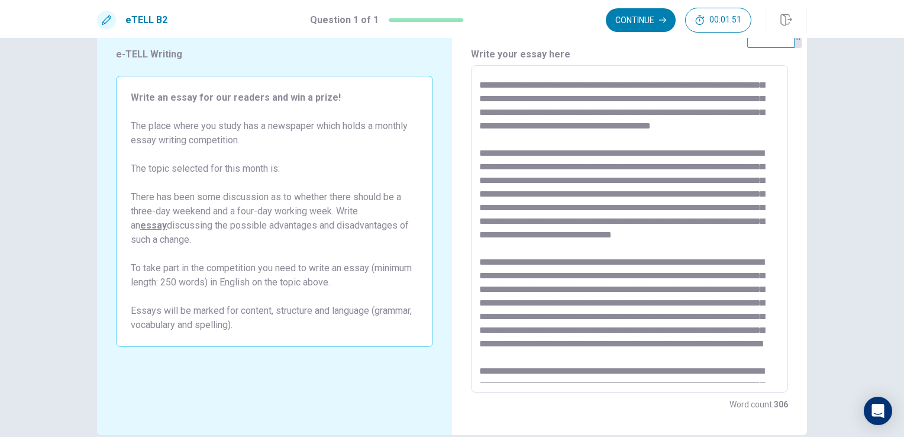
scroll to position [0, 0]
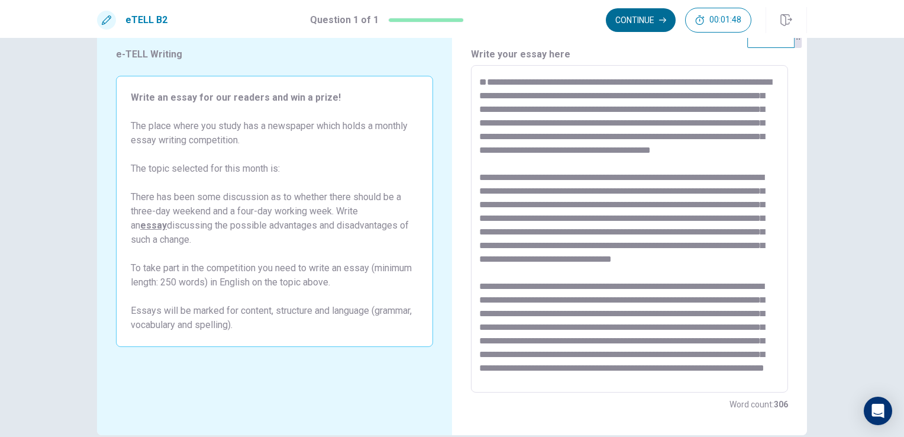
click at [631, 17] on button "Continue" at bounding box center [641, 20] width 70 height 24
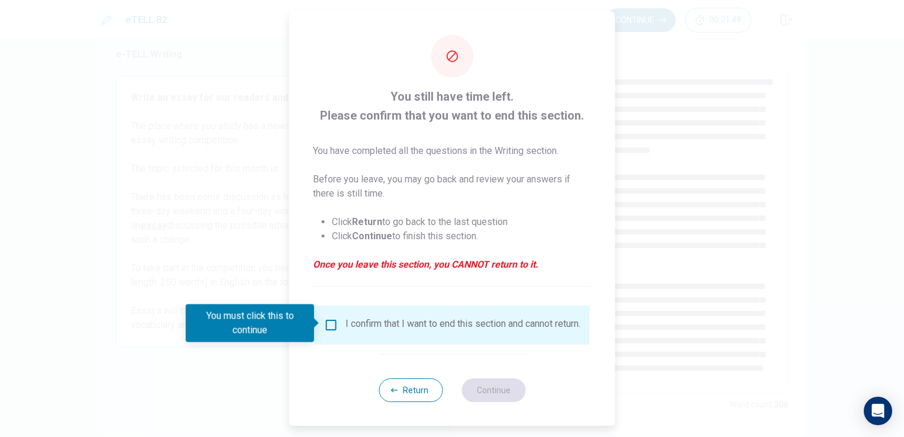
click at [386, 331] on div "I confirm that I want to end this section and cannot return." at bounding box center [463, 325] width 235 height 14
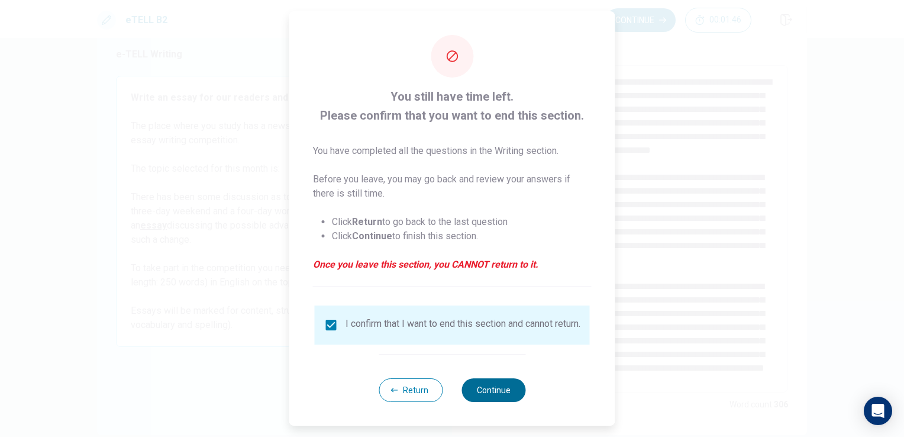
click at [501, 397] on button "Continue" at bounding box center [494, 390] width 64 height 24
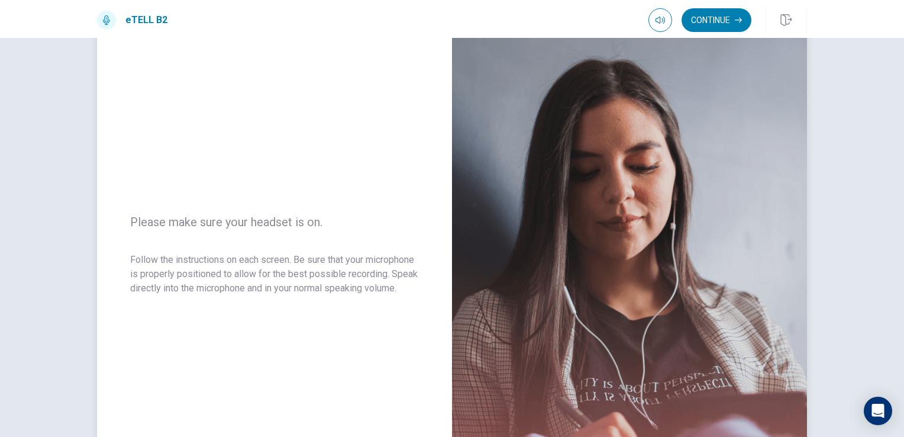
scroll to position [24, 0]
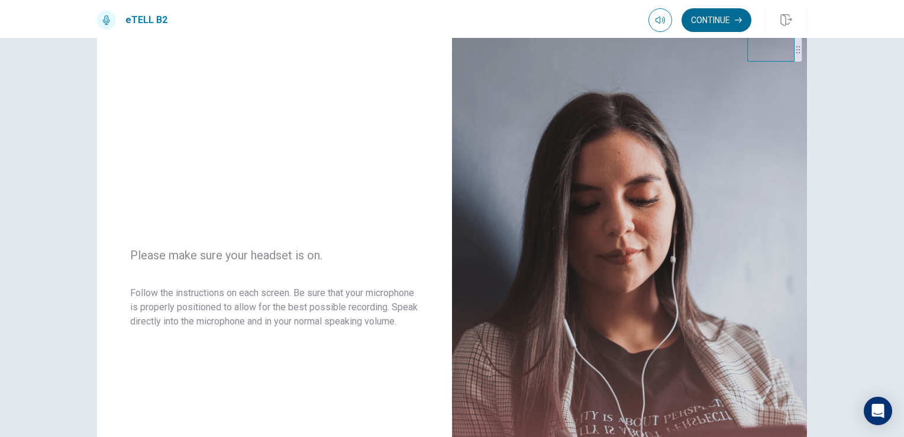
click at [730, 16] on button "Continue" at bounding box center [717, 20] width 70 height 24
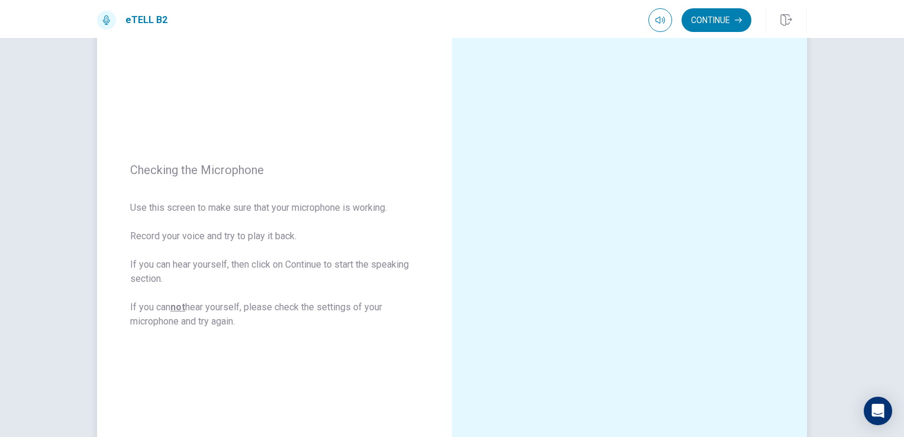
scroll to position [143, 0]
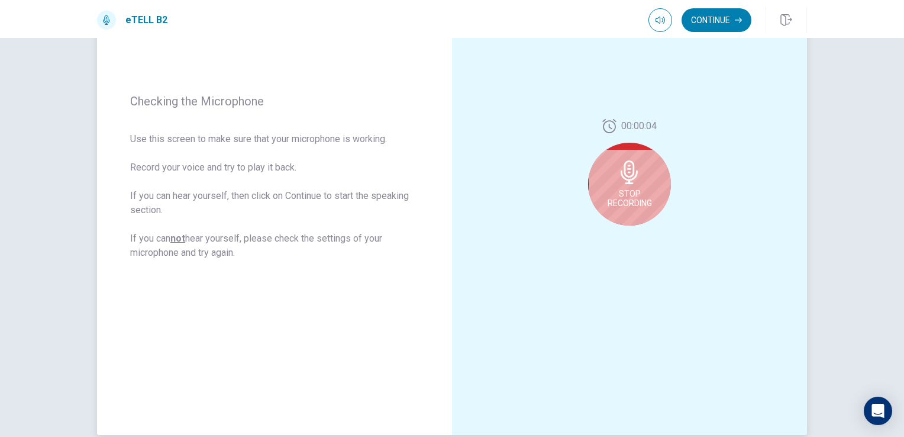
click at [632, 216] on div "Stop Recording" at bounding box center [629, 184] width 83 height 83
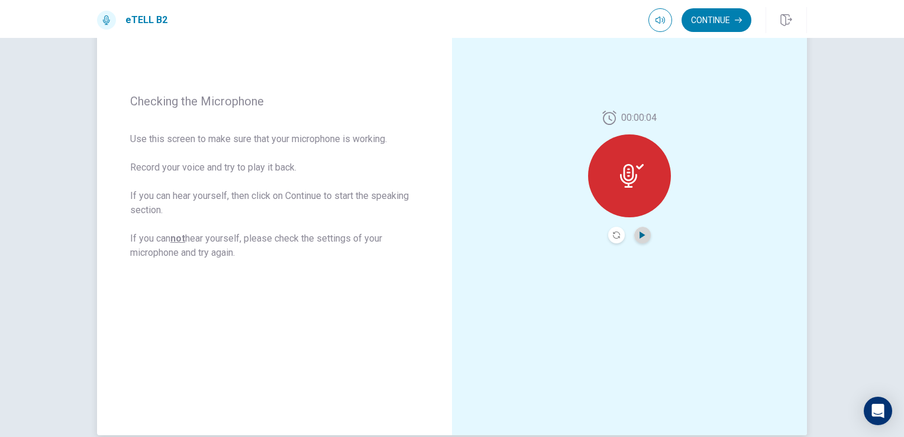
click at [640, 233] on icon "Play Audio" at bounding box center [642, 234] width 5 height 7
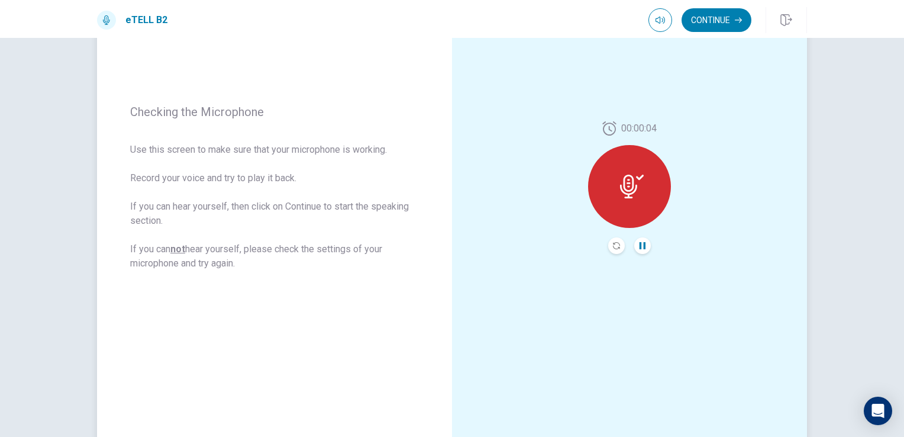
scroll to position [24, 0]
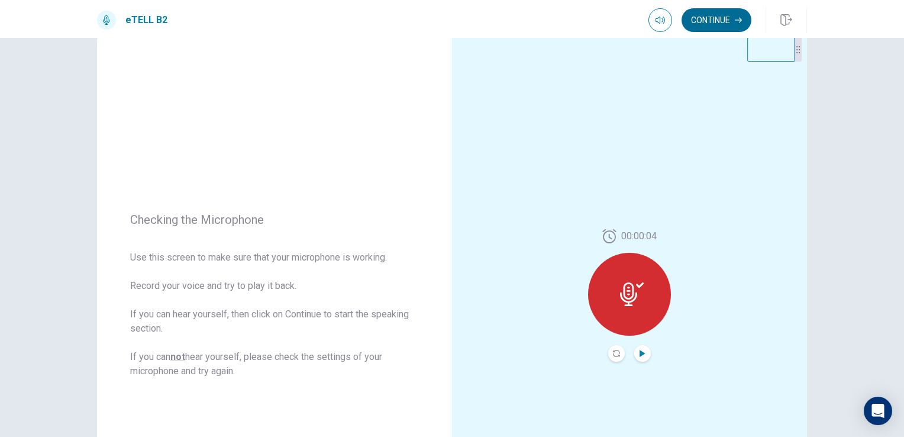
click at [712, 27] on button "Continue" at bounding box center [717, 20] width 70 height 24
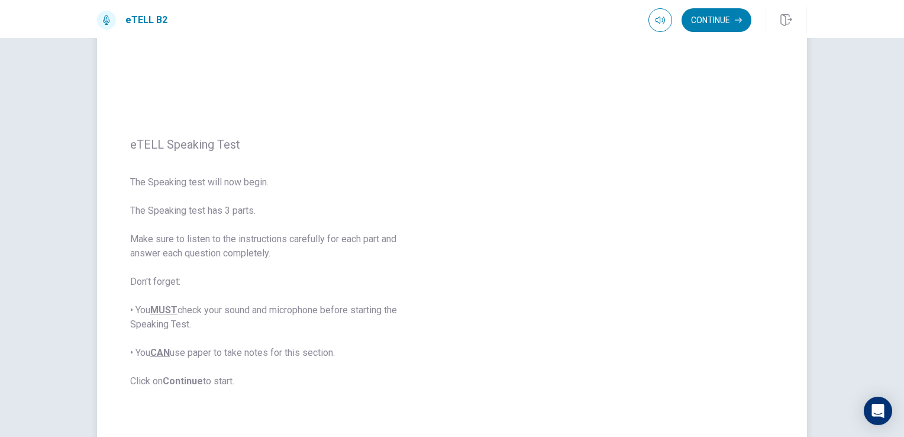
scroll to position [83, 0]
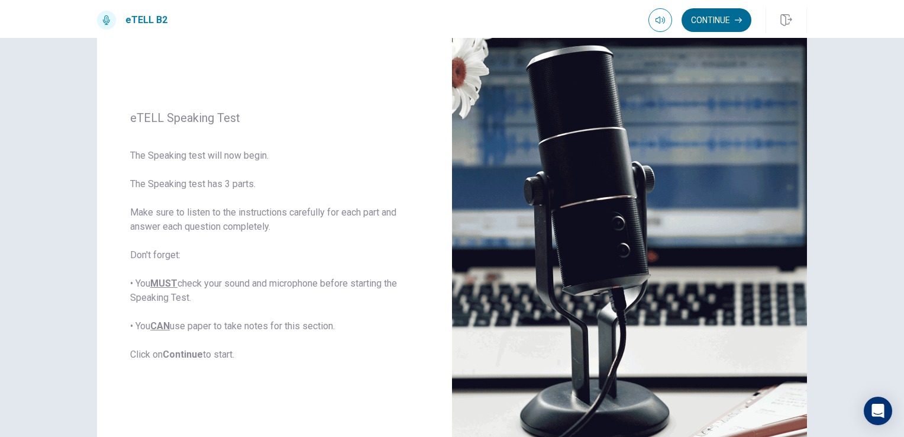
click at [705, 21] on button "Continue" at bounding box center [717, 20] width 70 height 24
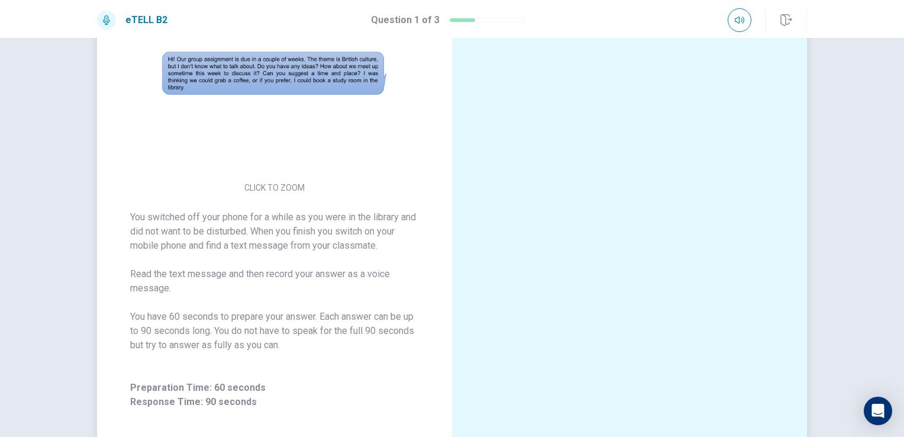
scroll to position [136, 0]
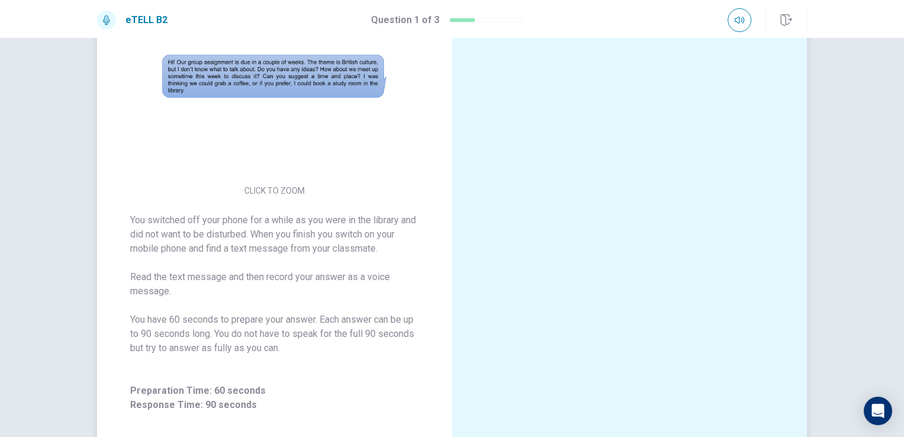
drag, startPoint x: 500, startPoint y: 208, endPoint x: 502, endPoint y: 193, distance: 15.6
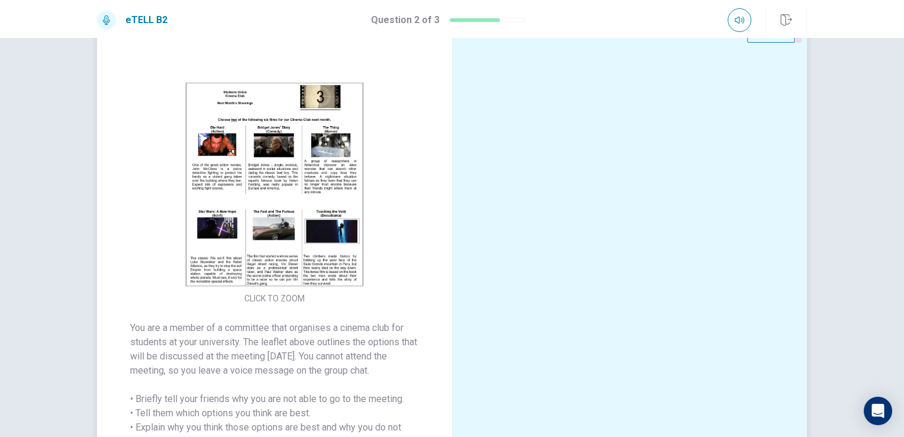
scroll to position [22, 0]
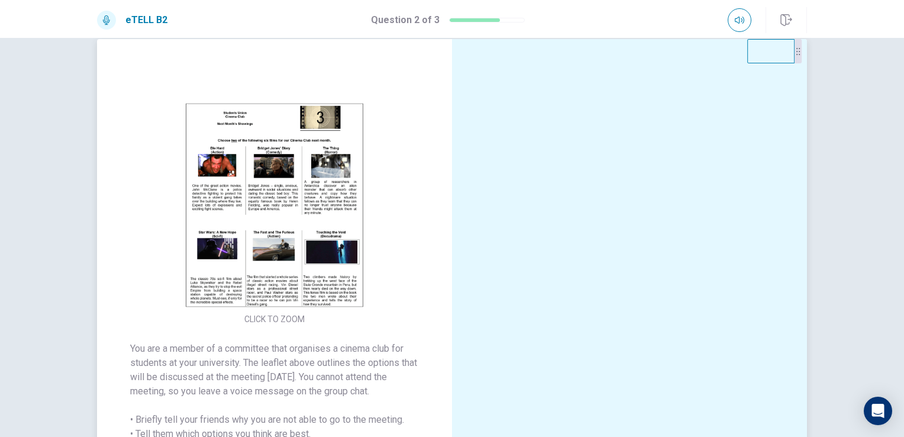
click at [307, 203] on img at bounding box center [274, 205] width 227 height 207
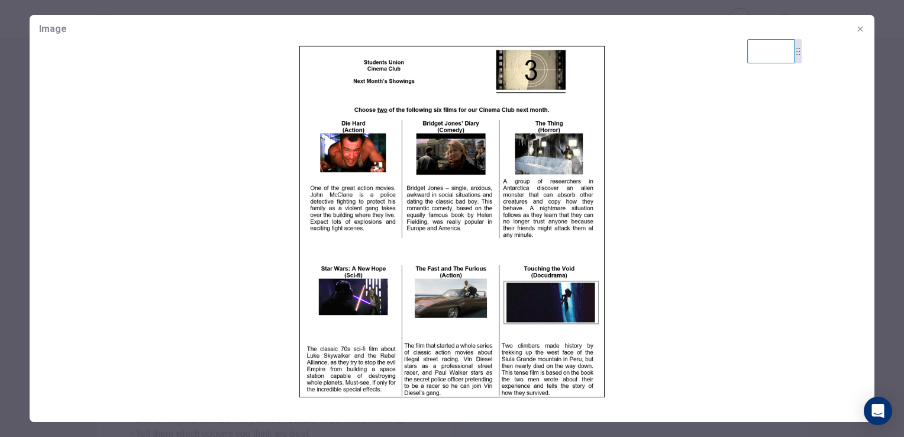
click at [632, 204] on img at bounding box center [452, 221] width 845 height 357
click at [862, 30] on icon "button" at bounding box center [860, 28] width 9 height 9
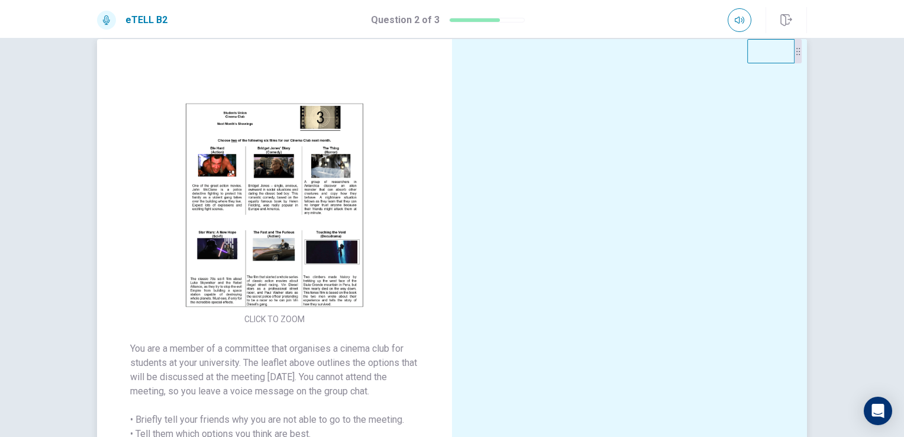
scroll to position [82, 0]
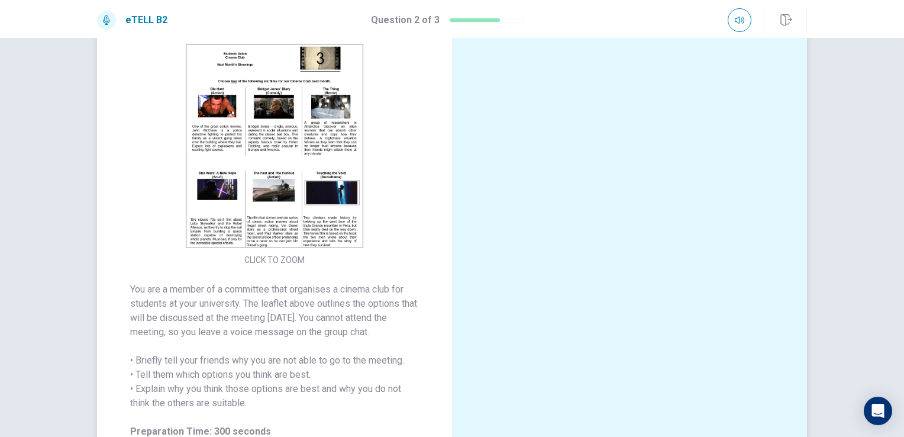
click at [279, 200] on img at bounding box center [274, 146] width 227 height 207
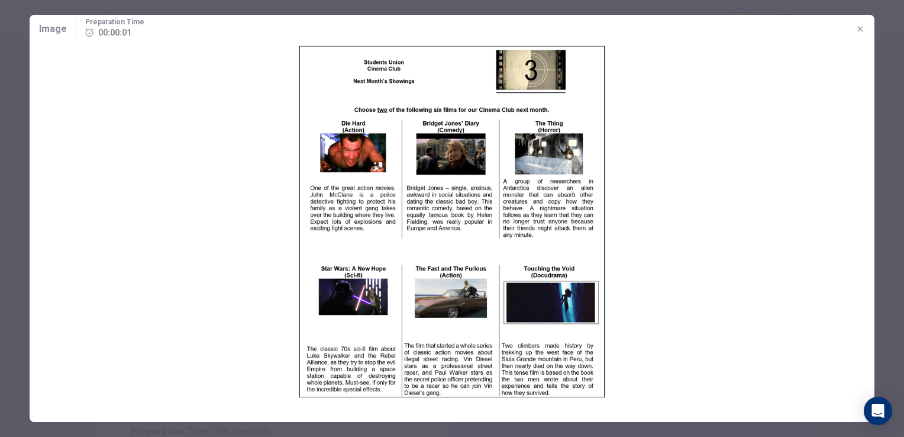
click at [855, 27] on button "button" at bounding box center [860, 29] width 19 height 19
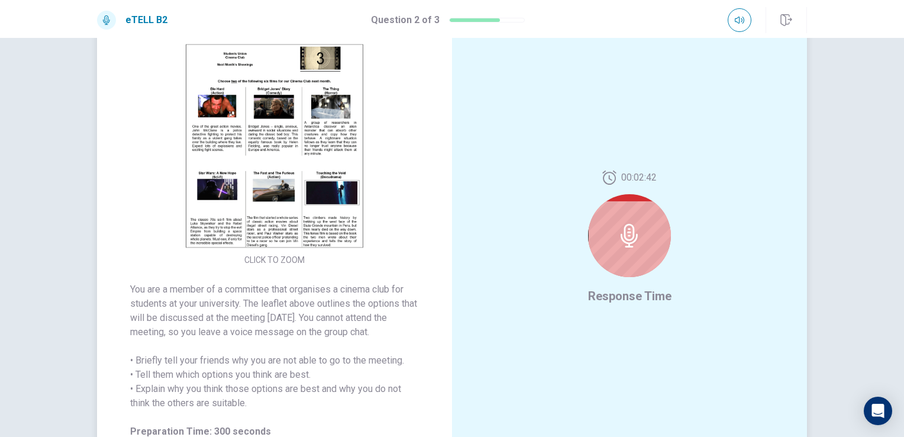
click at [284, 131] on img at bounding box center [274, 146] width 227 height 207
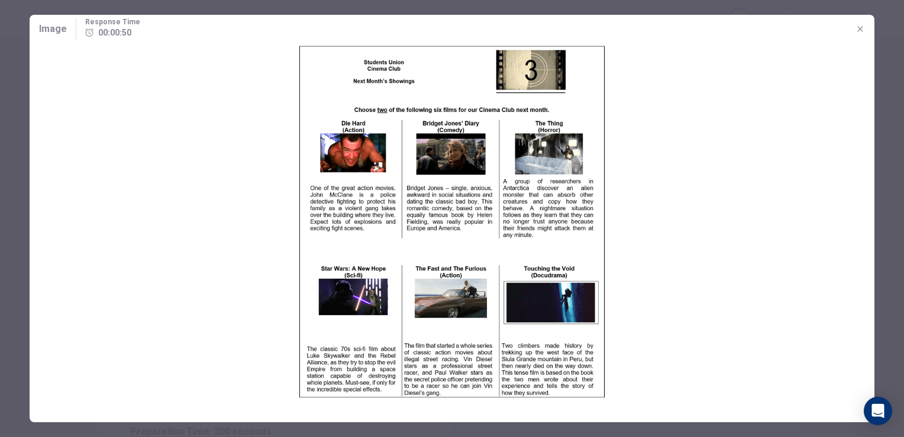
click at [869, 22] on div "Image Response Time 00:00:50" at bounding box center [452, 29] width 845 height 28
click at [864, 24] on icon "button" at bounding box center [860, 28] width 9 height 9
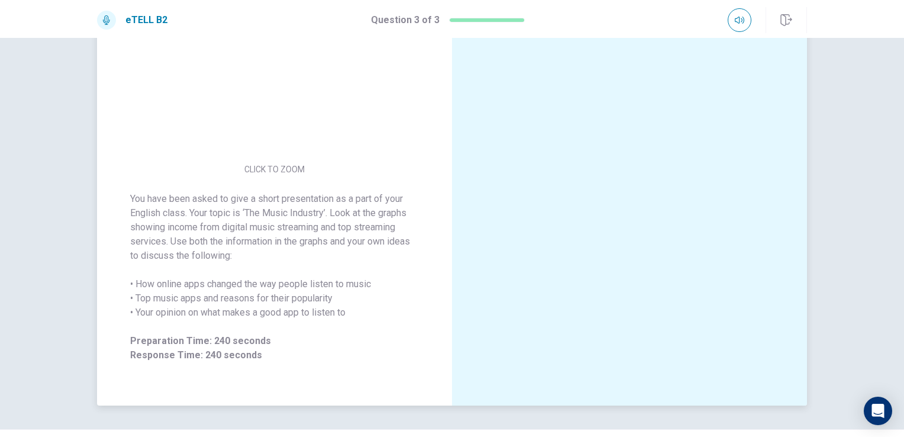
scroll to position [143, 0]
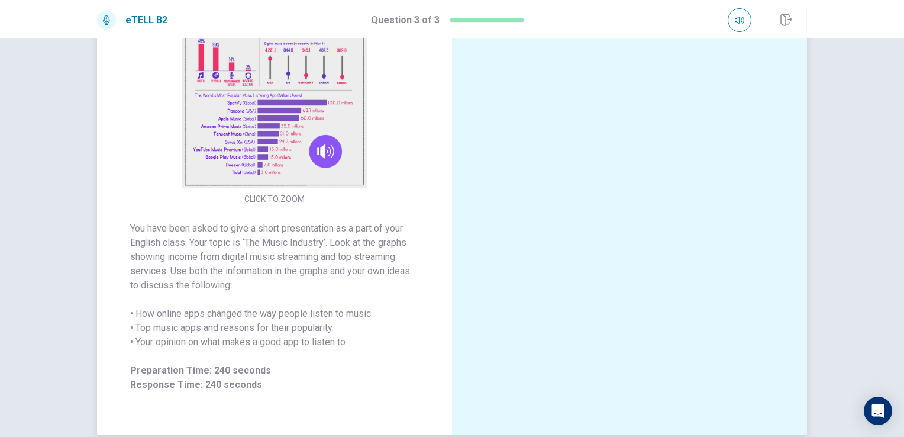
click at [292, 115] on img at bounding box center [274, 85] width 227 height 207
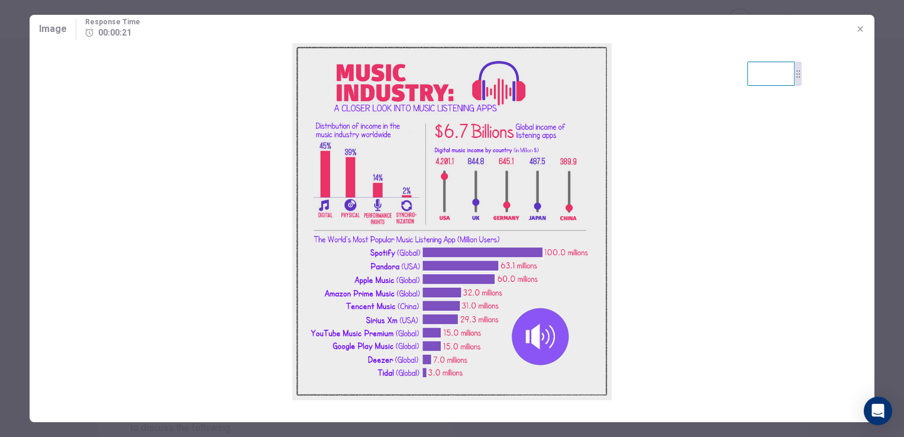
scroll to position [143, 0]
click at [862, 30] on icon "button" at bounding box center [860, 28] width 9 height 9
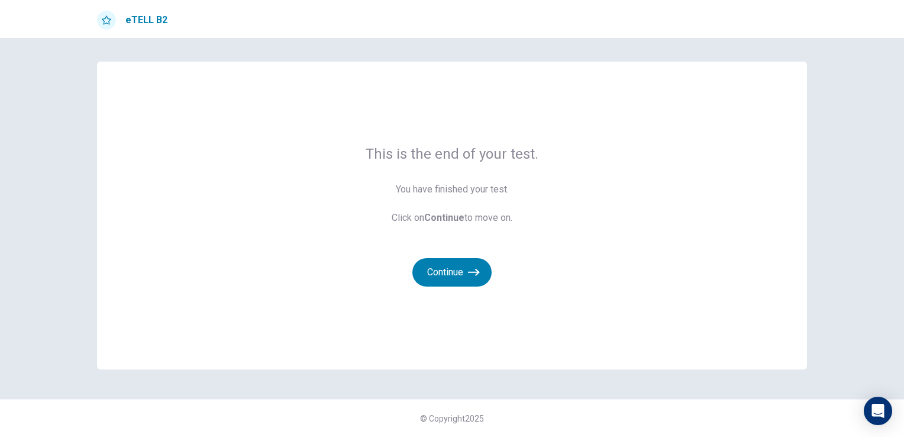
scroll to position [0, 0]
click at [469, 270] on icon "button" at bounding box center [474, 272] width 12 height 12
